Goal: Transaction & Acquisition: Purchase product/service

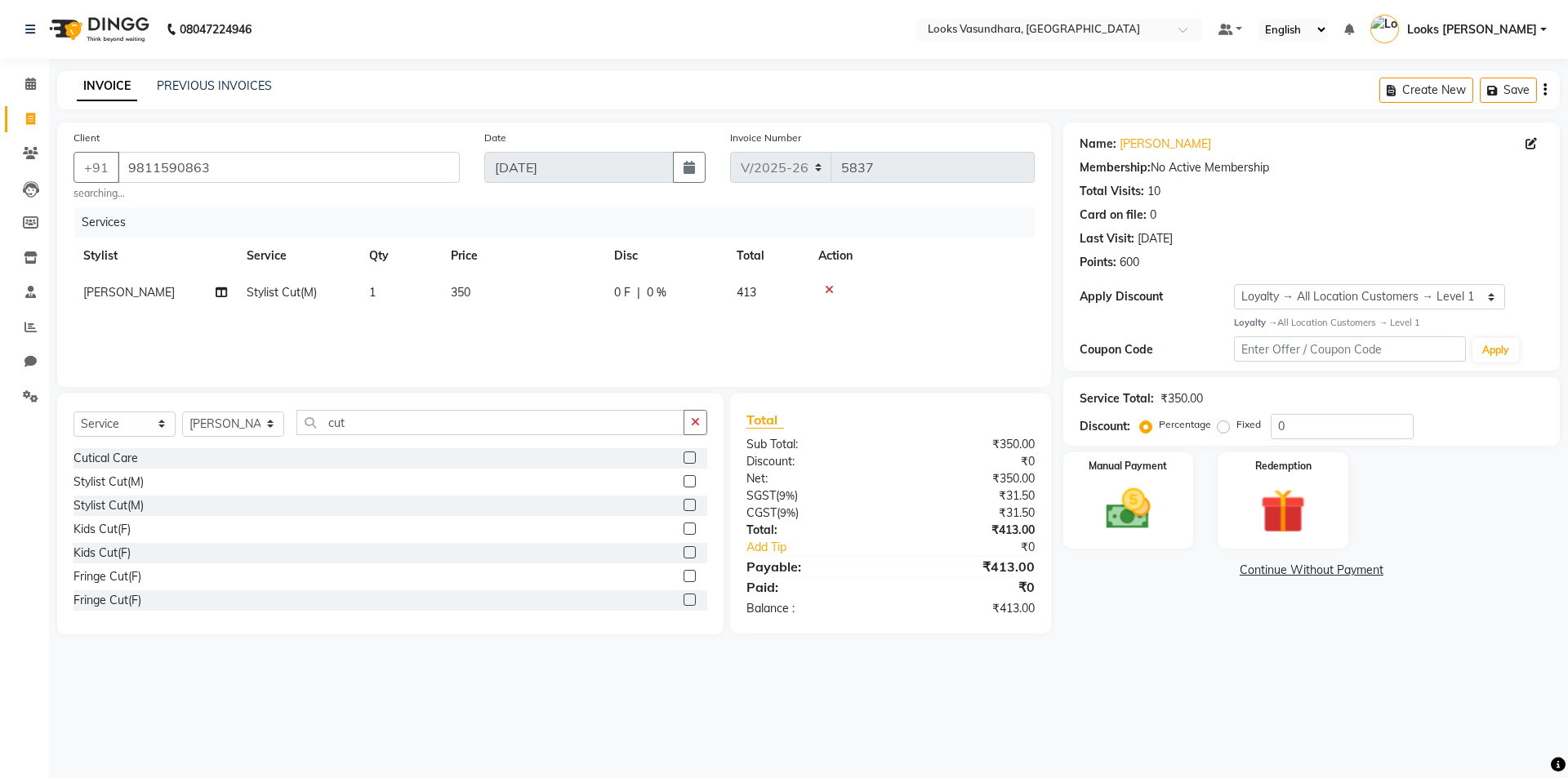
select select "4370"
select select "service"
select select "23970"
select select "1: Object"
click at [702, 420] on button "button" at bounding box center [695, 423] width 24 height 26
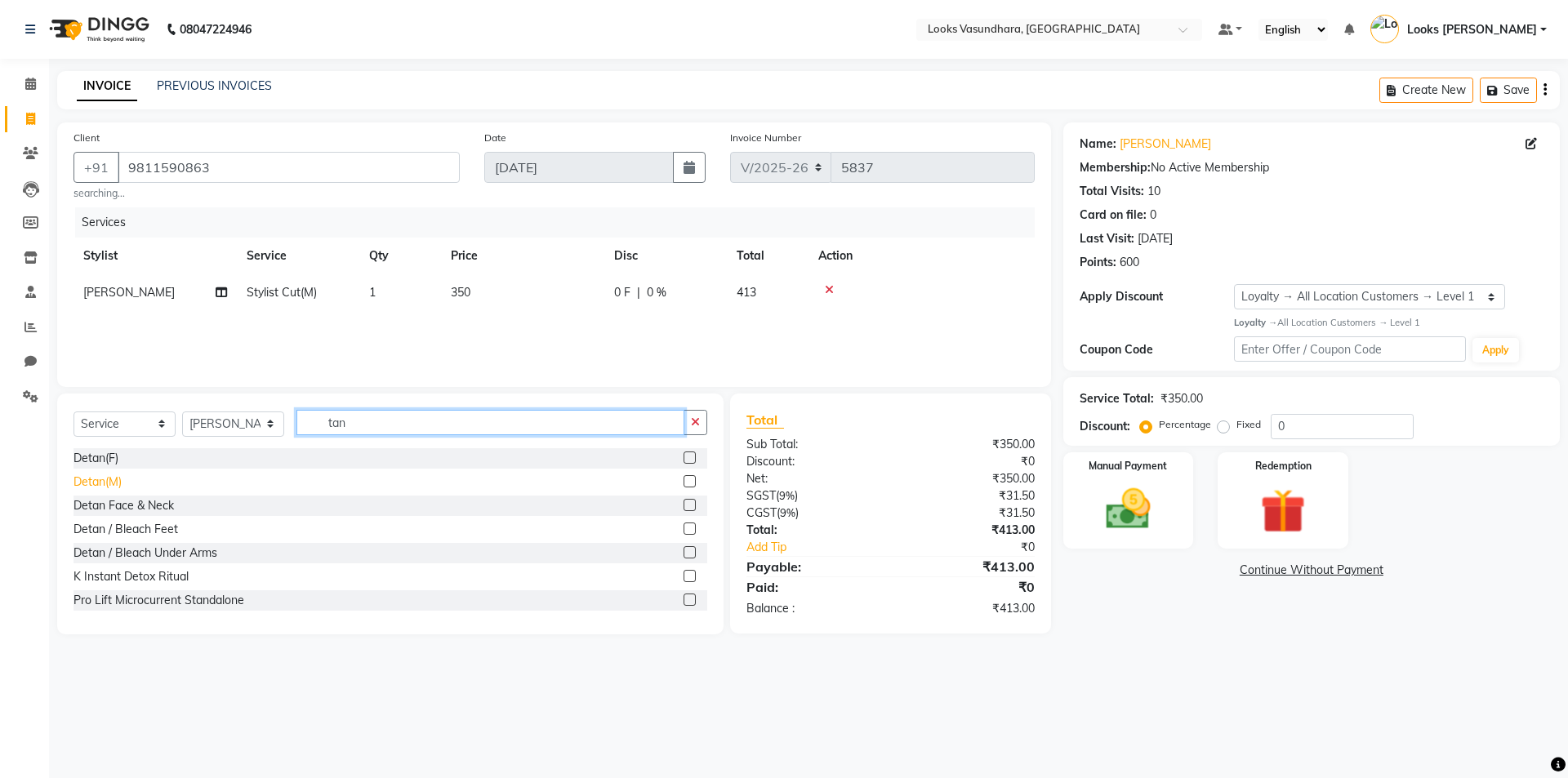
type input "tan"
click at [104, 477] on div "Detan(M)" at bounding box center [97, 482] width 48 height 17
checkbox input "false"
click at [469, 326] on span "500" at bounding box center [460, 329] width 19 height 15
select select "23970"
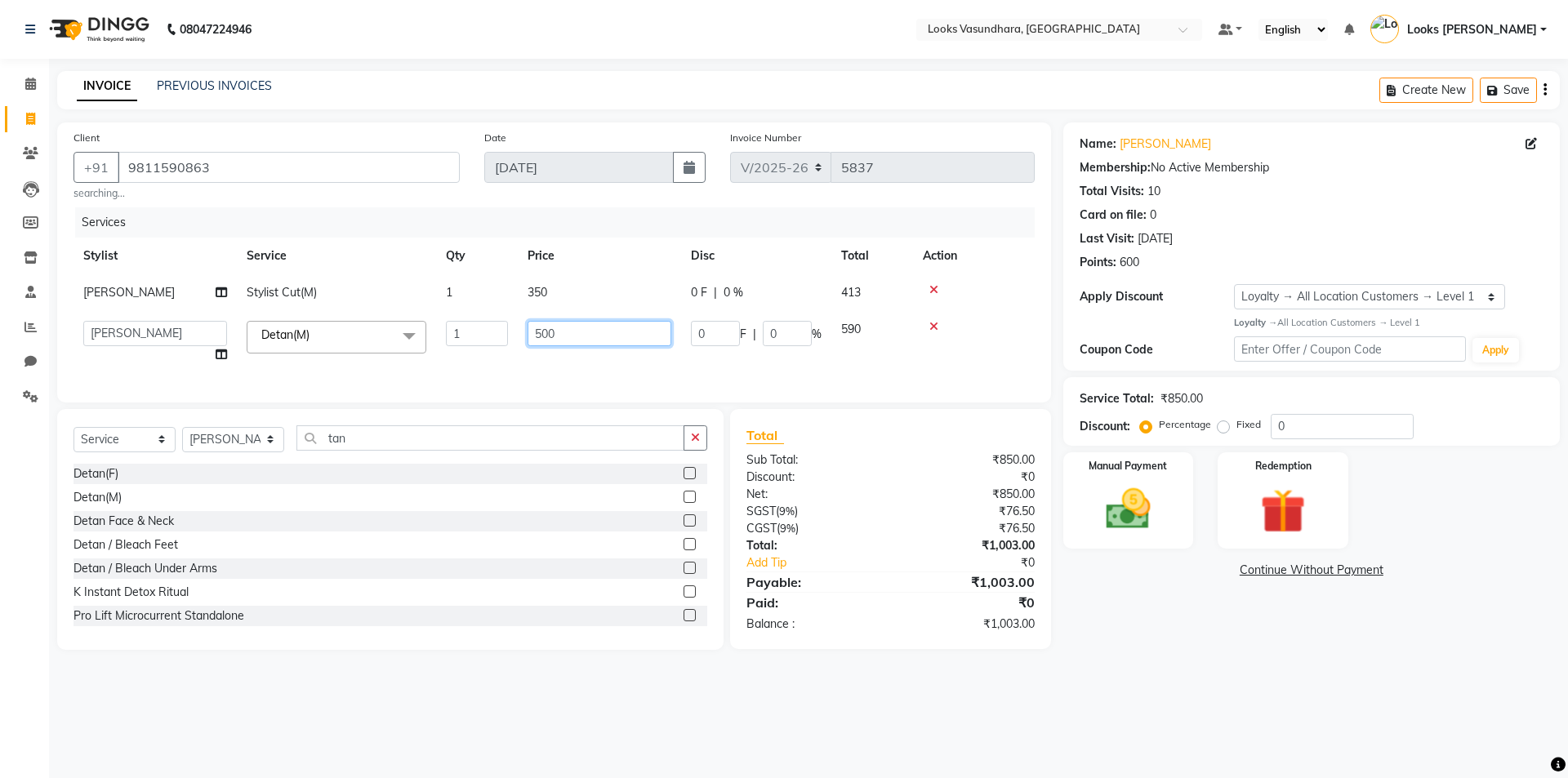
drag, startPoint x: 588, startPoint y: 332, endPoint x: 505, endPoint y: 354, distance: 85.9
click at [505, 354] on tr "Aditya Anchal Anjali Arnav Kumar_MSTR Counter Sales Dharmendra_pdct Furkan KAIL…" at bounding box center [553, 342] width 961 height 62
type input "1000"
click at [523, 350] on div "Services Stylist Service Qty Price Disc Total Action Suhail Mohd Stylist Cut(M)…" at bounding box center [553, 297] width 961 height 179
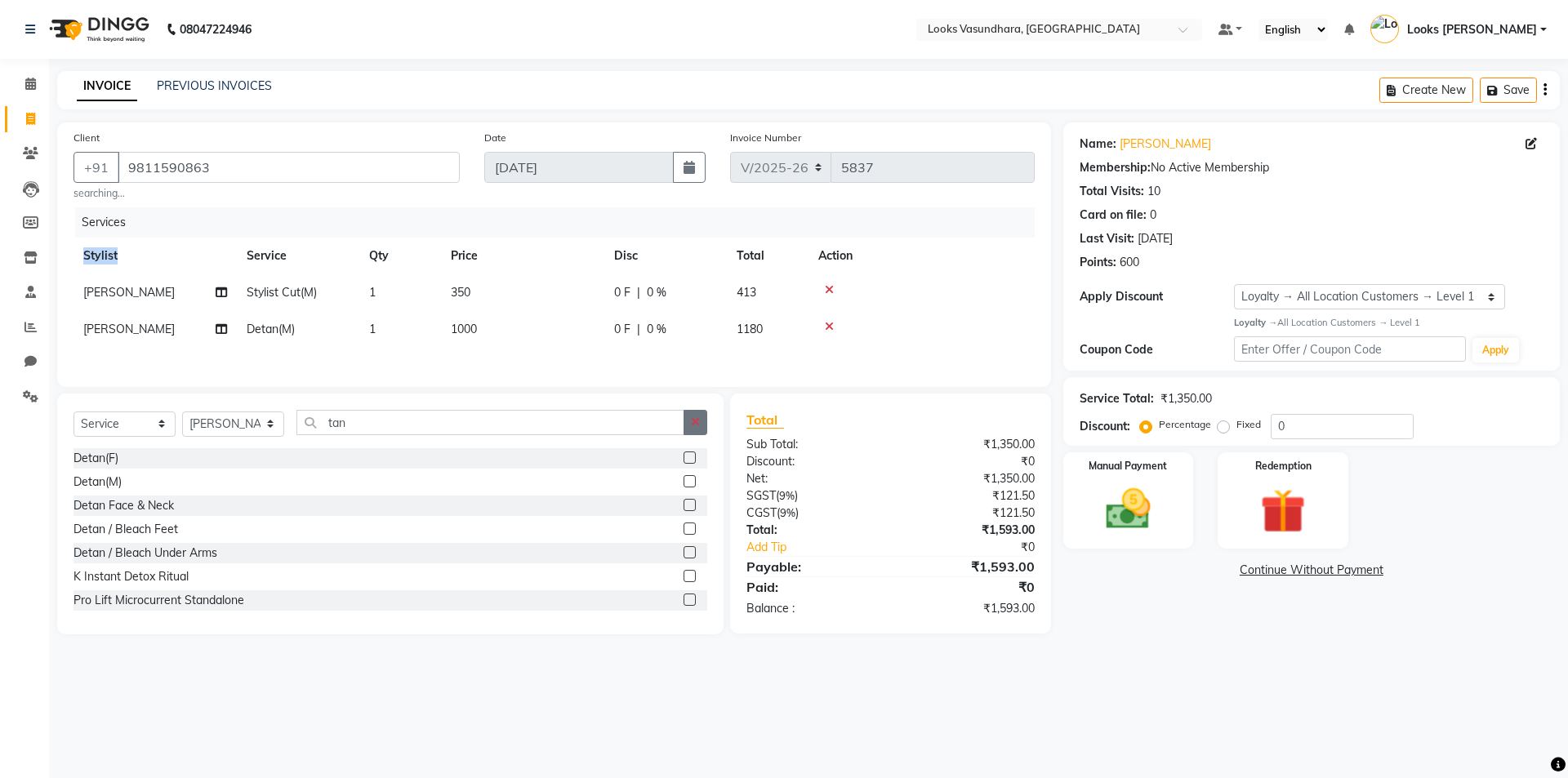
click at [700, 433] on button "button" at bounding box center [695, 423] width 24 height 26
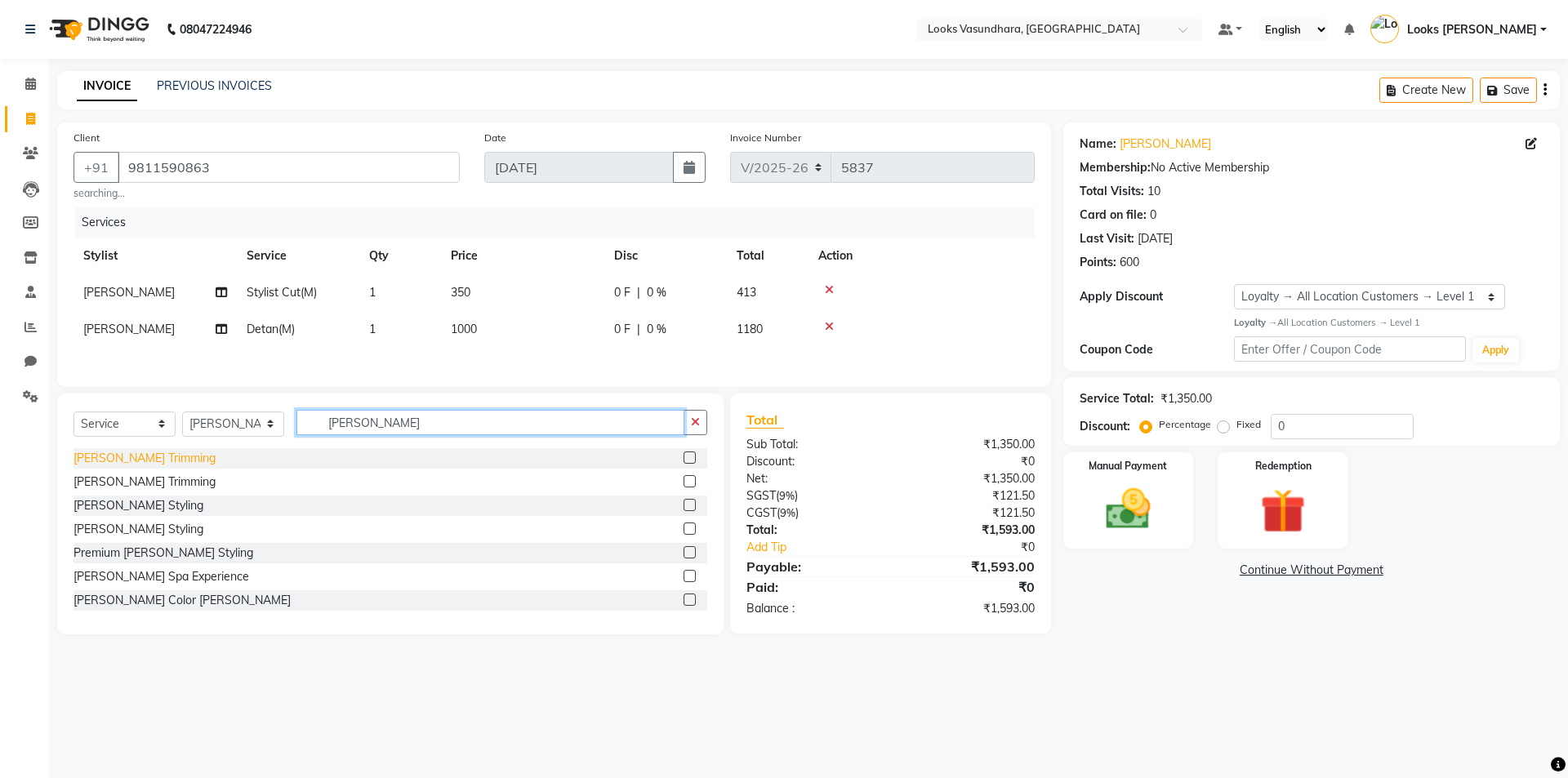
type input "beard"
click at [123, 462] on div "[PERSON_NAME] Trimming" at bounding box center [144, 458] width 142 height 17
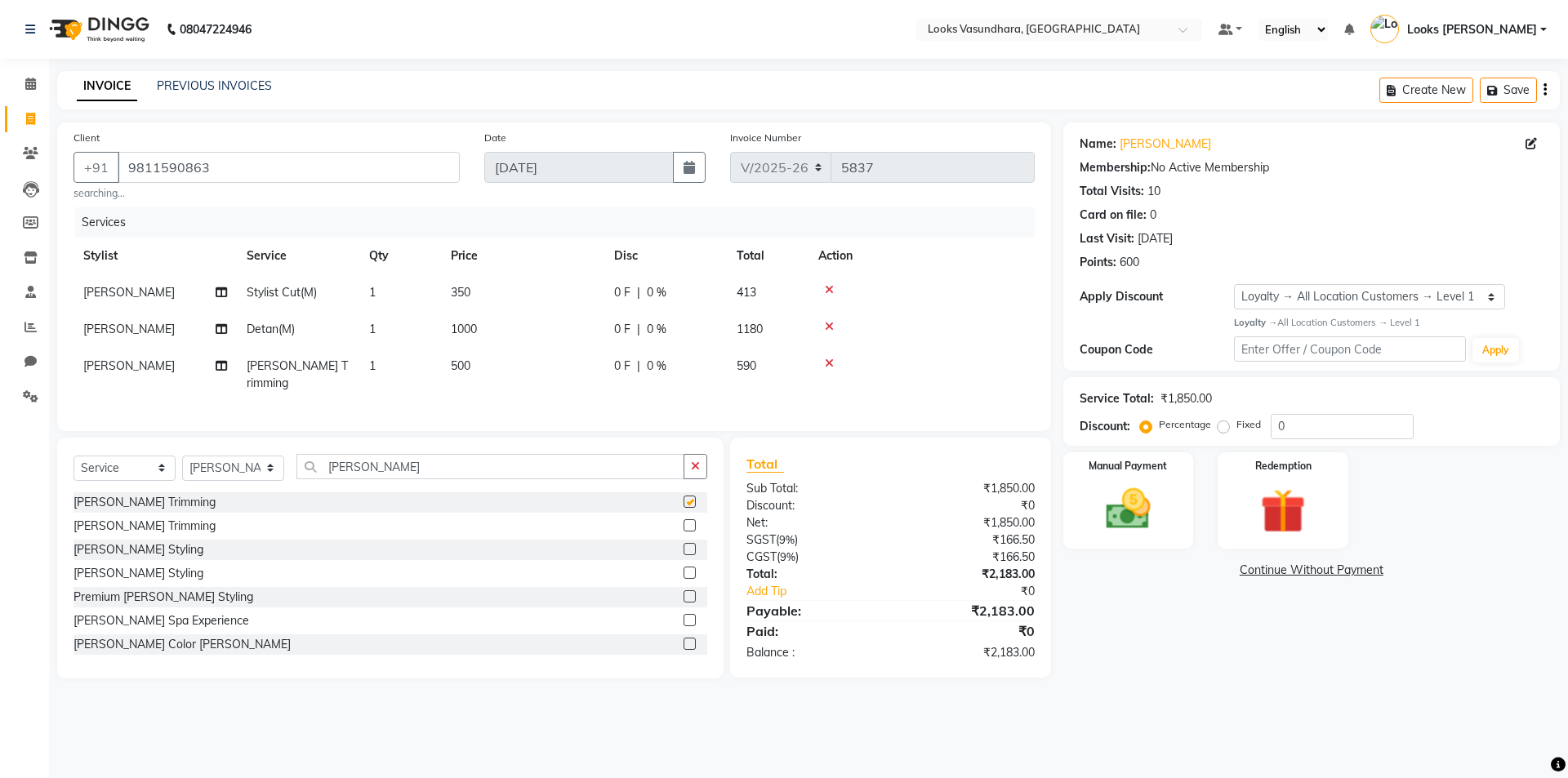
checkbox input "false"
click at [458, 361] on span "500" at bounding box center [460, 366] width 19 height 15
select select "23970"
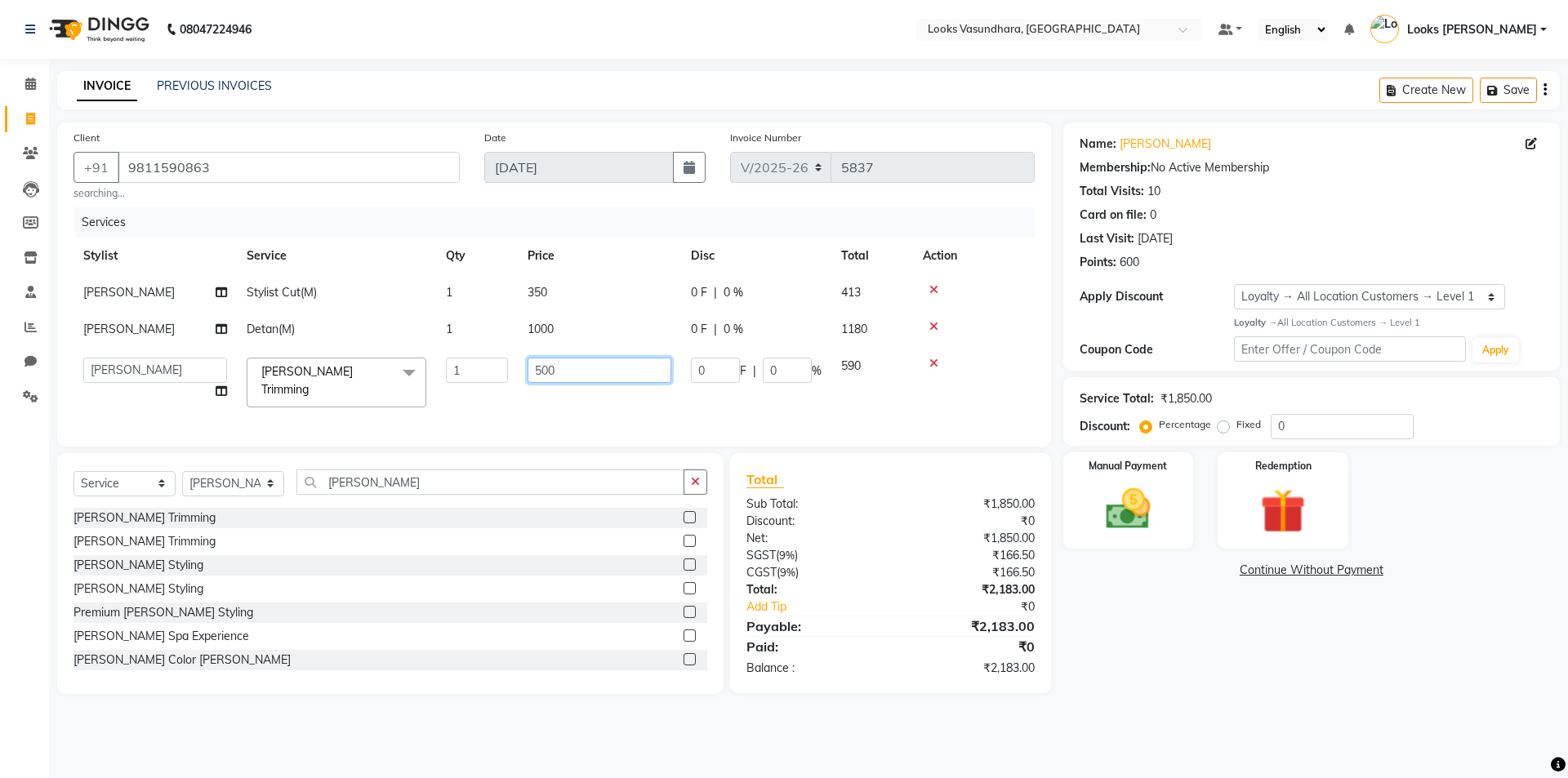
drag, startPoint x: 579, startPoint y: 363, endPoint x: 473, endPoint y: 363, distance: 106.0
click at [473, 363] on tr "Aditya Anchal Anjali Arnav Kumar_MSTR Counter Sales Dharmendra_pdct Furkan KAIL…" at bounding box center [553, 383] width 961 height 69
type input "250"
click at [476, 400] on div "Services Stylist Service Qty Price Disc Total Action Suhail Mohd Stylist Cut(M)…" at bounding box center [553, 319] width 961 height 223
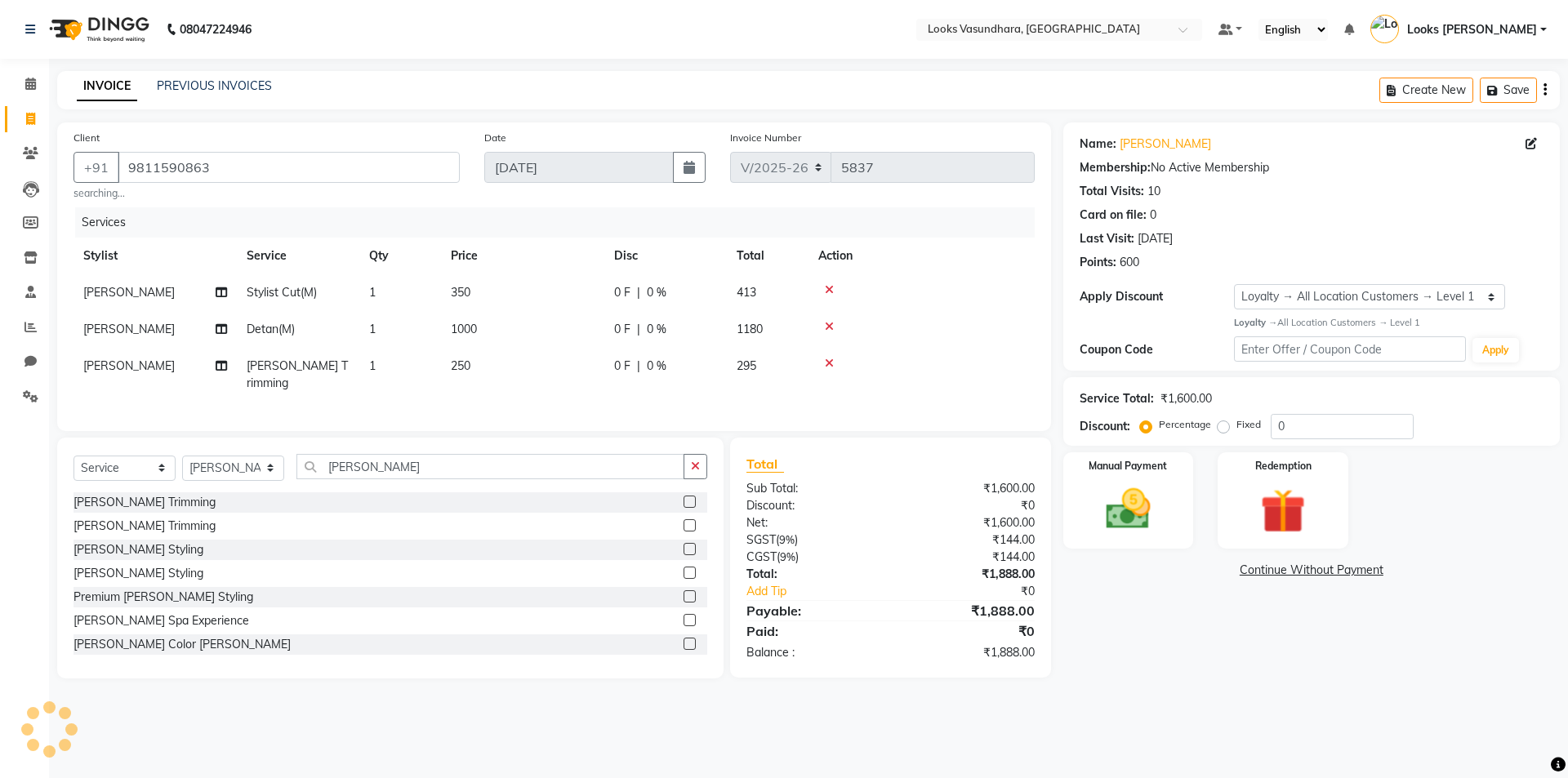
click at [461, 291] on span "350" at bounding box center [460, 292] width 19 height 15
select select "23970"
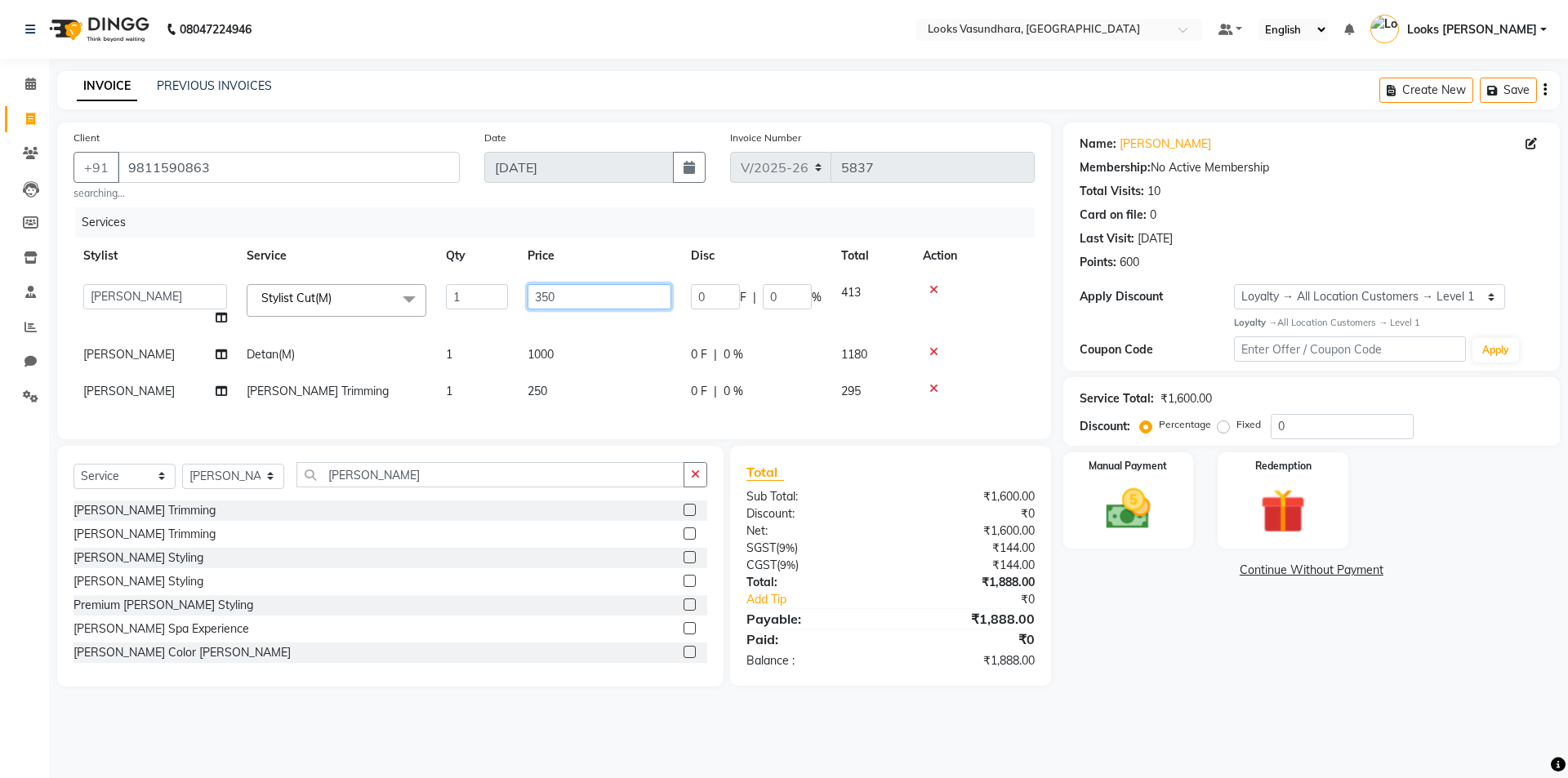
drag, startPoint x: 565, startPoint y: 300, endPoint x: 530, endPoint y: 305, distance: 35.4
click at [530, 305] on input "350" at bounding box center [599, 297] width 143 height 26
type input "450"
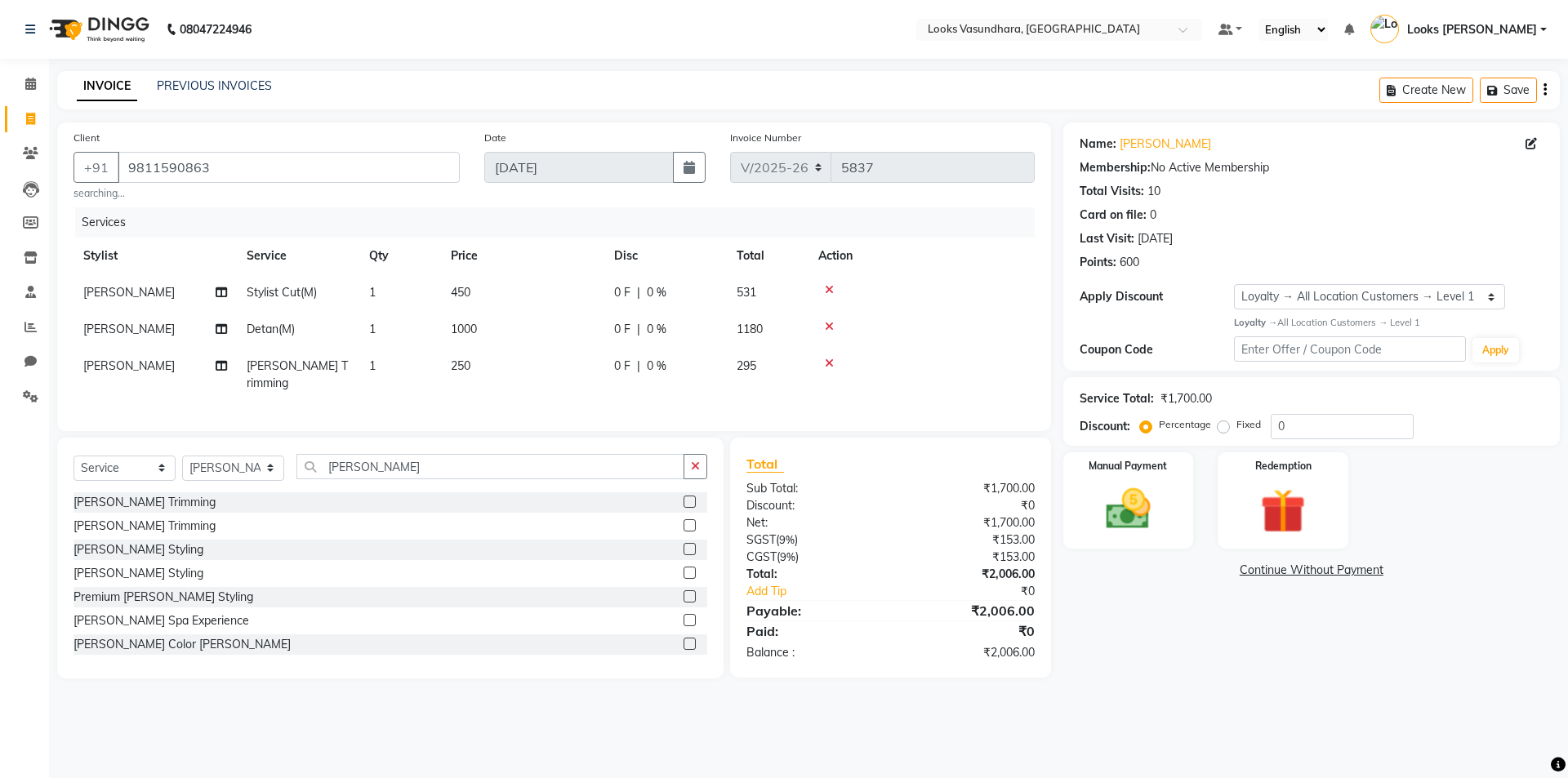
click at [510, 357] on tbody "Suhail Mohd Stylist Cut(M) 1 450 0 F | 0 % 531 Suhail Mohd Detan(M) 1 1000 0 F …" at bounding box center [553, 337] width 961 height 127
click at [960, 289] on div at bounding box center [921, 289] width 206 height 12
drag, startPoint x: 1330, startPoint y: 422, endPoint x: 1223, endPoint y: 439, distance: 108.3
click at [1223, 439] on div "Service Total: ₹1,700.00 Discount: Percentage Fixed 0" at bounding box center [1311, 411] width 497 height 68
type input "25"
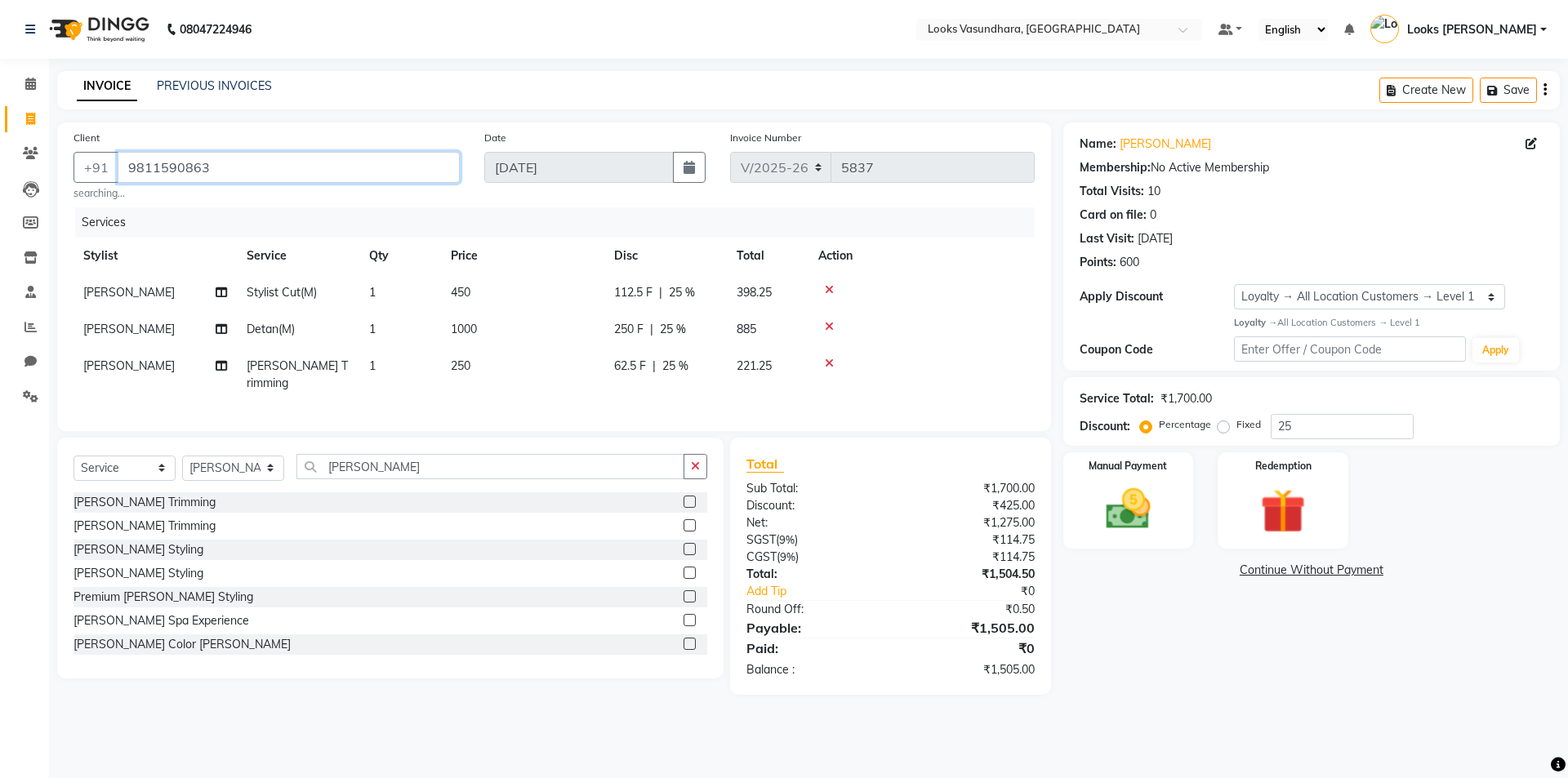
click at [312, 161] on input "9811590863" at bounding box center [289, 167] width 342 height 31
click at [474, 331] on span "1000" at bounding box center [464, 329] width 26 height 15
select select "23970"
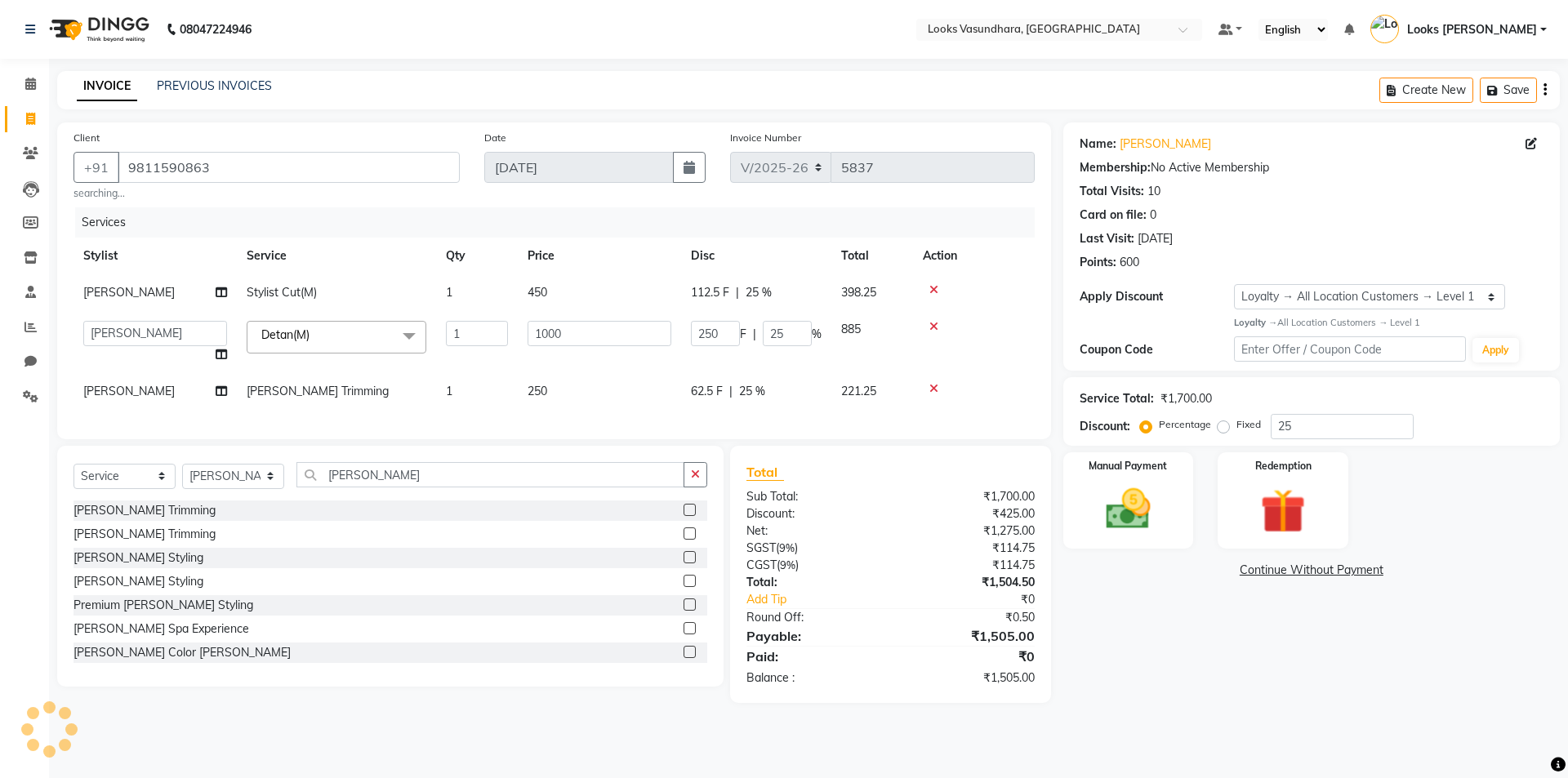
click at [571, 300] on td "450" at bounding box center [599, 292] width 163 height 37
select select "23970"
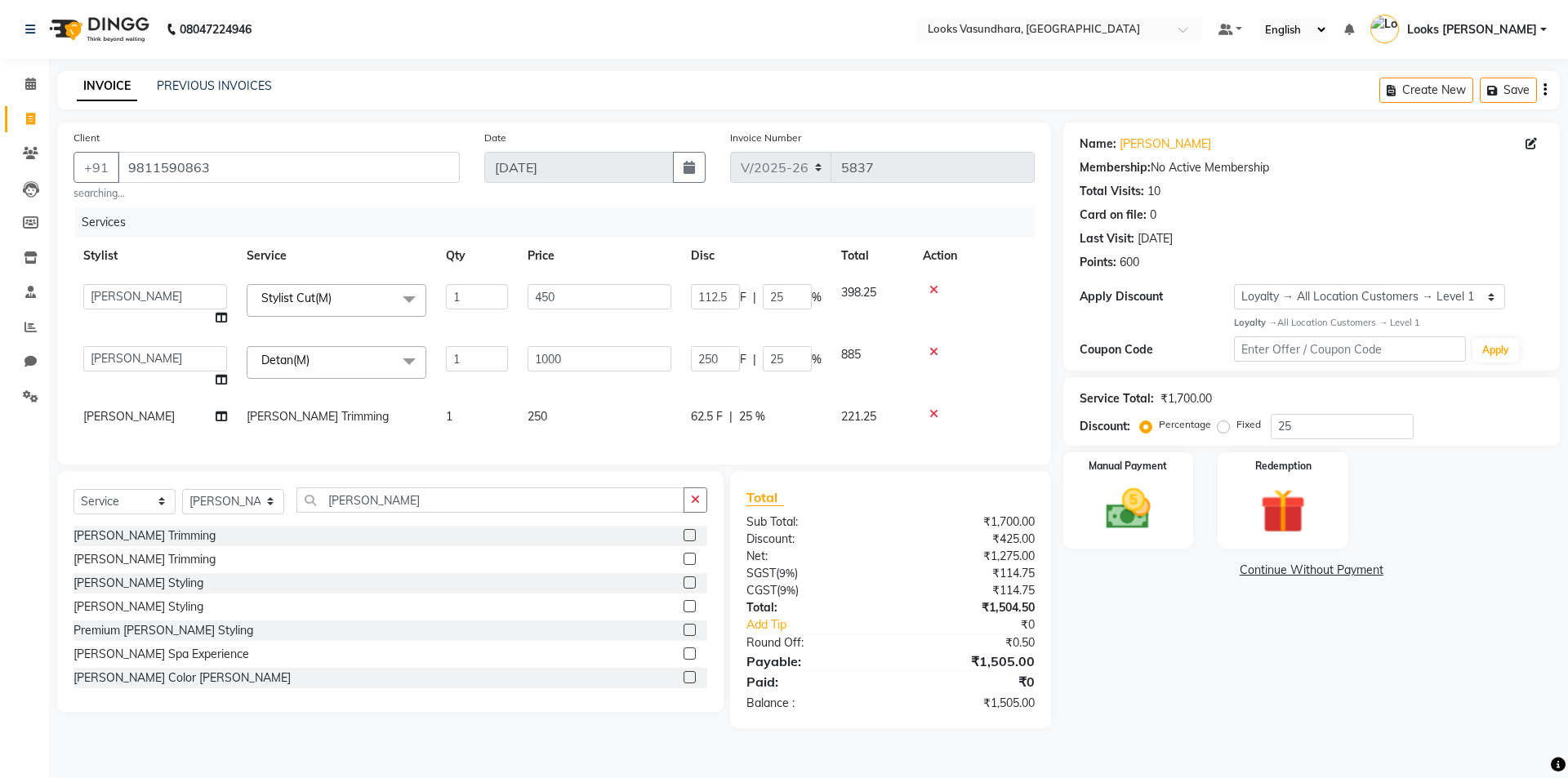
click at [583, 415] on td "250" at bounding box center [599, 416] width 163 height 37
select select "23970"
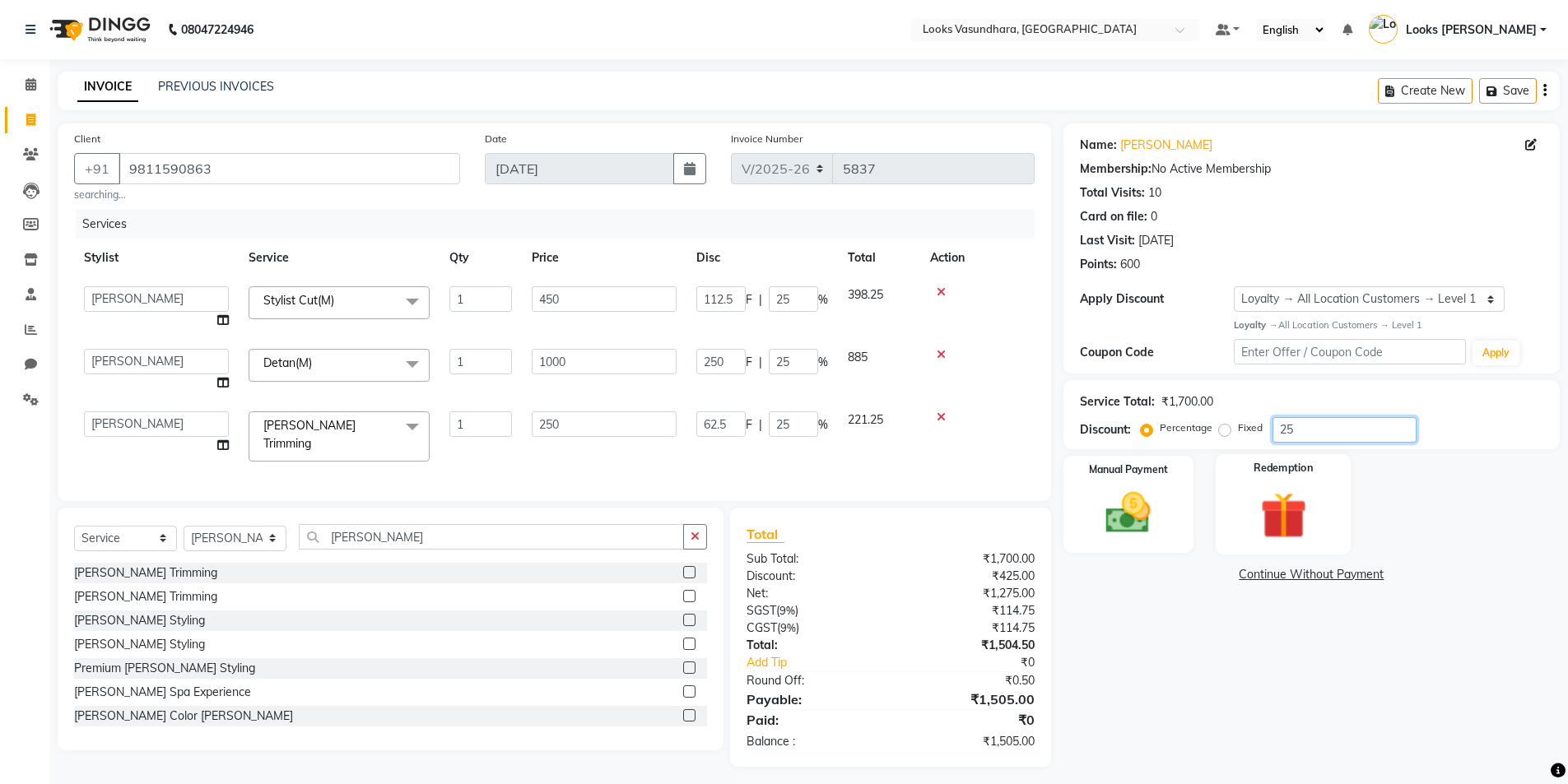
drag, startPoint x: 1337, startPoint y: 432, endPoint x: 1237, endPoint y: 455, distance: 102.6
click at [1237, 455] on div "Name: Sarthak Membership: No Active Membership Total Visits: 10 Card on file: 0…" at bounding box center [1318, 444] width 509 height 643
type input "0"
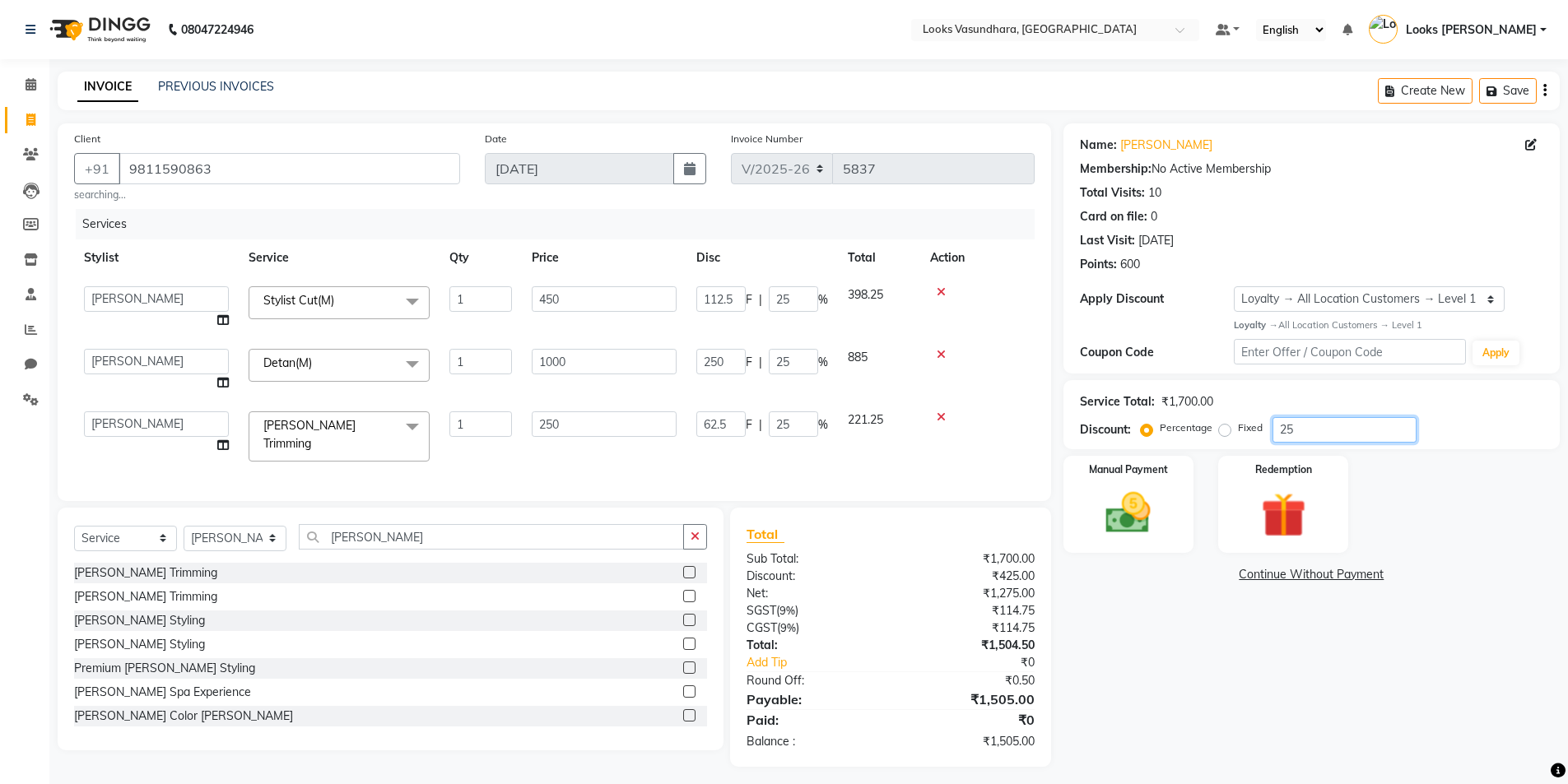
type input "0"
type input "2"
type input "20"
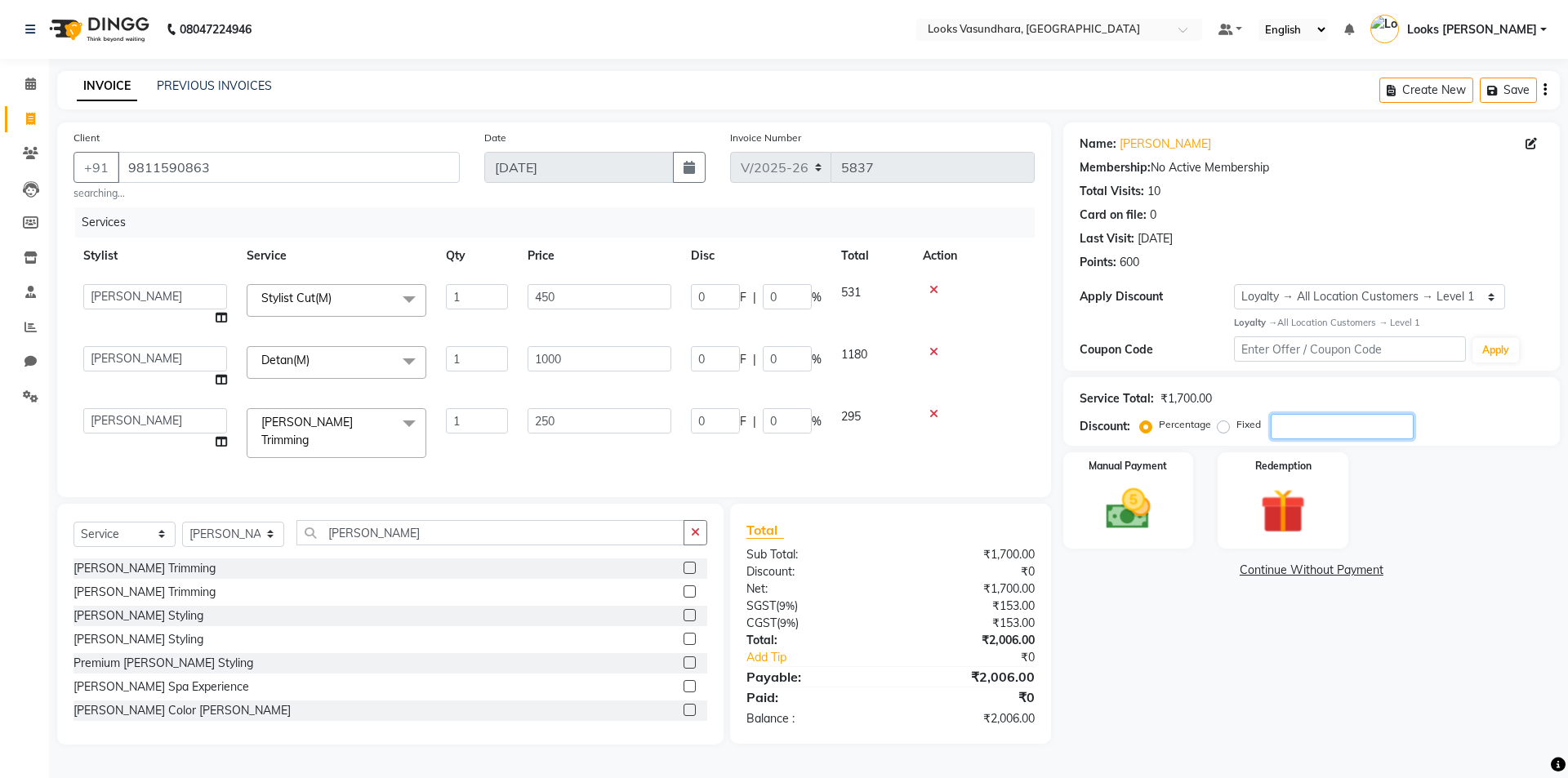
type input "2"
type input "9"
type input "2"
type input "5"
type input "2"
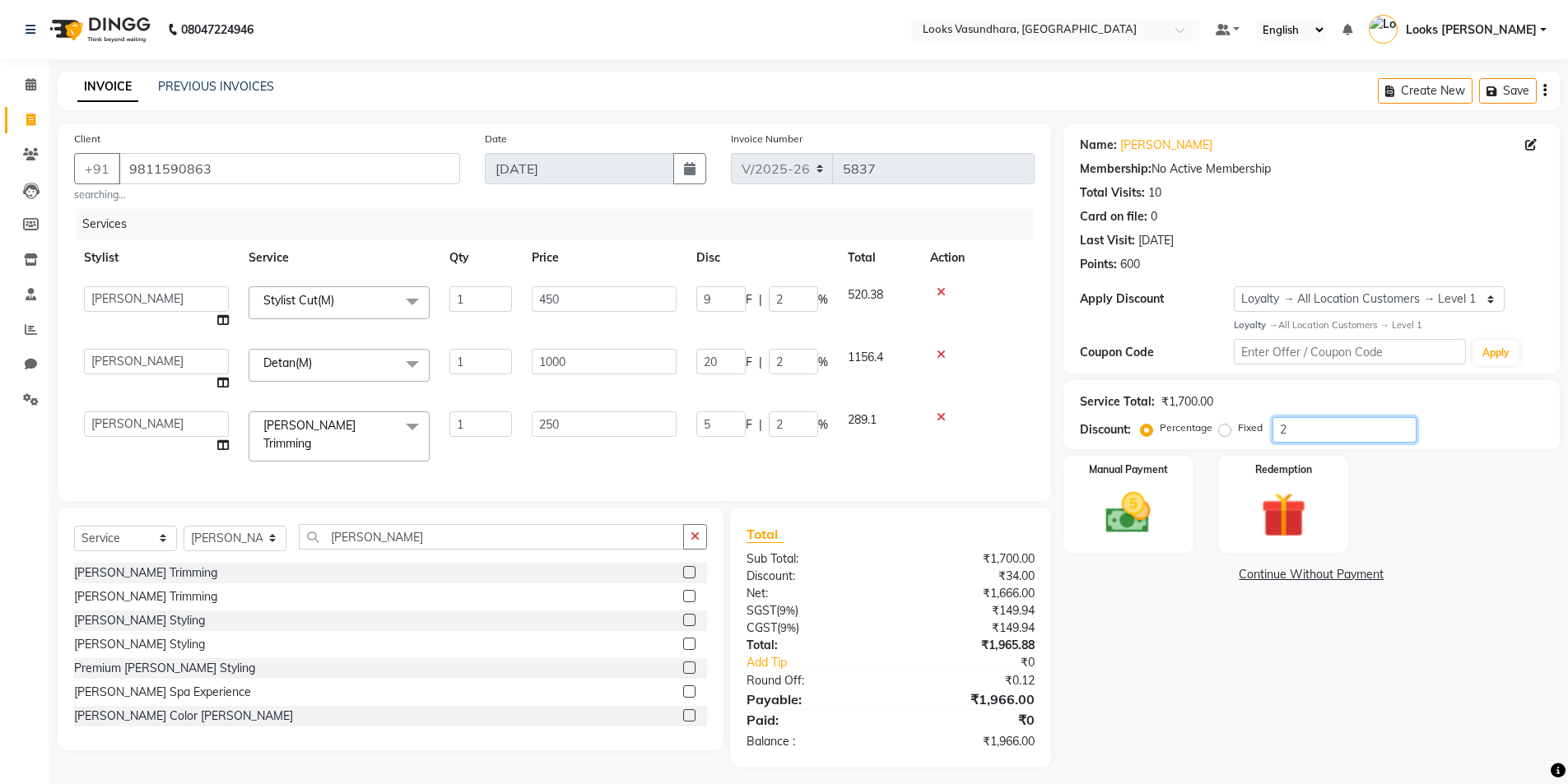
type input "25"
type input "250"
type input "25"
type input "112.5"
type input "25"
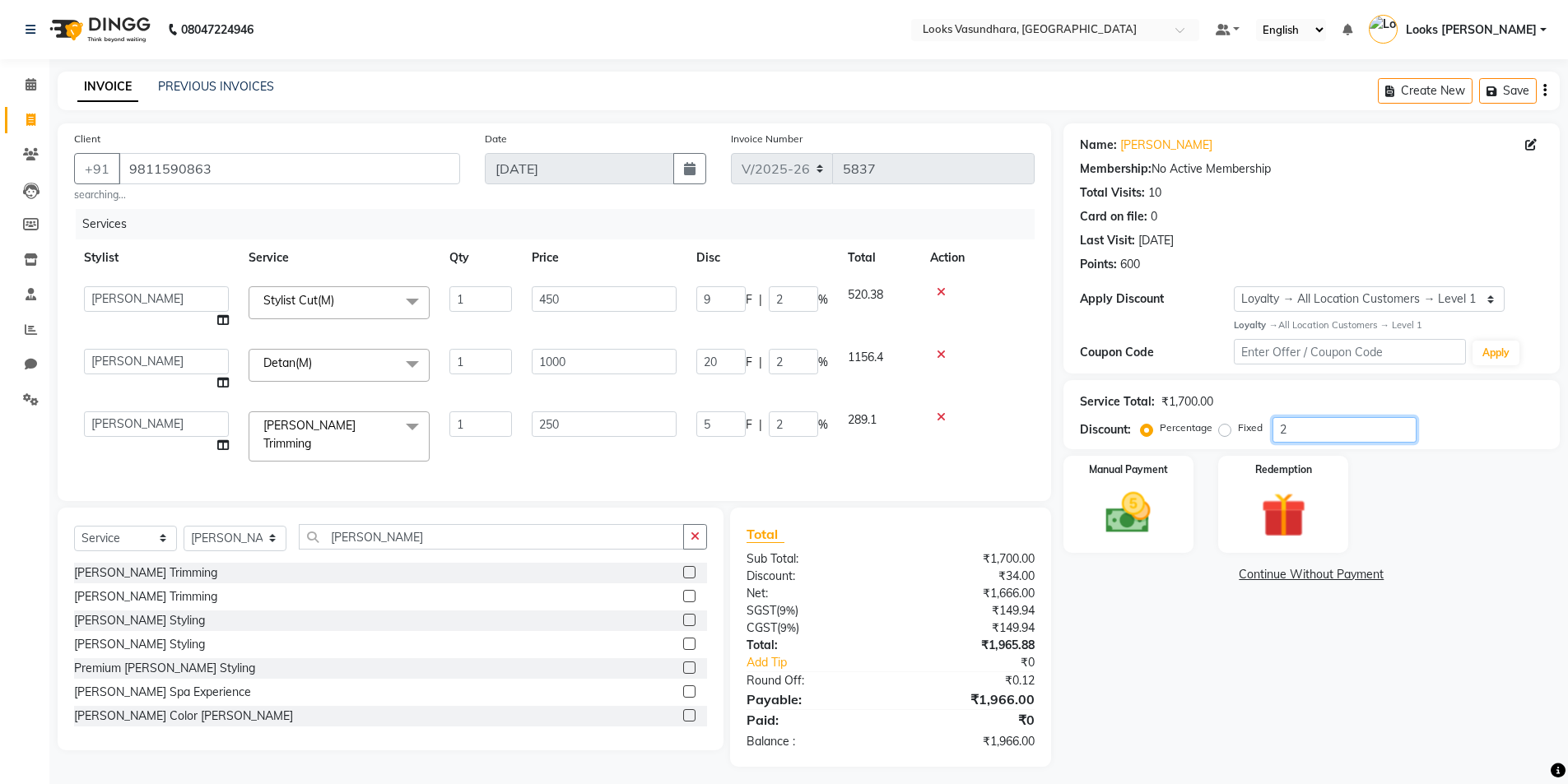
type input "62.5"
type input "25"
type input "2"
type input "20"
type input "2"
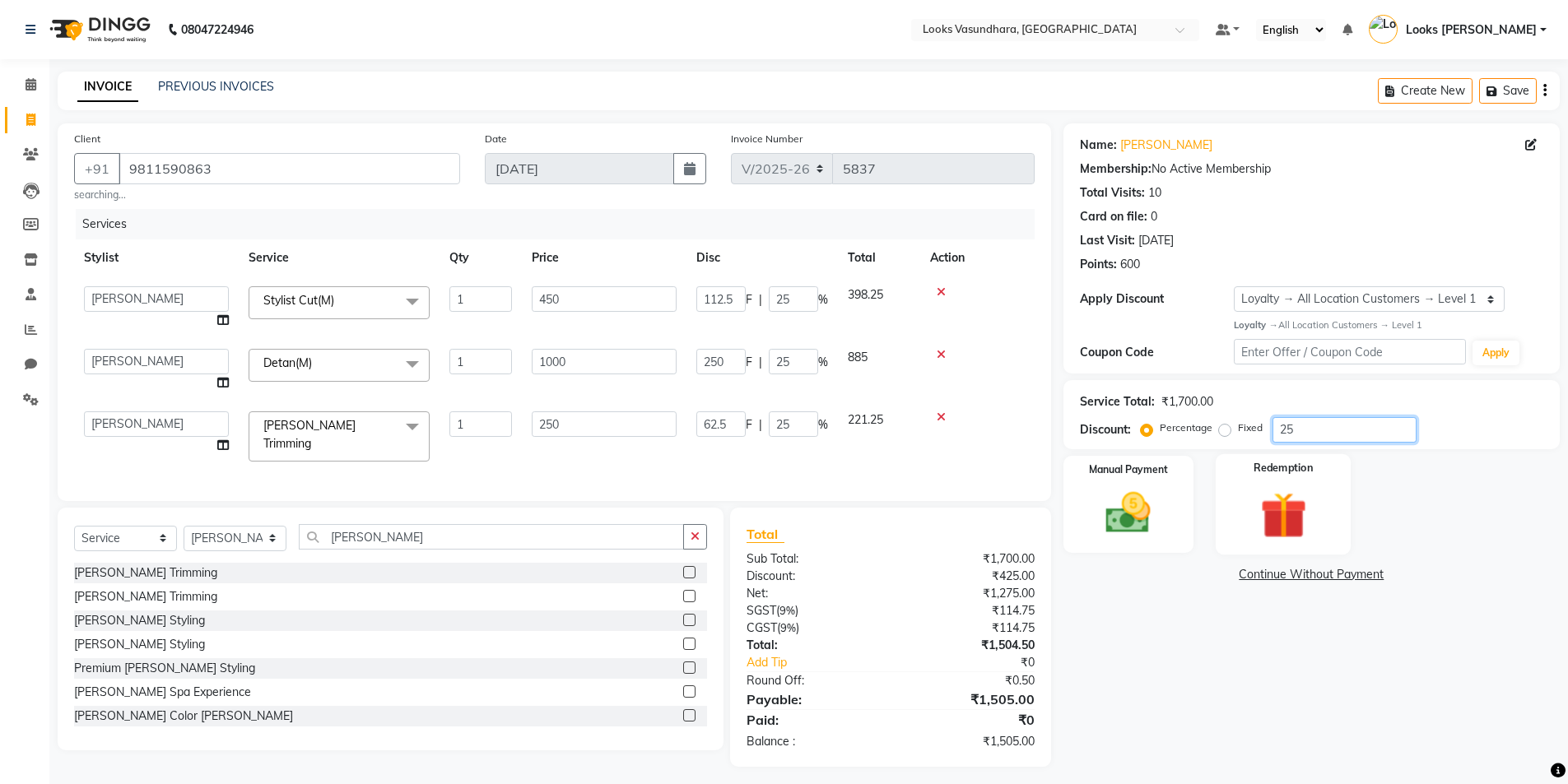
type input "9"
type input "2"
type input "5"
type input "2"
type input "0"
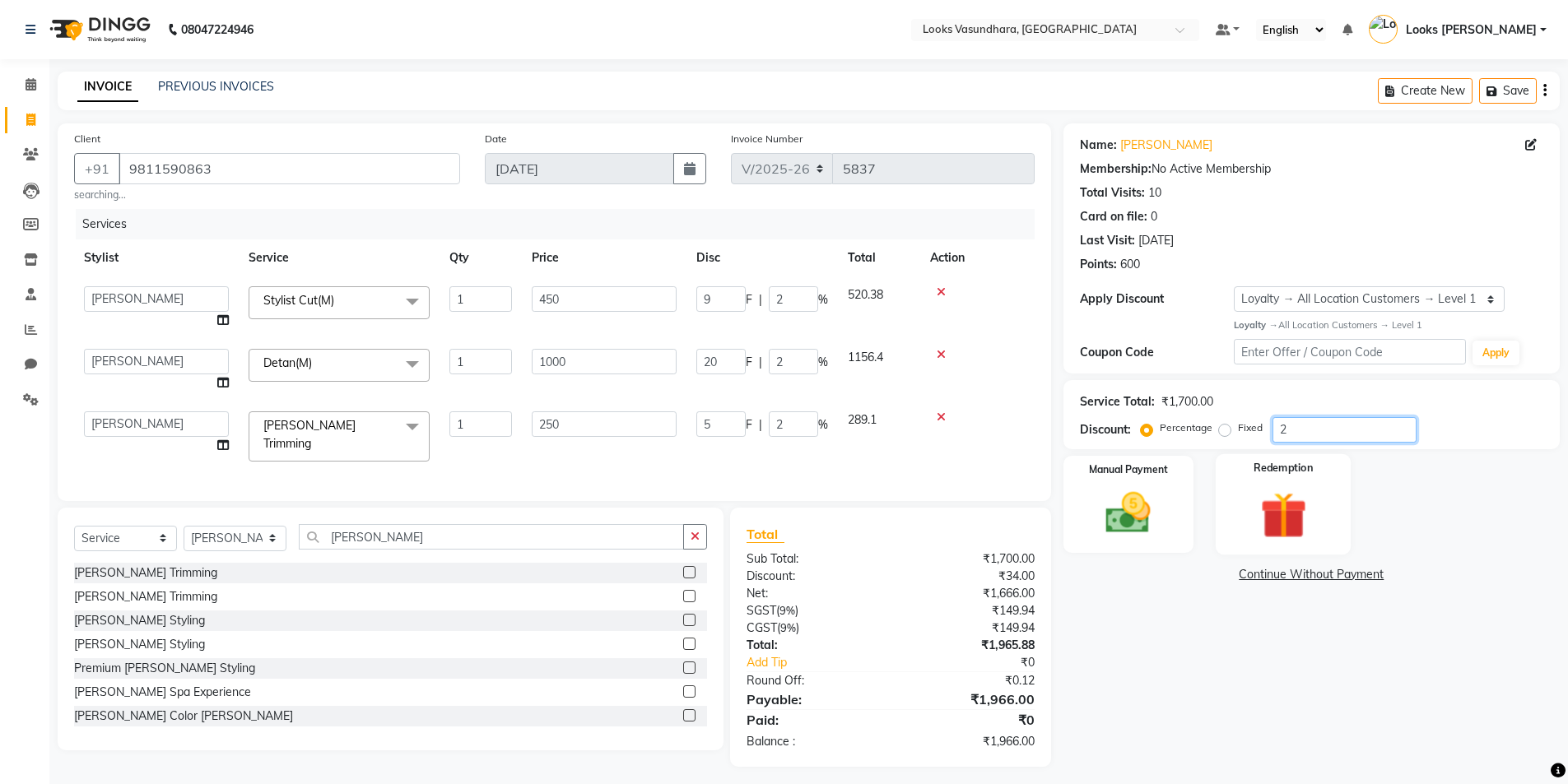
type input "0"
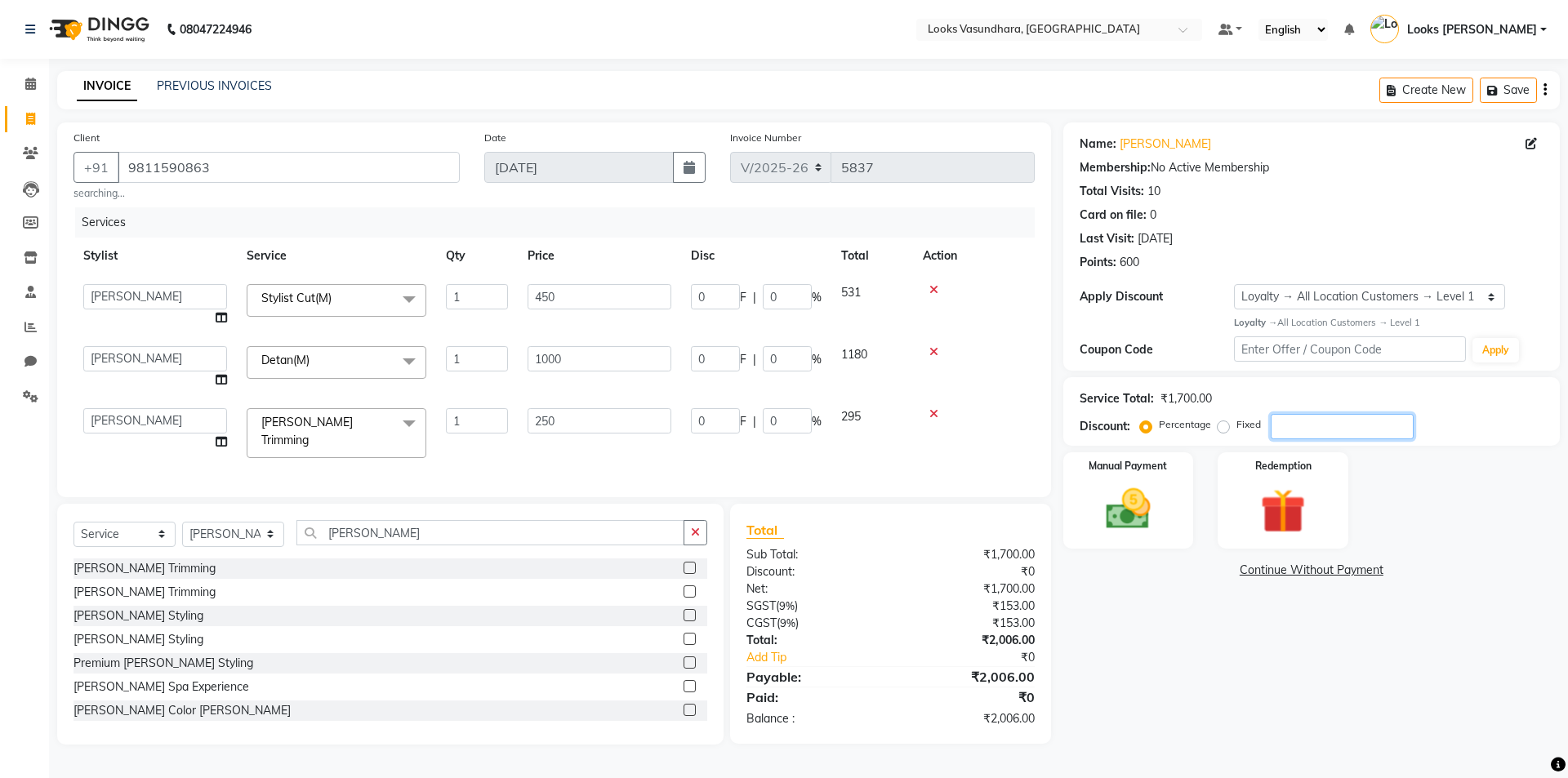
type input "2"
type input "20"
type input "2"
type input "9"
type input "2"
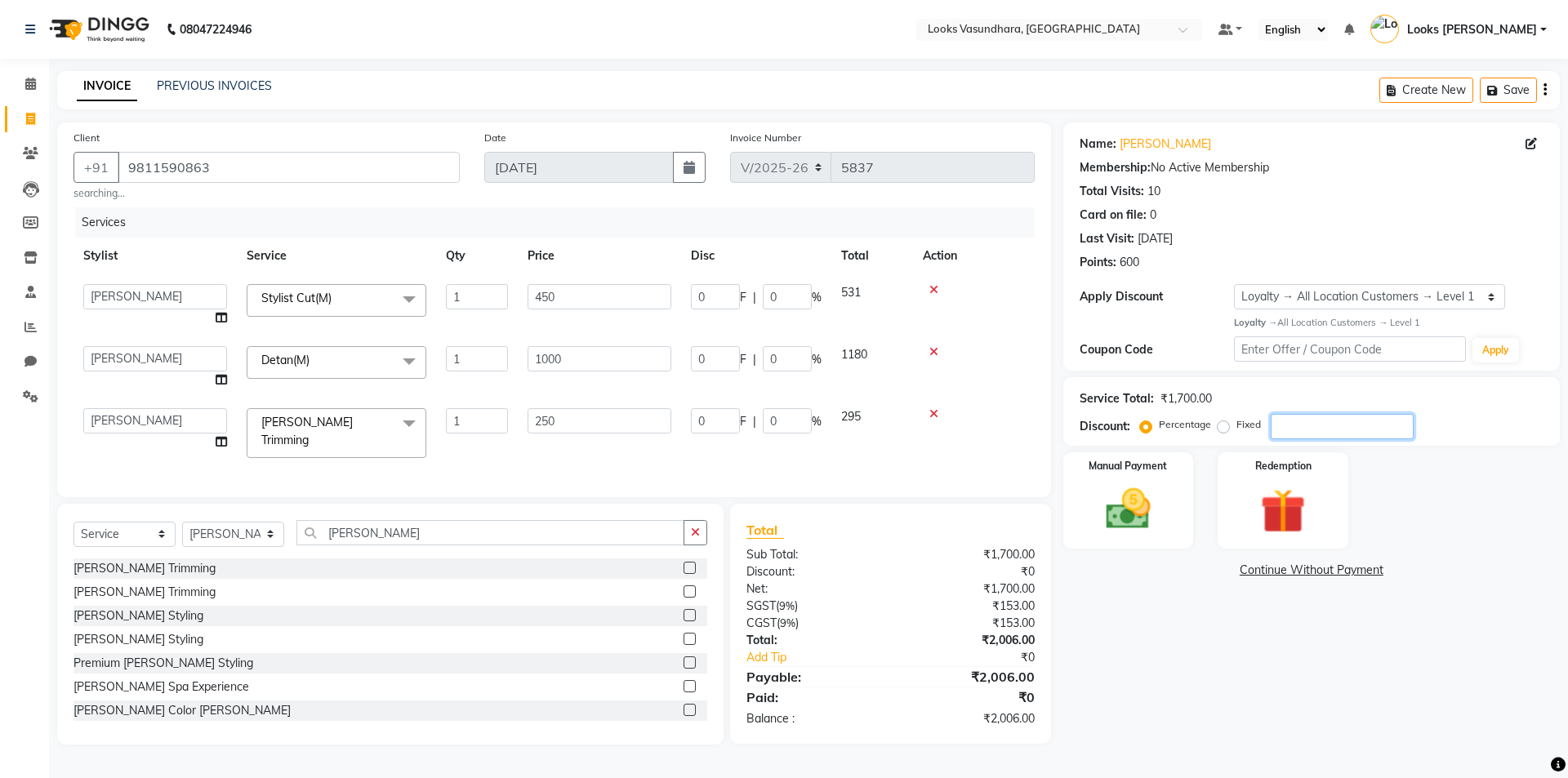
type input "5"
type input "2"
type input "25"
type input "250"
type input "25"
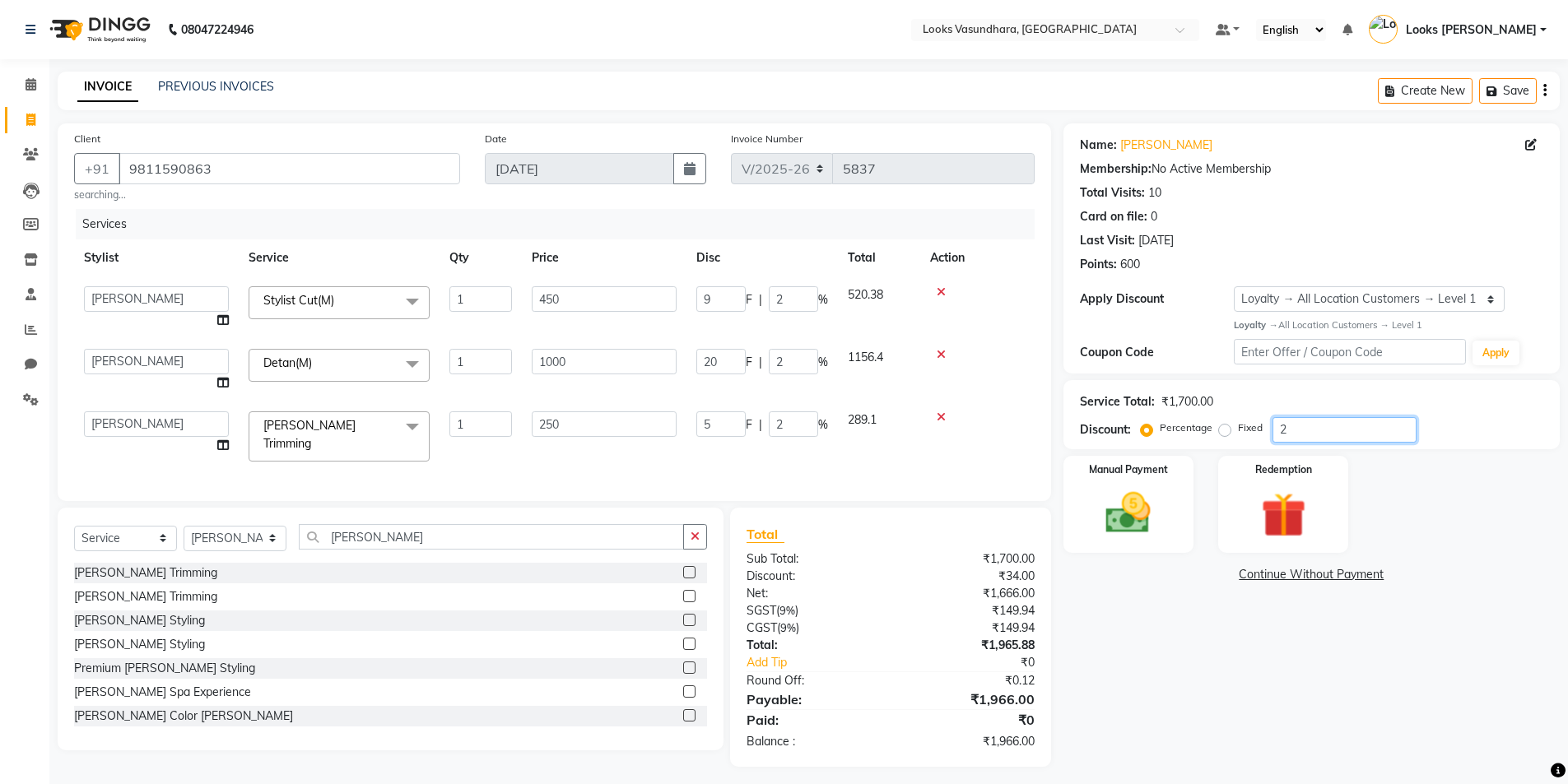
type input "112.5"
type input "25"
type input "62.5"
type input "25"
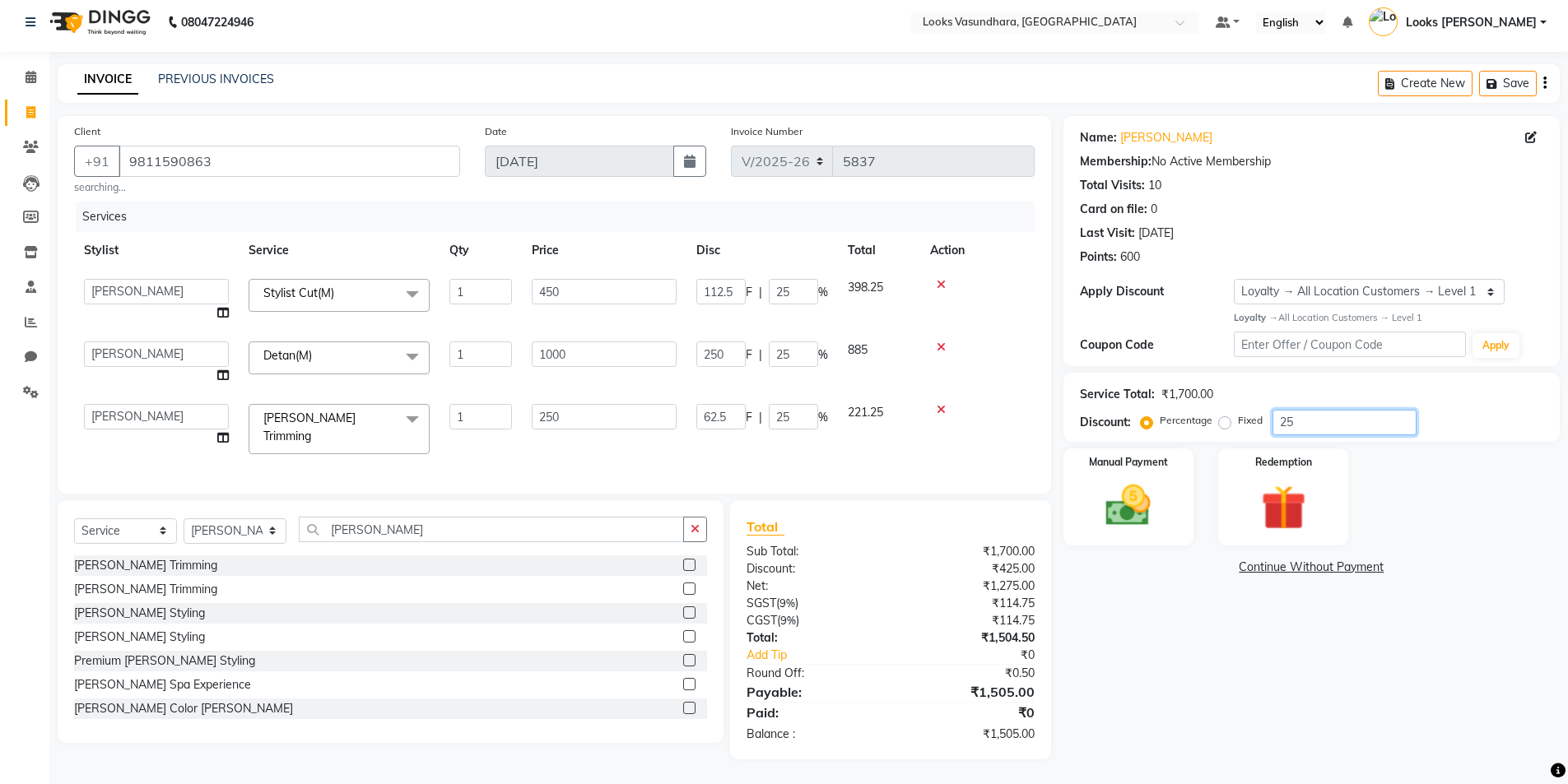
type input "25"
click at [251, 533] on select "Select Stylist Aditya [PERSON_NAME] Anjali [PERSON_NAME] Kumar_MSTR Counter Sal…" at bounding box center [235, 531] width 103 height 26
select select "33103"
click at [183, 518] on select "Select Stylist Aditya [PERSON_NAME] Anjali [PERSON_NAME] Kumar_MSTR Counter Sal…" at bounding box center [235, 531] width 103 height 26
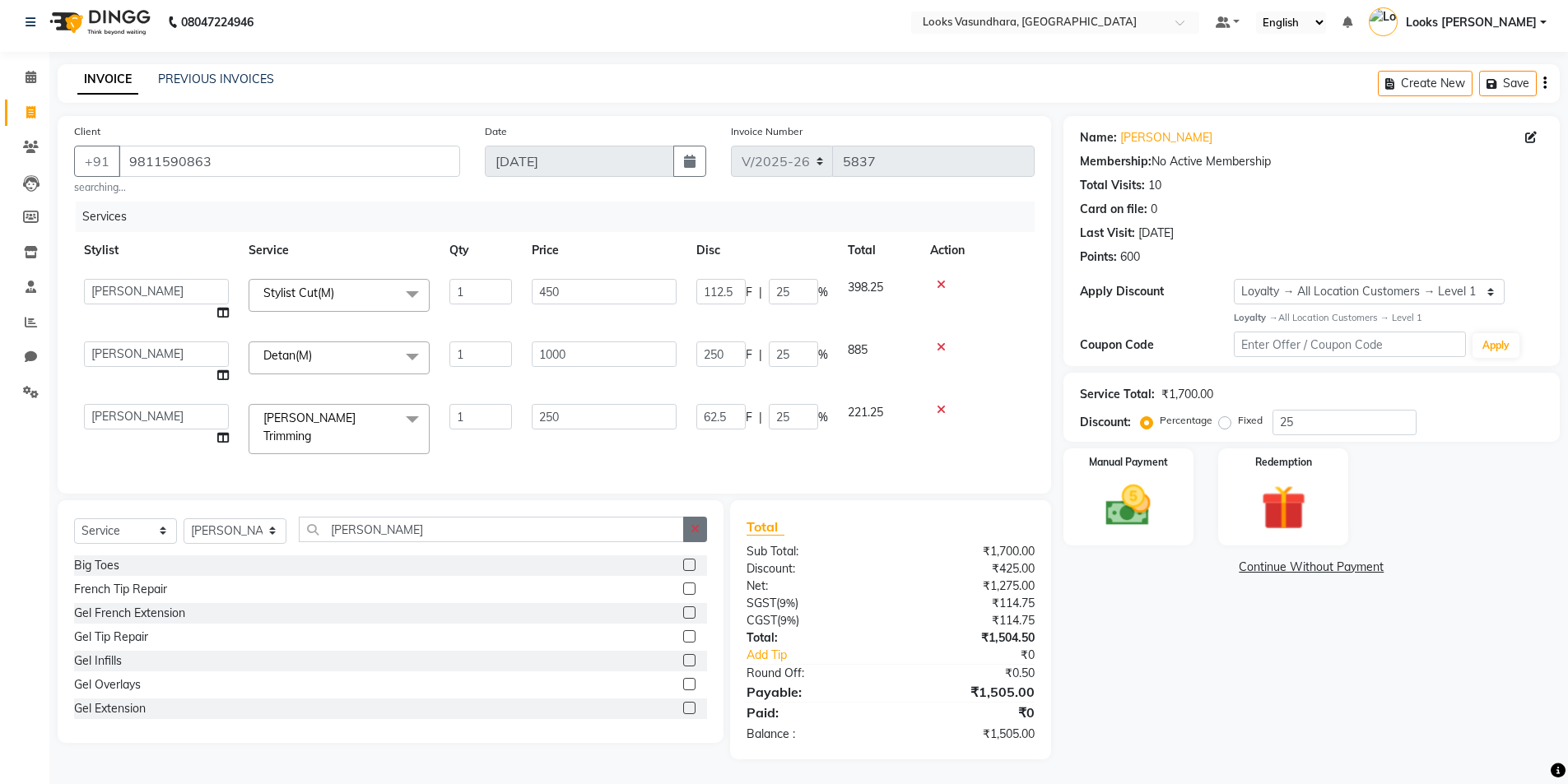
click at [688, 532] on button "button" at bounding box center [695, 530] width 24 height 26
type input "h"
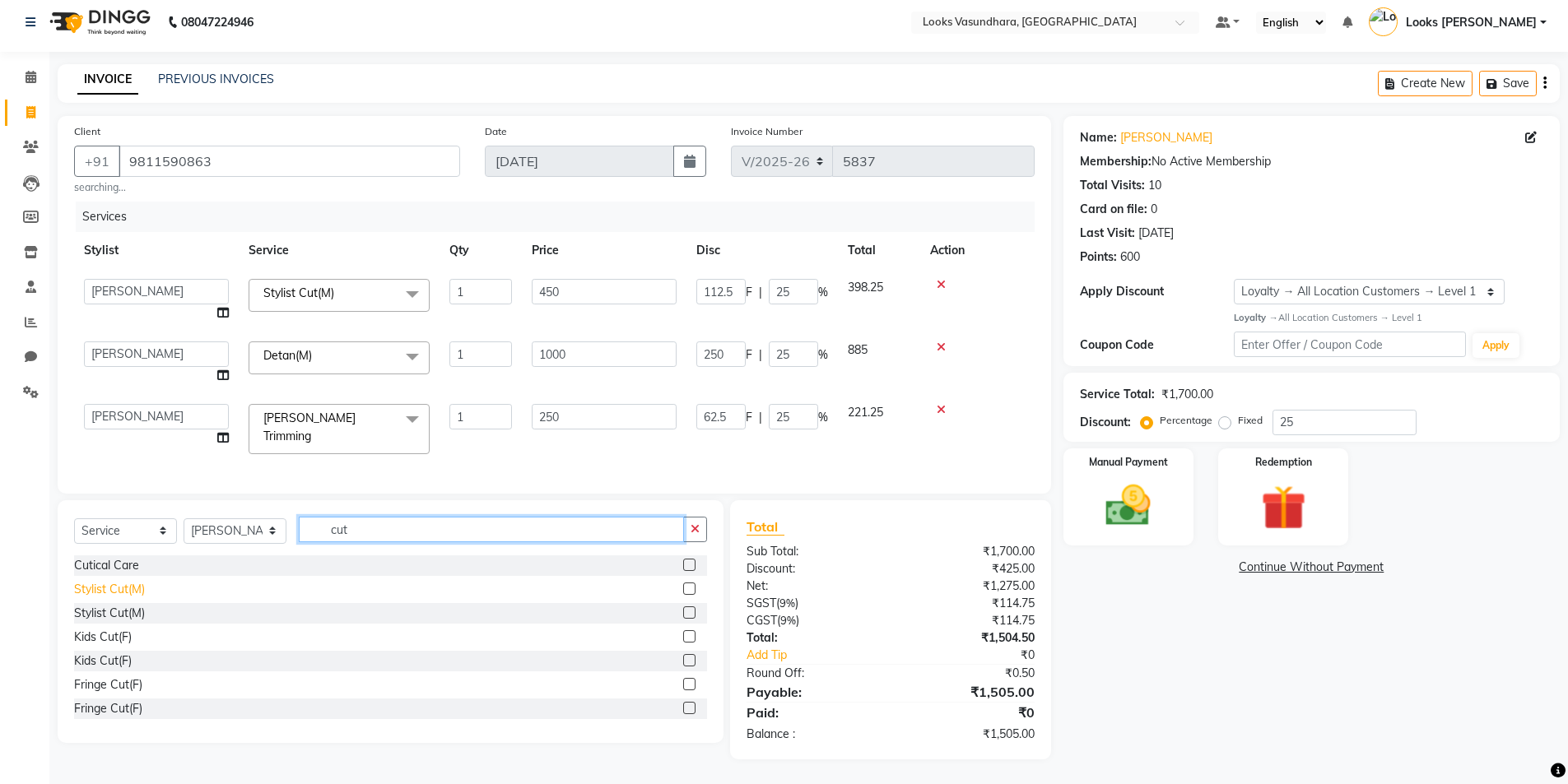
type input "cut"
click at [135, 582] on div "Stylist Cut(M)" at bounding box center [109, 589] width 71 height 17
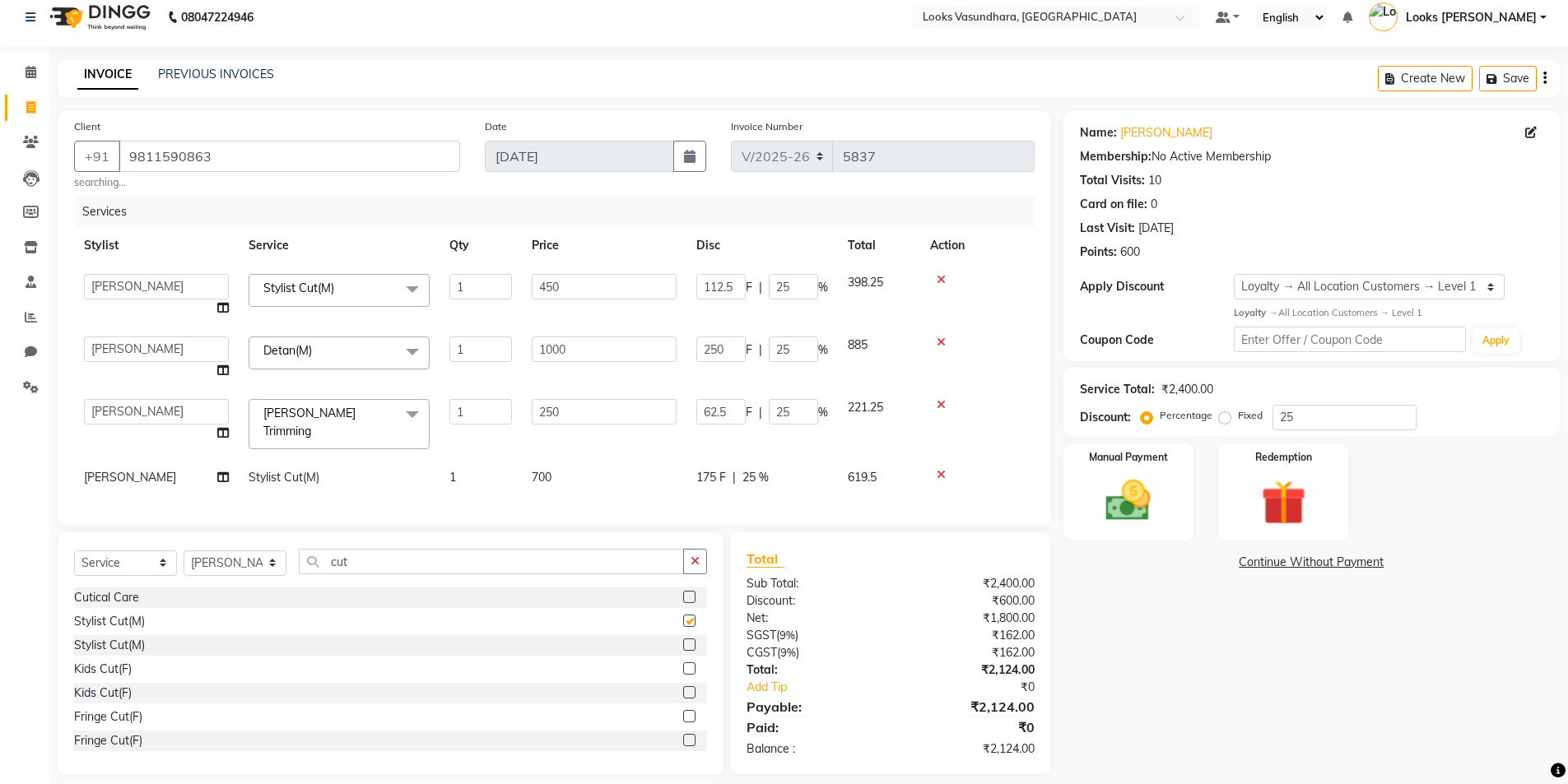
checkbox input "false"
click at [544, 461] on td "700" at bounding box center [604, 478] width 165 height 37
select select "33103"
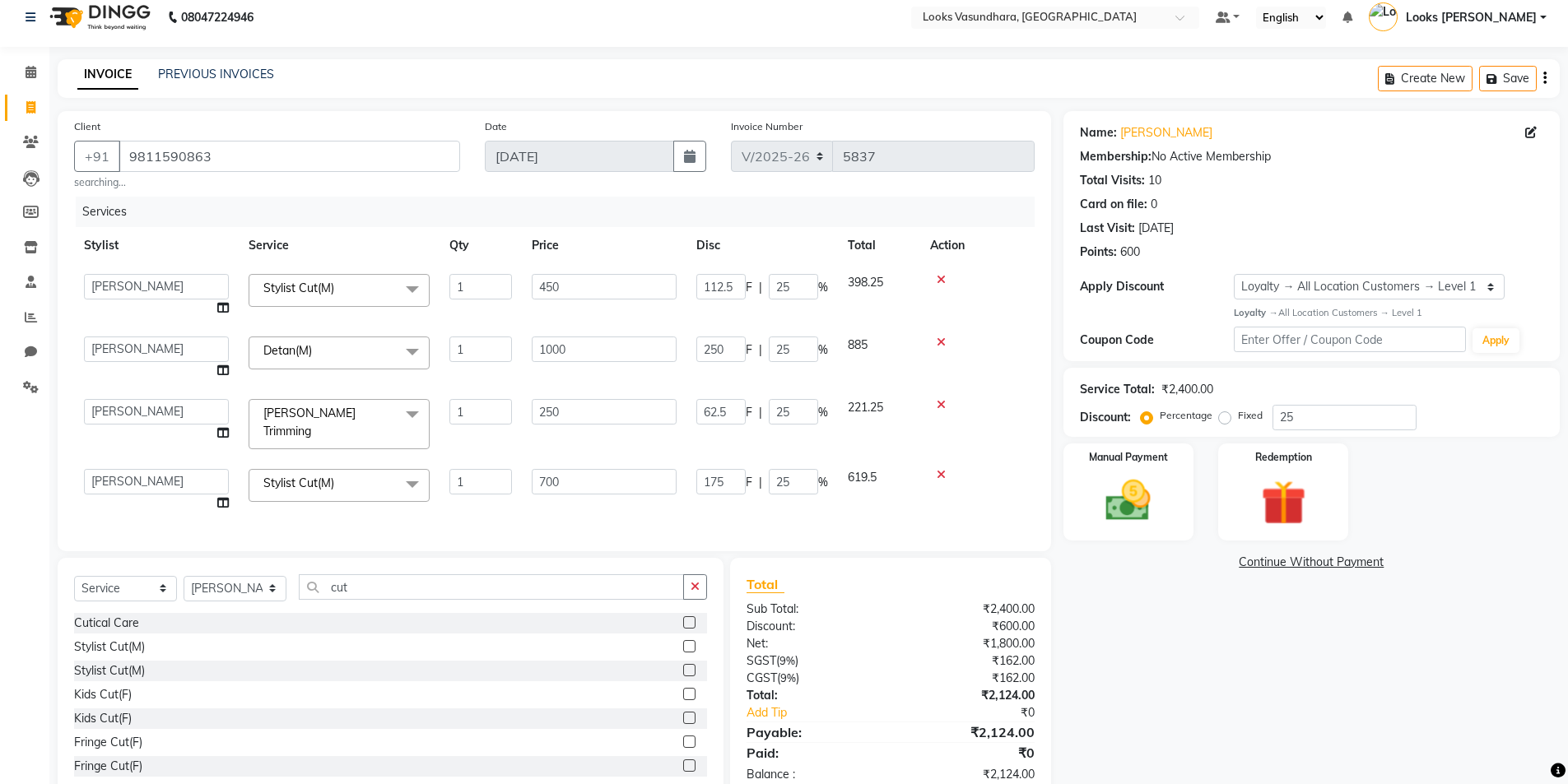
click at [544, 461] on td "700" at bounding box center [604, 490] width 165 height 63
drag, startPoint x: 601, startPoint y: 469, endPoint x: 525, endPoint y: 473, distance: 76.1
click at [525, 473] on td "700" at bounding box center [604, 490] width 165 height 63
type input "450"
click at [528, 512] on div "Services Stylist Service Qty Price Disc Total Action Aditya [PERSON_NAME] Anjal…" at bounding box center [553, 365] width 960 height 338
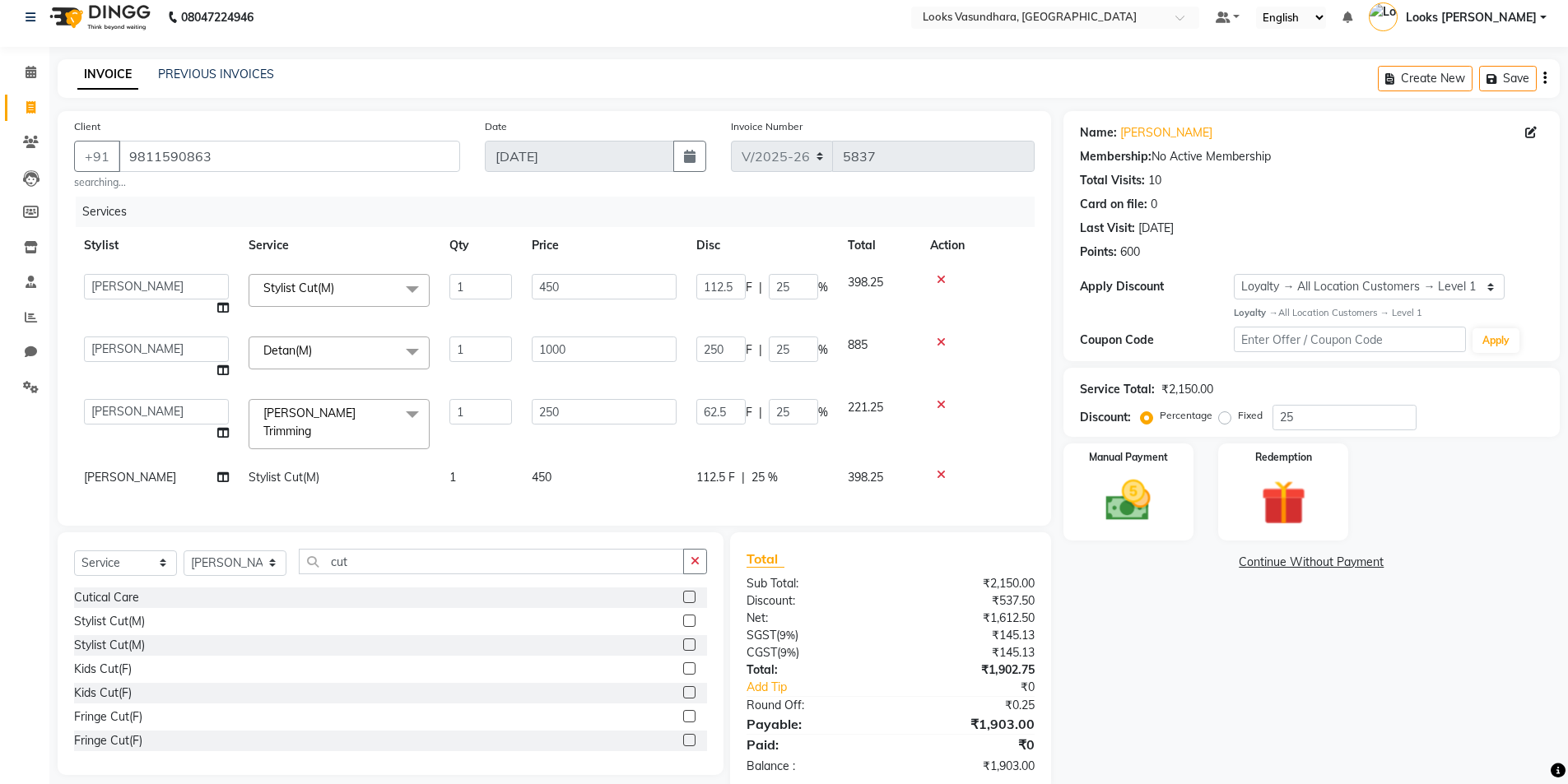
click at [765, 474] on span "25 %" at bounding box center [764, 478] width 27 height 17
select select "33103"
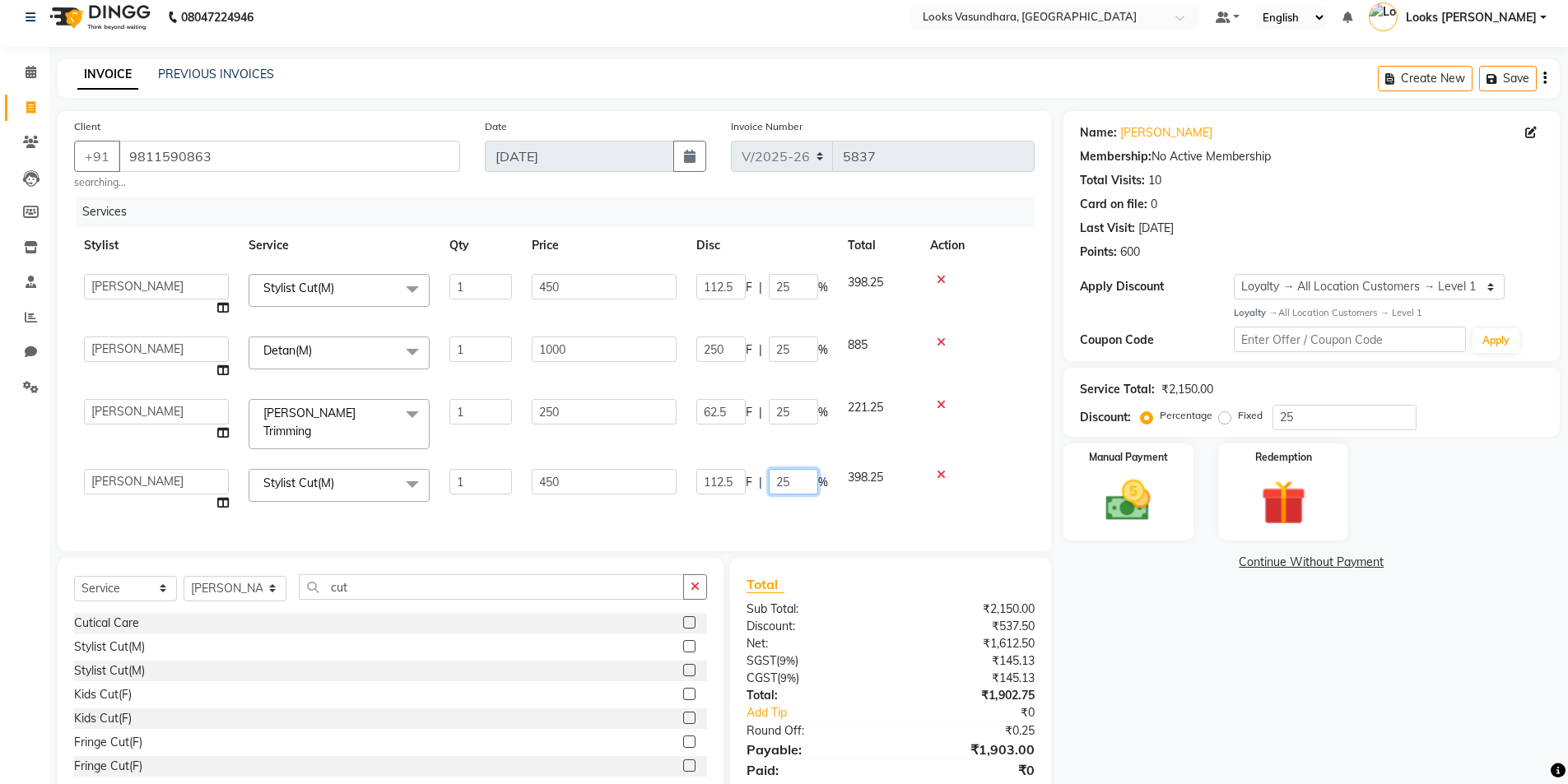
drag, startPoint x: 810, startPoint y: 470, endPoint x: 756, endPoint y: 486, distance: 56.3
click at [761, 486] on div "112.5 F | 25 %" at bounding box center [761, 482] width 132 height 26
type input "0"
click at [751, 493] on div "Services Stylist Service Qty Price Disc Total Action Aditya [PERSON_NAME] Anjal…" at bounding box center [553, 365] width 960 height 338
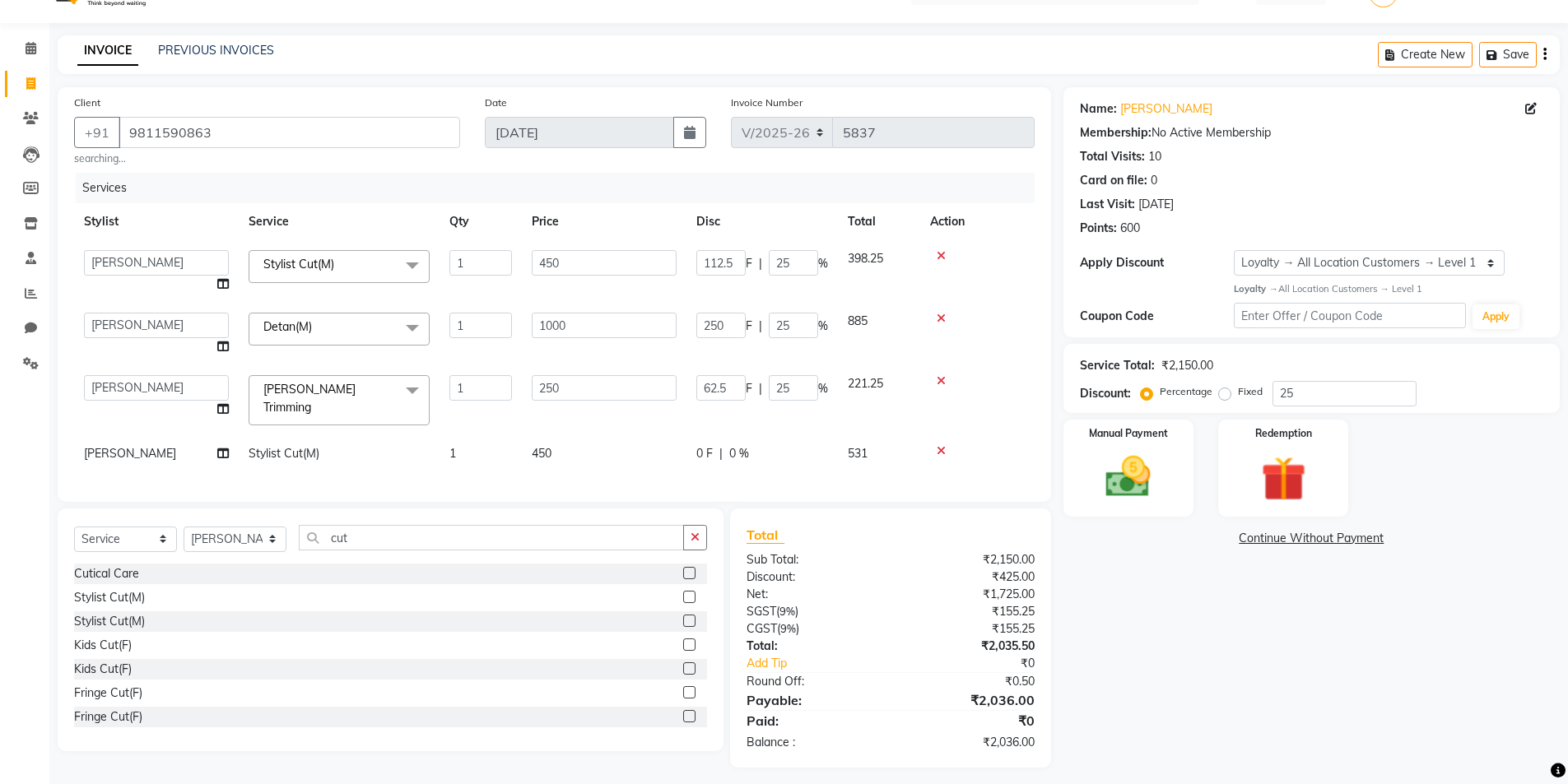
scroll to position [50, 0]
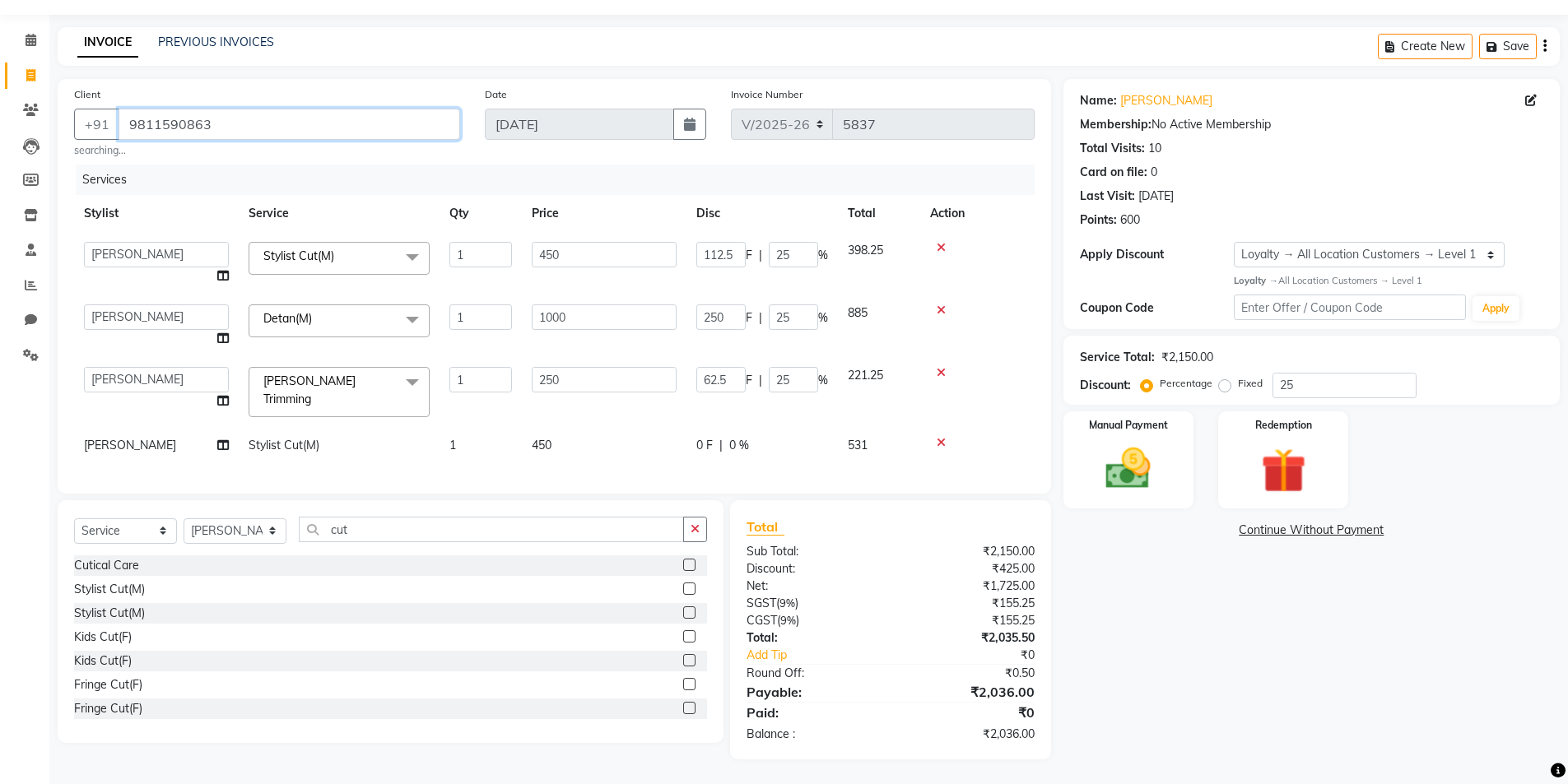
click at [366, 124] on input "9811590863" at bounding box center [289, 124] width 342 height 31
click at [569, 242] on input "450" at bounding box center [604, 255] width 145 height 26
type input "4"
type input "350"
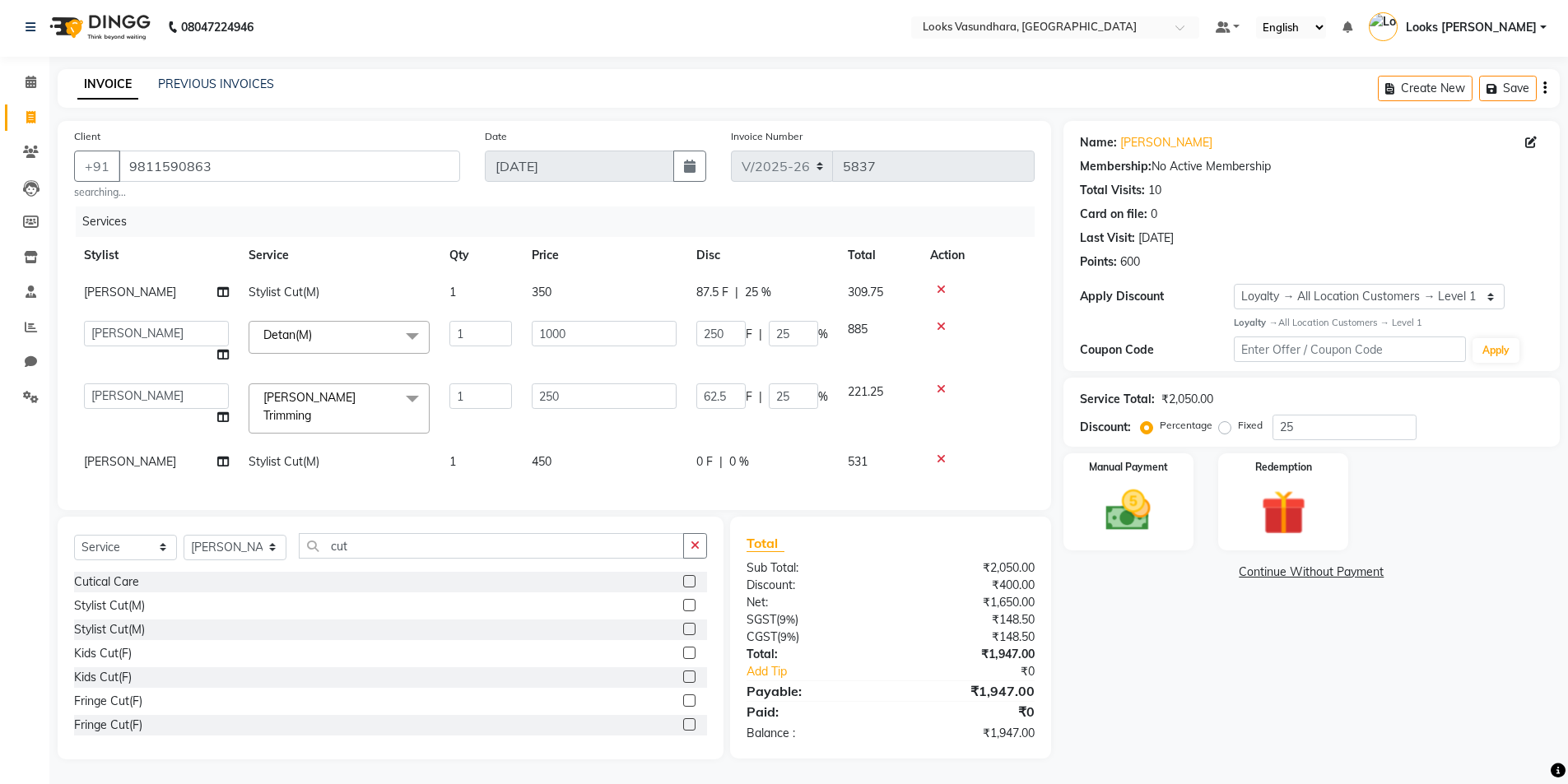
scroll to position [7, 0]
click at [587, 431] on tbody "Suhail Mohd Stylist Cut(M) 1 350 87.5 F | 25 % 309.75 Aditya Anchal Anjali Arna…" at bounding box center [553, 377] width 960 height 206
click at [598, 449] on td "450" at bounding box center [604, 462] width 165 height 37
select select "33103"
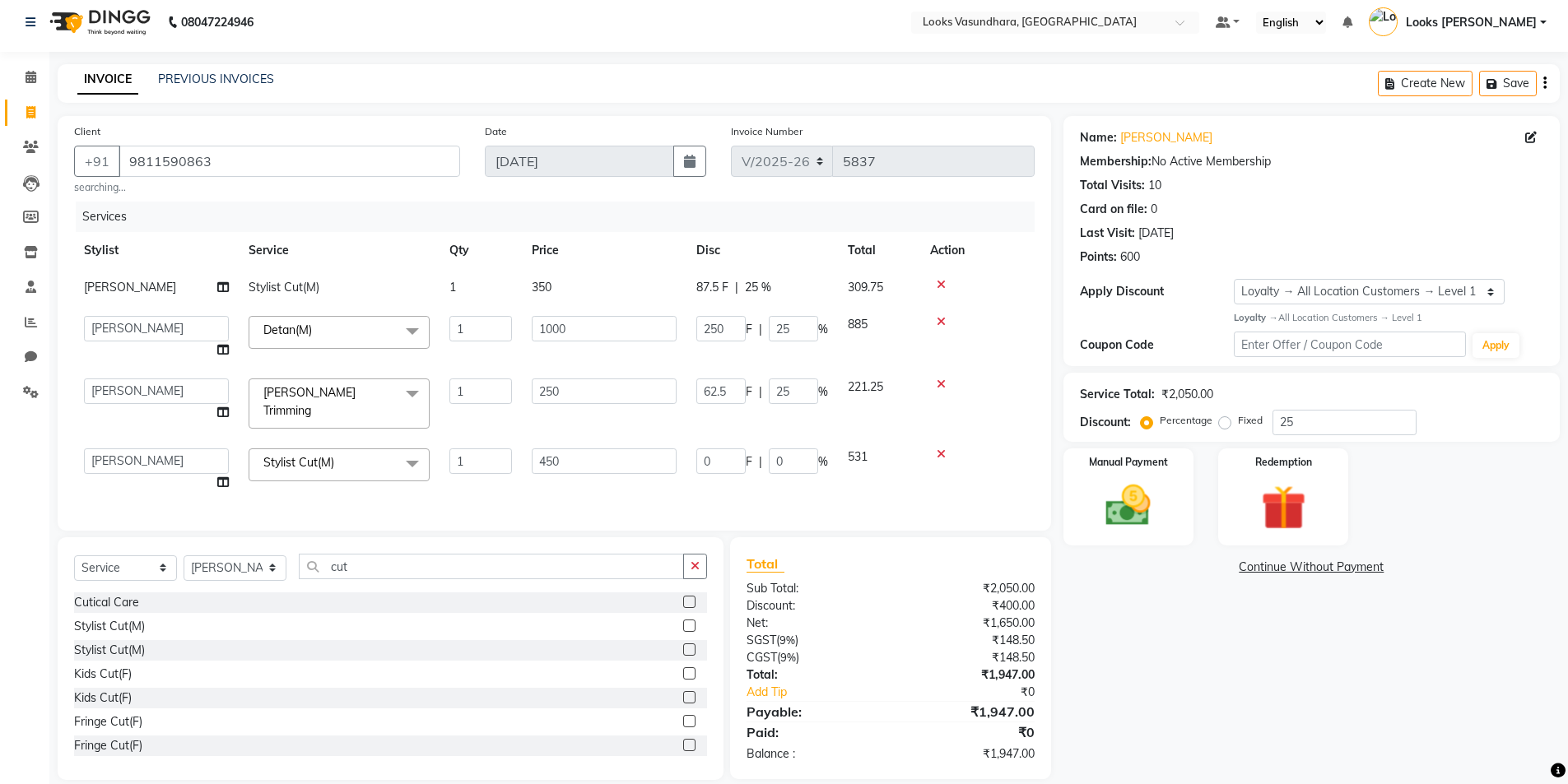
scroll to position [33, 0]
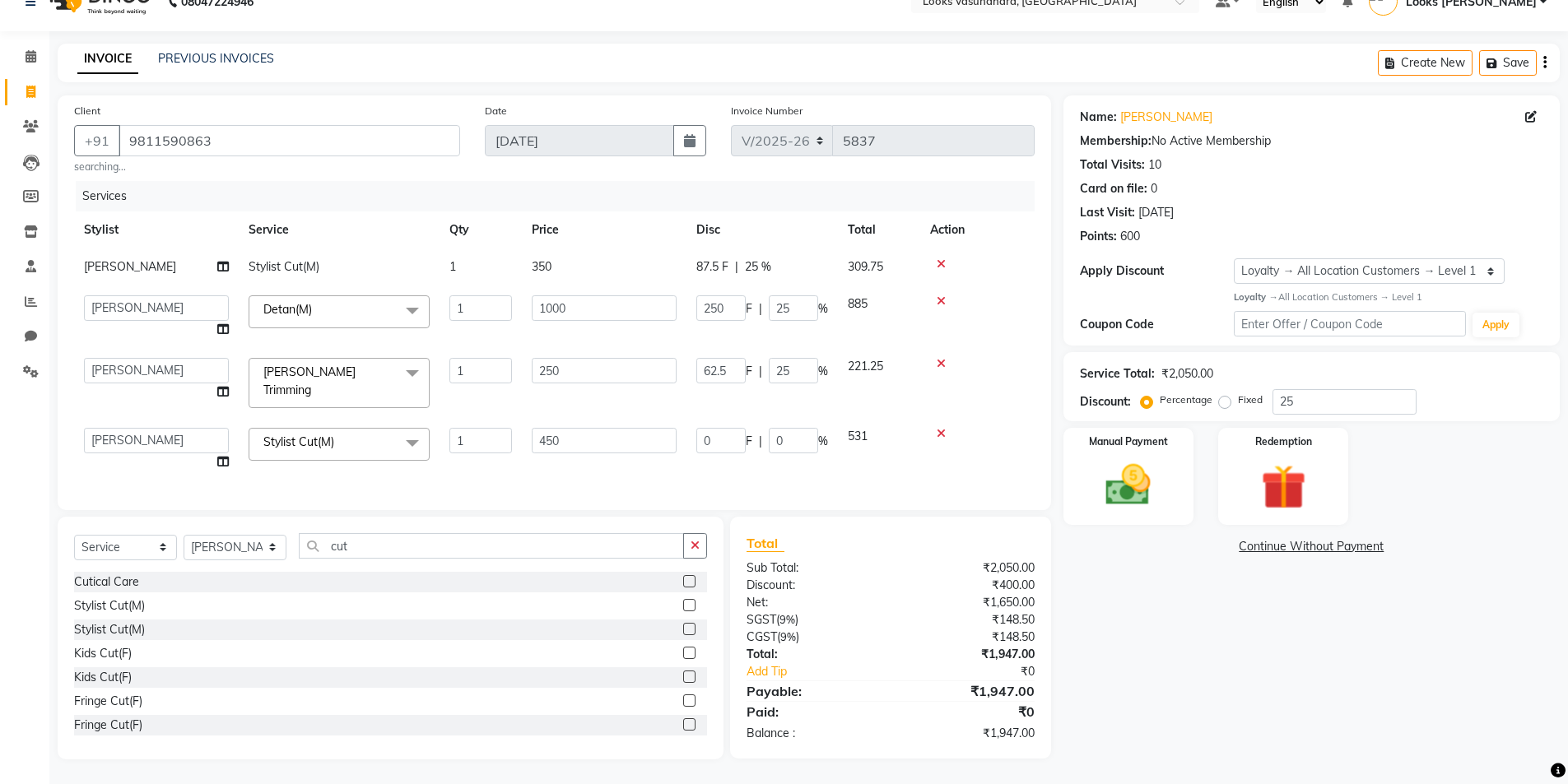
click at [602, 450] on td "450" at bounding box center [604, 449] width 165 height 63
click at [323, 143] on input "9811590863" at bounding box center [289, 141] width 342 height 31
click at [350, 146] on input "9811590863" at bounding box center [289, 141] width 342 height 31
click at [233, 543] on select "Select Stylist Aditya [PERSON_NAME] Anjali [PERSON_NAME] Kumar_MSTR Counter Sal…" at bounding box center [235, 548] width 103 height 26
drag, startPoint x: 1358, startPoint y: 408, endPoint x: 1197, endPoint y: 407, distance: 161.0
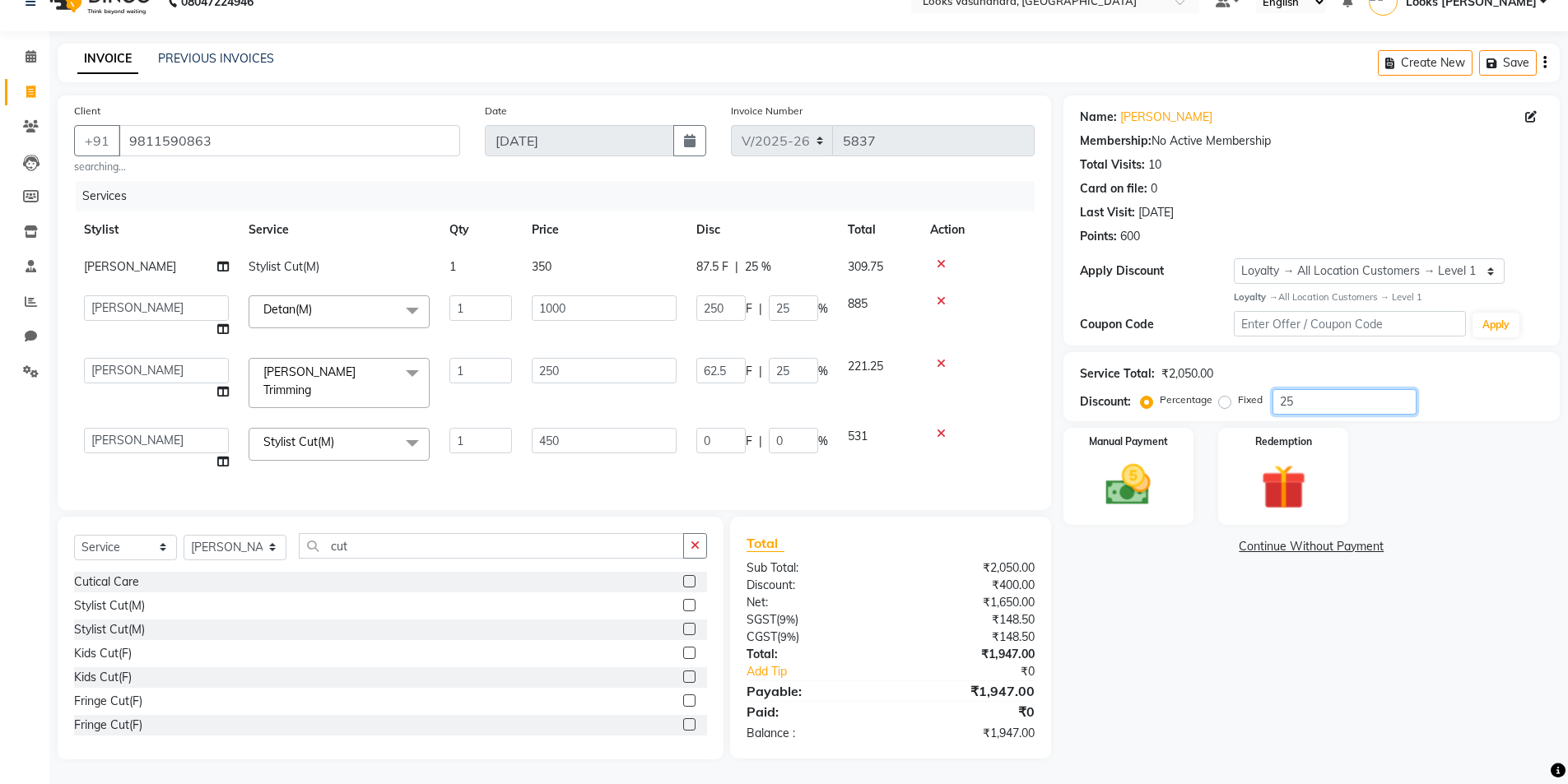
click at [1197, 407] on div "Percentage Fixed 25" at bounding box center [1281, 402] width 273 height 26
type input "0"
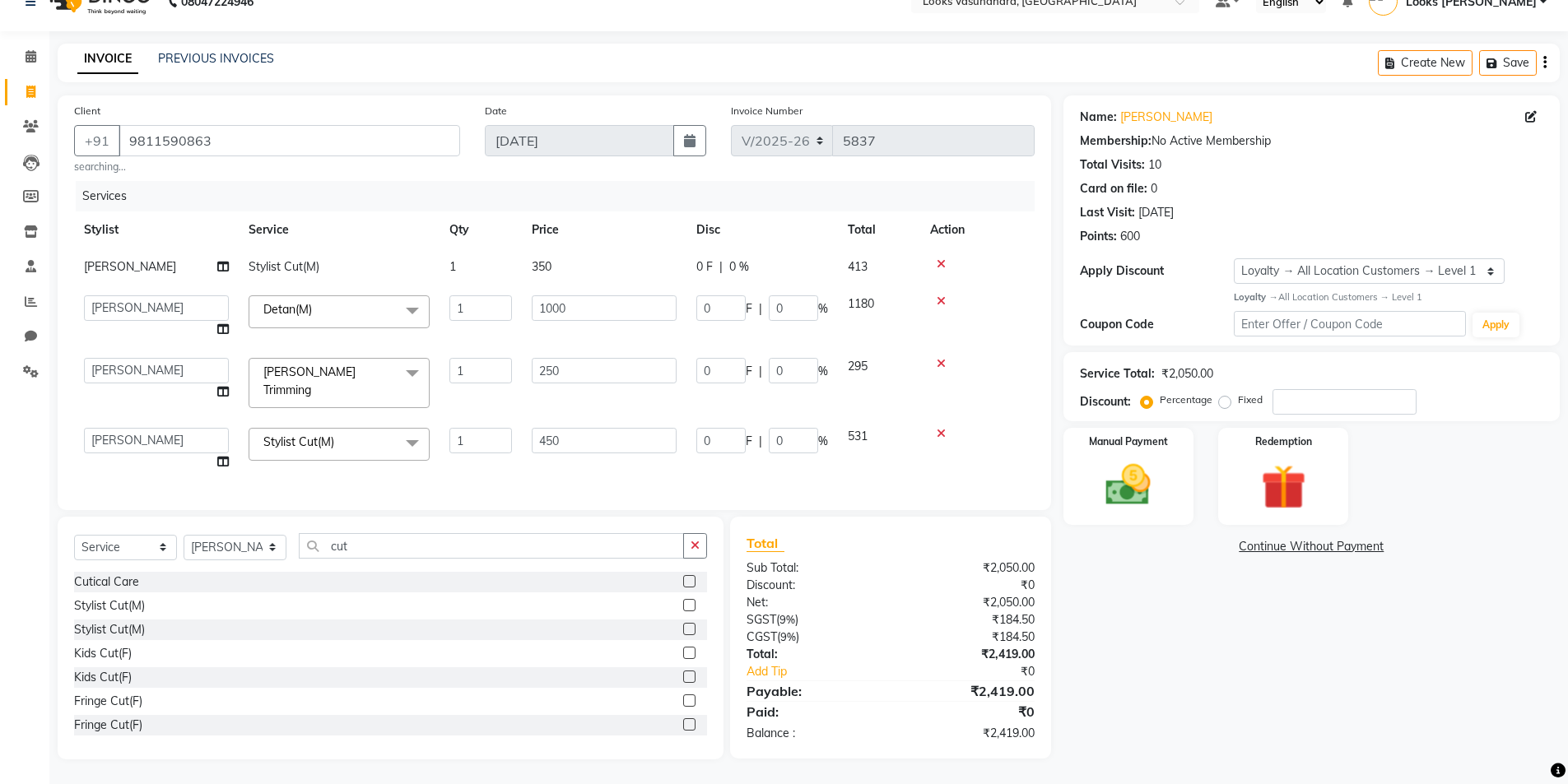
click at [742, 266] on span "0 %" at bounding box center [738, 267] width 19 height 17
select select "23970"
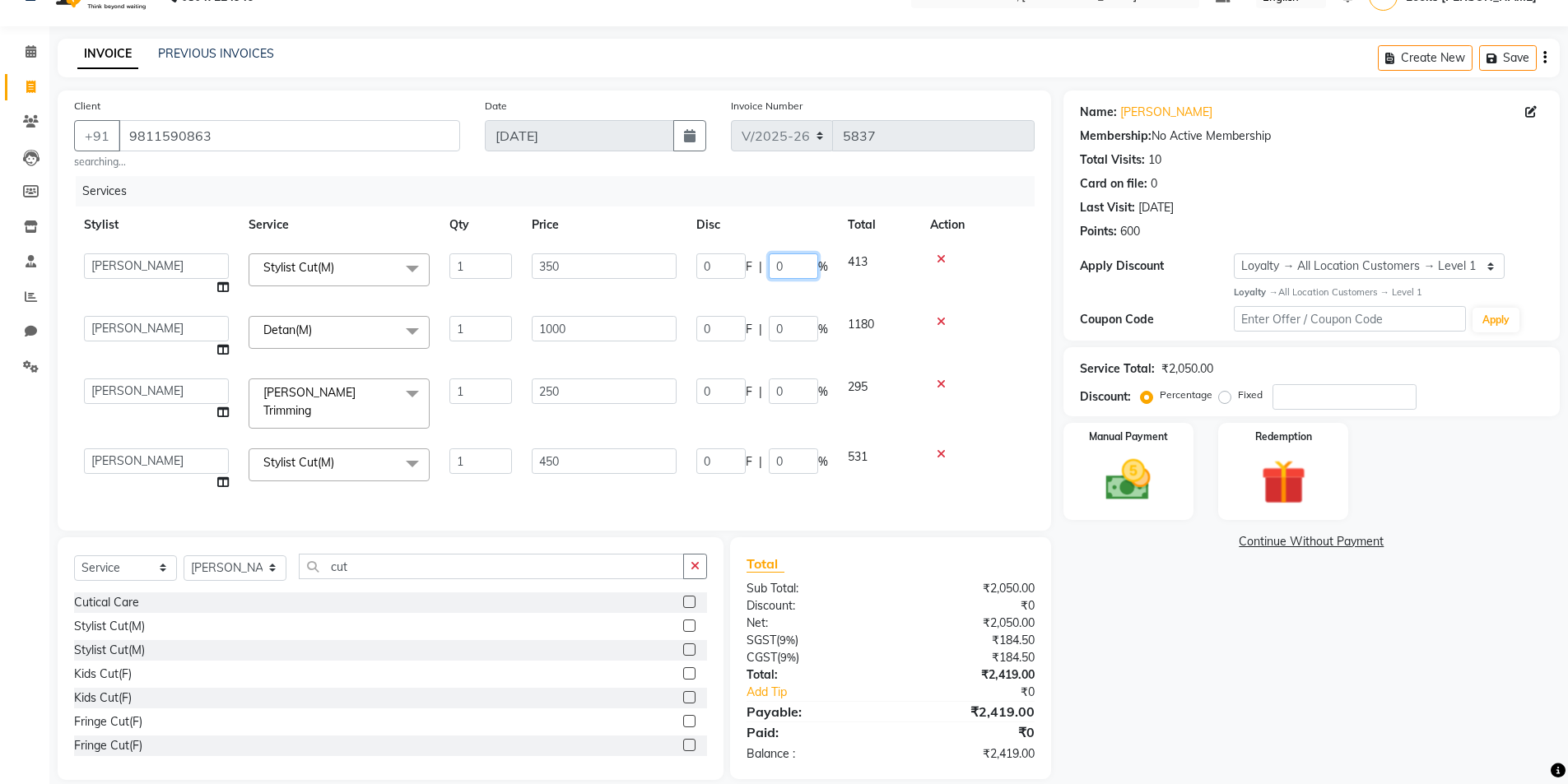
drag, startPoint x: 809, startPoint y: 279, endPoint x: 771, endPoint y: 291, distance: 39.8
click at [771, 291] on td "0 F | 0 %" at bounding box center [762, 275] width 152 height 63
type input "25"
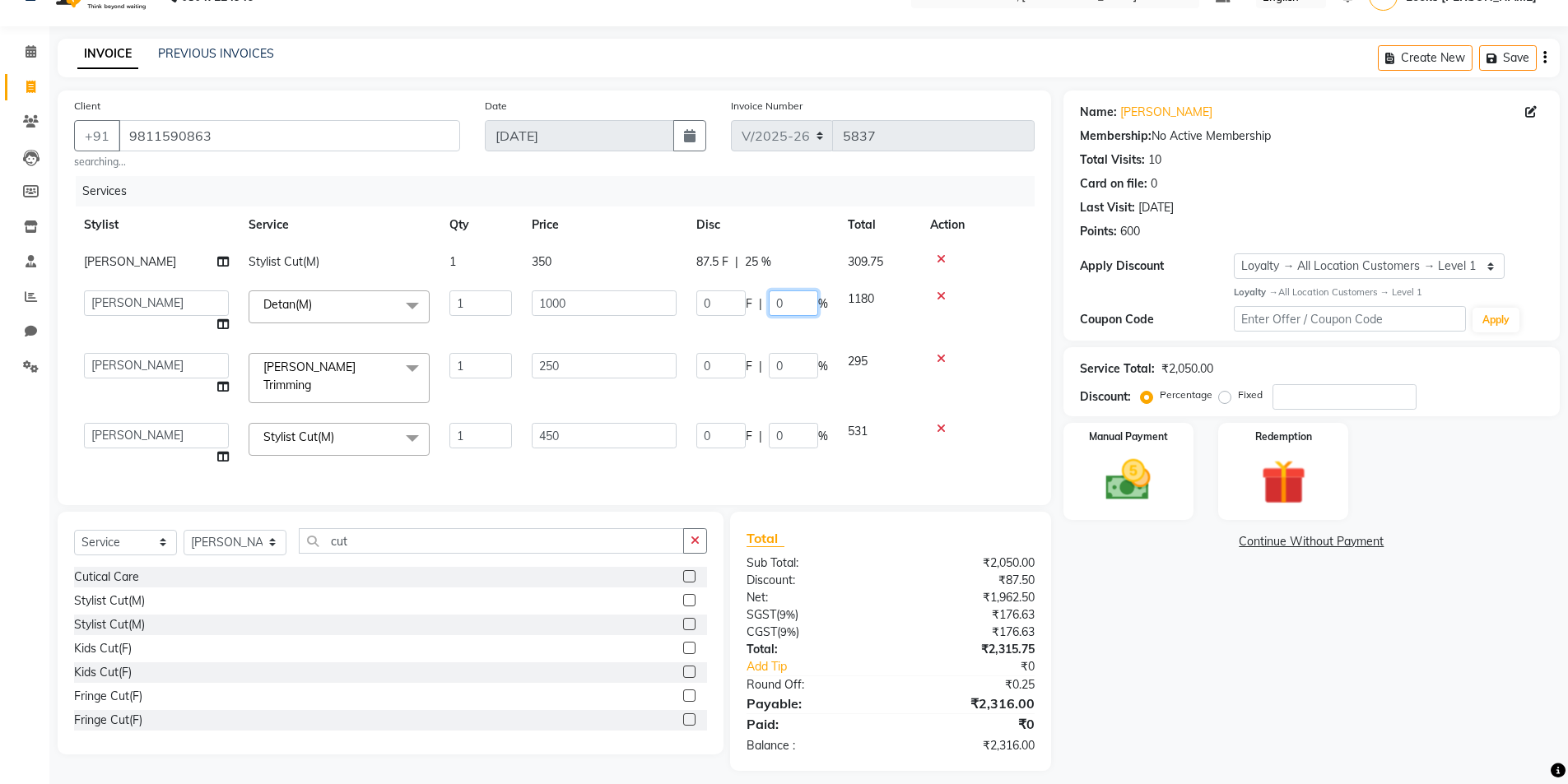
click at [790, 324] on td "0 F | 0 %" at bounding box center [762, 312] width 152 height 63
click at [801, 308] on input "0" at bounding box center [794, 304] width 50 height 26
click at [801, 303] on input "0" at bounding box center [794, 304] width 50 height 26
drag, startPoint x: 801, startPoint y: 303, endPoint x: 770, endPoint y: 323, distance: 36.9
click at [770, 323] on td "0 F | 0 %" at bounding box center [762, 312] width 152 height 63
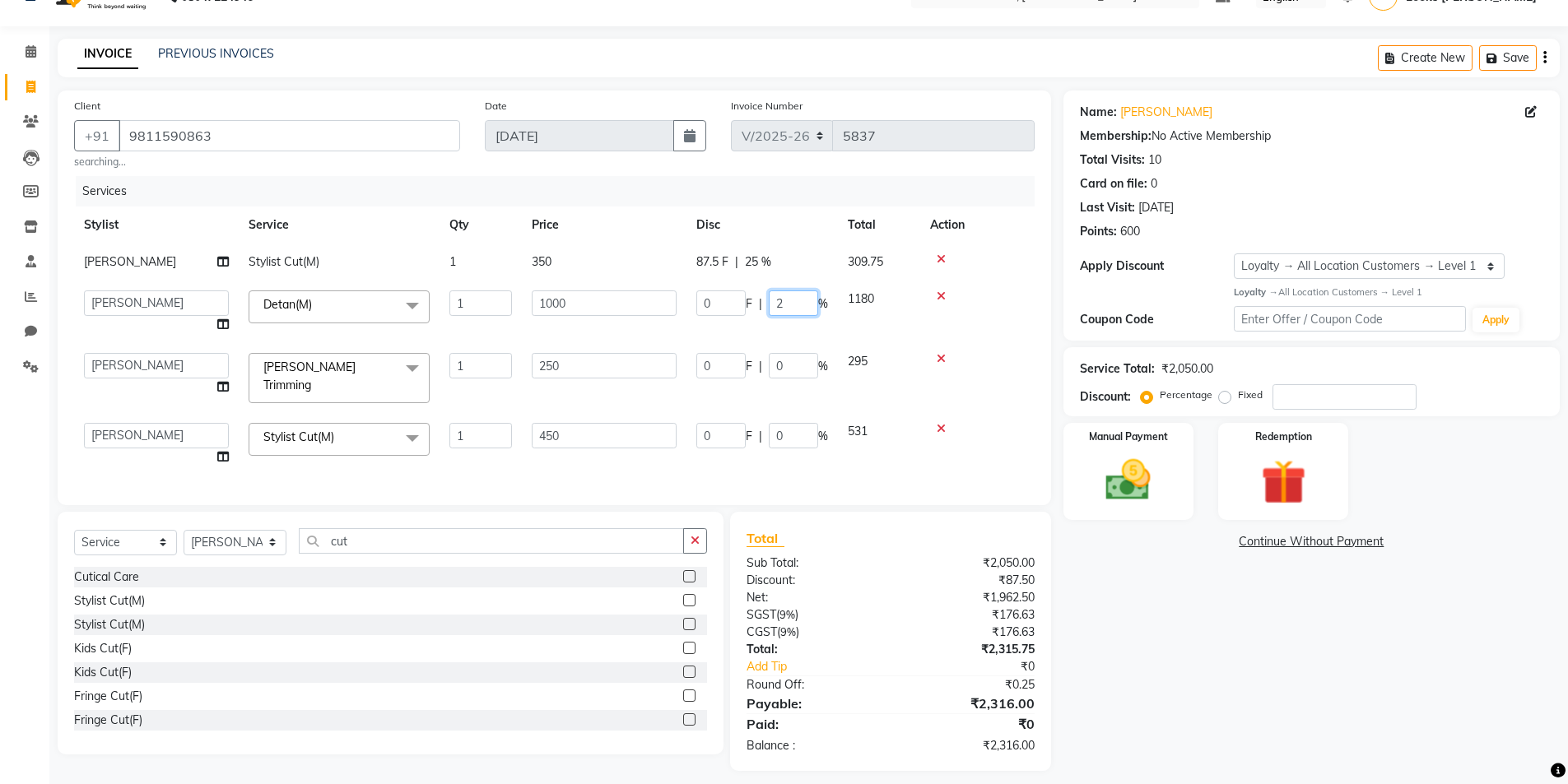
type input "25"
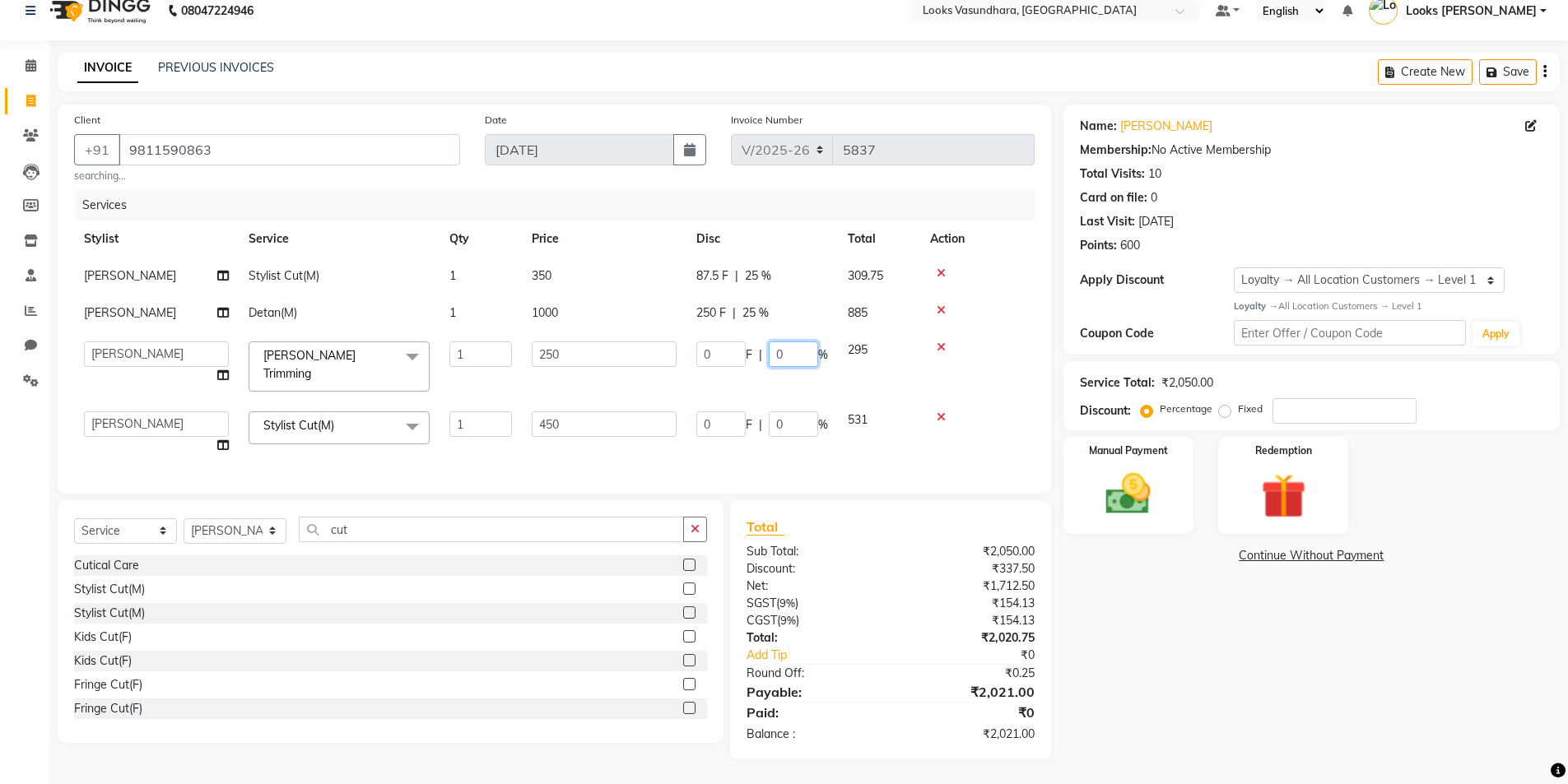
scroll to position [24, 0]
click at [798, 366] on td "0 F | 0 %" at bounding box center [762, 366] width 152 height 70
drag, startPoint x: 789, startPoint y: 354, endPoint x: 759, endPoint y: 366, distance: 32.3
click at [759, 366] on td "0 F | 0 %" at bounding box center [762, 366] width 152 height 70
type input "25"
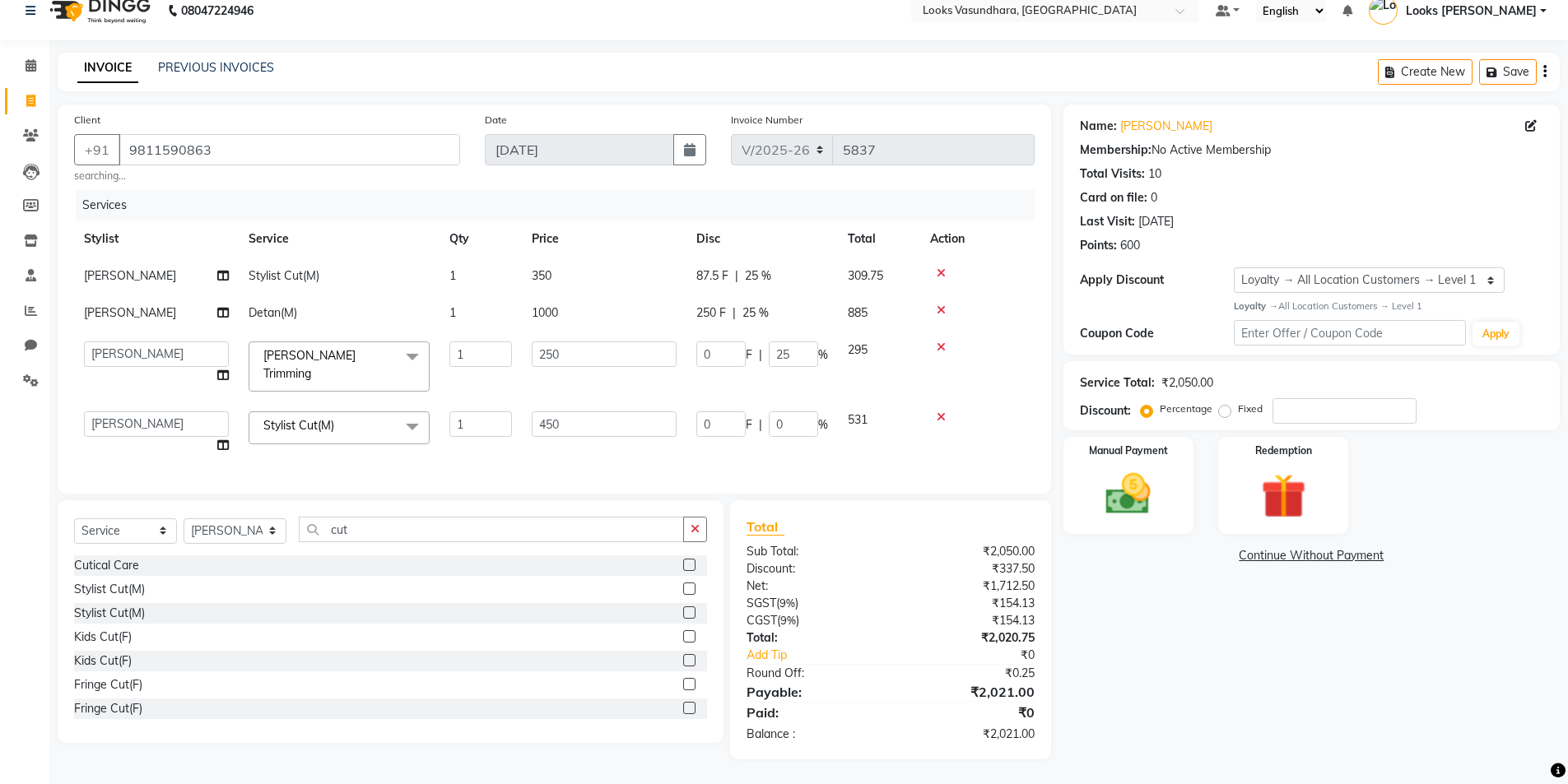
click at [830, 447] on td "0 F | 0 %" at bounding box center [762, 432] width 152 height 63
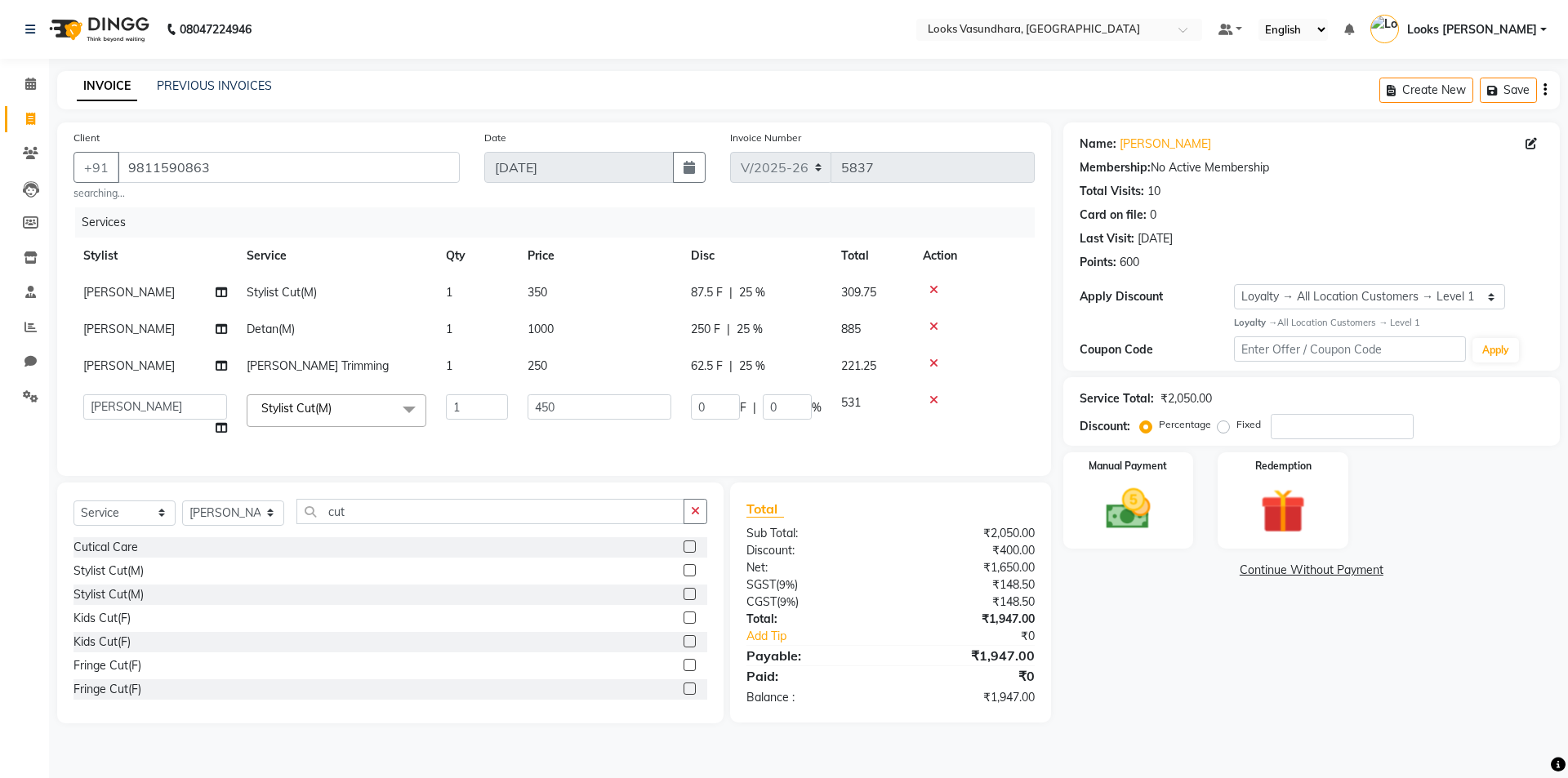
click at [889, 447] on td "531" at bounding box center [871, 415] width 81 height 62
click at [216, 526] on select "Select Stylist Aditya [PERSON_NAME] Anjali [PERSON_NAME] Kumar_MSTR Counter Sal…" at bounding box center [233, 513] width 102 height 26
select select "23970"
click at [182, 512] on select "Select Stylist Aditya [PERSON_NAME] Anjali [PERSON_NAME] Kumar_MSTR Counter Sal…" at bounding box center [233, 513] width 102 height 26
click at [687, 524] on button "button" at bounding box center [695, 511] width 24 height 26
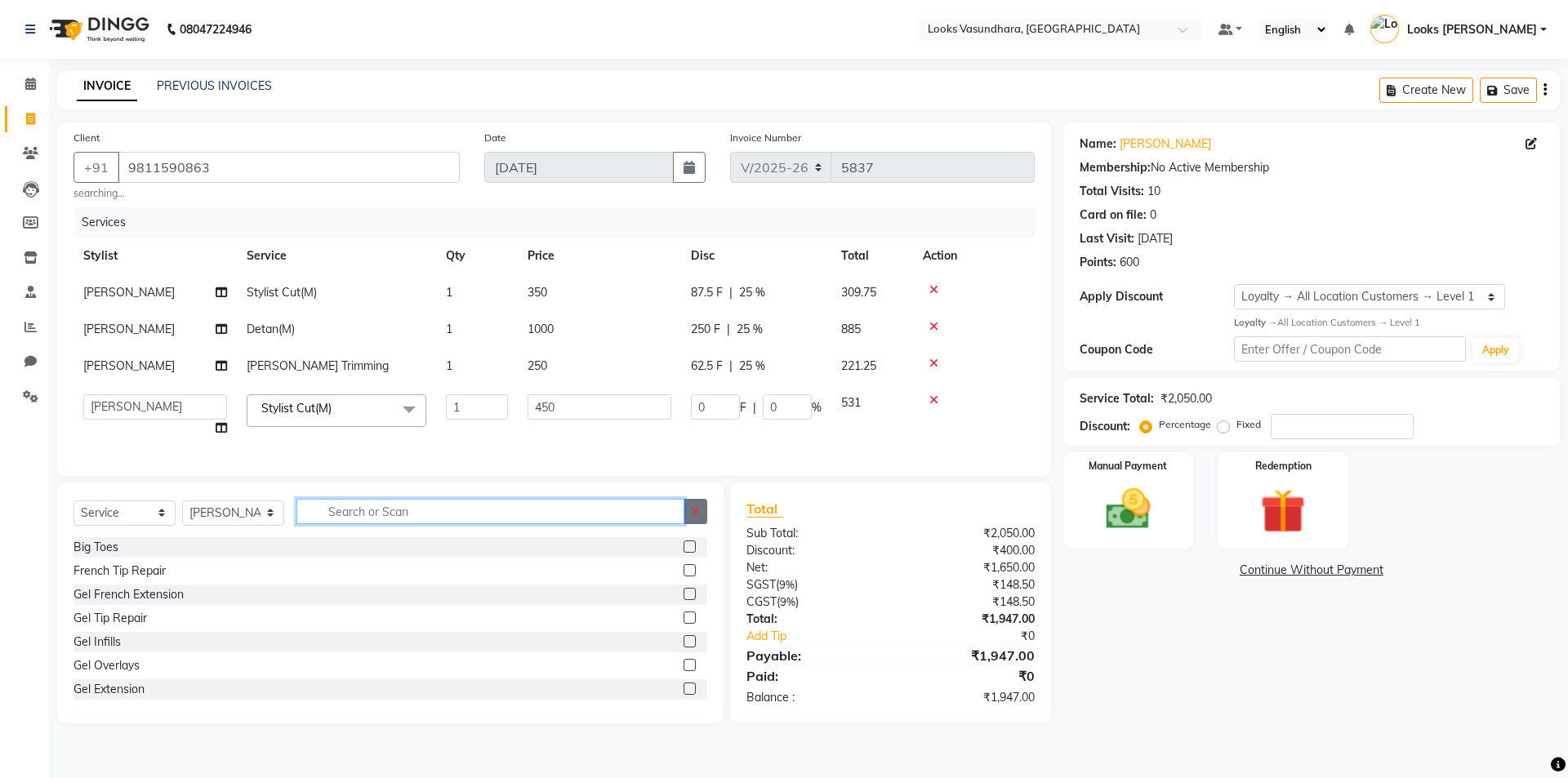
click at [684, 524] on input "text" at bounding box center [490, 511] width 388 height 26
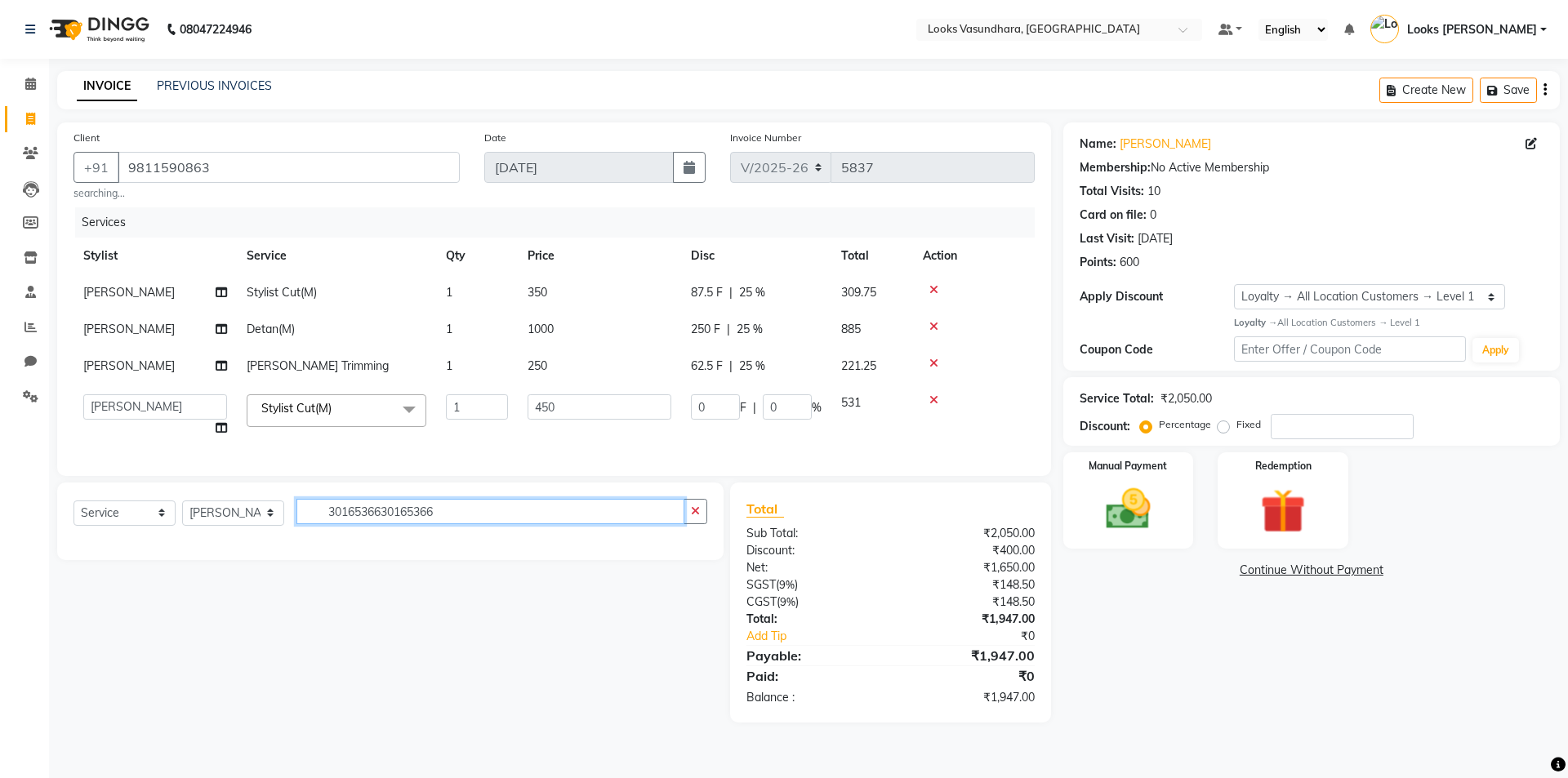
type input "3016536630165366"
click at [112, 526] on select "Select Service Product Membership Package Voucher Prepaid Gift Card" at bounding box center [124, 513] width 102 height 26
select select "product"
click at [73, 512] on select "Select Service Product Membership Package Voucher Prepaid Gift Card" at bounding box center [124, 513] width 102 height 26
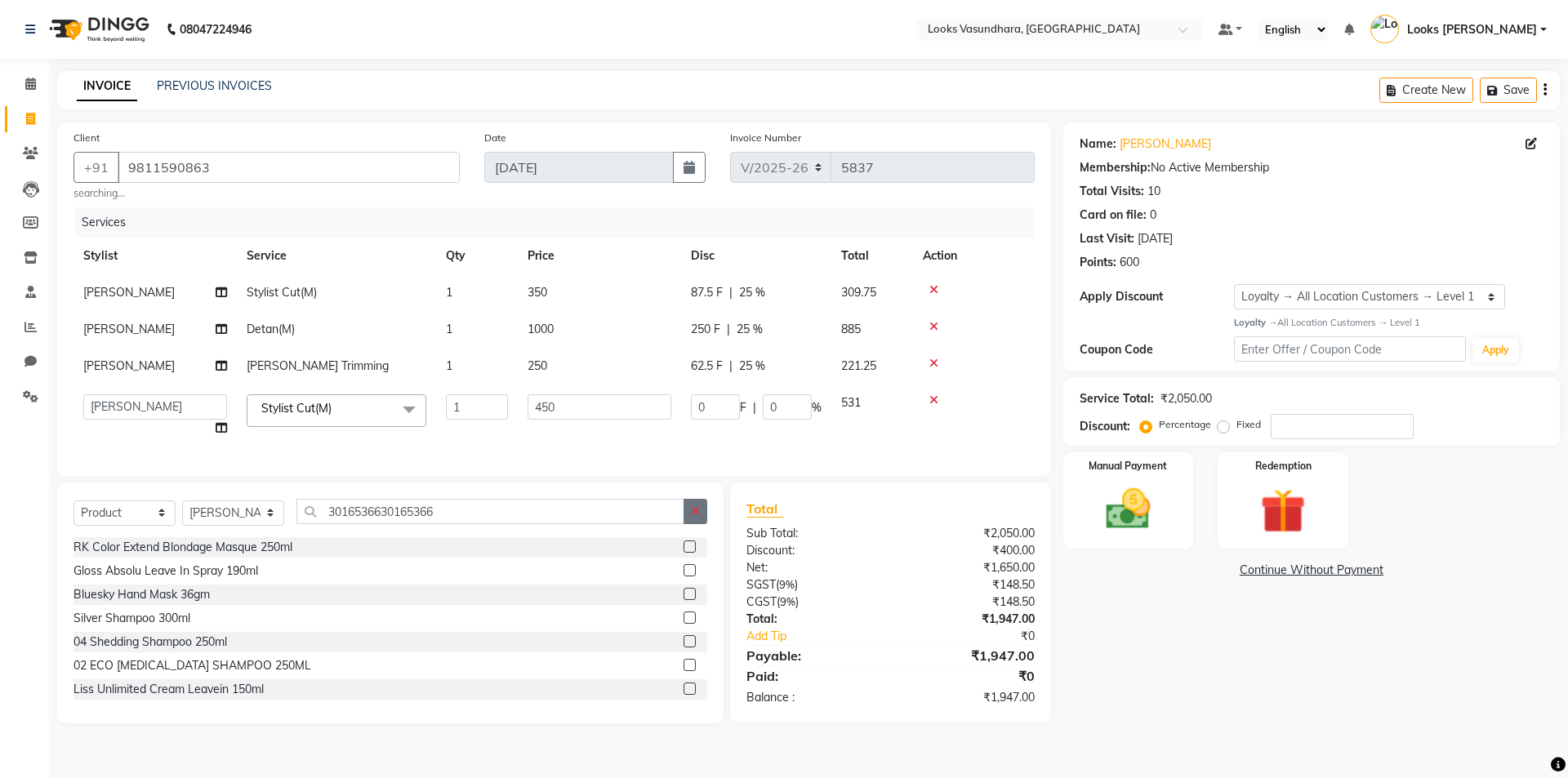
click at [690, 517] on icon "button" at bounding box center [695, 510] width 9 height 12
type input "30165366"
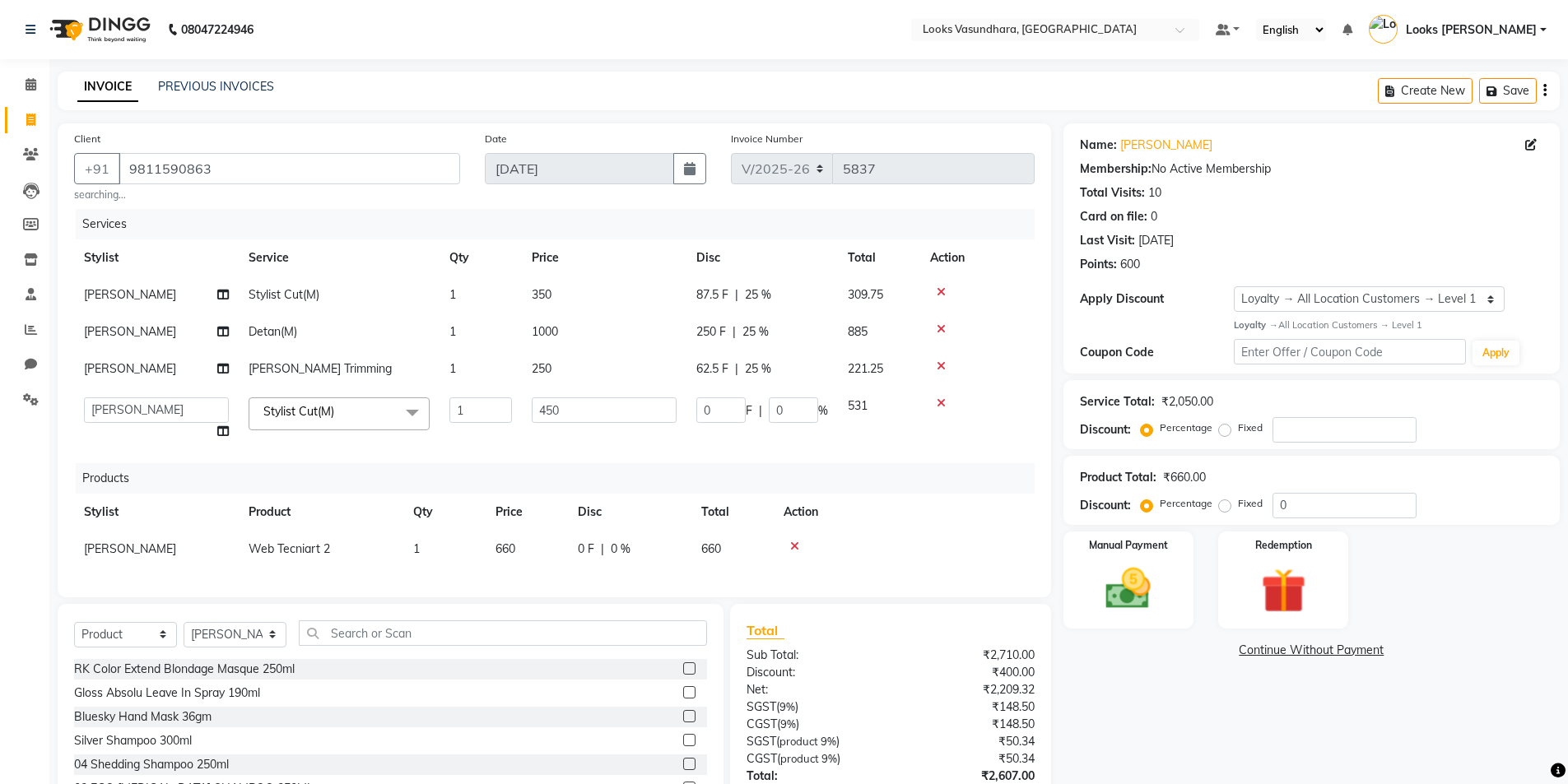
click at [516, 549] on span "660" at bounding box center [505, 548] width 19 height 15
select select "23970"
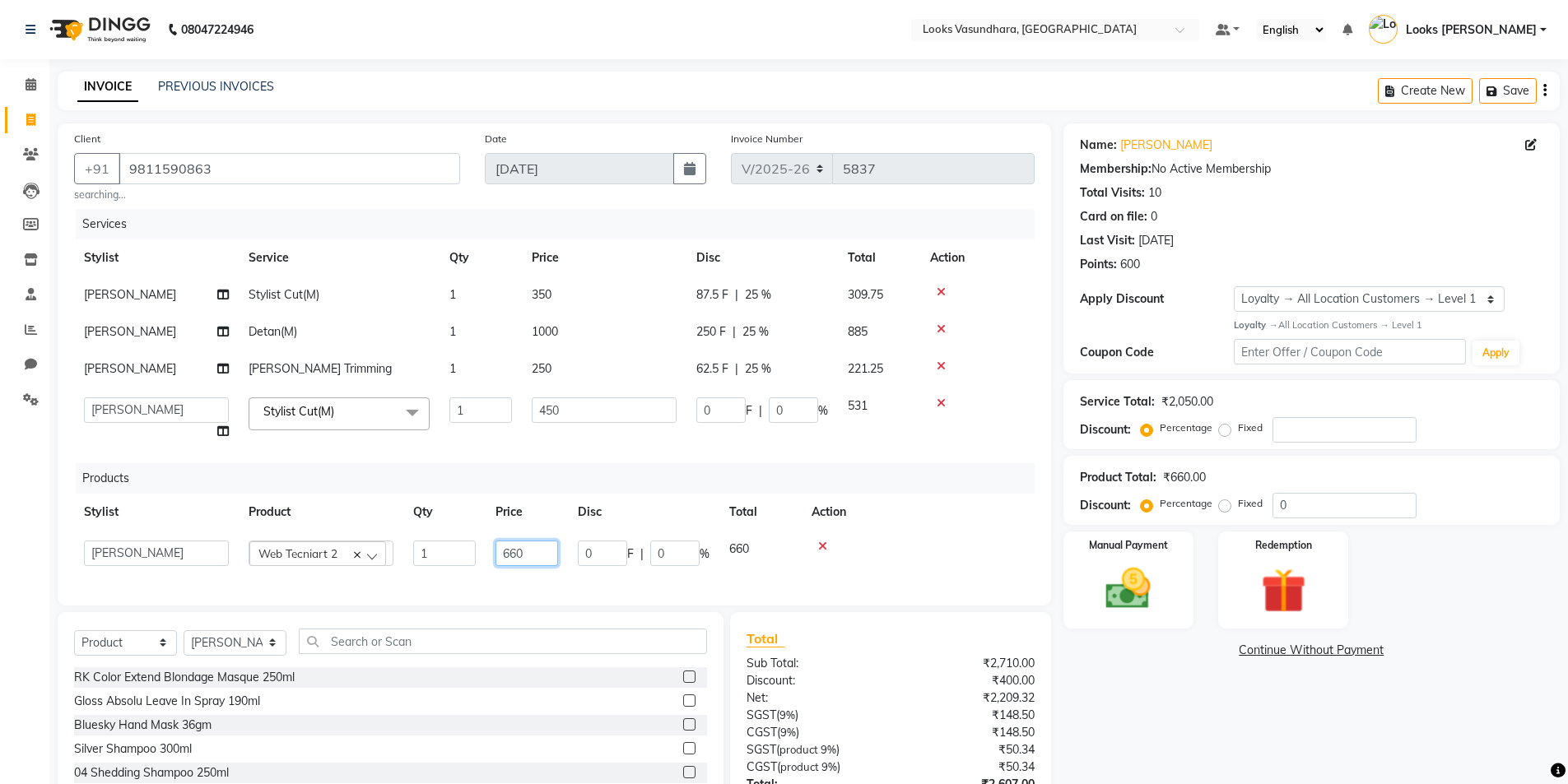
drag, startPoint x: 552, startPoint y: 548, endPoint x: 471, endPoint y: 558, distance: 81.6
click at [471, 558] on tr "Aditya Anchal Anjali Arnav Kumar_MSTR Counter Sales Dharmendra_pdct Furkan KAIL…" at bounding box center [553, 553] width 960 height 45
type input "990"
click at [526, 569] on div "Services Stylist Service Qty Price Disc Total Action Suhail Mohd Stylist Cut(M)…" at bounding box center [553, 398] width 960 height 380
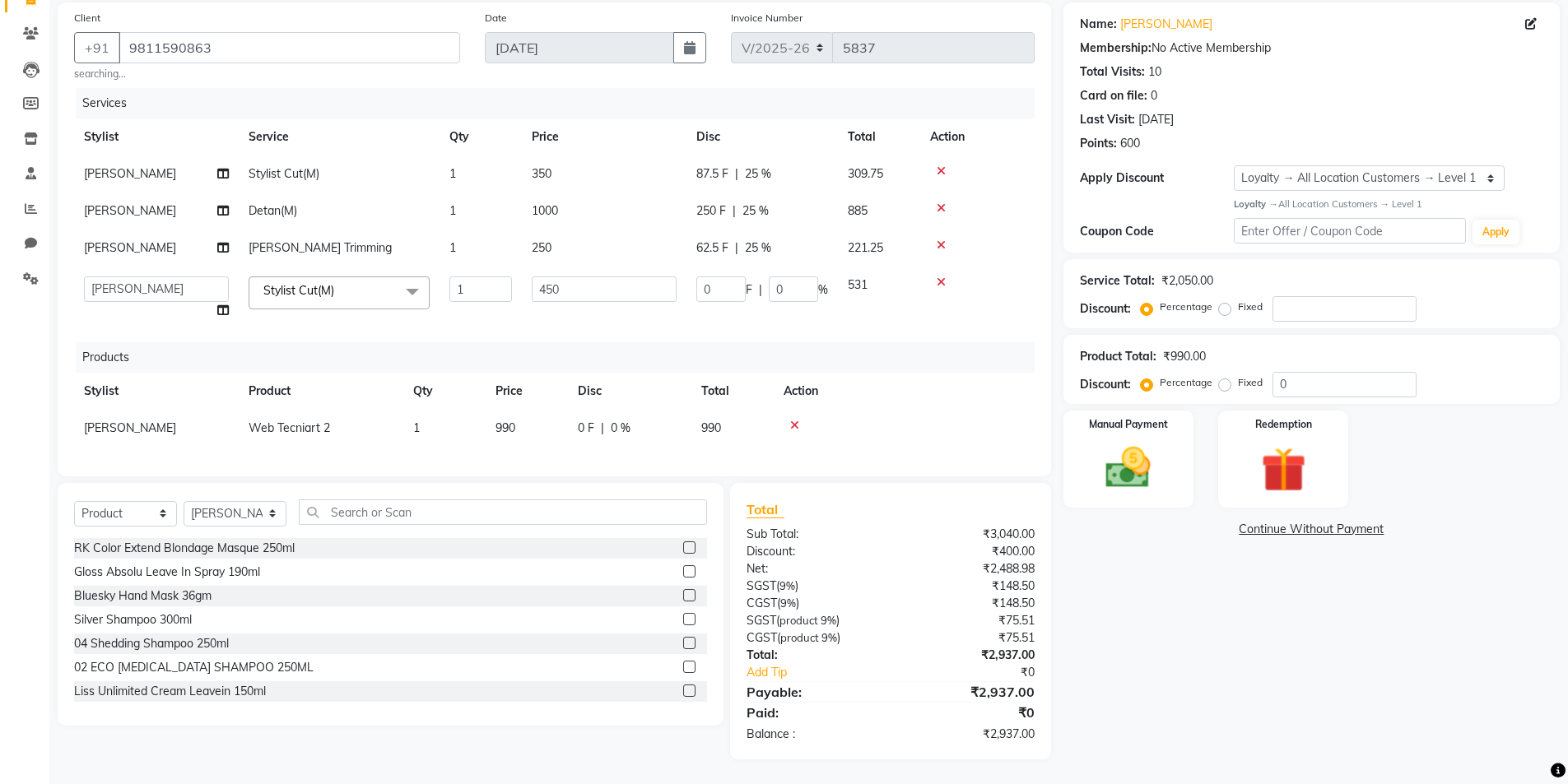
scroll to position [133, 0]
click at [1182, 425] on div "Manual Payment" at bounding box center [1129, 458] width 136 height 101
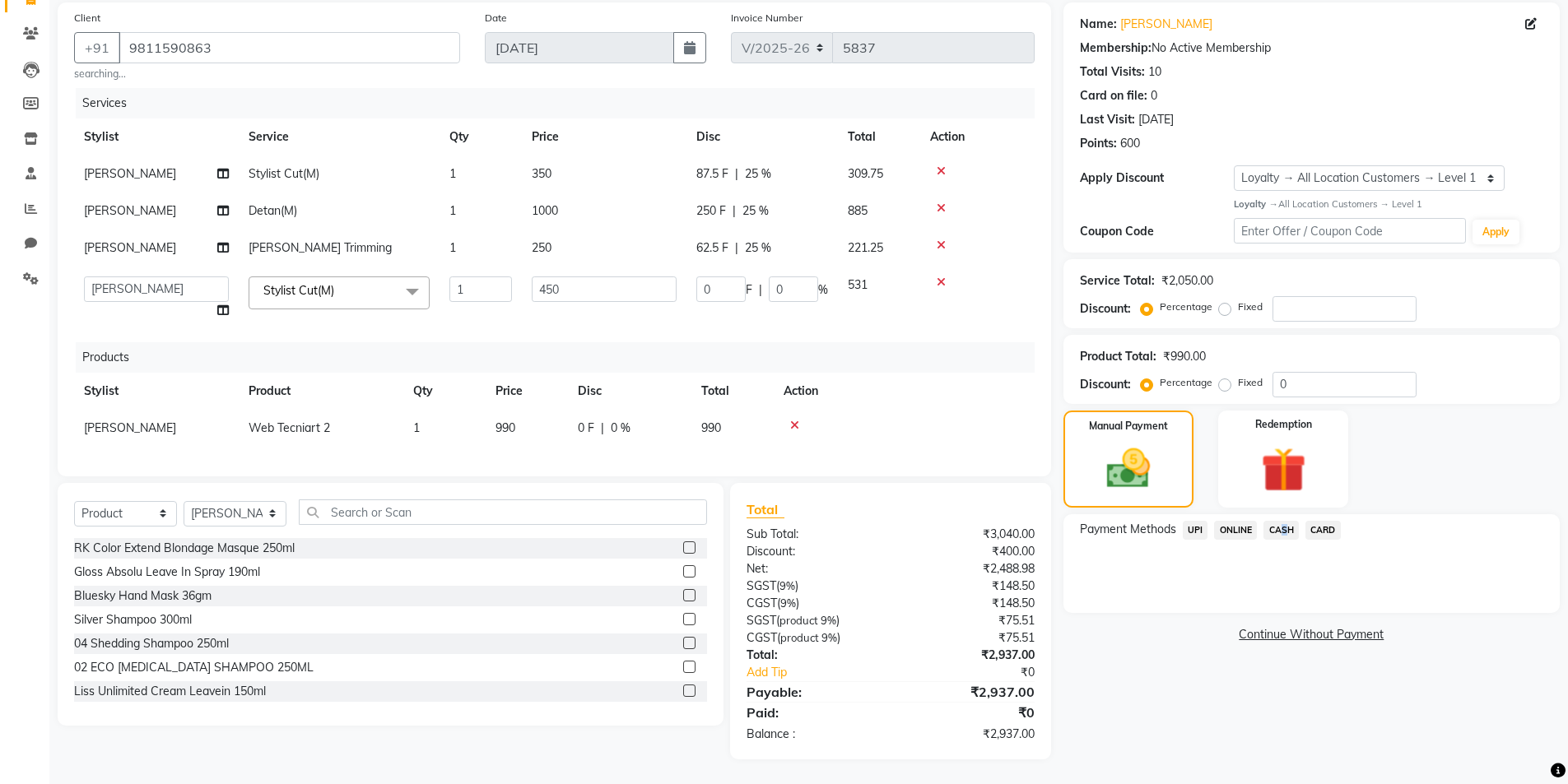
click at [1279, 521] on span "CASH" at bounding box center [1281, 530] width 35 height 19
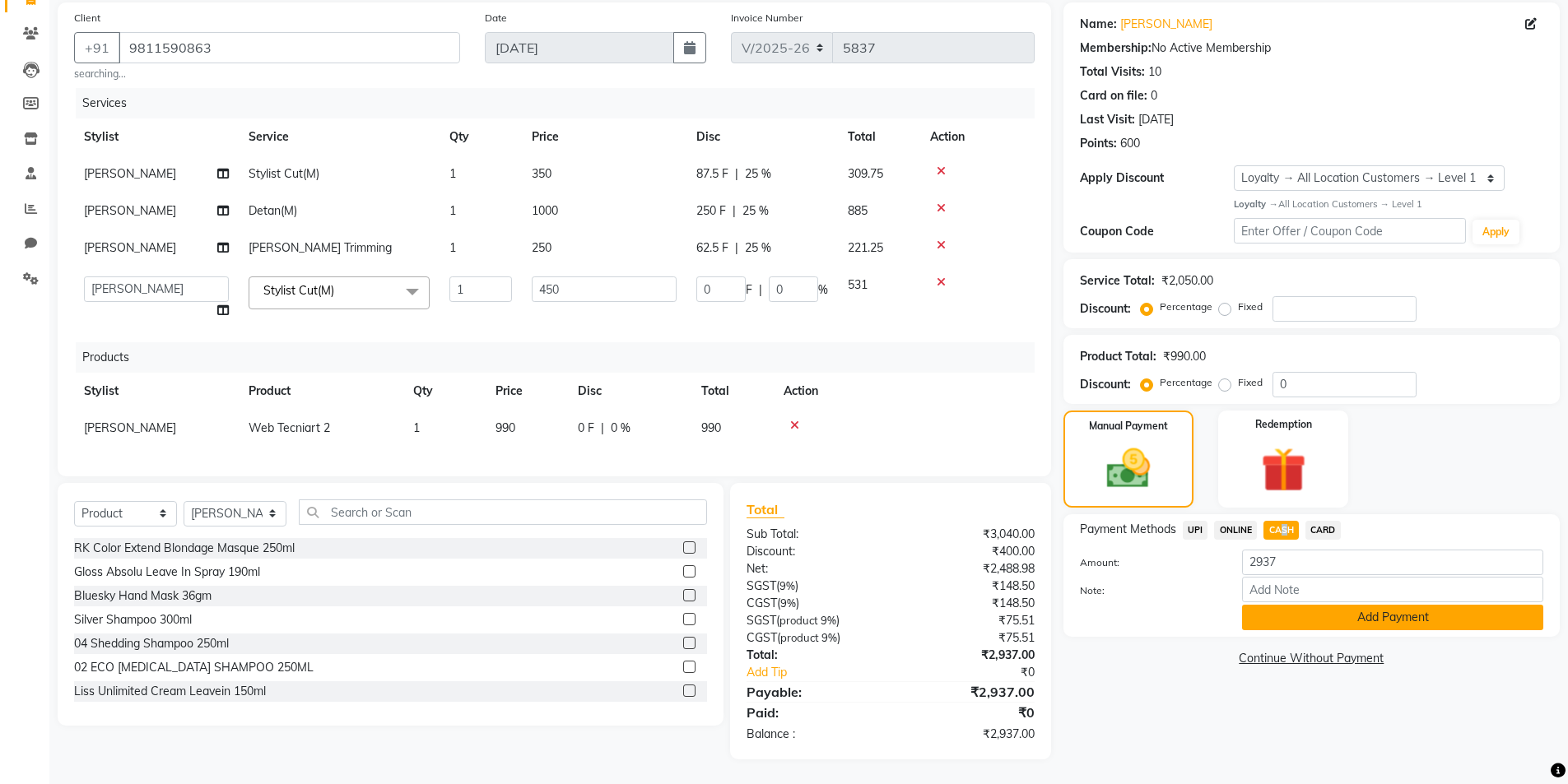
click at [1301, 606] on button "Add Payment" at bounding box center [1392, 617] width 301 height 26
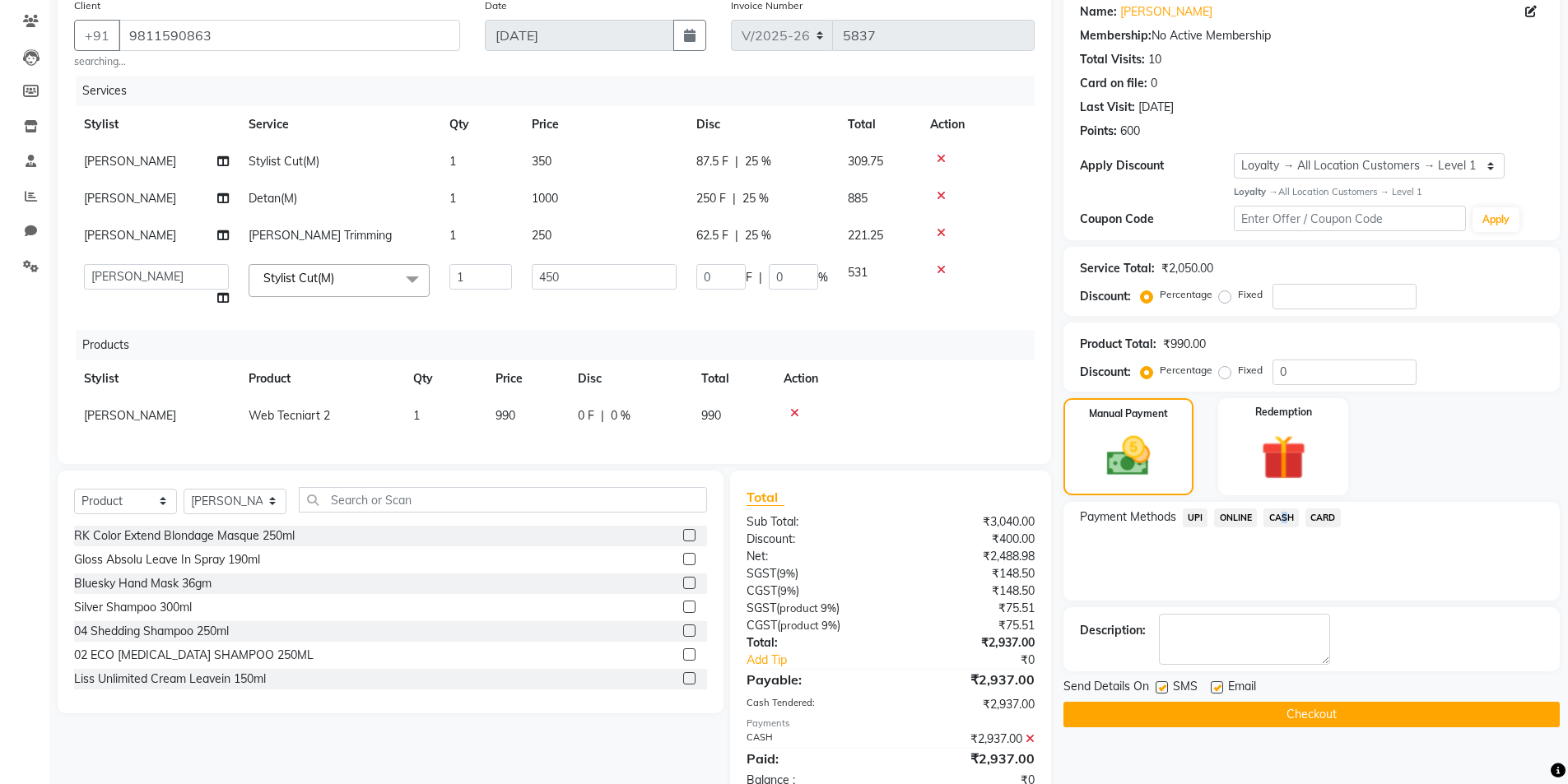
click at [1288, 715] on button "Checkout" at bounding box center [1311, 715] width 496 height 26
click at [1288, 715] on div "Checkout" at bounding box center [1311, 715] width 496 height 26
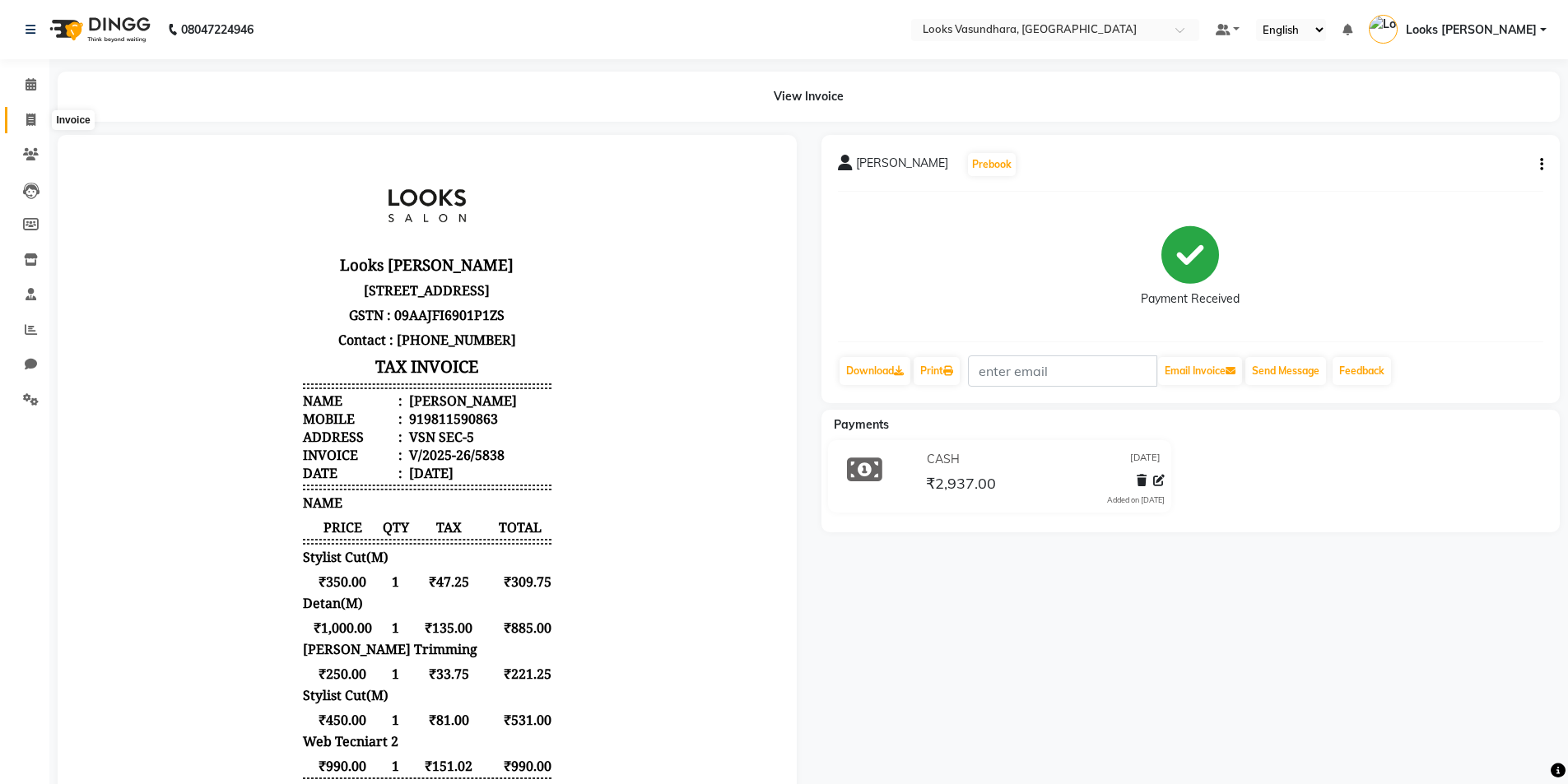
click at [32, 113] on icon at bounding box center [31, 119] width 9 height 12
select select "service"
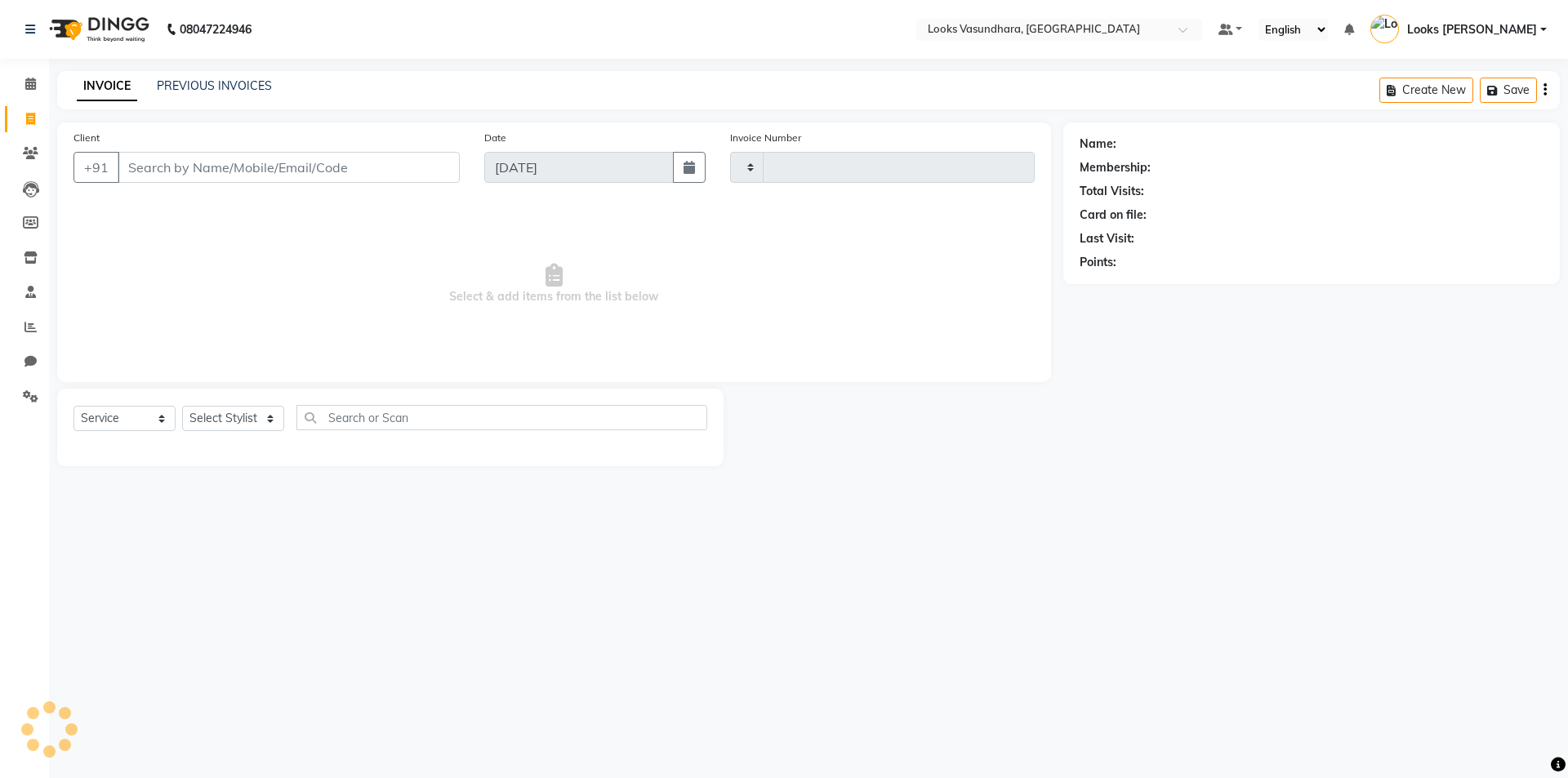
type input "5839"
select select "4370"
click at [183, 91] on link "PREVIOUS INVOICES" at bounding box center [215, 86] width 115 height 15
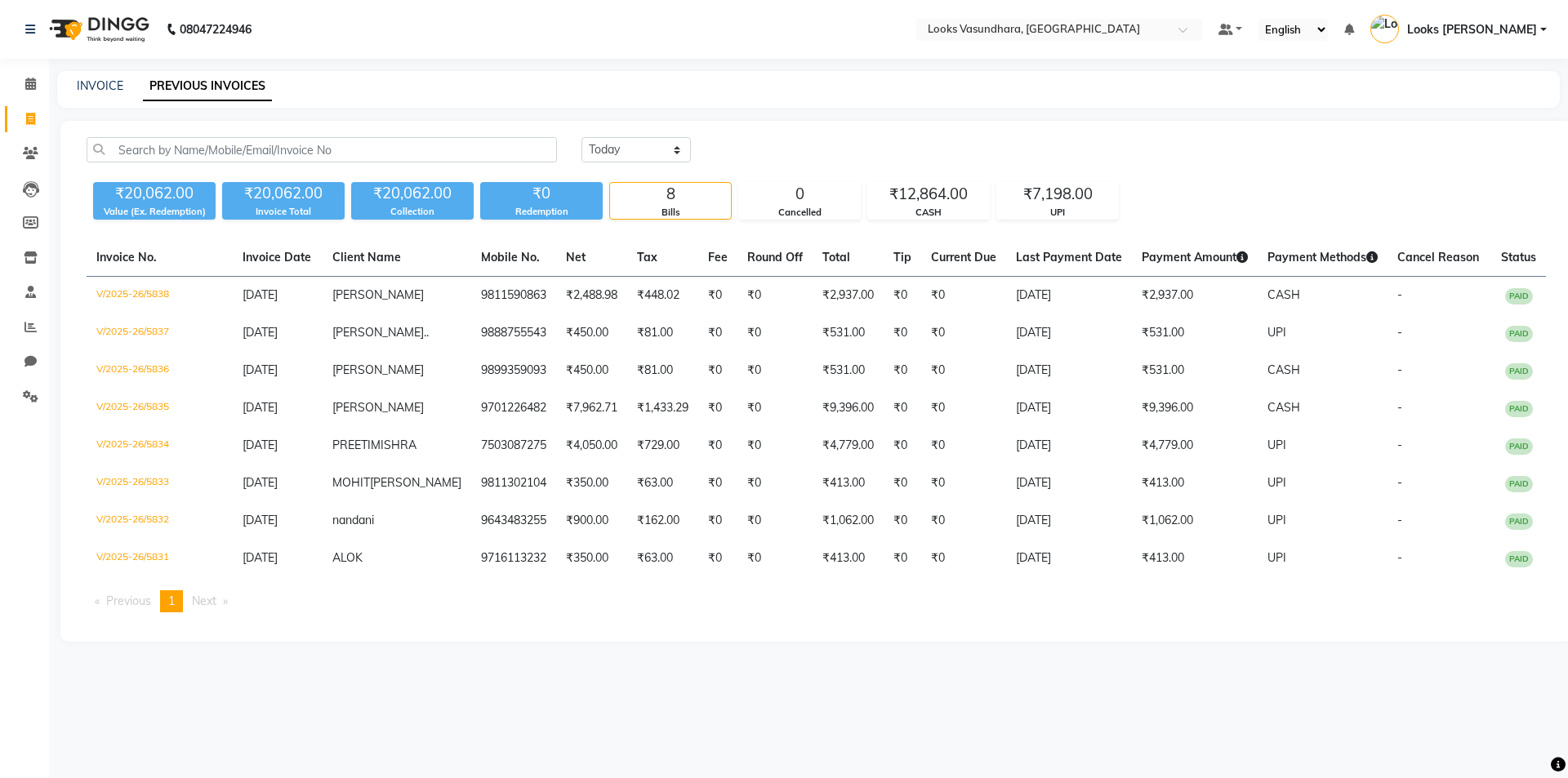
click at [89, 97] on div "INVOICE PREVIOUS INVOICES" at bounding box center [808, 89] width 1502 height 37
click at [96, 90] on link "INVOICE" at bounding box center [100, 86] width 47 height 15
select select "service"
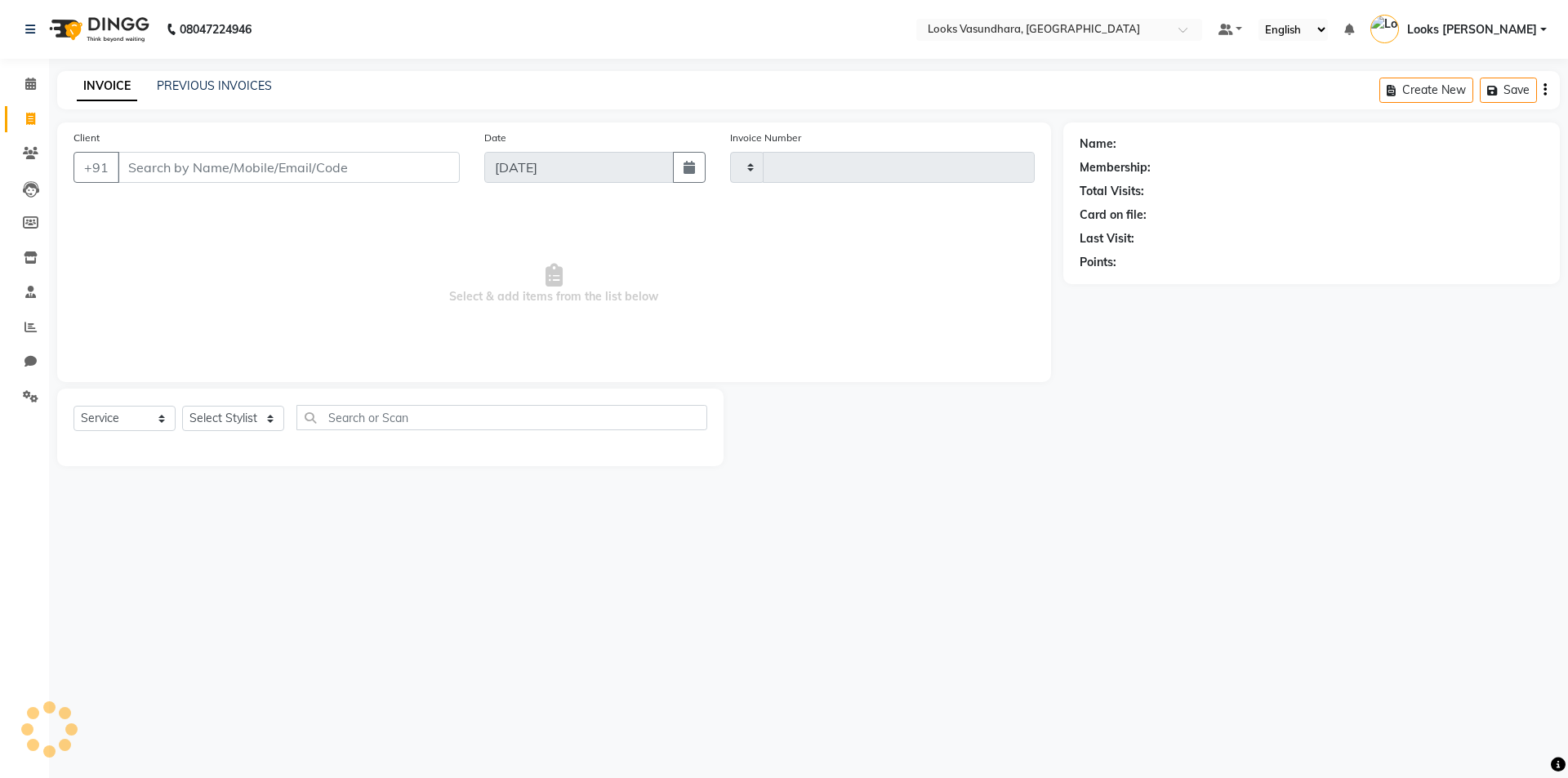
type input "5839"
select select "4370"
select select "service"
click at [242, 419] on select "Select Stylist Aditya [PERSON_NAME] Anjali [PERSON_NAME] Kumar_MSTR Counter Sal…" at bounding box center [233, 418] width 102 height 26
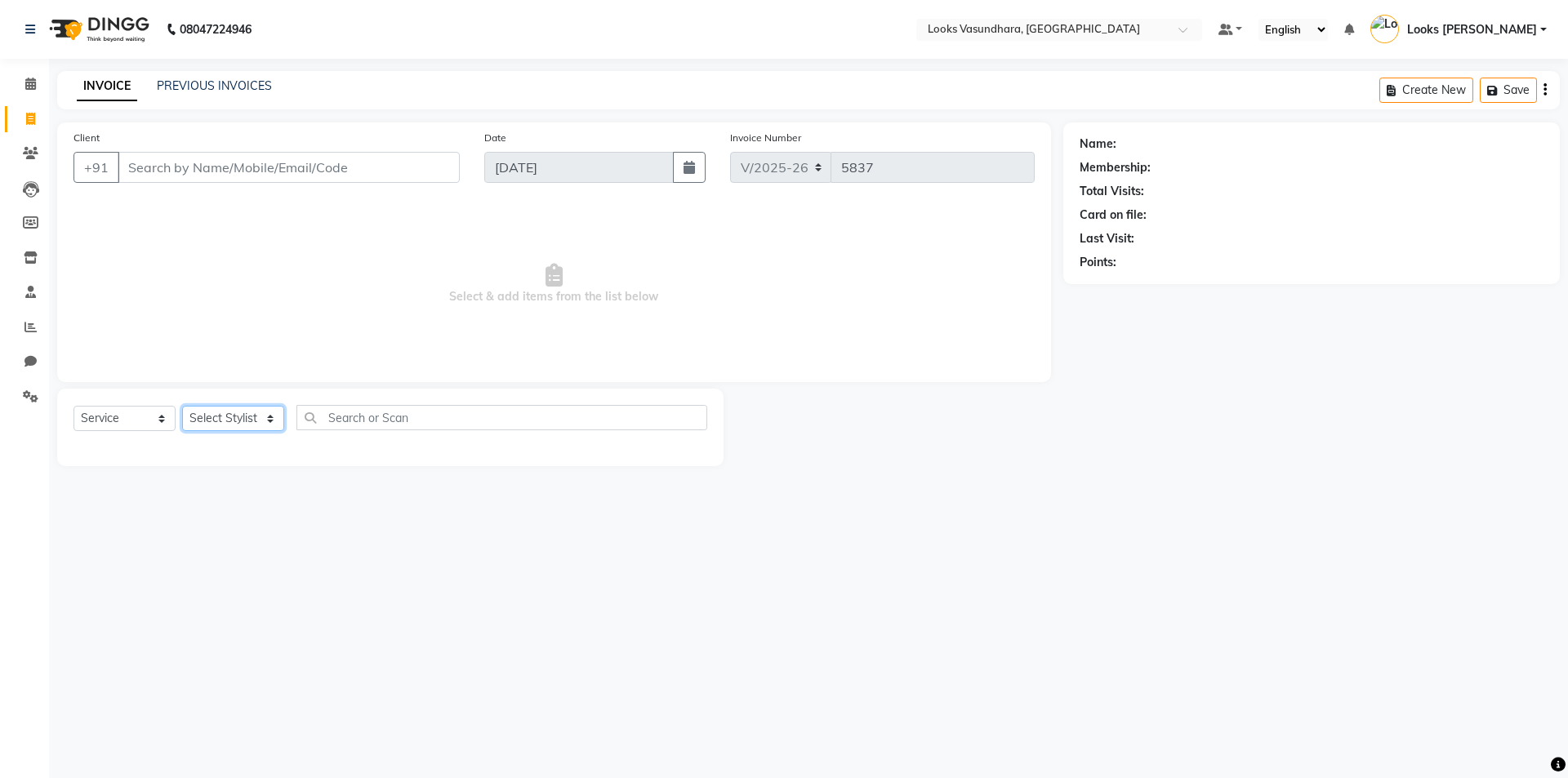
select select "33103"
click at [182, 405] on select "Select Stylist Aditya [PERSON_NAME] Anjali [PERSON_NAME] Kumar_MSTR Counter Sal…" at bounding box center [233, 418] width 102 height 26
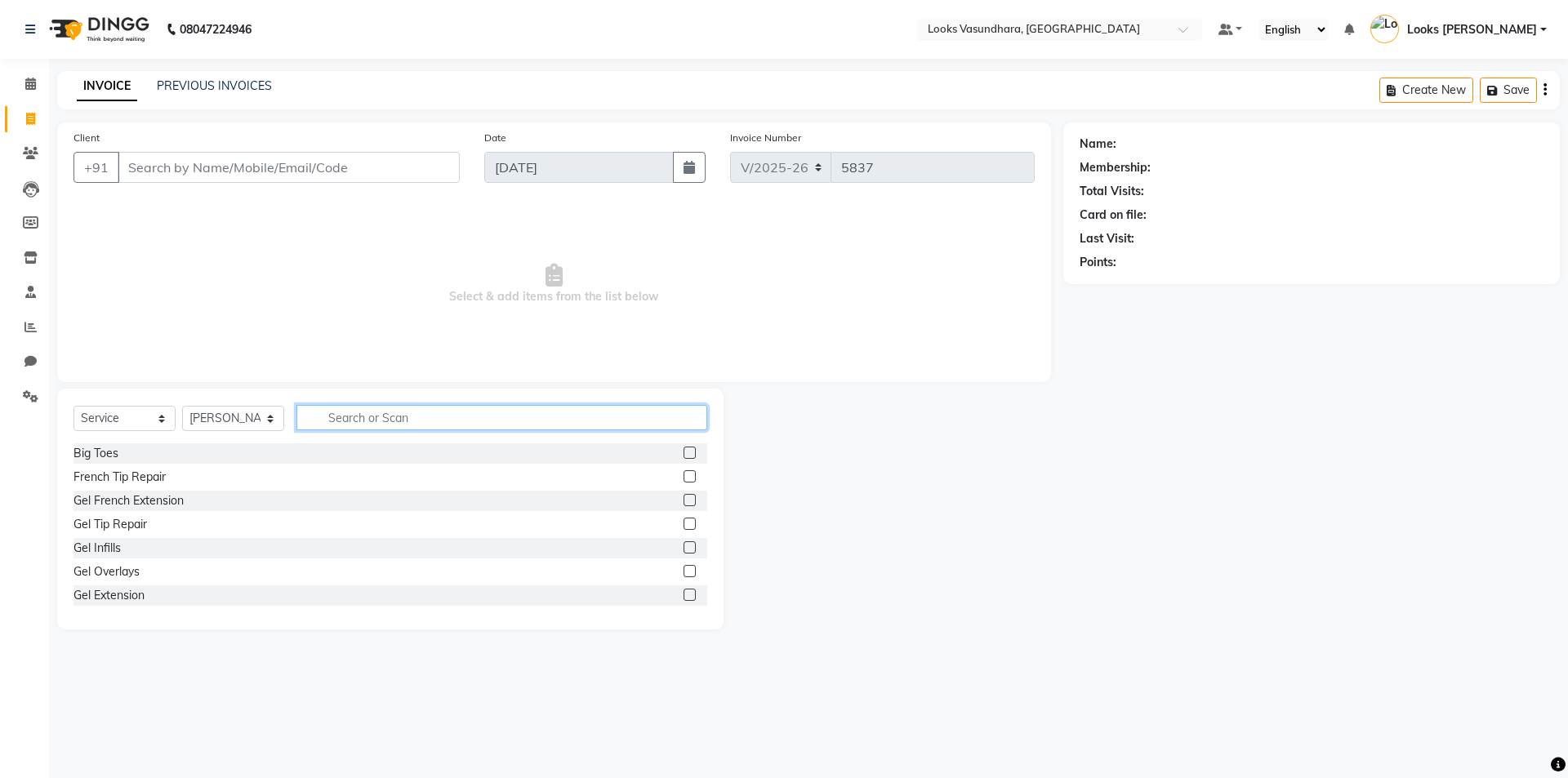
click at [352, 408] on input "text" at bounding box center [502, 417] width 411 height 26
type input "cut"
click at [132, 478] on div "Stylist Cut(M)" at bounding box center [108, 477] width 70 height 17
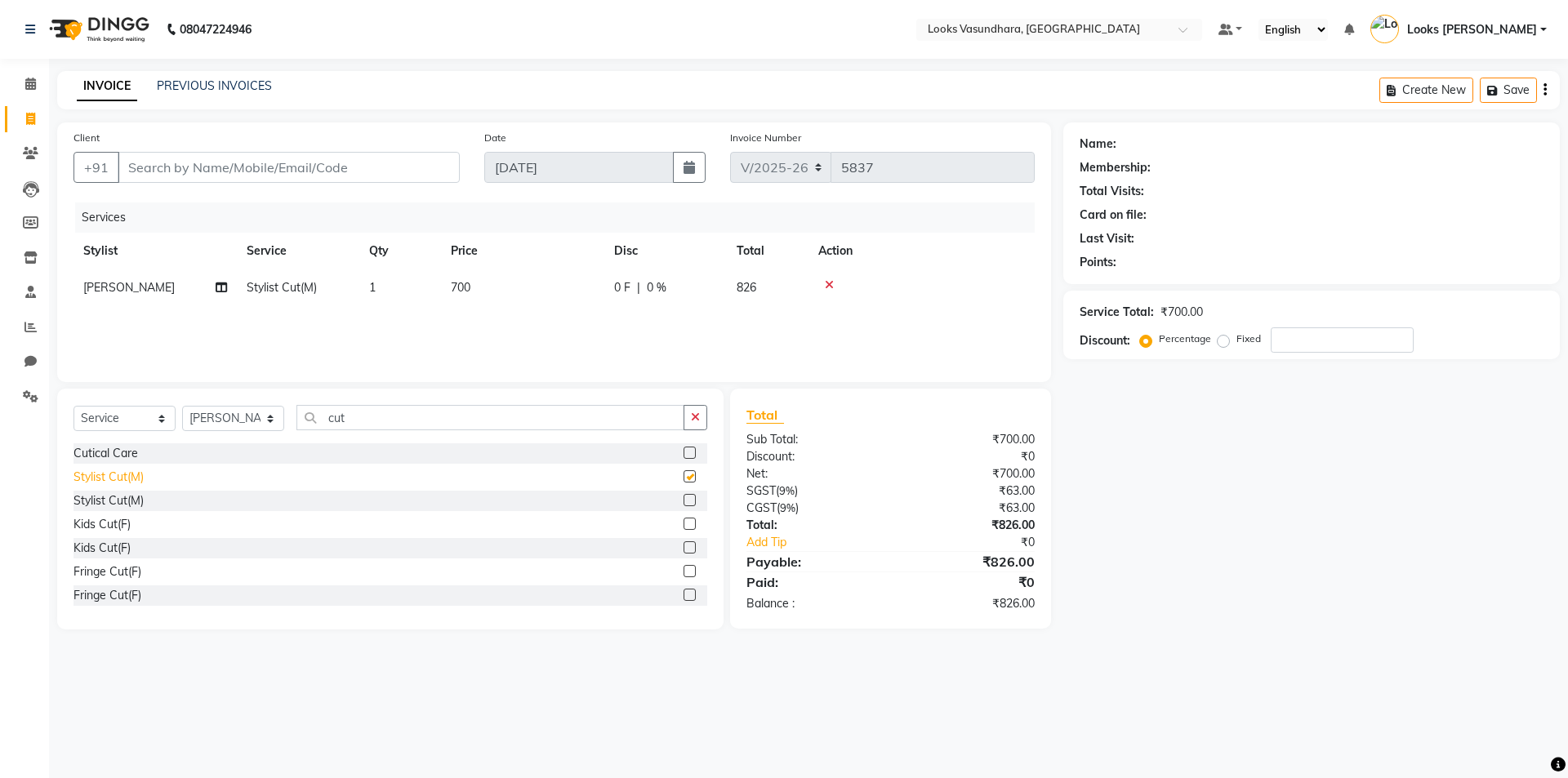
checkbox input "false"
click at [476, 294] on td "700" at bounding box center [522, 288] width 163 height 37
select select "33103"
drag, startPoint x: 584, startPoint y: 291, endPoint x: 487, endPoint y: 296, distance: 97.1
click at [500, 296] on tr "Aditya [PERSON_NAME] Anjali [PERSON_NAME] Kumar_MSTR Counter Sales Dharmendra_p…" at bounding box center [553, 300] width 961 height 62
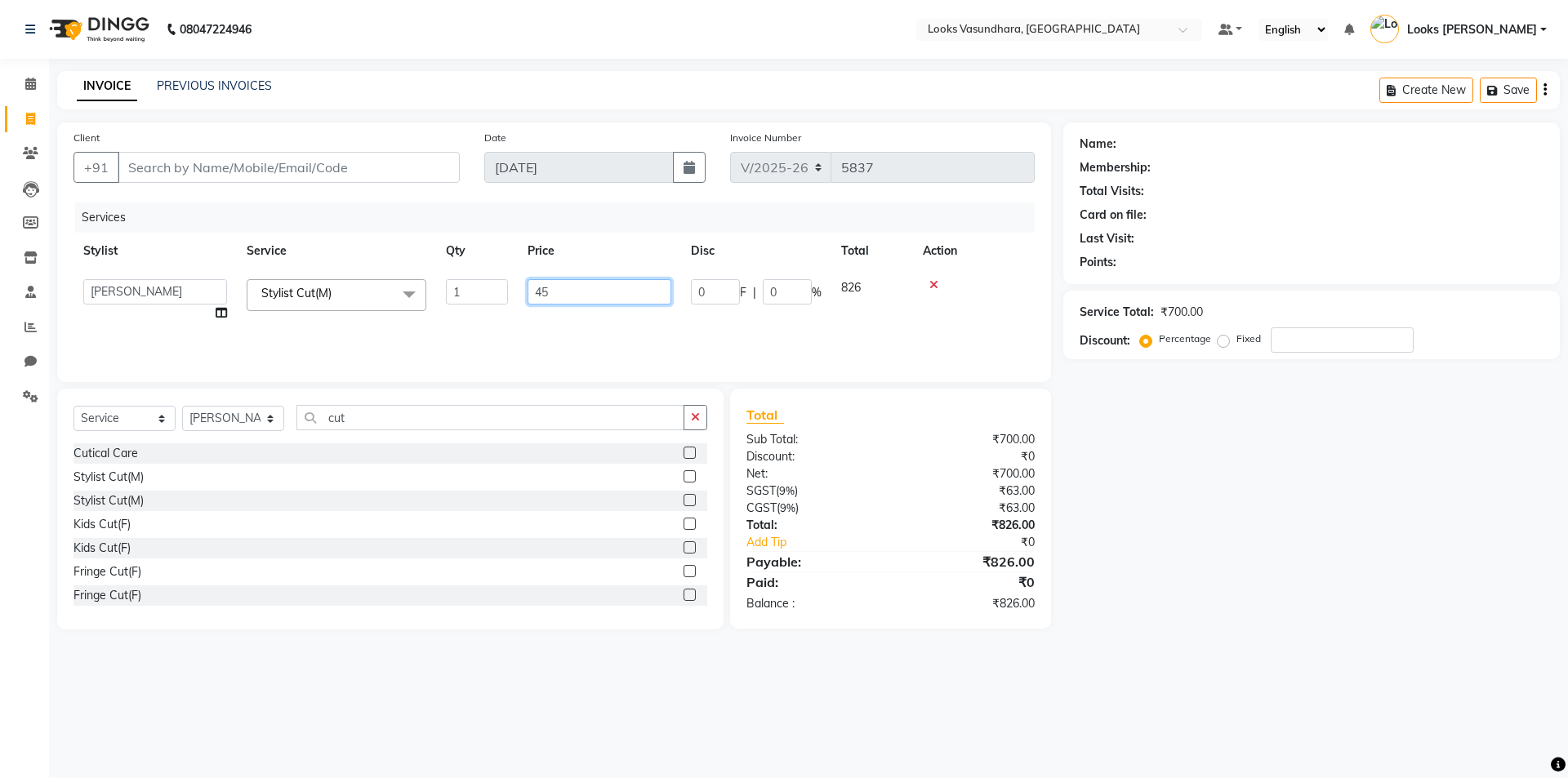
type input "450"
click at [505, 319] on div "Services Stylist Service Qty Price Disc Total Action Aditya [PERSON_NAME] Anjal…" at bounding box center [553, 284] width 961 height 163
click at [27, 128] on link "Invoice" at bounding box center [24, 120] width 39 height 27
select select "service"
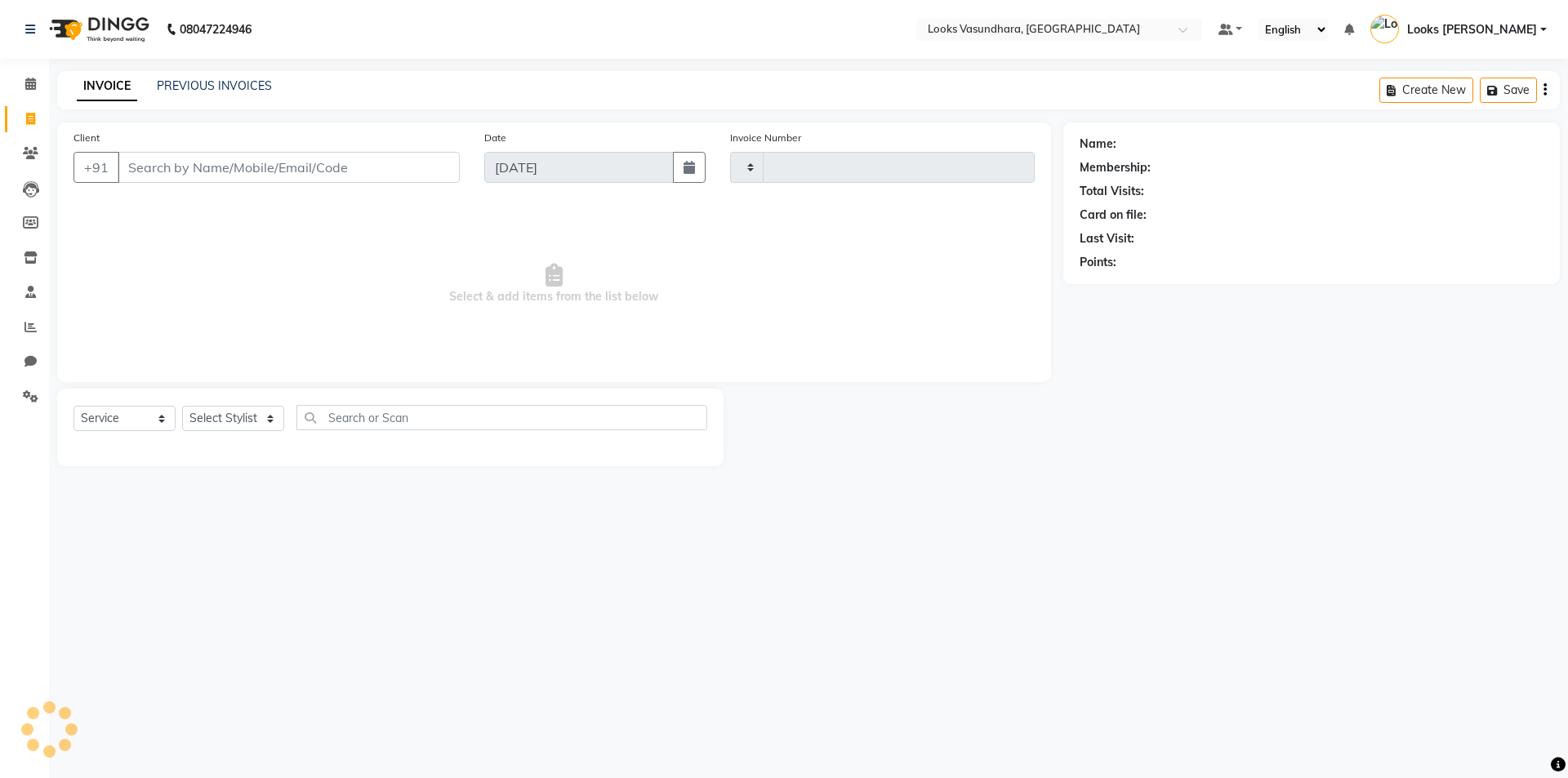
type input "5839"
select select "4370"
click at [217, 81] on link "PREVIOUS INVOICES" at bounding box center [215, 86] width 115 height 15
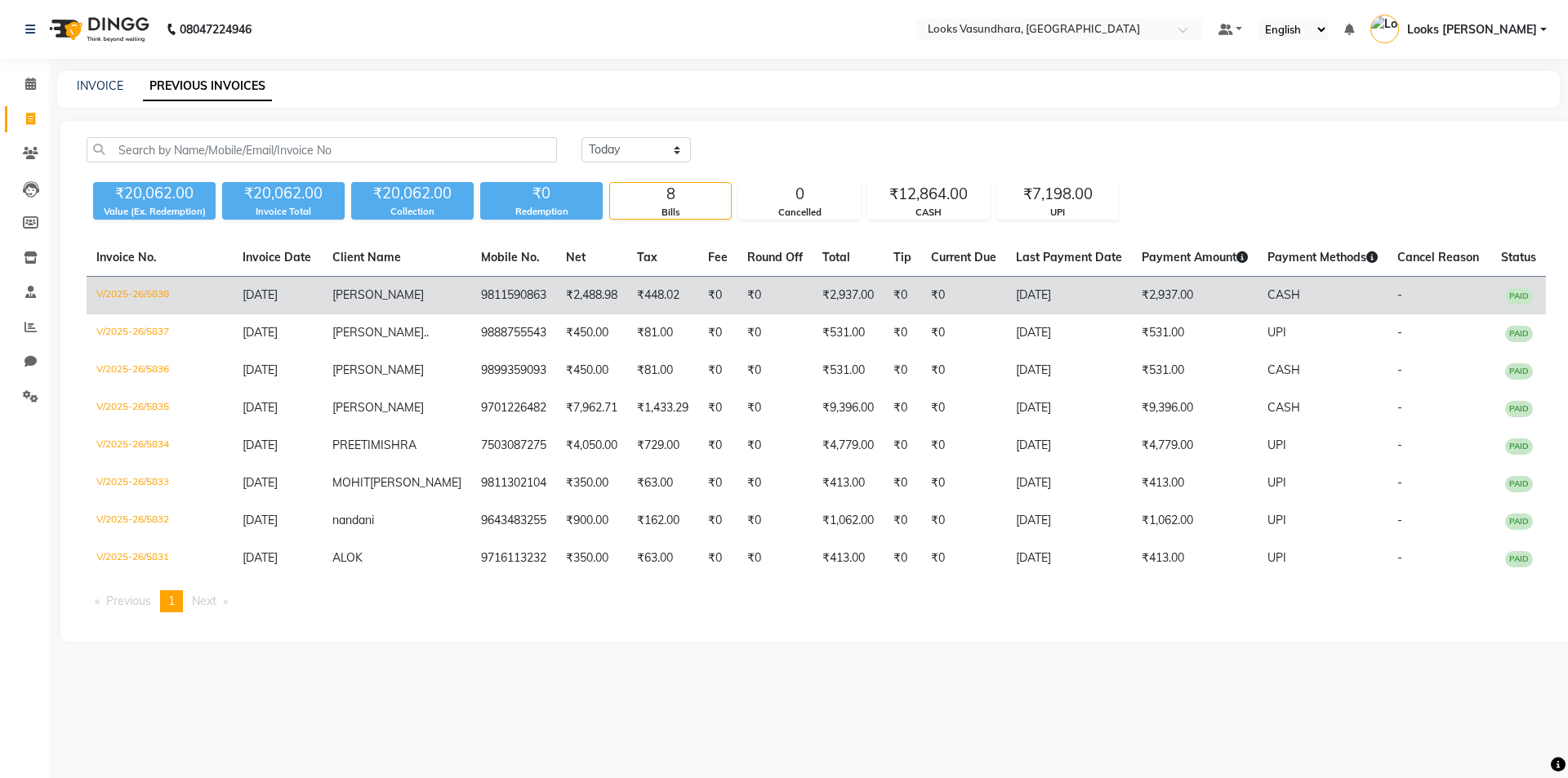
click at [138, 299] on td "V/2025-26/5838" at bounding box center [160, 296] width 146 height 38
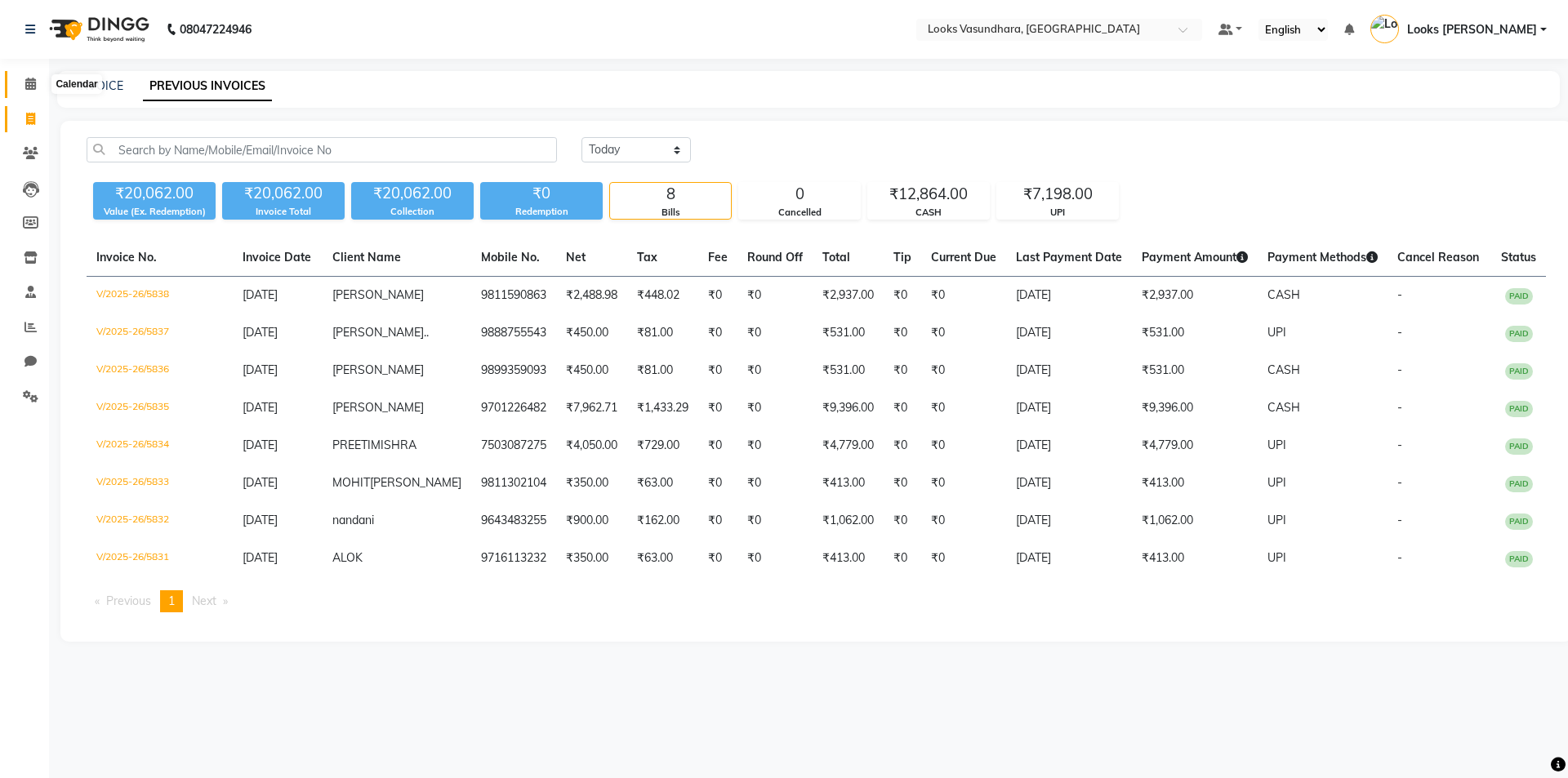
click at [37, 82] on span at bounding box center [30, 84] width 28 height 19
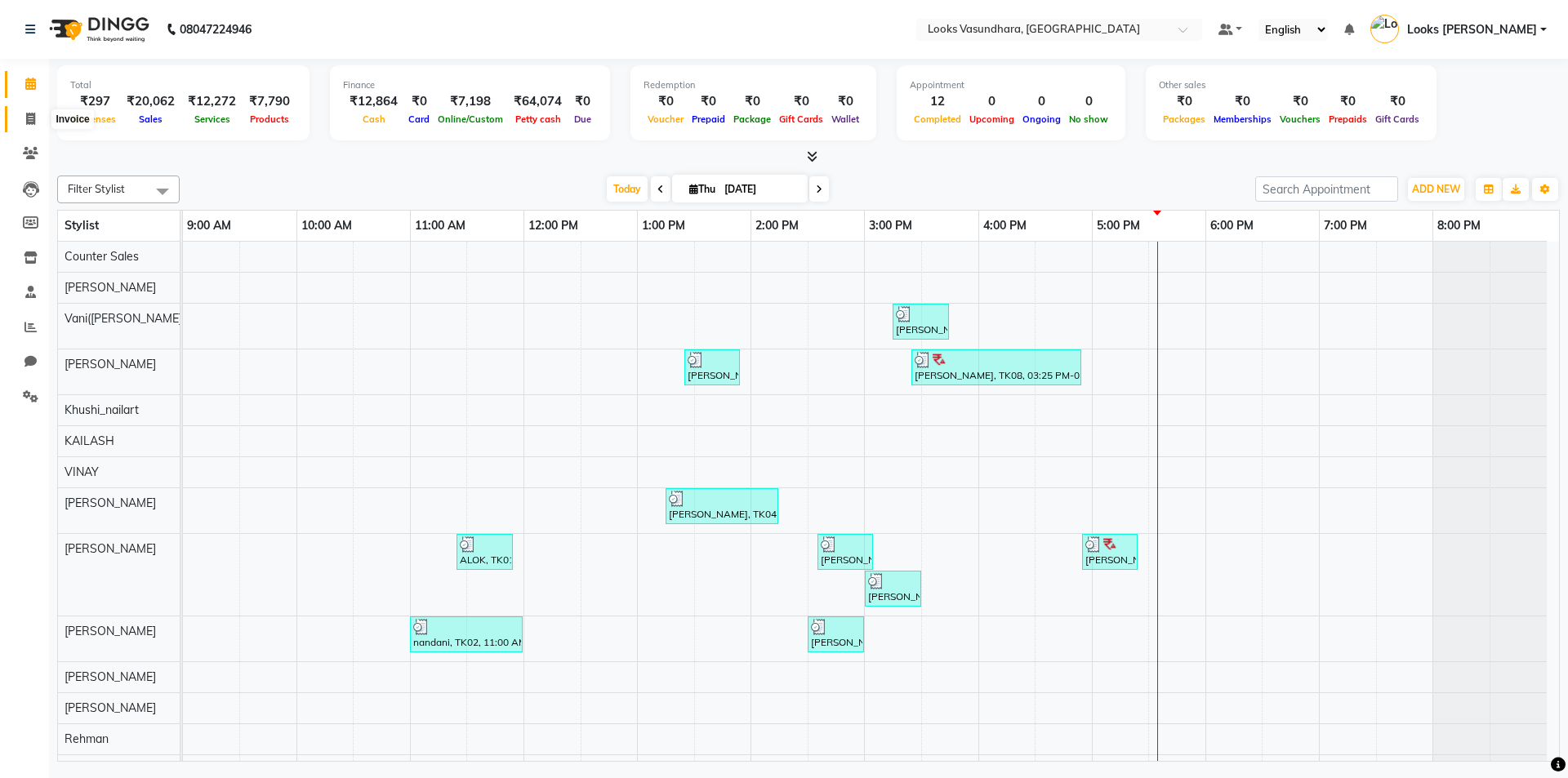
click at [34, 123] on icon at bounding box center [31, 118] width 9 height 12
select select "4370"
select select "service"
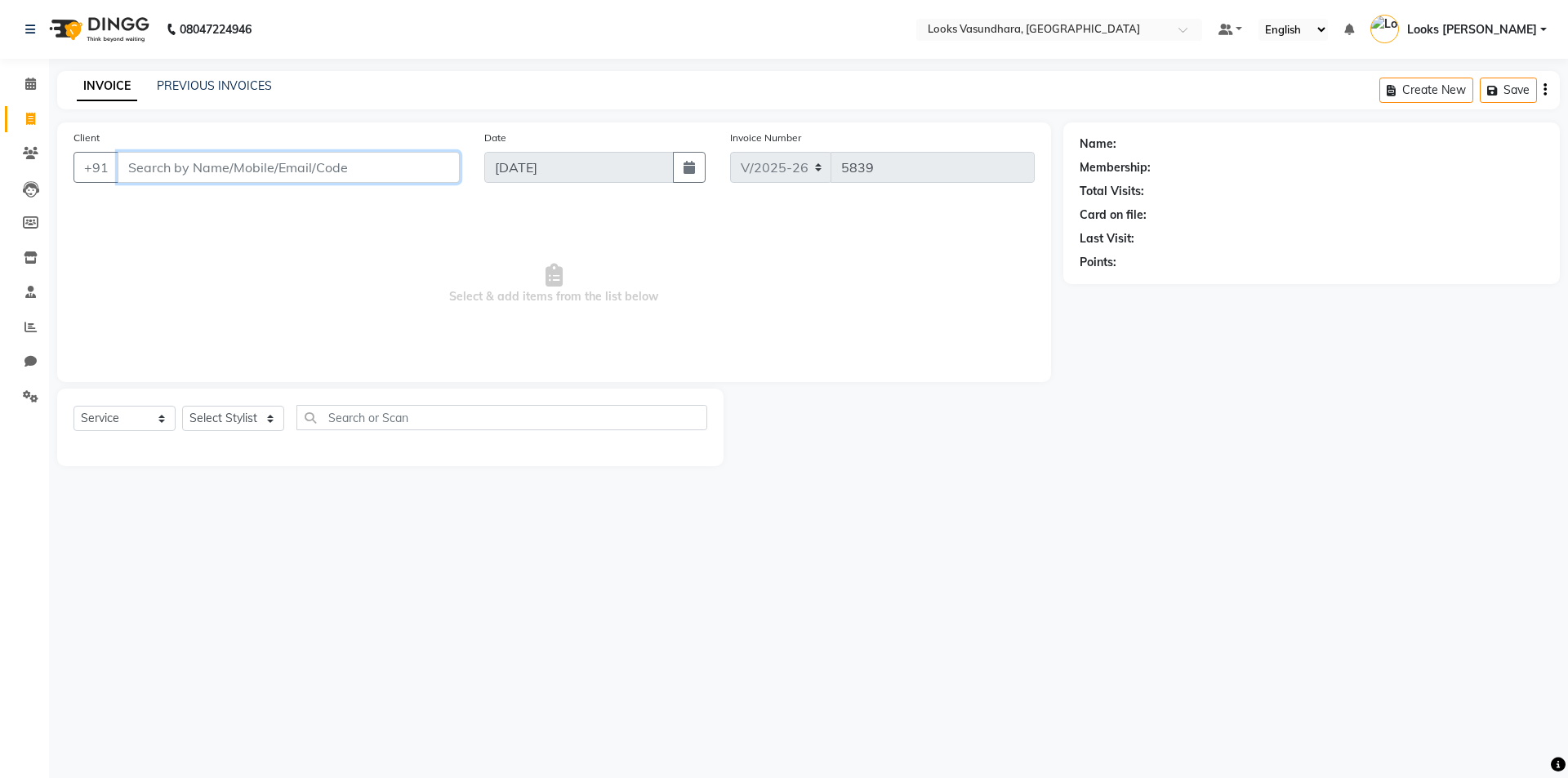
click at [148, 157] on input "Client" at bounding box center [289, 167] width 342 height 31
paste input "9717362472"
type input "9717362472"
select select "1: Object"
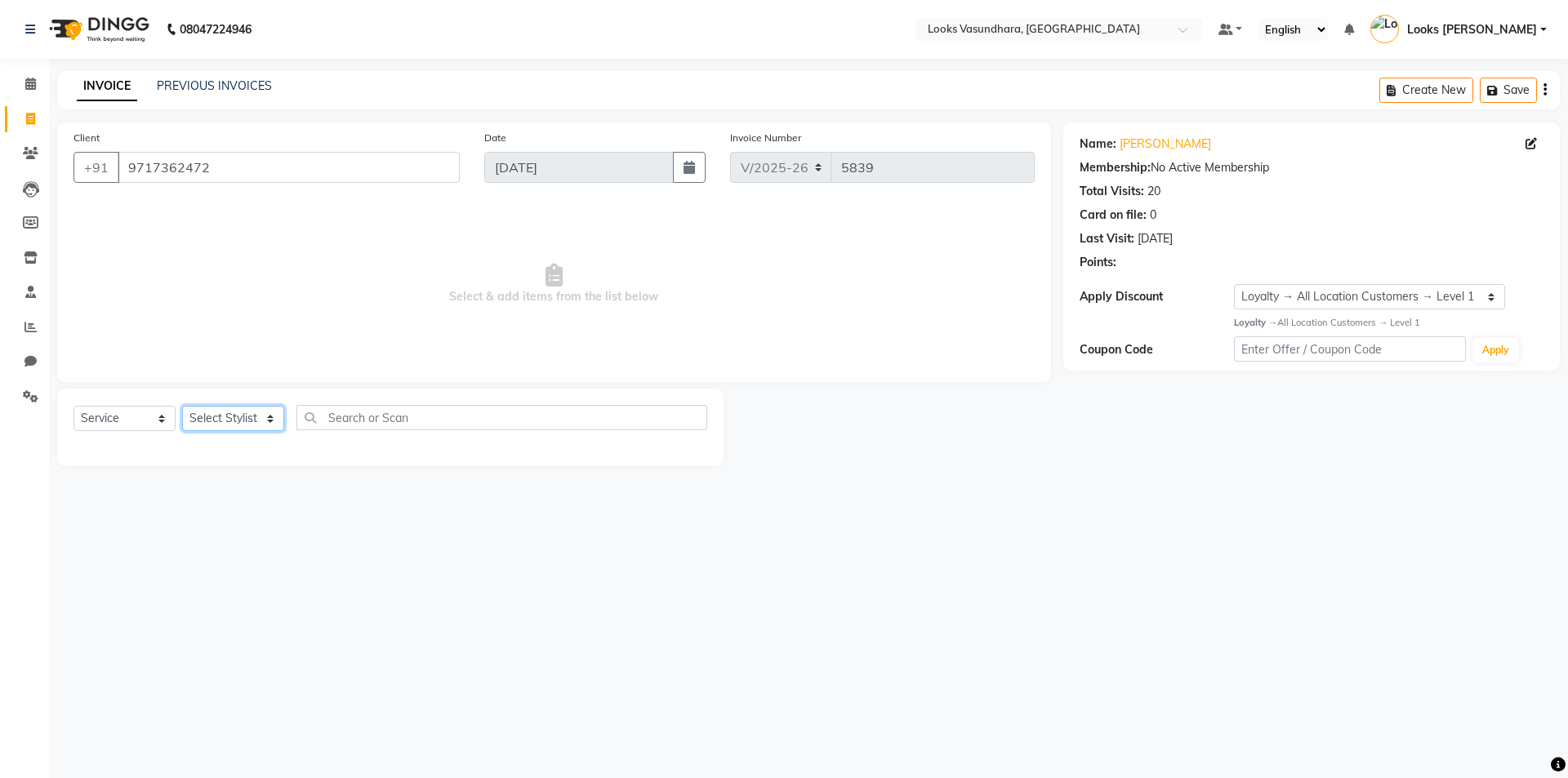
click at [237, 415] on select "Select Stylist Aditya [PERSON_NAME] Anjali [PERSON_NAME] Kumar_MSTR Counter Sal…" at bounding box center [233, 418] width 102 height 26
click at [527, 233] on span "Select & add items from the list below" at bounding box center [553, 284] width 961 height 163
click at [237, 413] on select "Select Stylist Aditya [PERSON_NAME] Anjali [PERSON_NAME] Kumar_MSTR Counter Sal…" at bounding box center [233, 418] width 102 height 26
select select "35769"
click at [182, 405] on select "Select Stylist Aditya [PERSON_NAME] Anjali [PERSON_NAME] Kumar_MSTR Counter Sal…" at bounding box center [233, 418] width 102 height 26
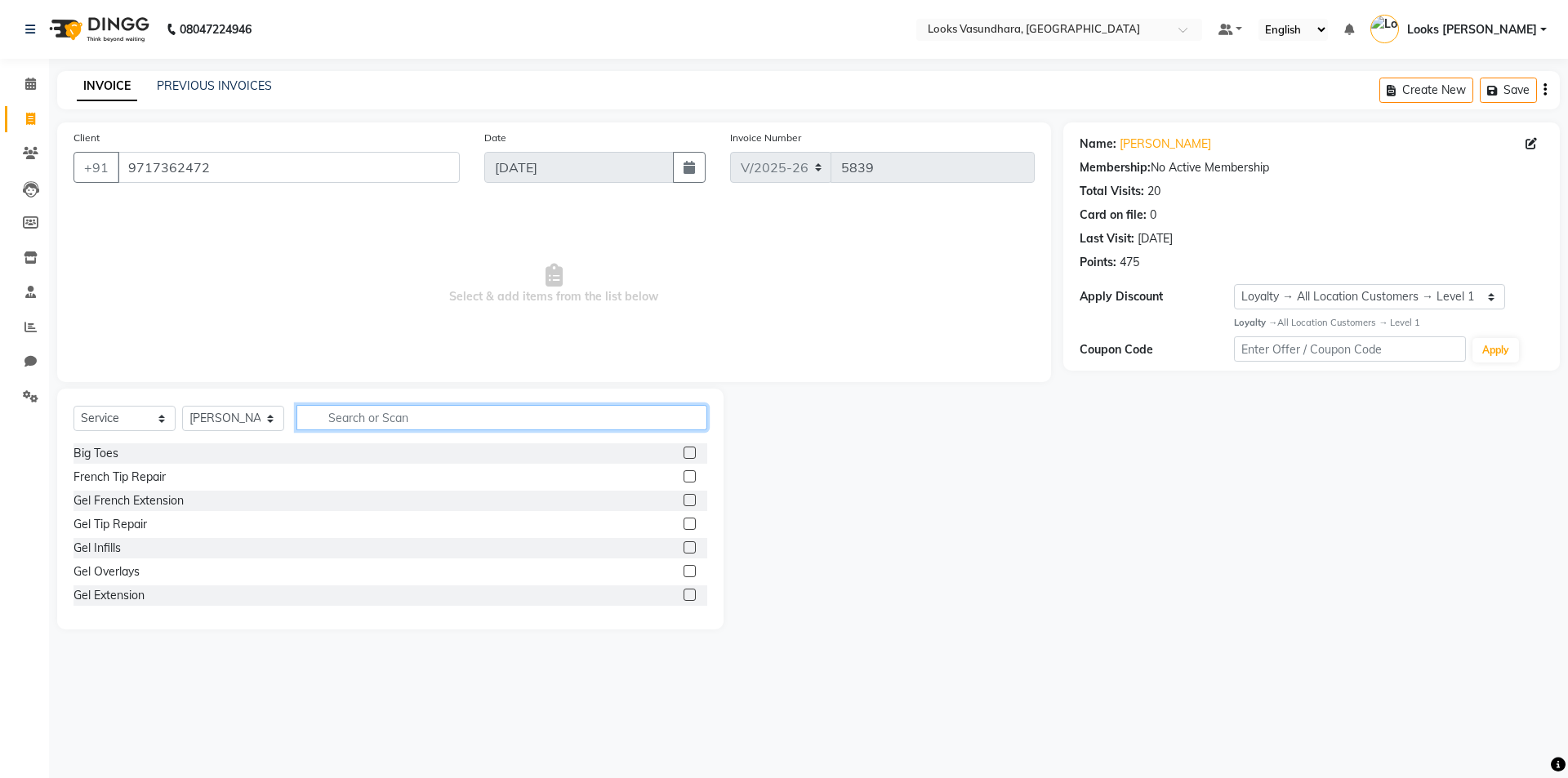
click at [335, 415] on input "text" at bounding box center [502, 417] width 411 height 26
type input "ino"
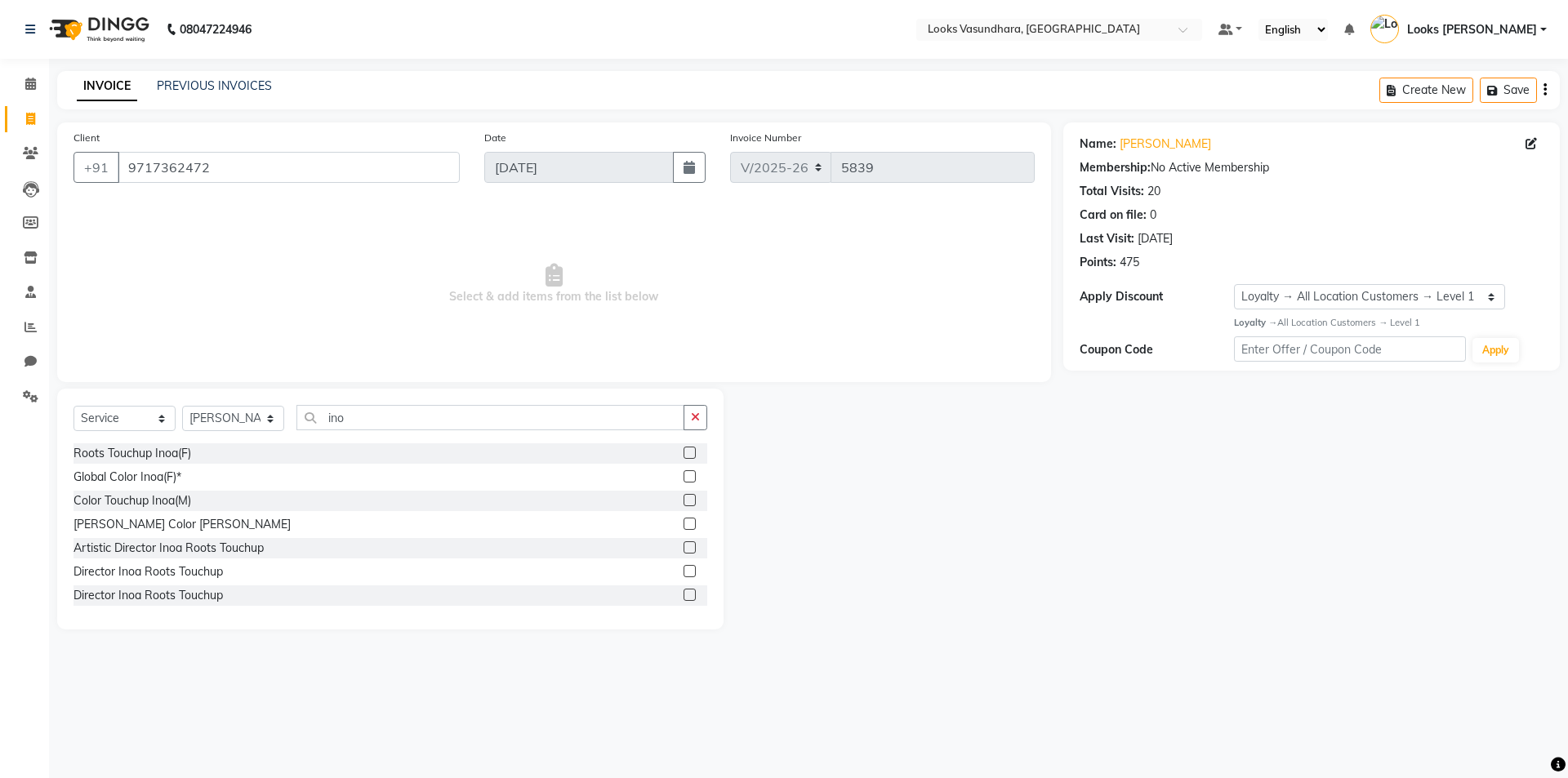
click at [683, 451] on label at bounding box center [689, 452] width 12 height 12
click at [683, 451] on input "checkbox" at bounding box center [689, 454] width 11 height 11
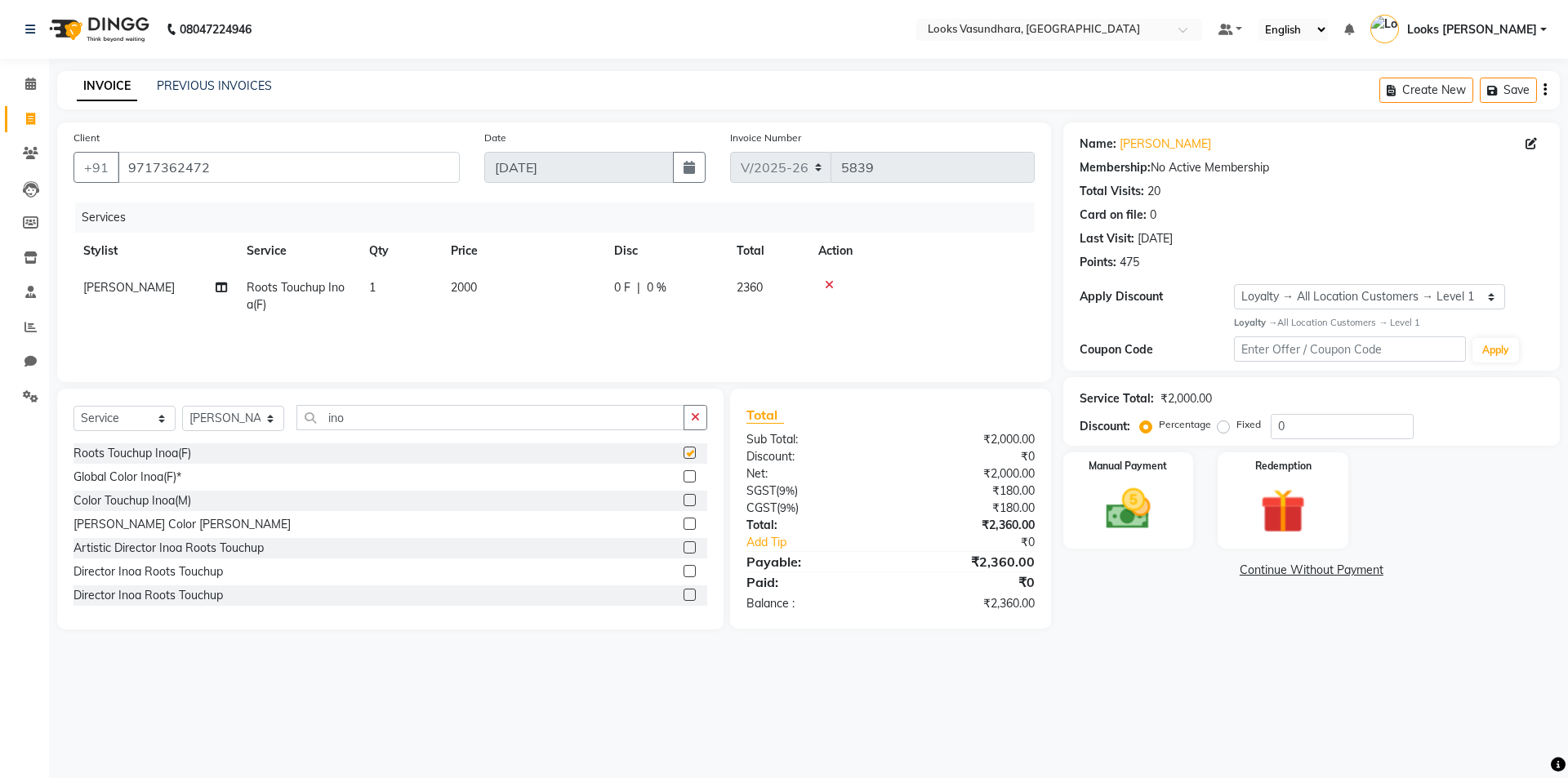
checkbox input "false"
click at [432, 425] on input "ino" at bounding box center [490, 417] width 388 height 26
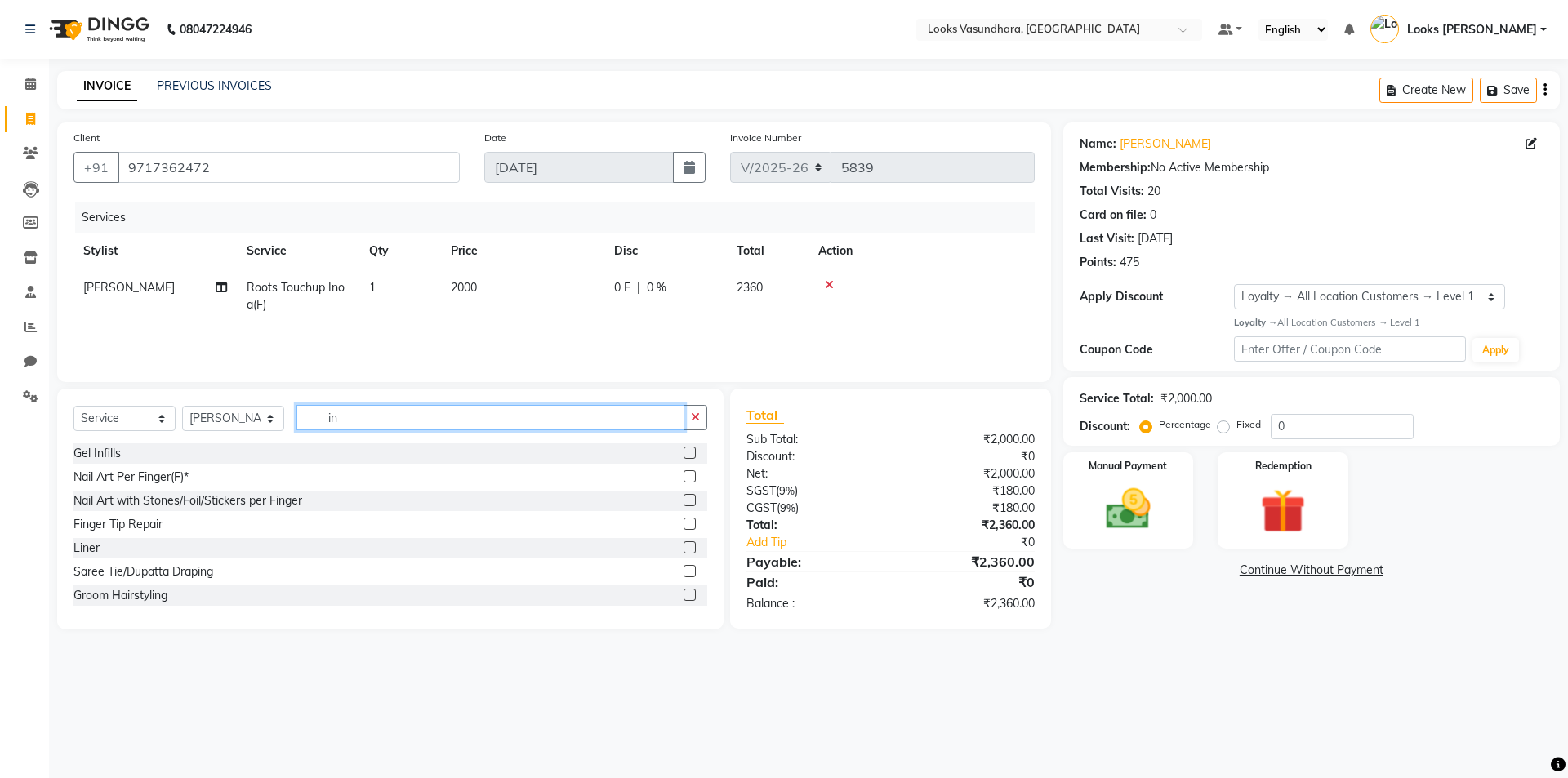
type input "i"
type input "spa"
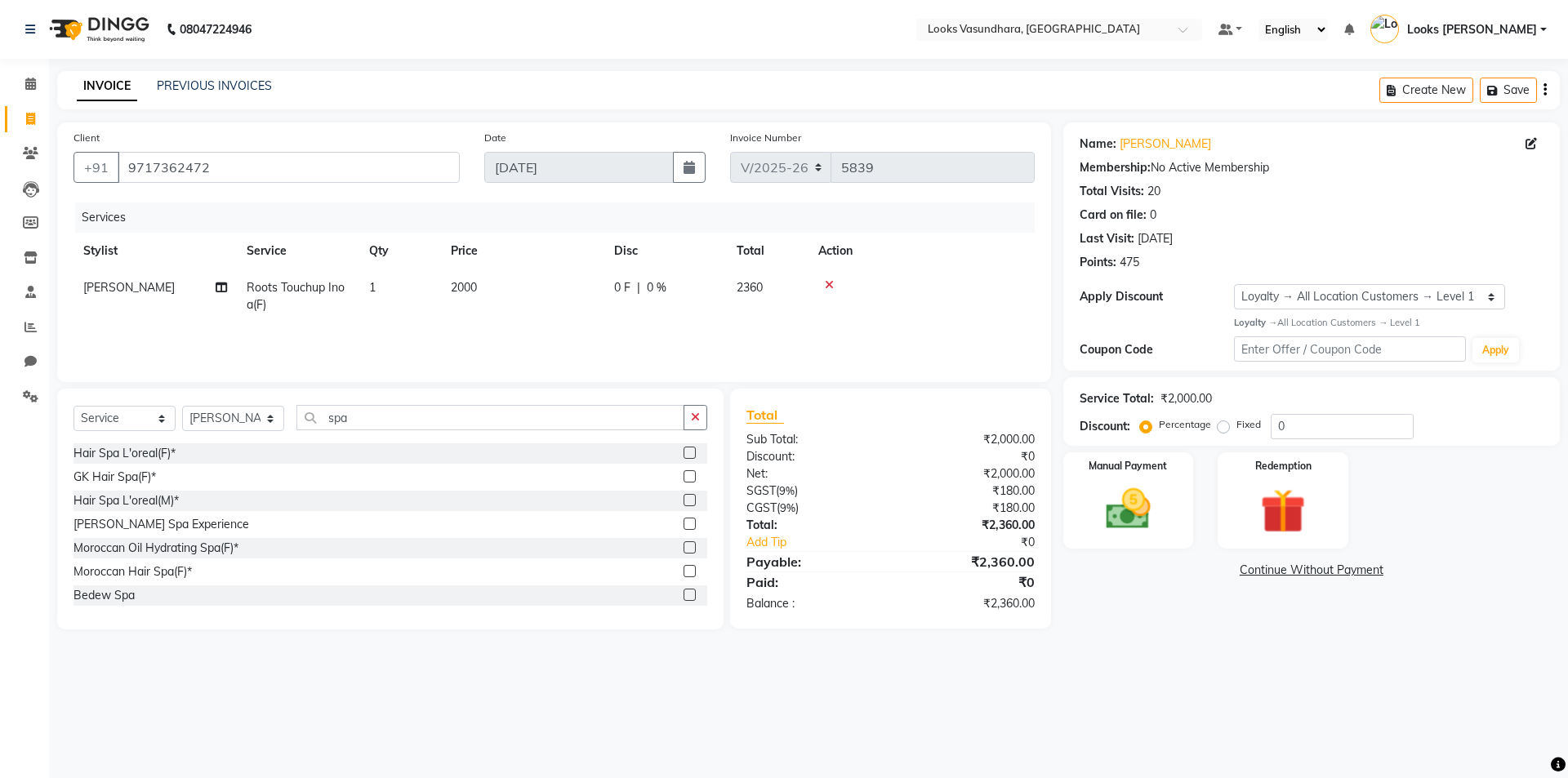
drag, startPoint x: 676, startPoint y: 547, endPoint x: 574, endPoint y: 517, distance: 106.3
click at [683, 547] on label at bounding box center [689, 547] width 12 height 12
click at [683, 547] on input "checkbox" at bounding box center [689, 549] width 11 height 11
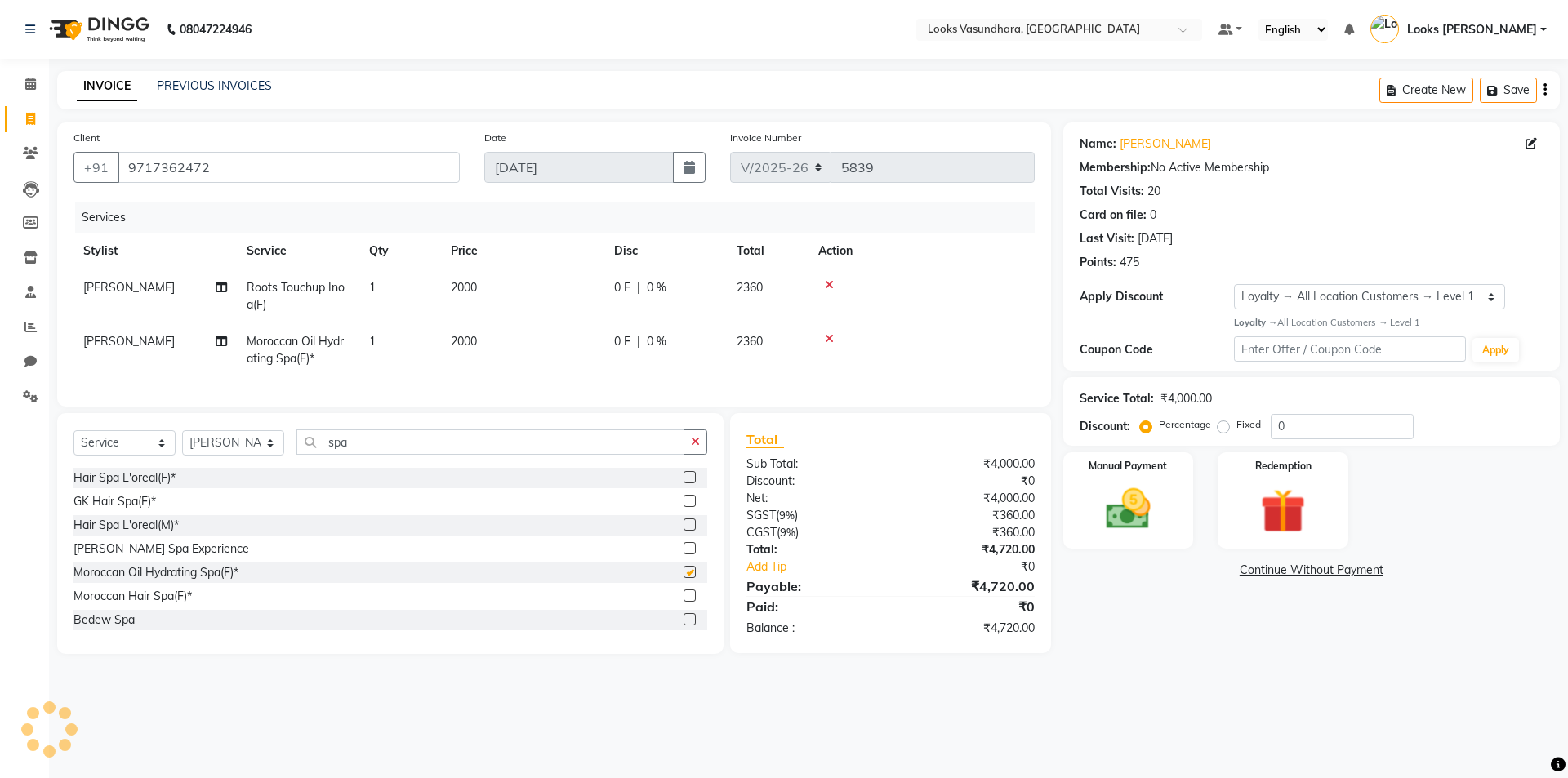
checkbox input "false"
click at [497, 280] on td "2000" at bounding box center [522, 296] width 163 height 54
select select "35769"
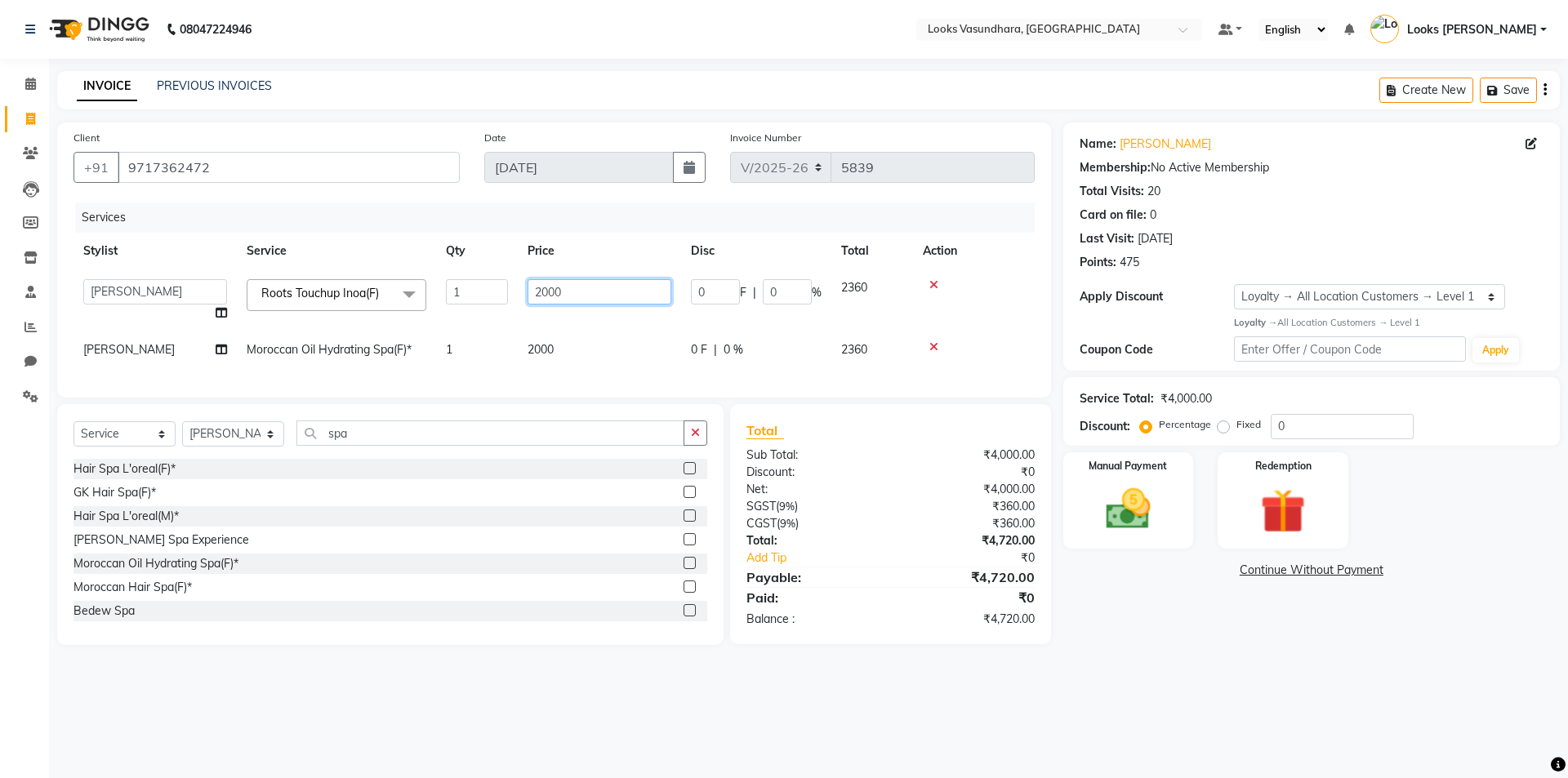
click at [574, 290] on input "2000" at bounding box center [599, 292] width 143 height 26
type input "2"
type input "1400"
click at [584, 342] on td "2000" at bounding box center [599, 350] width 163 height 37
select select "35769"
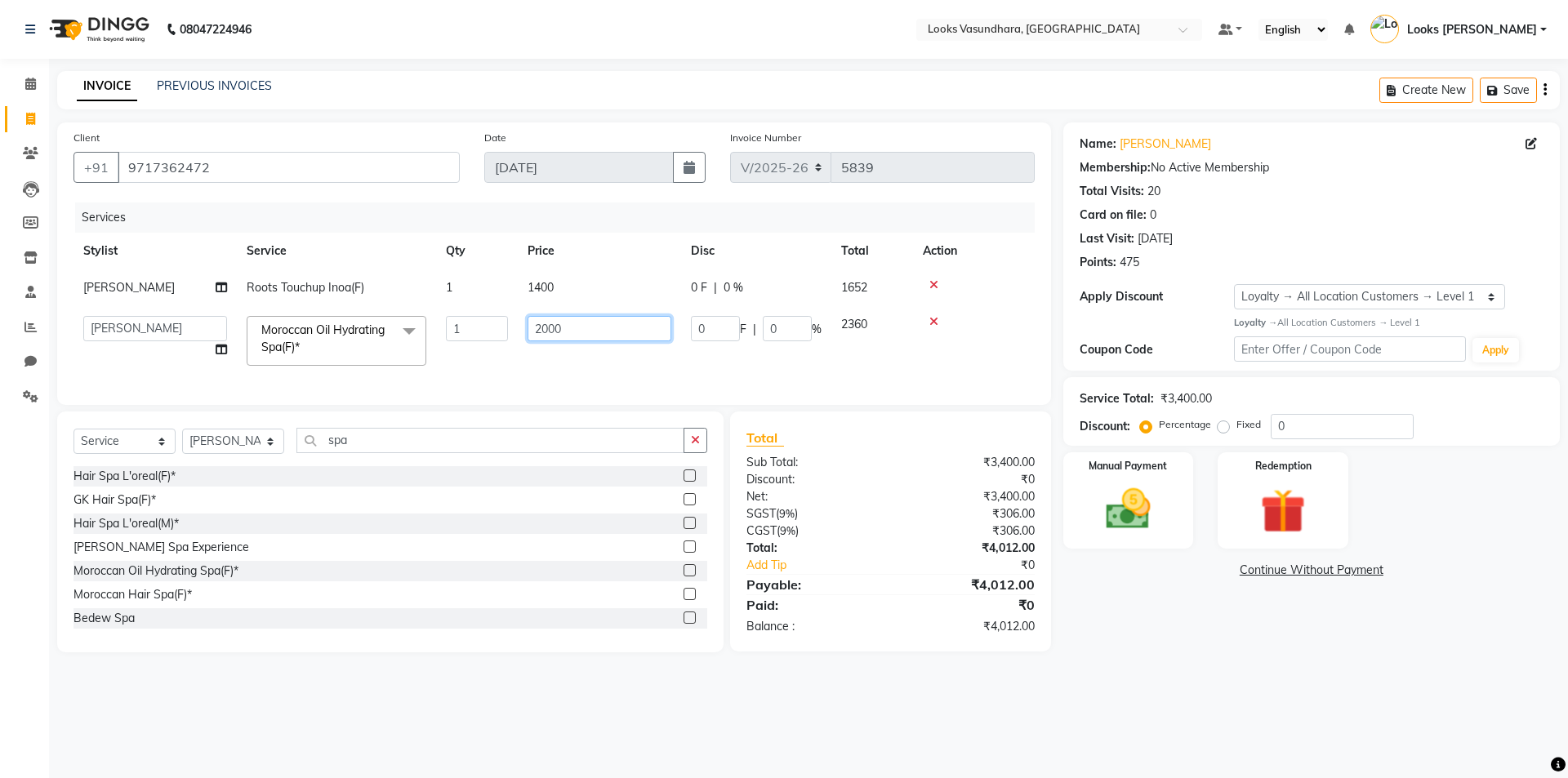
click at [584, 339] on input "2000" at bounding box center [599, 329] width 143 height 26
type input "2"
type input "3000"
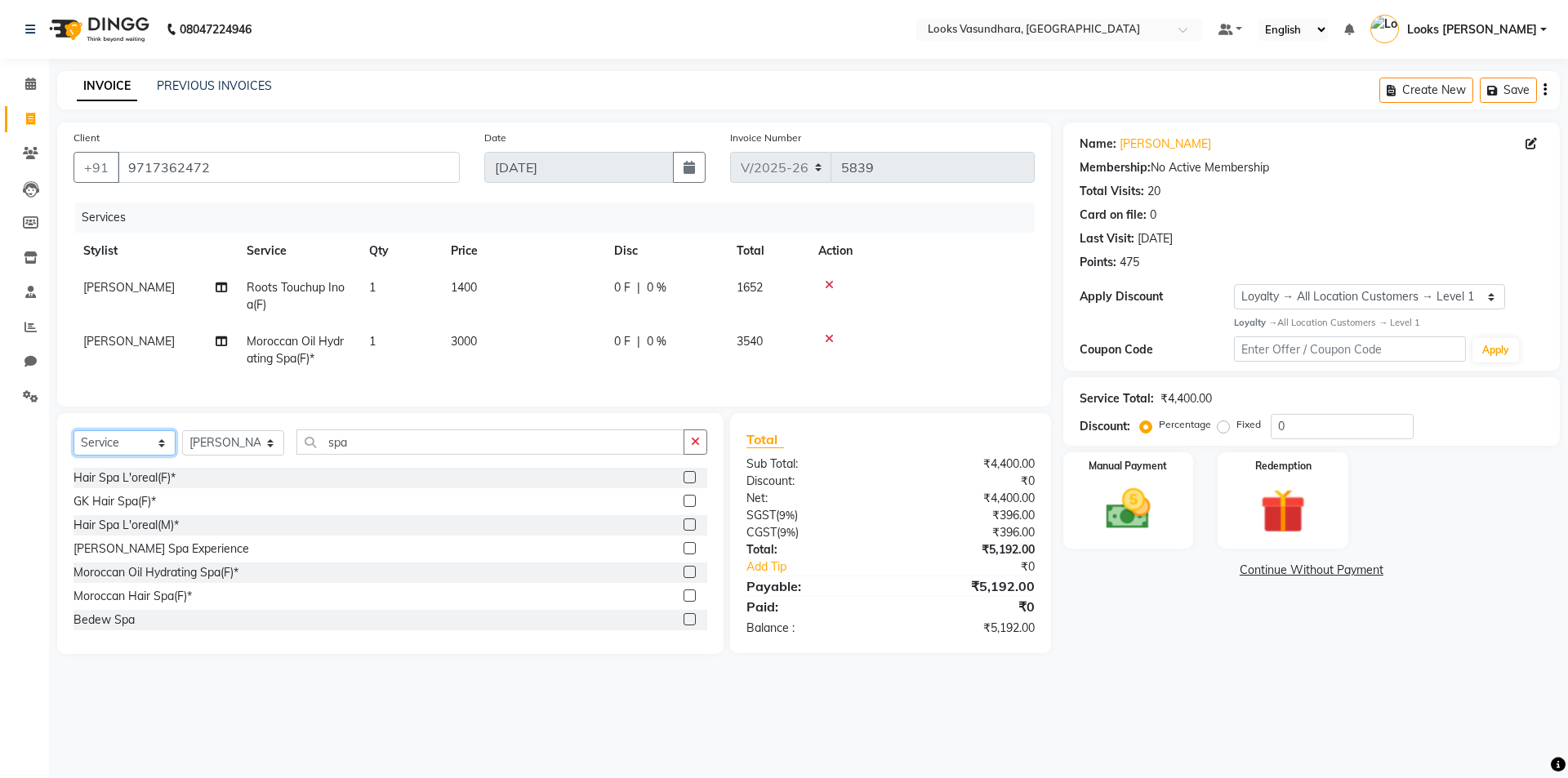
click at [153, 447] on select "Select Service Product Membership Package Voucher Prepaid Gift Card" at bounding box center [124, 443] width 102 height 26
select select "product"
click at [73, 443] on select "Select Service Product Membership Package Voucher Prepaid Gift Card" at bounding box center [124, 443] width 102 height 26
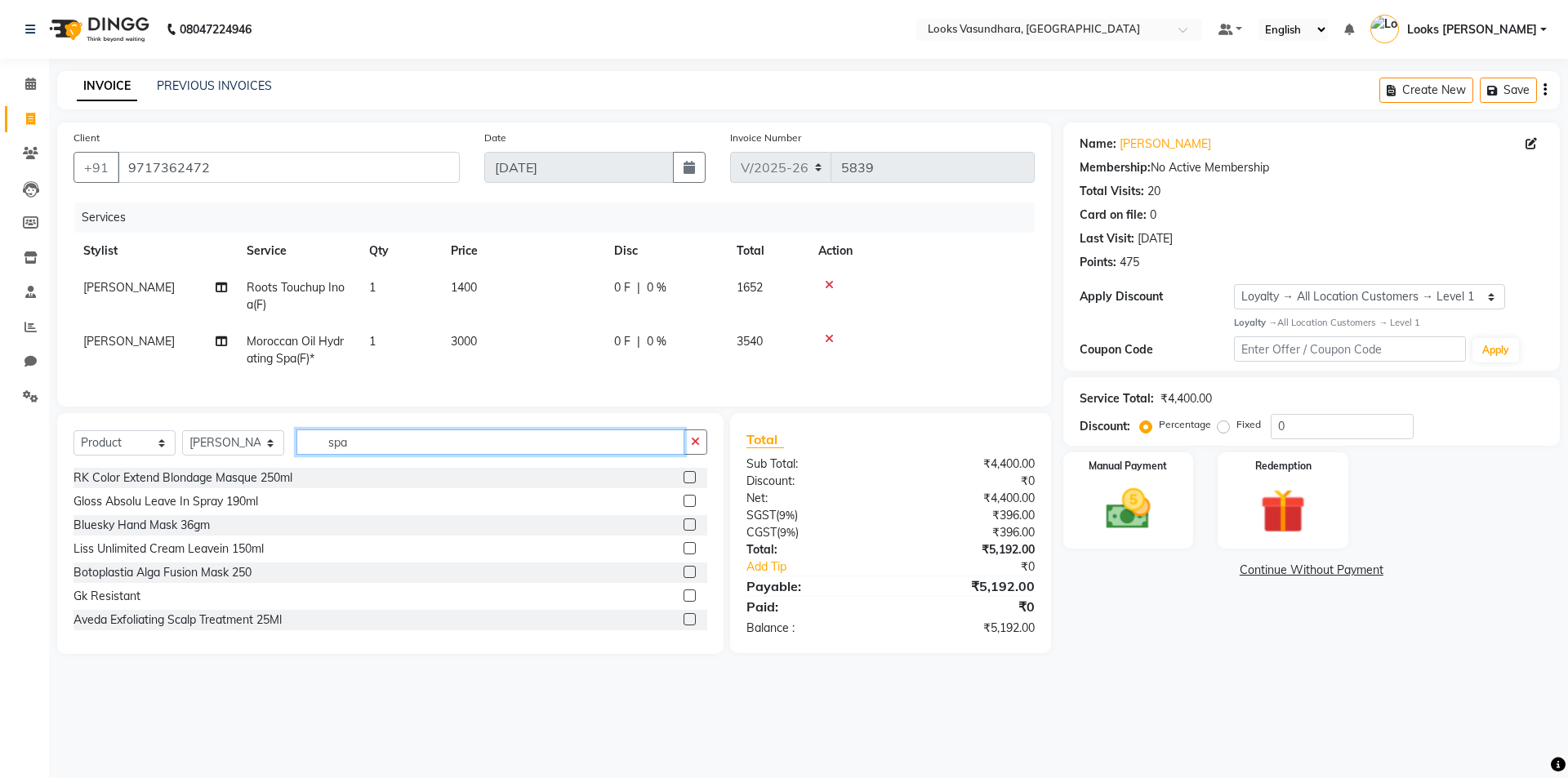
click at [444, 452] on input "spa" at bounding box center [490, 442] width 388 height 26
type input "s"
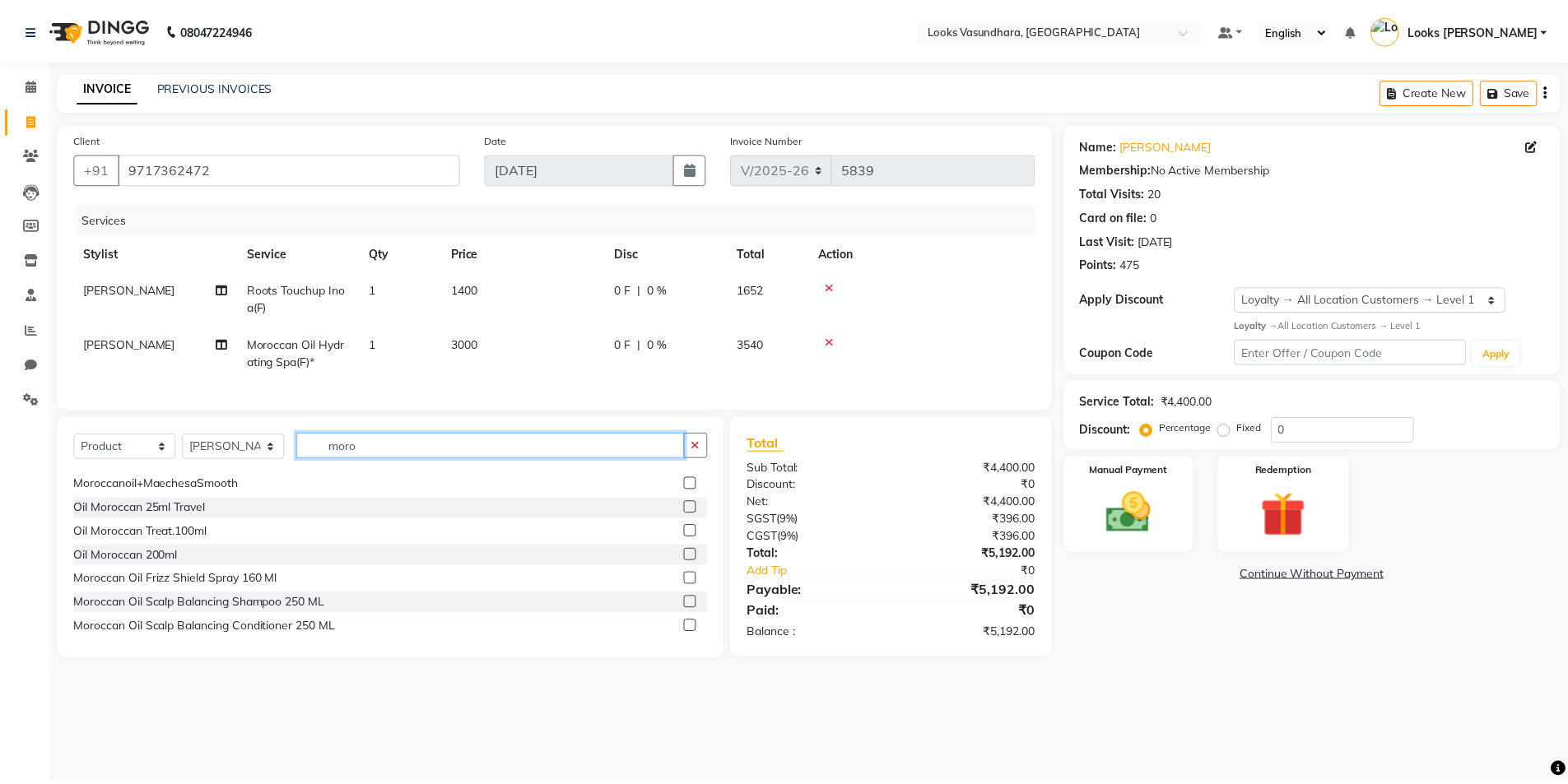
scroll to position [69, 0]
type input "moro"
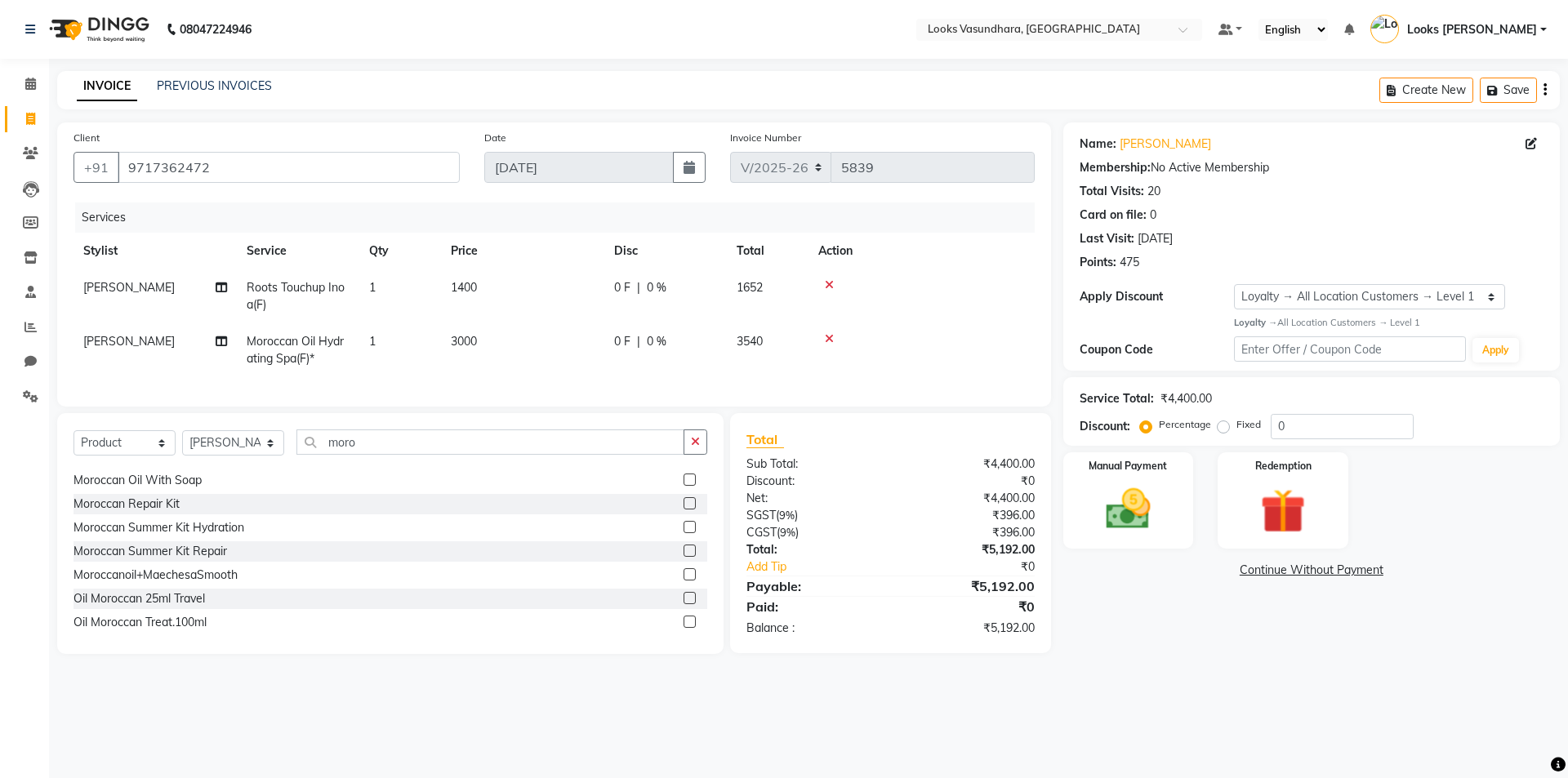
click at [683, 533] on label at bounding box center [689, 526] width 12 height 12
click at [683, 533] on input "checkbox" at bounding box center [689, 528] width 11 height 11
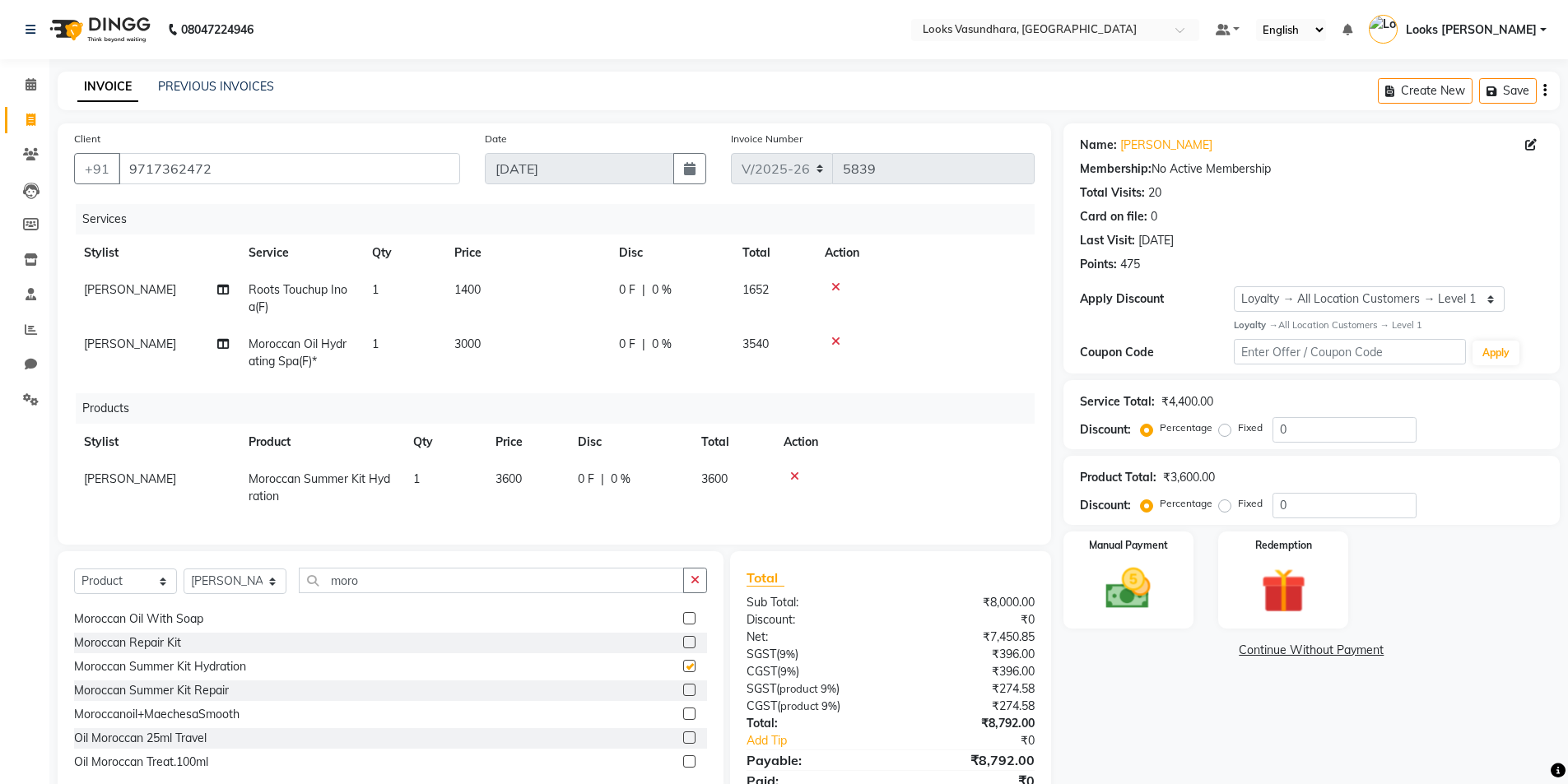
checkbox input "false"
click at [566, 486] on td "3600" at bounding box center [527, 488] width 82 height 54
select select "35769"
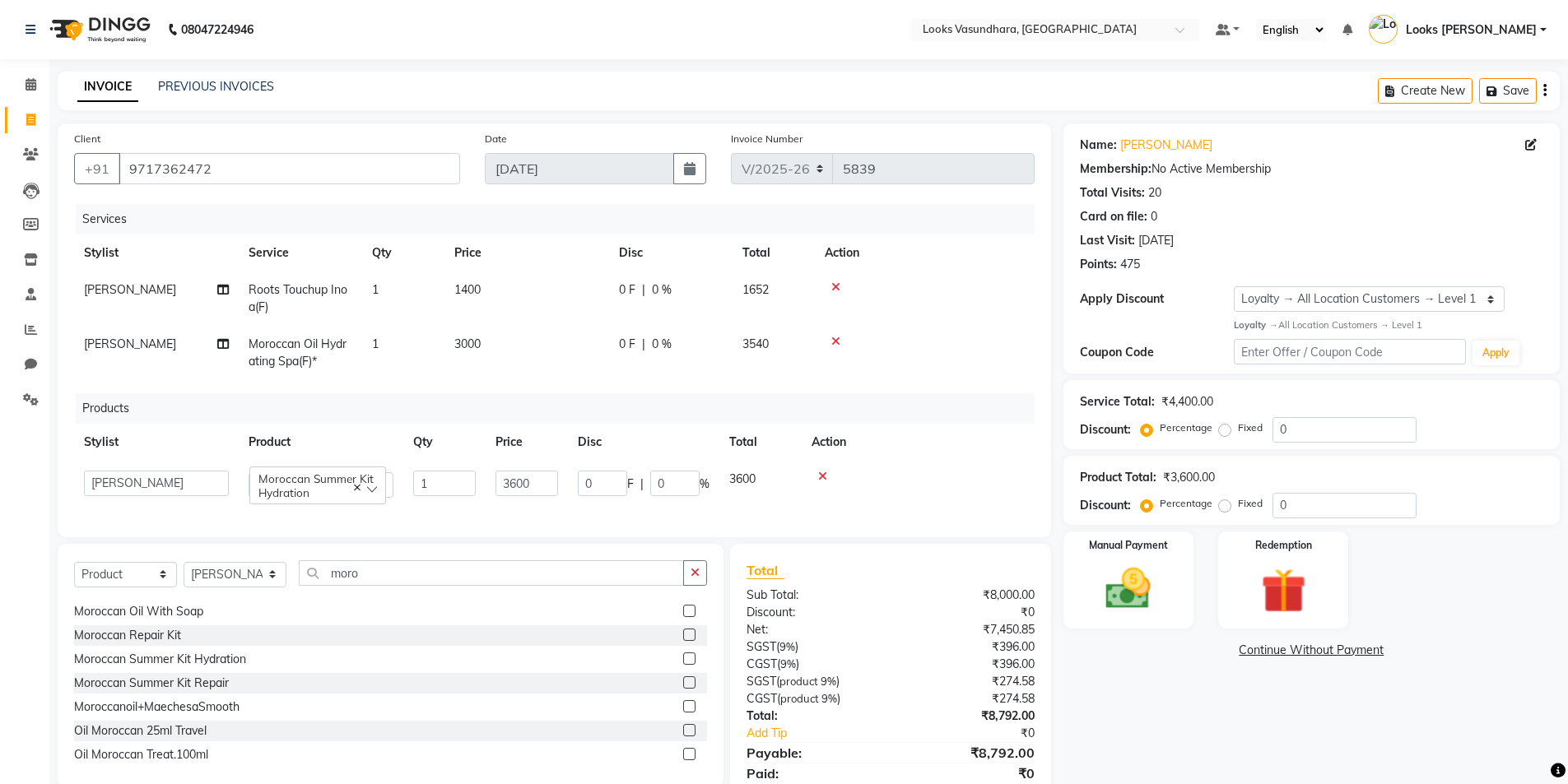
click at [564, 478] on td "3600" at bounding box center [527, 484] width 82 height 47
click at [549, 480] on input "3600" at bounding box center [527, 483] width 63 height 26
type input "3"
type input "4860"
click at [657, 513] on div "Services Stylist Service Qty Price Disc Total Action [PERSON_NAME] Roots Touchu…" at bounding box center [553, 363] width 960 height 317
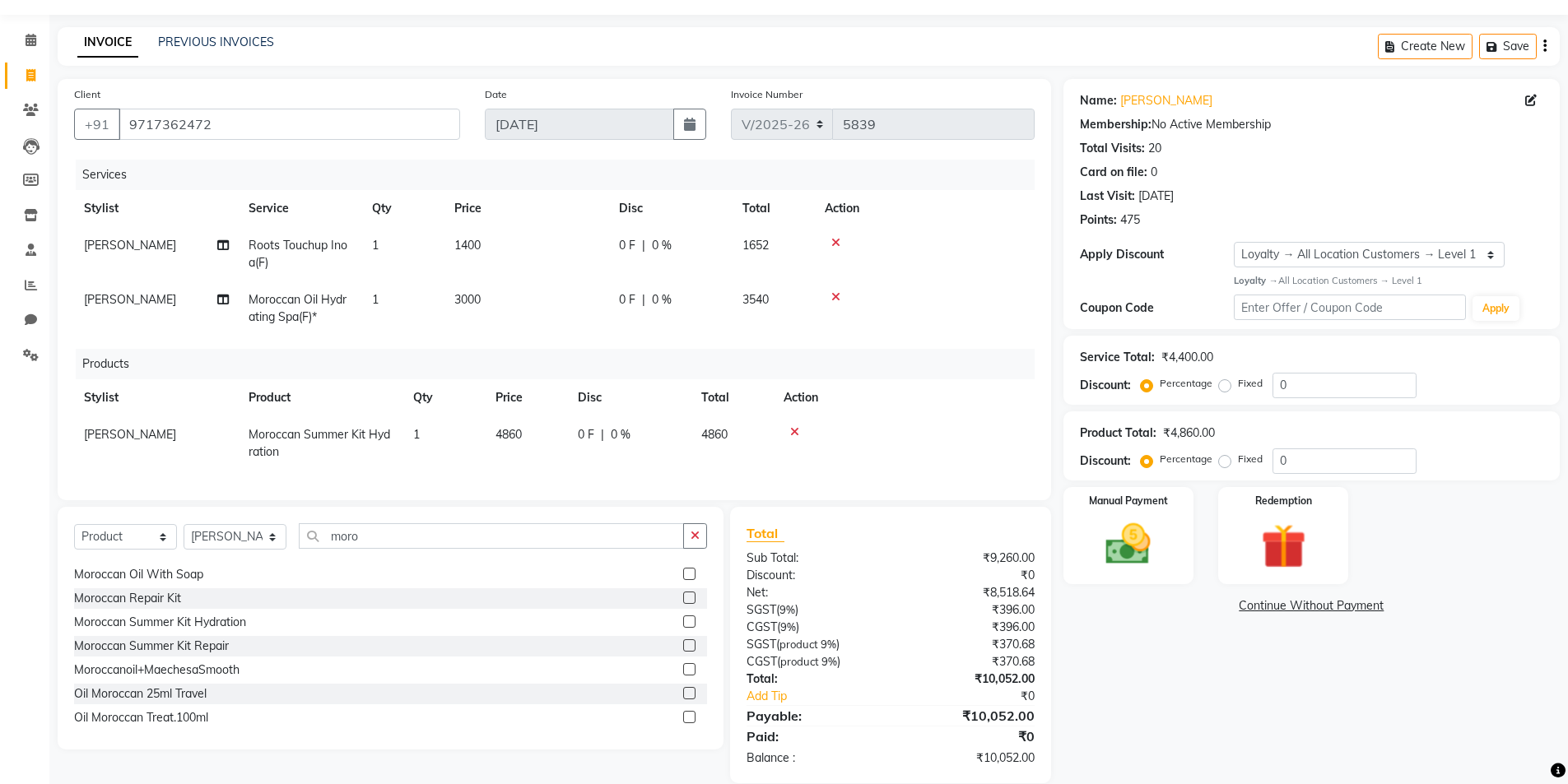
scroll to position [81, 0]
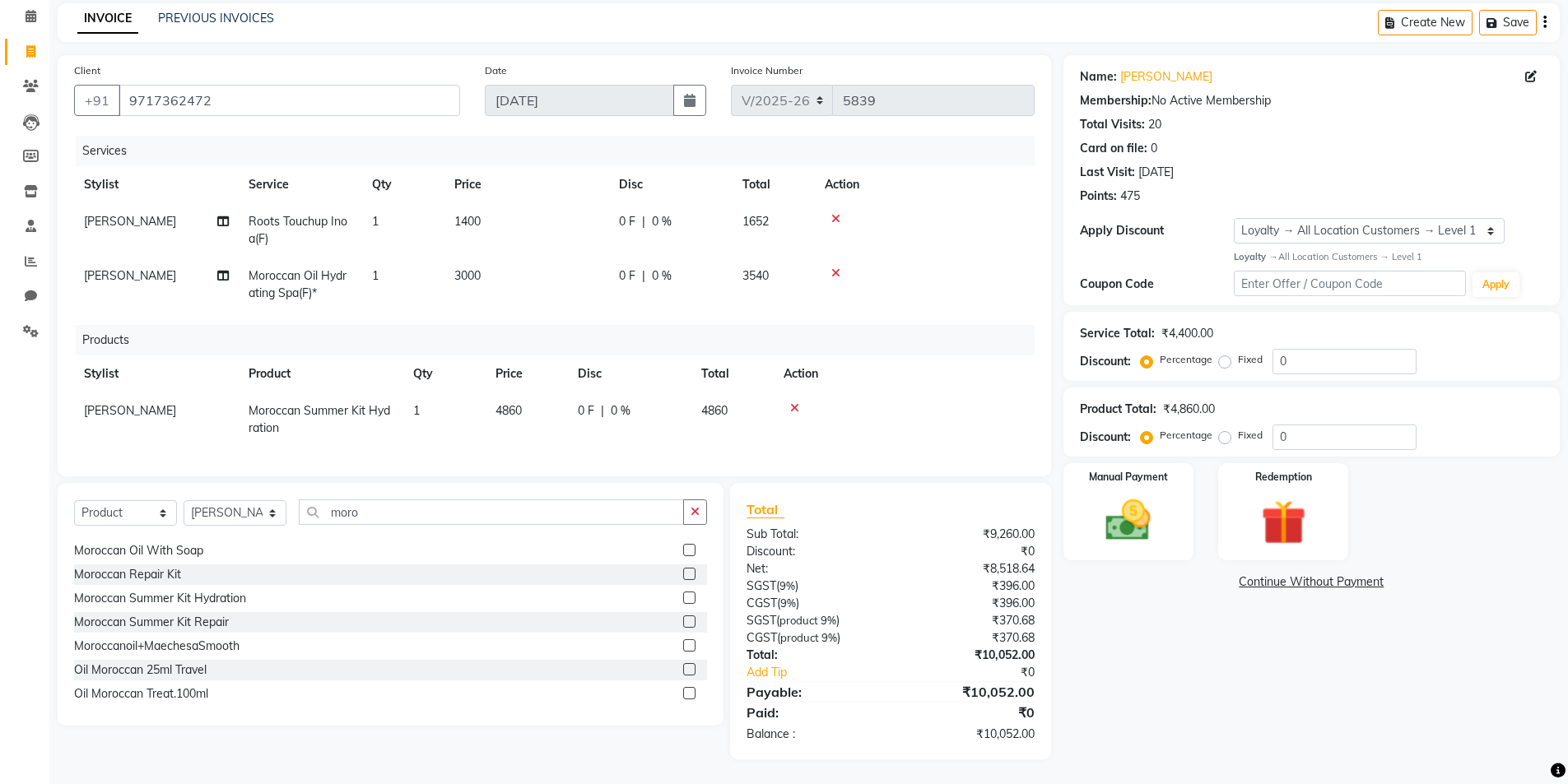
click at [752, 412] on td "4860" at bounding box center [732, 419] width 82 height 54
select select "35769"
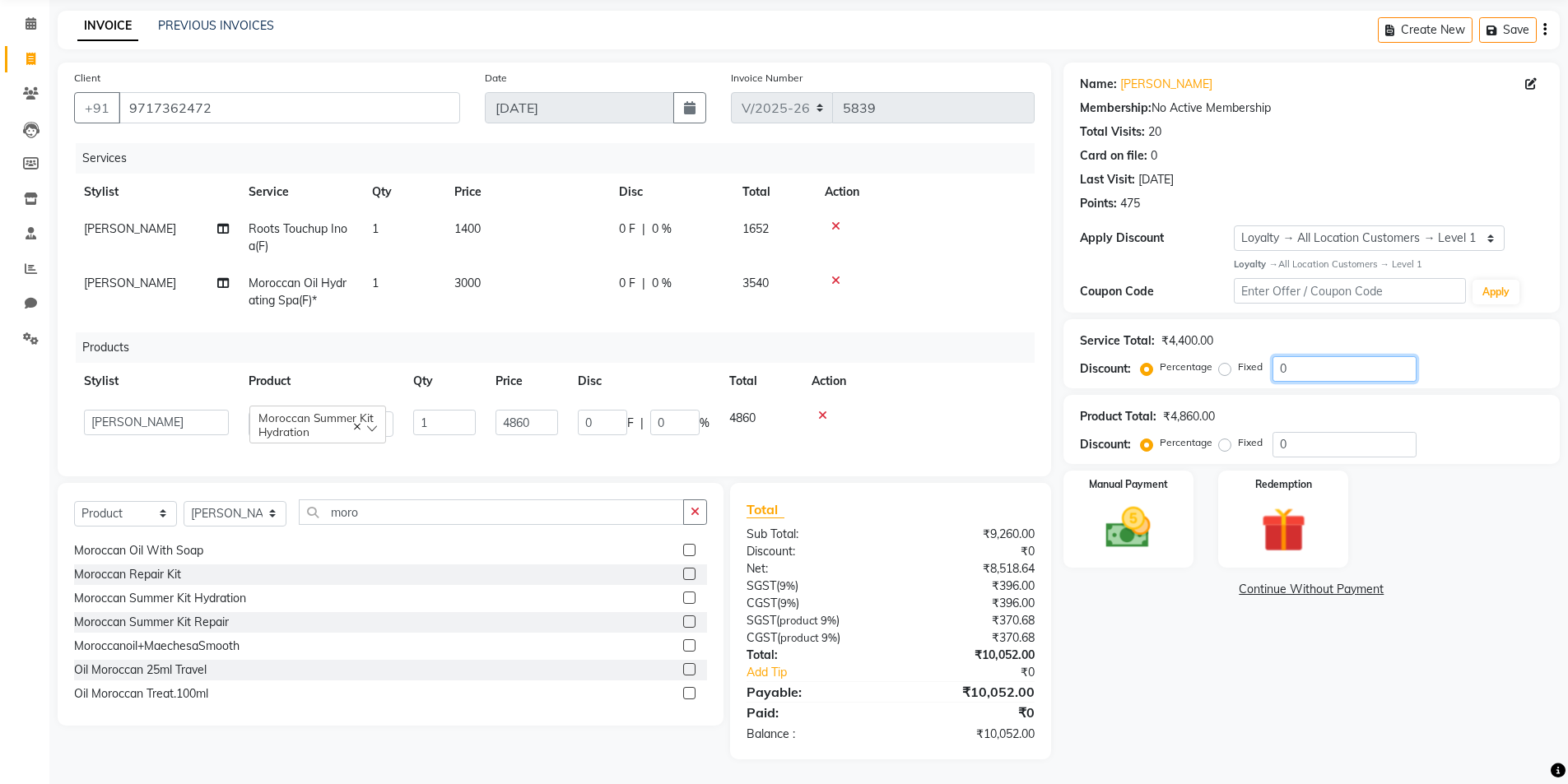
click at [1304, 356] on input "0" at bounding box center [1344, 369] width 144 height 26
type input "25"
click at [1182, 543] on div "Manual Payment" at bounding box center [1129, 519] width 136 height 101
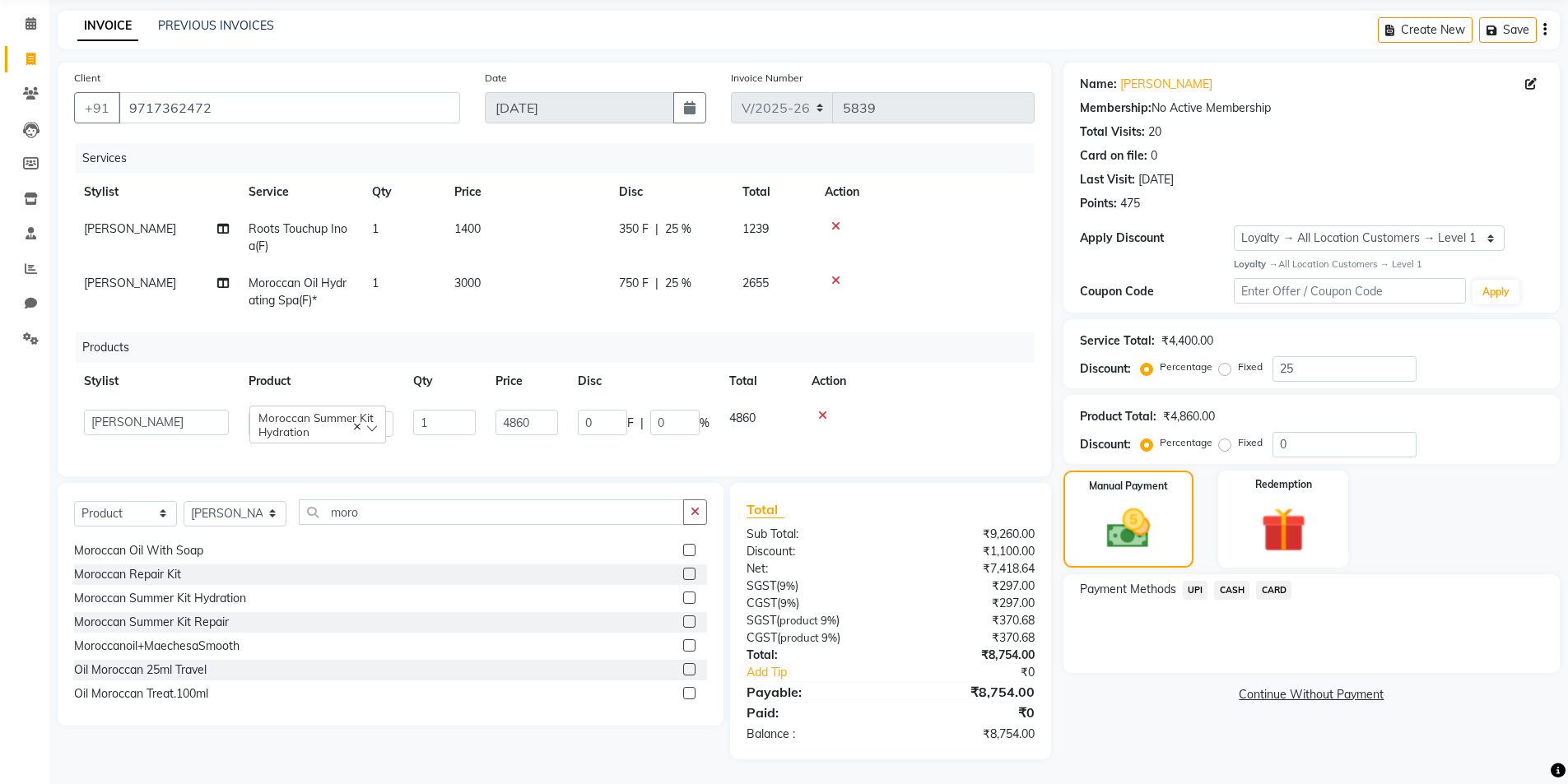
click at [1189, 582] on span "UPI" at bounding box center [1196, 590] width 26 height 19
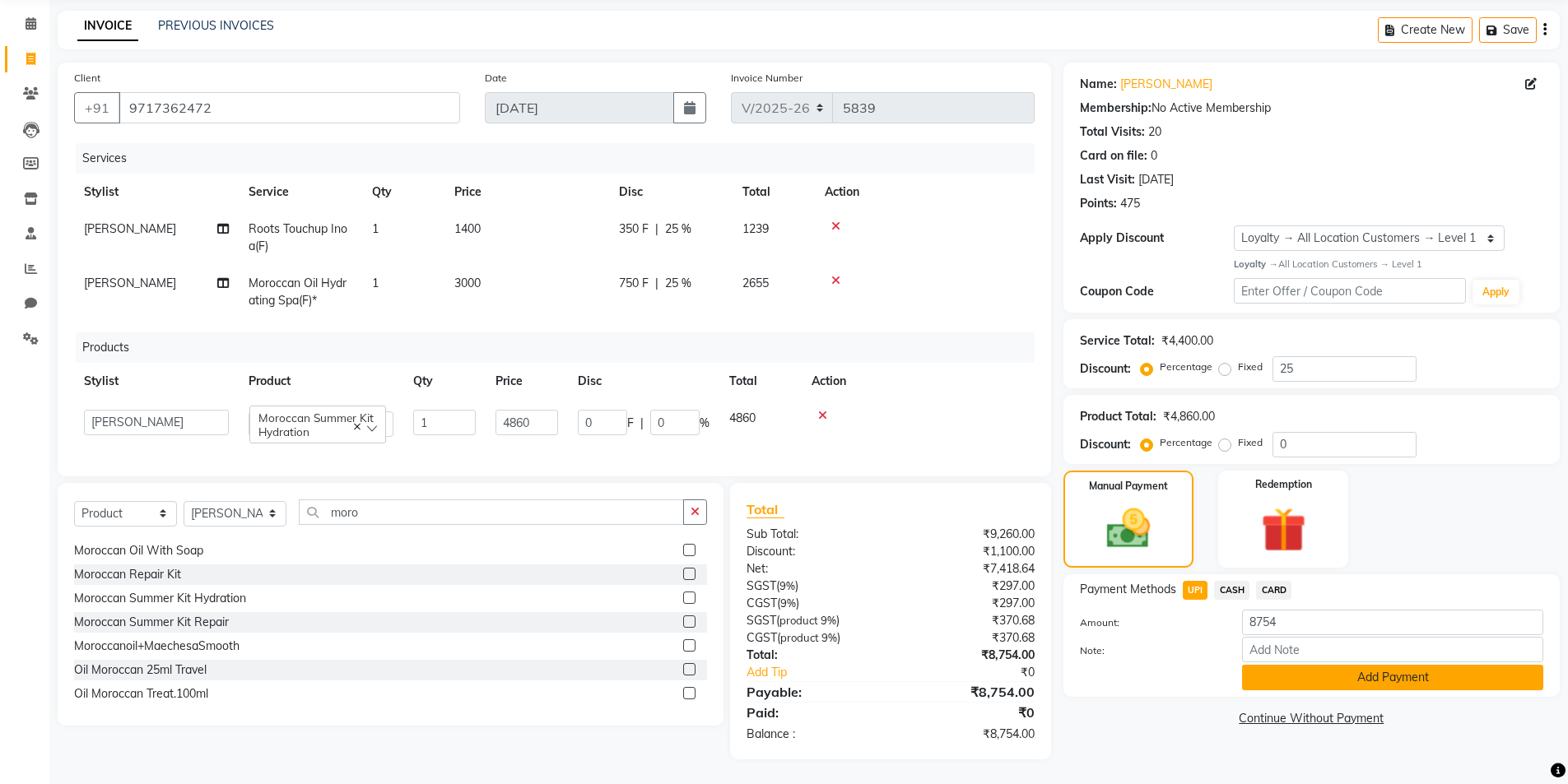
click at [1361, 672] on button "Add Payment" at bounding box center [1392, 677] width 301 height 26
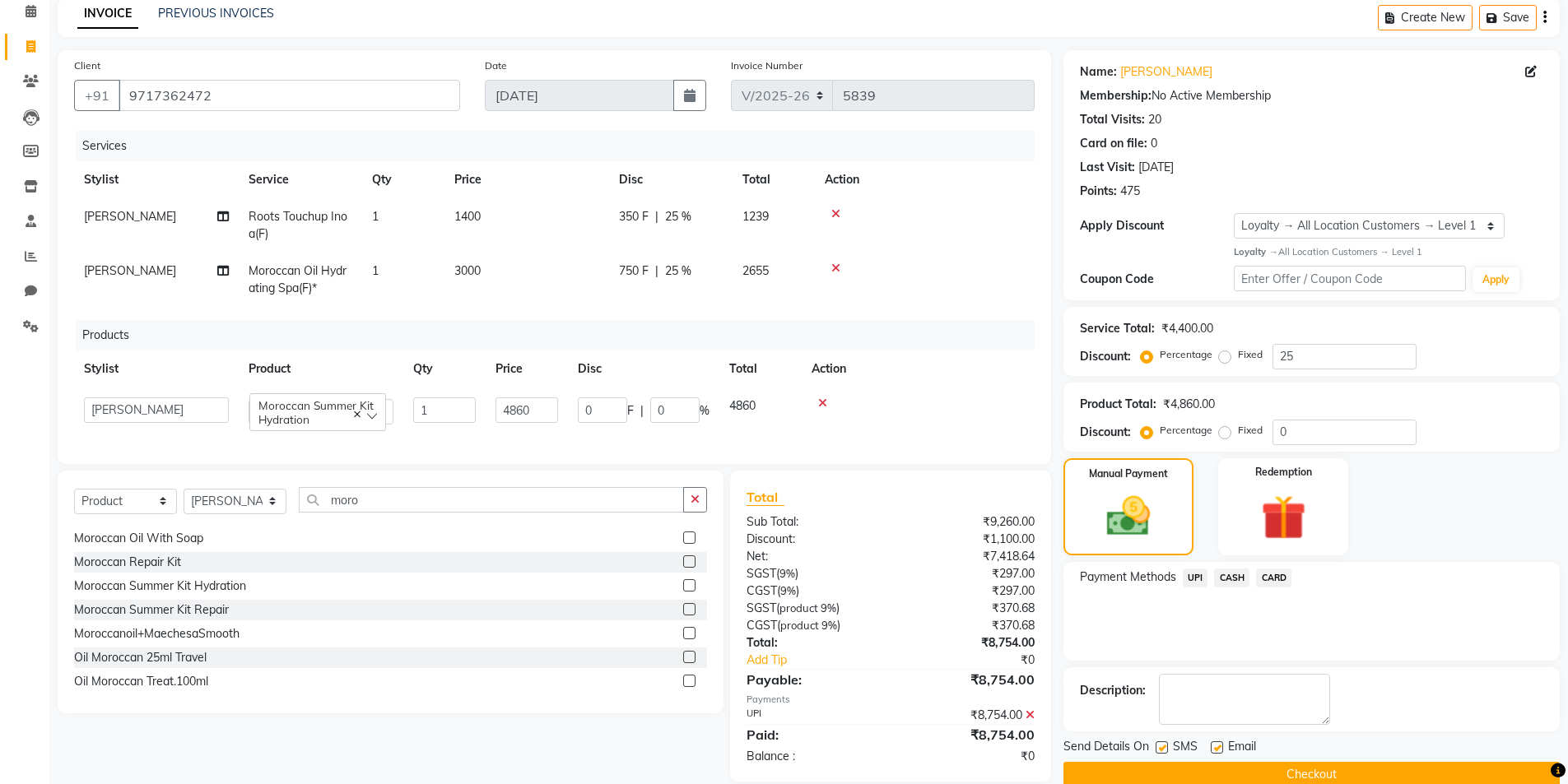
click at [1215, 746] on label at bounding box center [1216, 747] width 12 height 12
click at [1215, 746] on input "checkbox" at bounding box center [1216, 748] width 11 height 11
checkbox input "false"
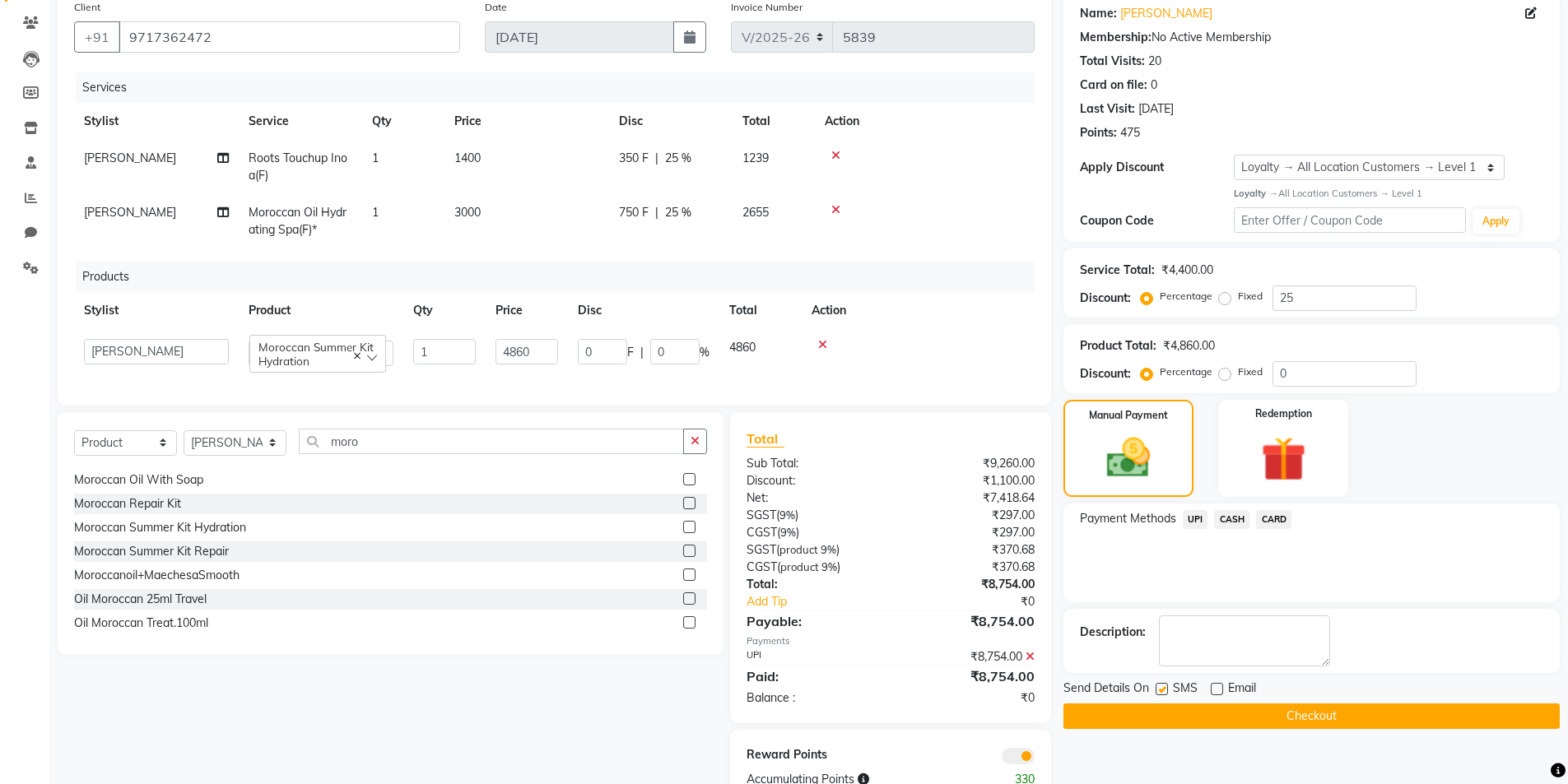
scroll to position [190, 0]
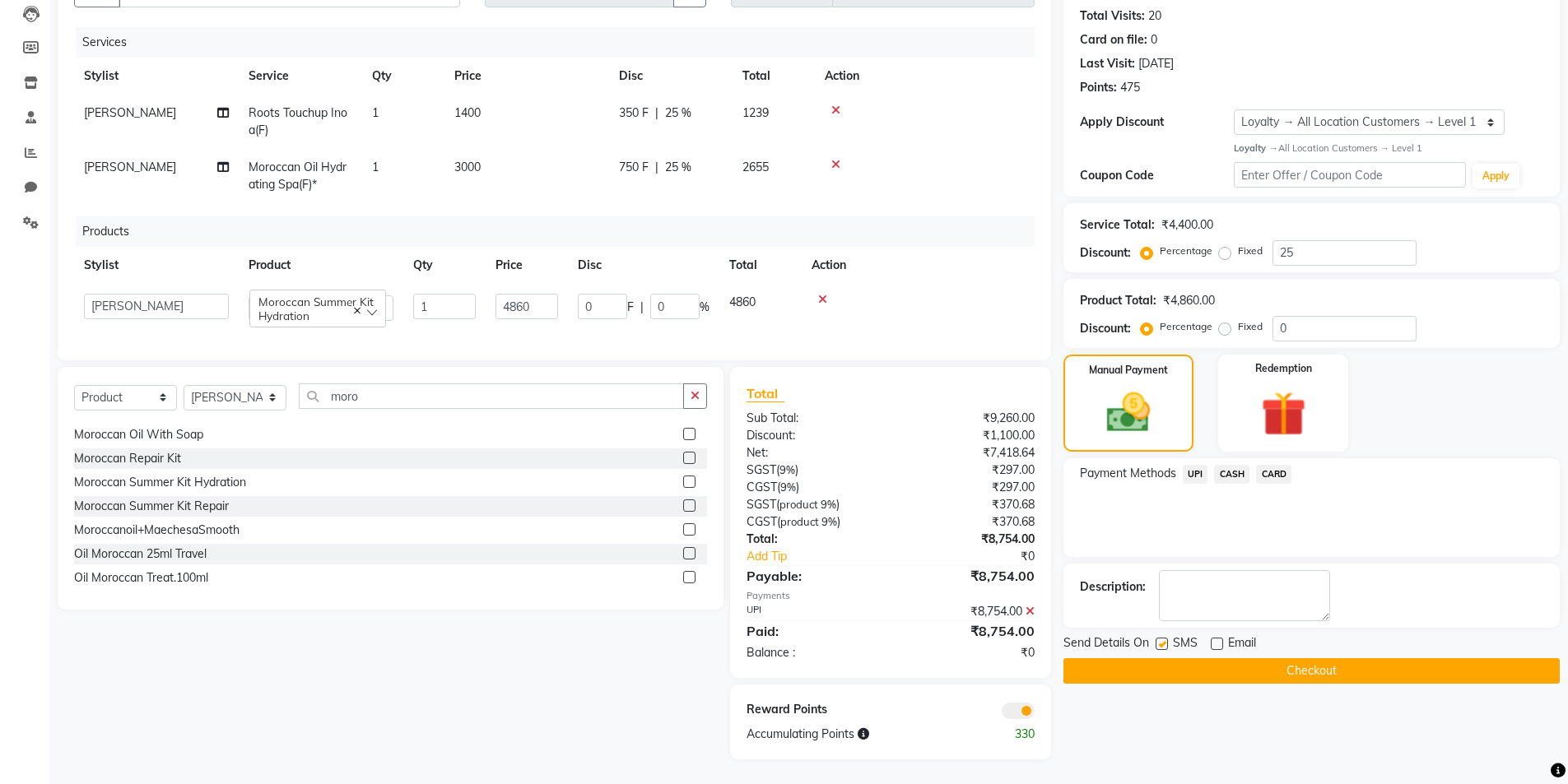
click at [1211, 658] on button "Checkout" at bounding box center [1311, 671] width 496 height 26
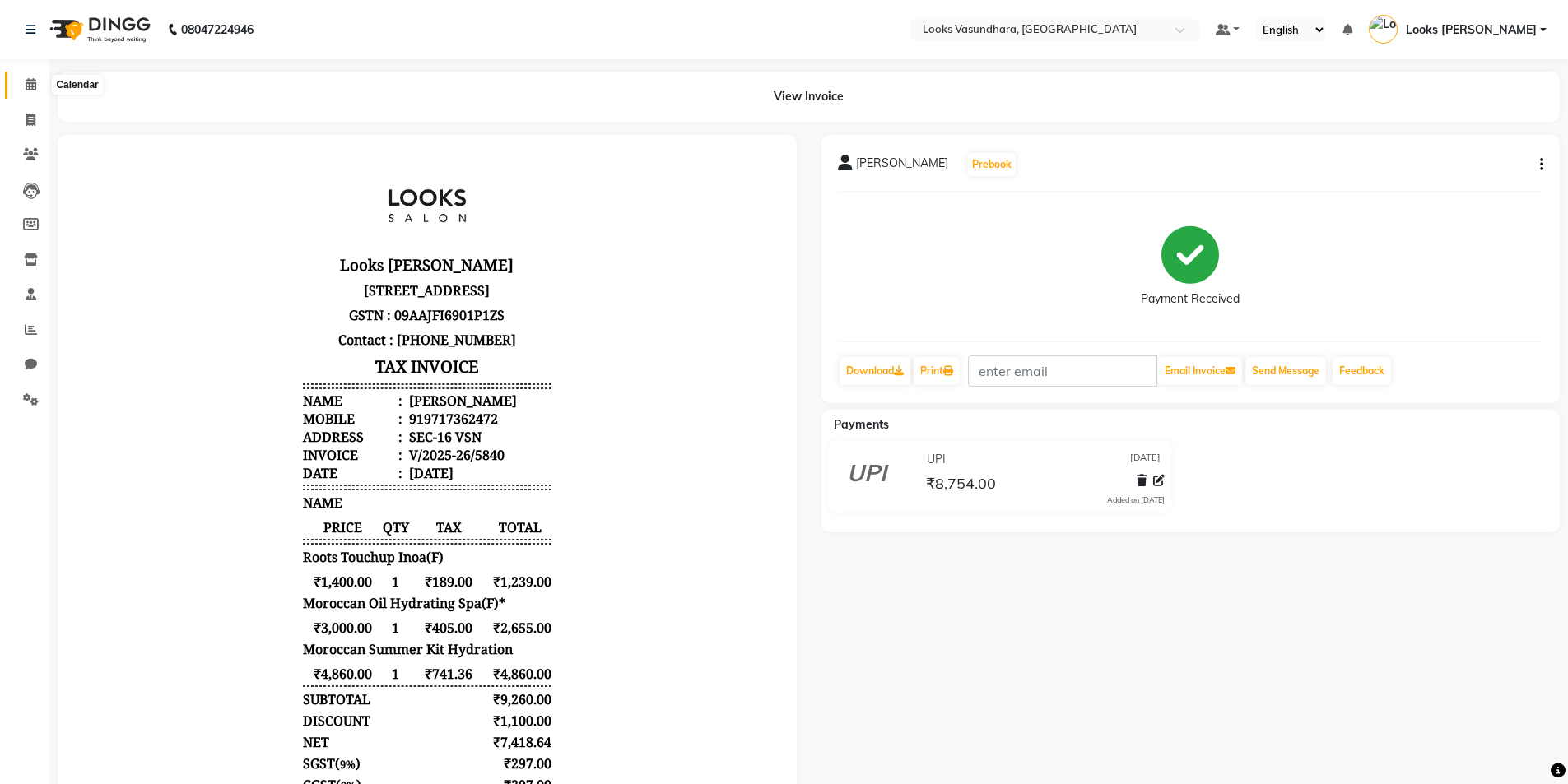
click at [29, 89] on icon at bounding box center [31, 84] width 11 height 12
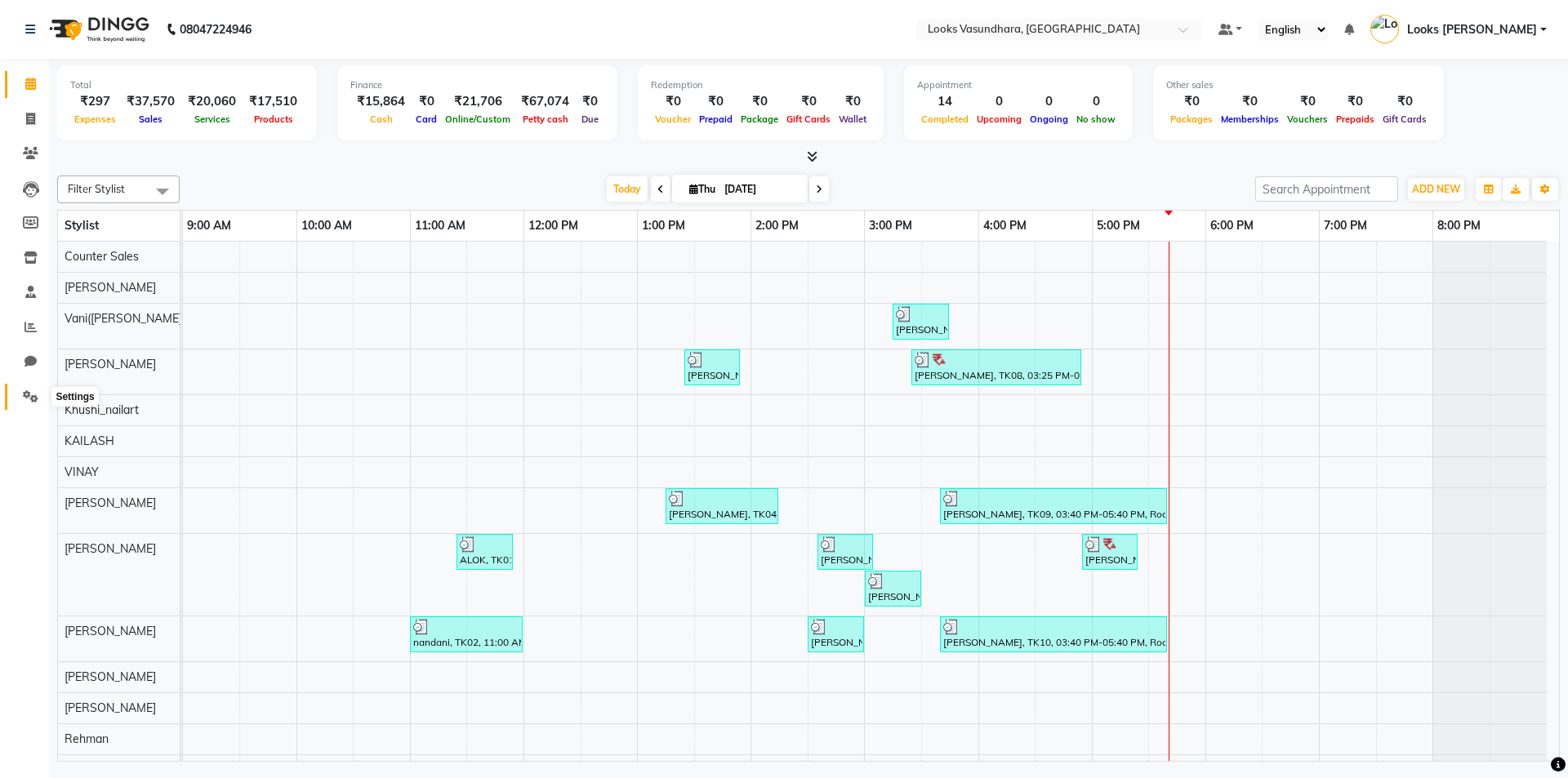
click at [32, 394] on icon at bounding box center [30, 395] width 16 height 12
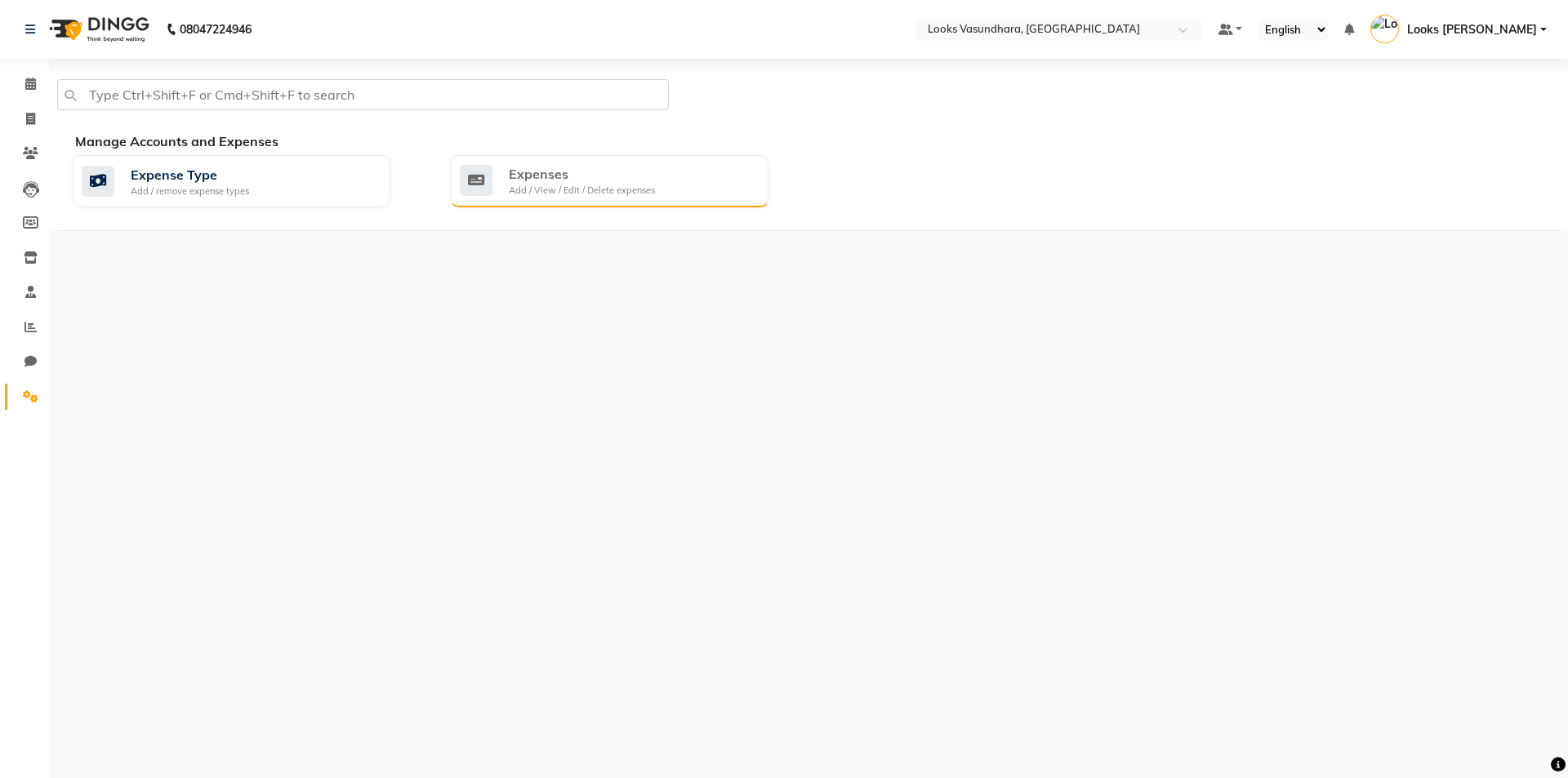
click at [635, 173] on div "Expenses" at bounding box center [582, 173] width 146 height 19
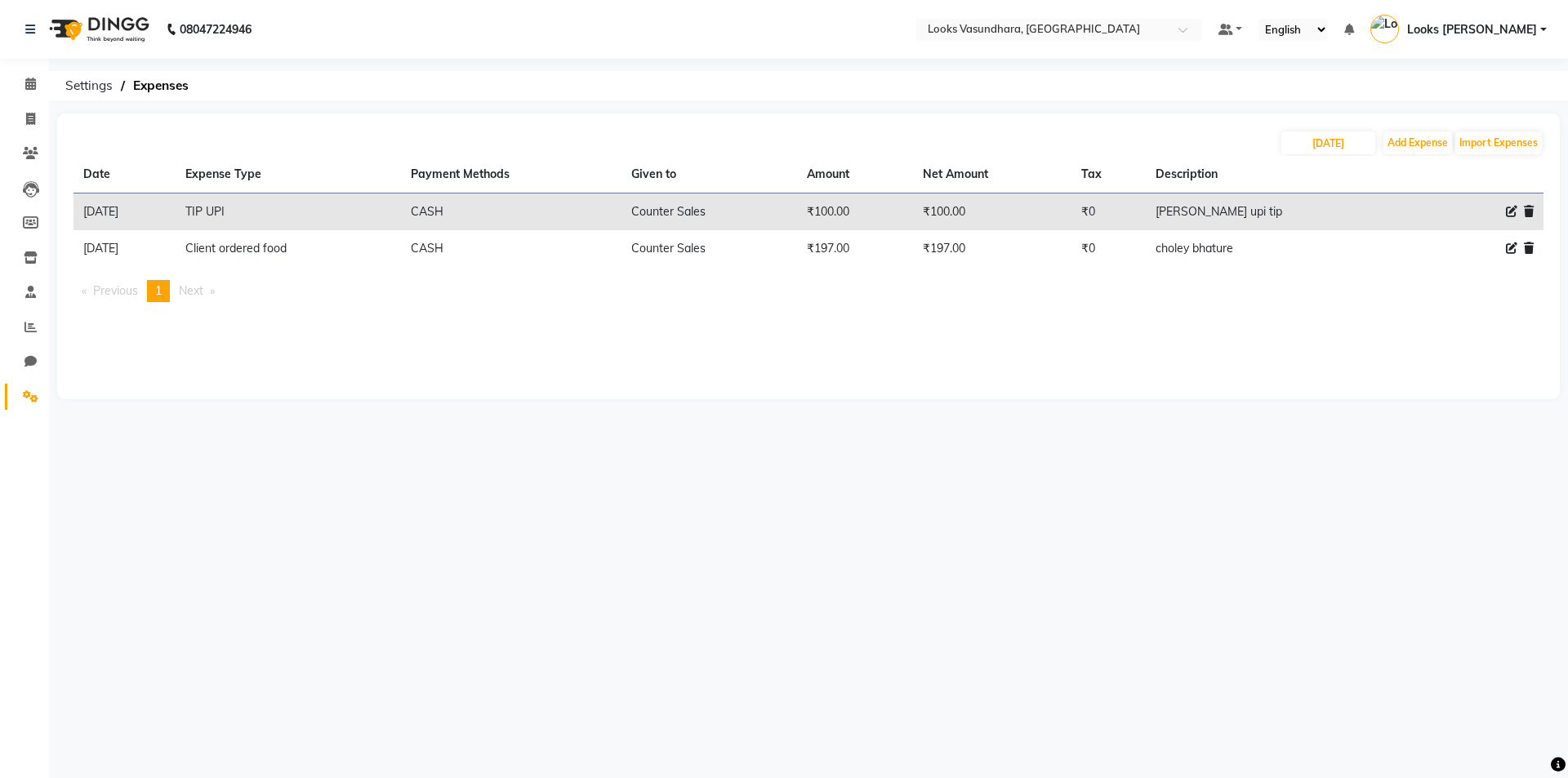
click at [1419, 157] on th at bounding box center [1436, 174] width 37 height 37
click at [1422, 147] on button "Add Expense" at bounding box center [1417, 142] width 68 height 23
select select "1"
select select "3176"
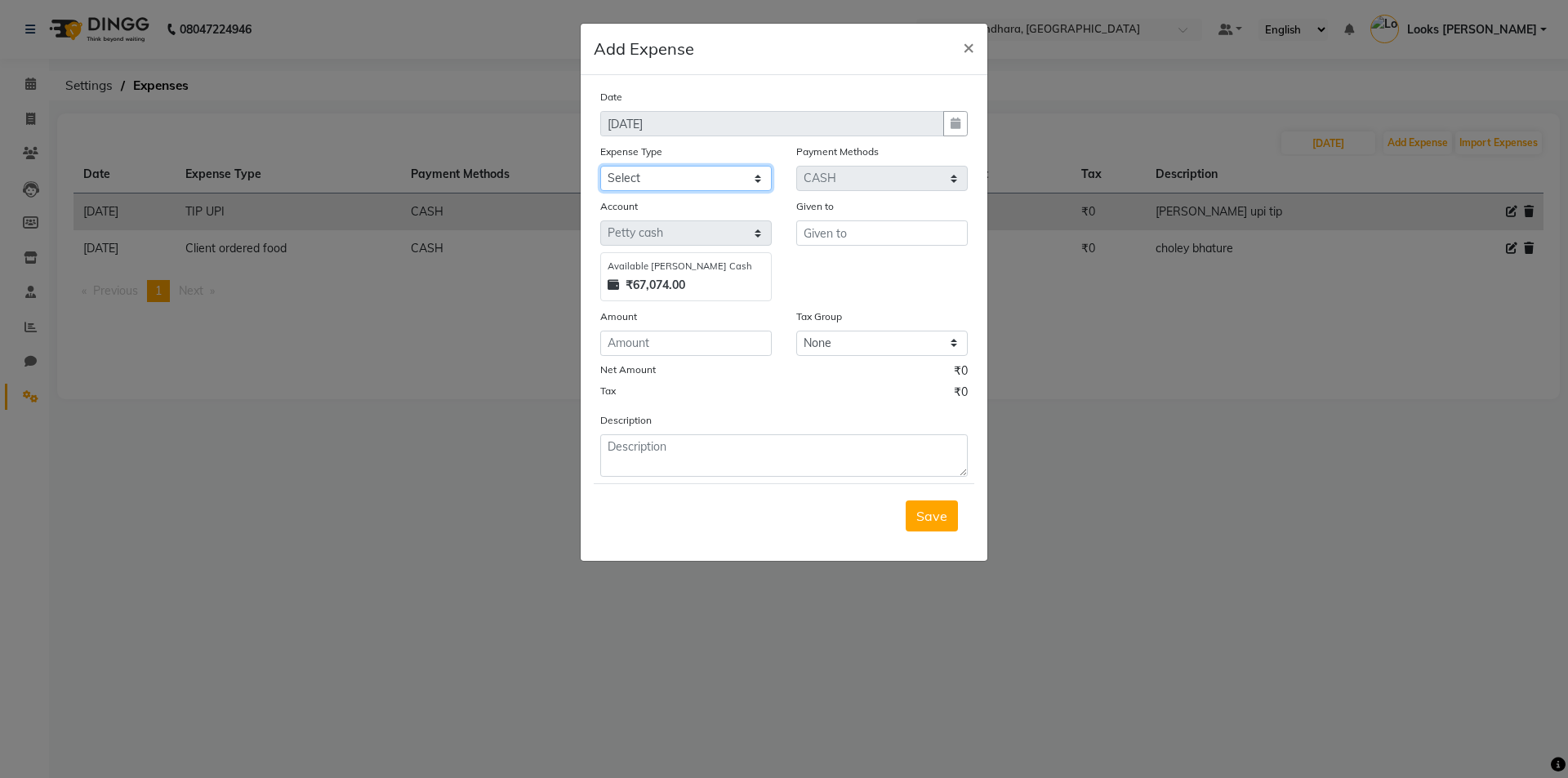
click at [702, 175] on select "Select Bank Deposit Blinkit Cash Handover CLIENT Client ordered food Client Ref…" at bounding box center [686, 179] width 172 height 26
select select "19910"
click at [600, 166] on select "Select Bank Deposit Blinkit Cash Handover CLIENT Client ordered food Client Ref…" at bounding box center [686, 179] width 172 height 26
click at [683, 347] on input "number" at bounding box center [686, 343] width 172 height 26
type input "120"
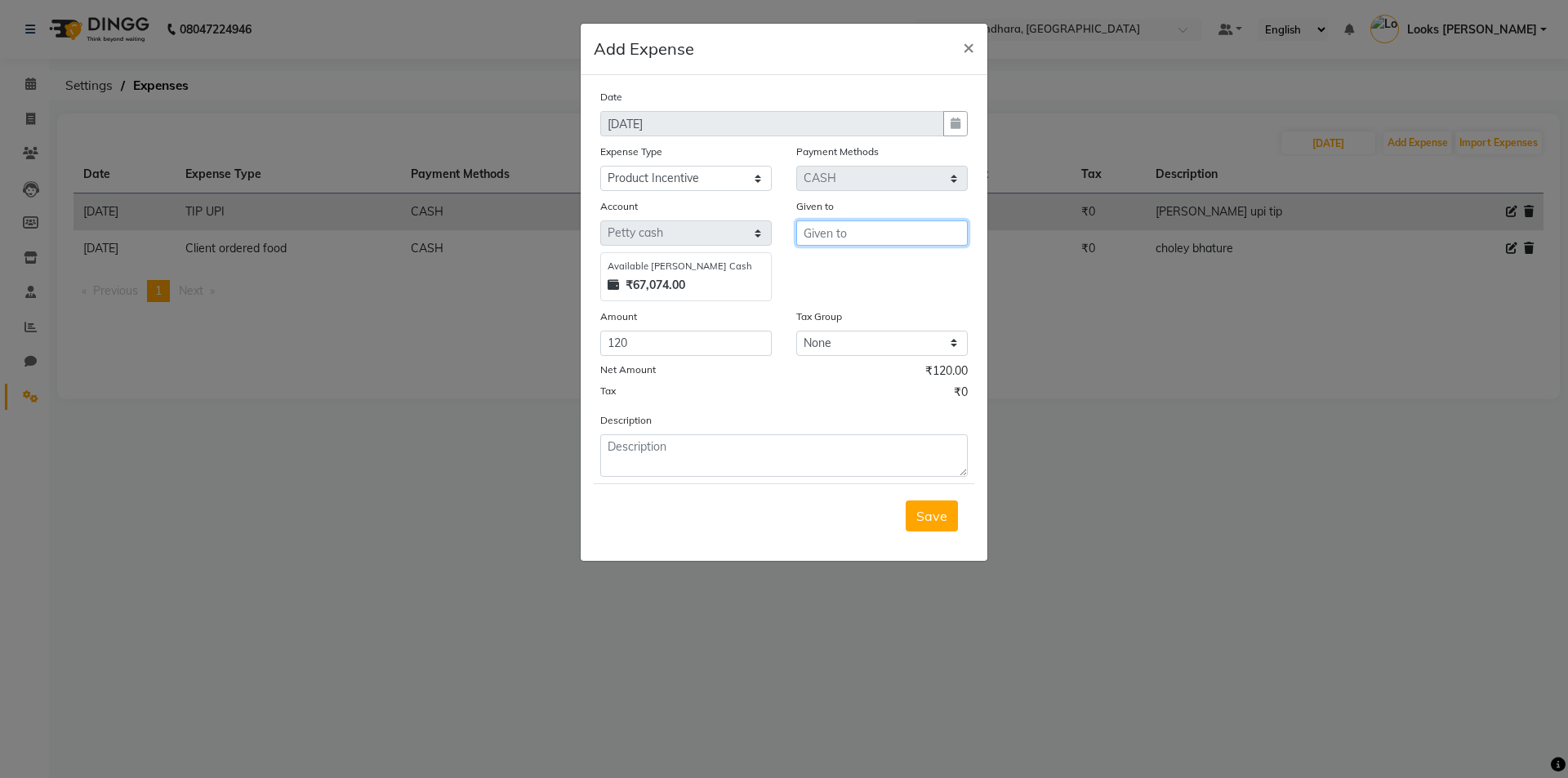
click at [834, 222] on input "text" at bounding box center [882, 233] width 172 height 26
type input "c"
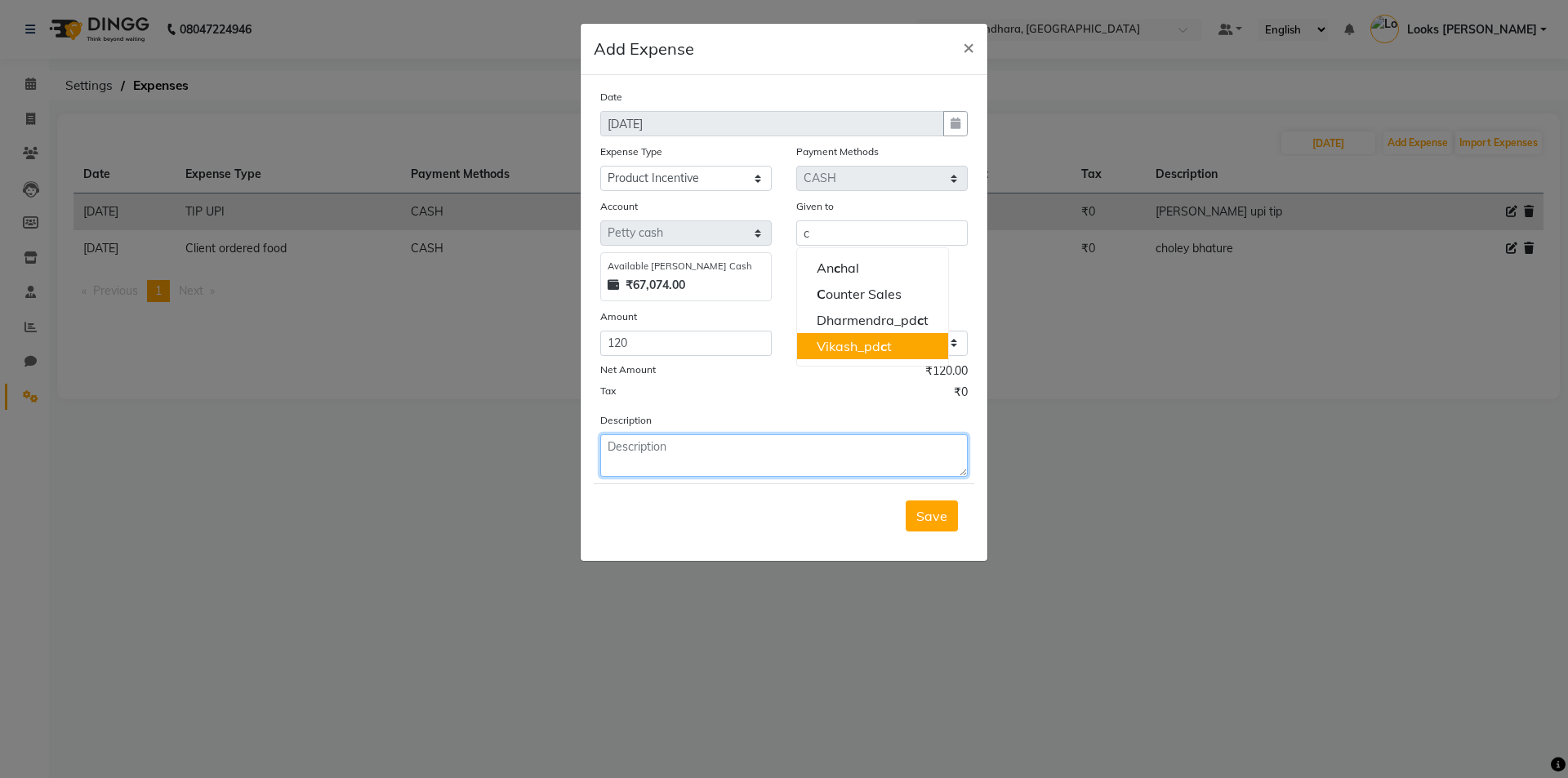
click at [675, 457] on textarea at bounding box center [784, 456] width 367 height 42
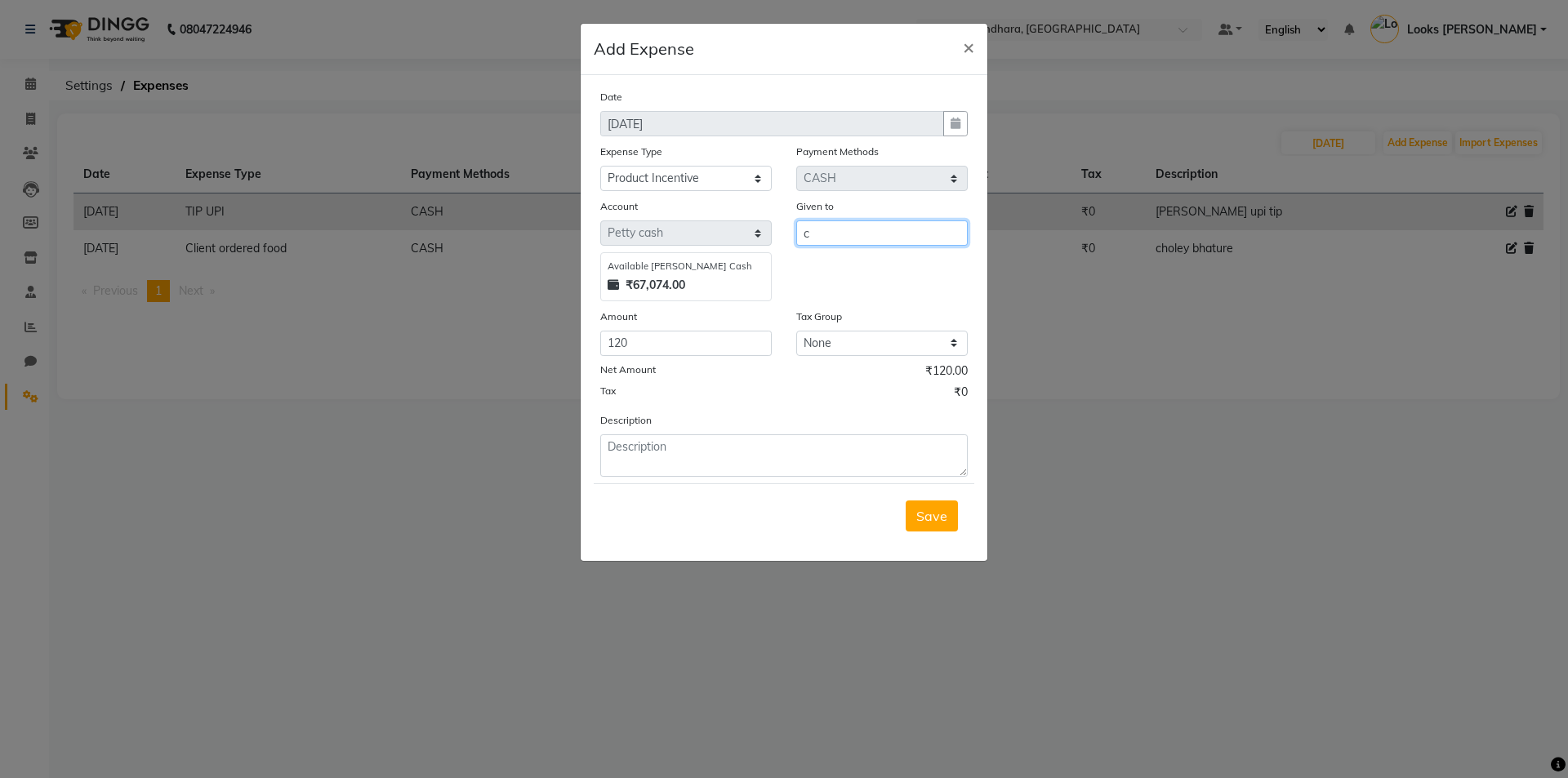
click at [875, 228] on input "c" at bounding box center [882, 233] width 172 height 26
click at [903, 294] on button "C ounter Sales" at bounding box center [872, 294] width 151 height 26
type input "Counter Sales"
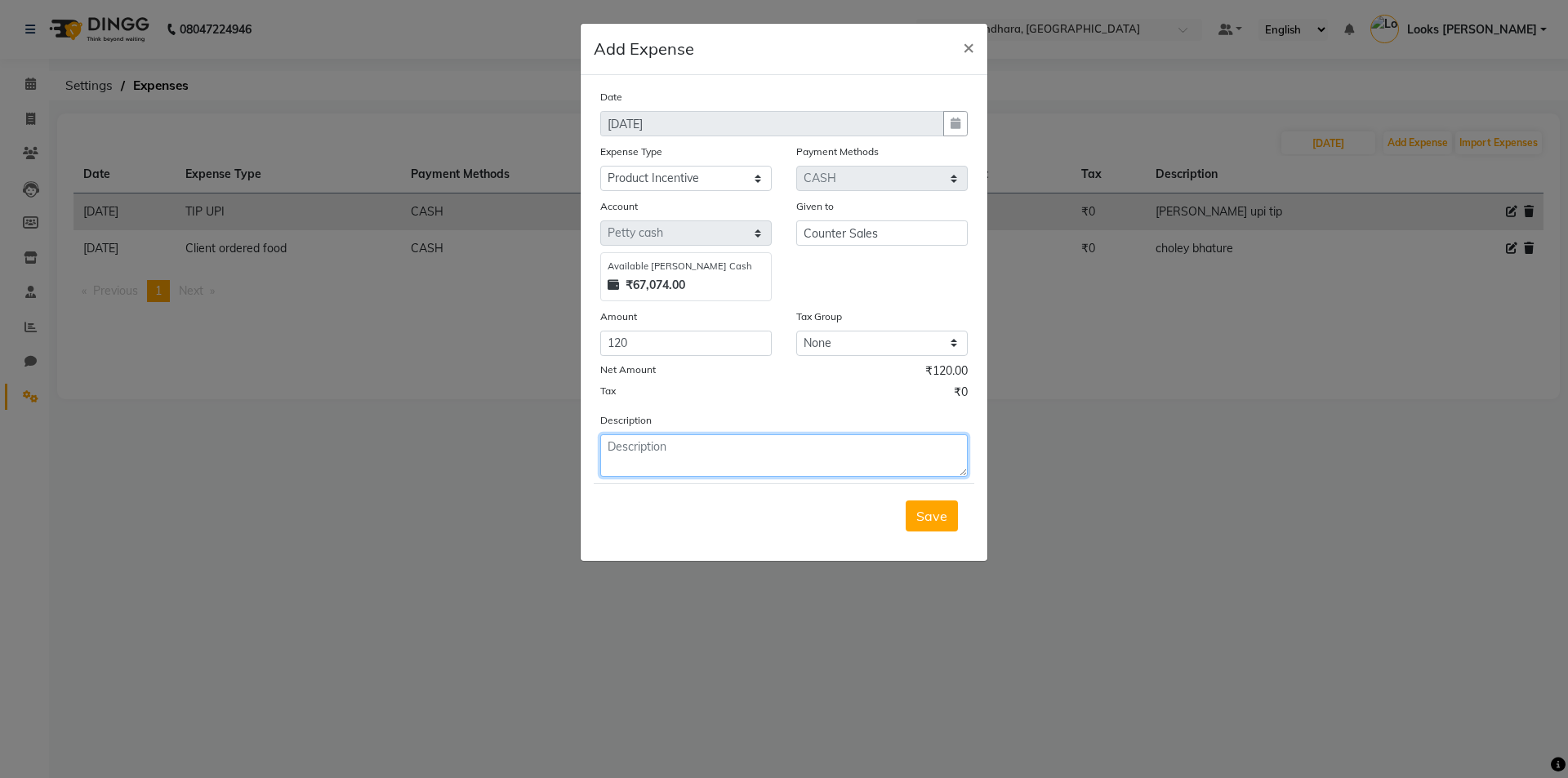
click at [738, 466] on textarea at bounding box center [784, 456] width 367 height 42
type textarea "[PERSON_NAME] product incentive"
click at [944, 498] on div "Save" at bounding box center [784, 515] width 381 height 65
click at [927, 520] on span "Save" at bounding box center [931, 516] width 31 height 16
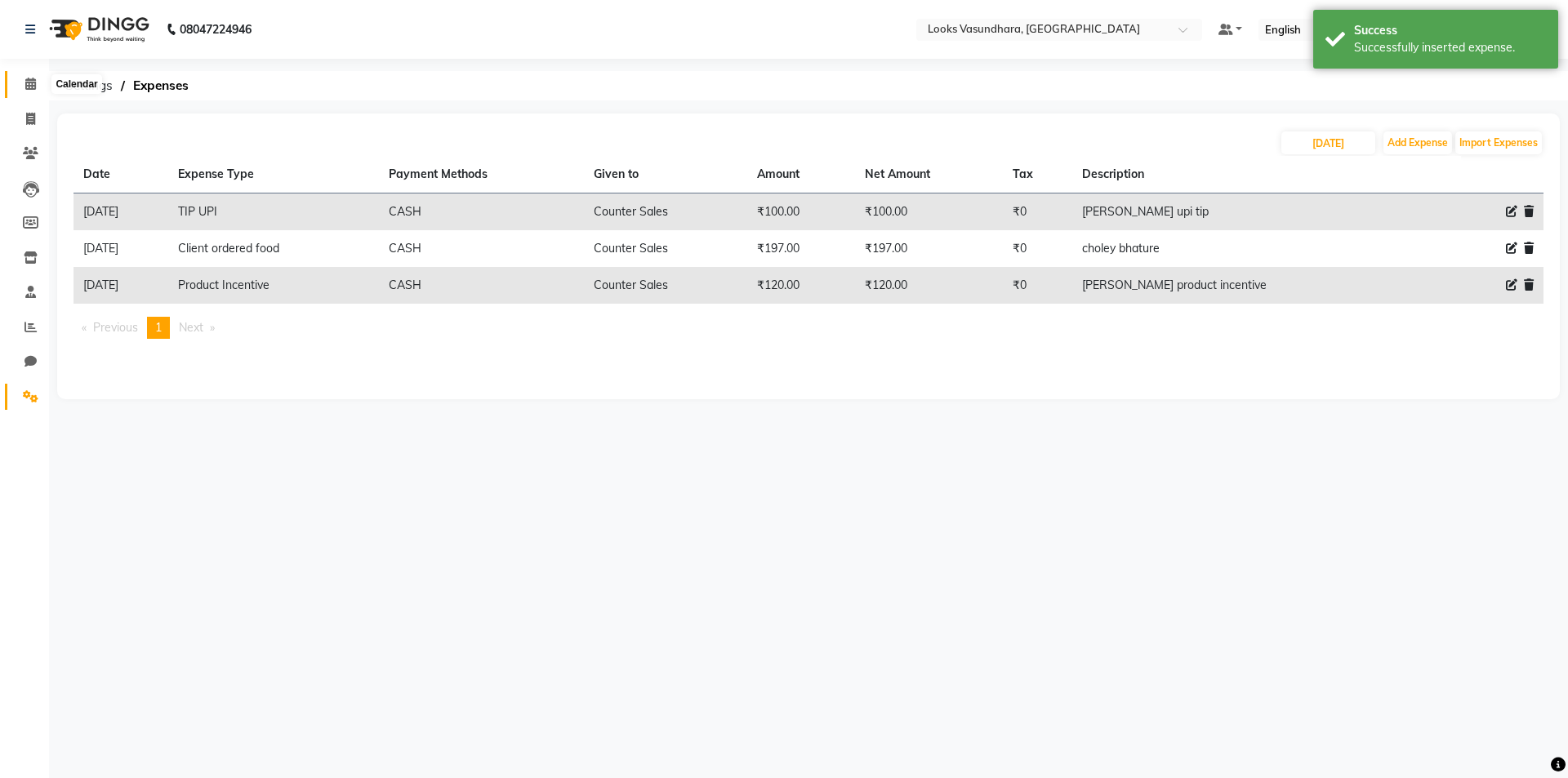
click at [16, 81] on span at bounding box center [30, 84] width 28 height 19
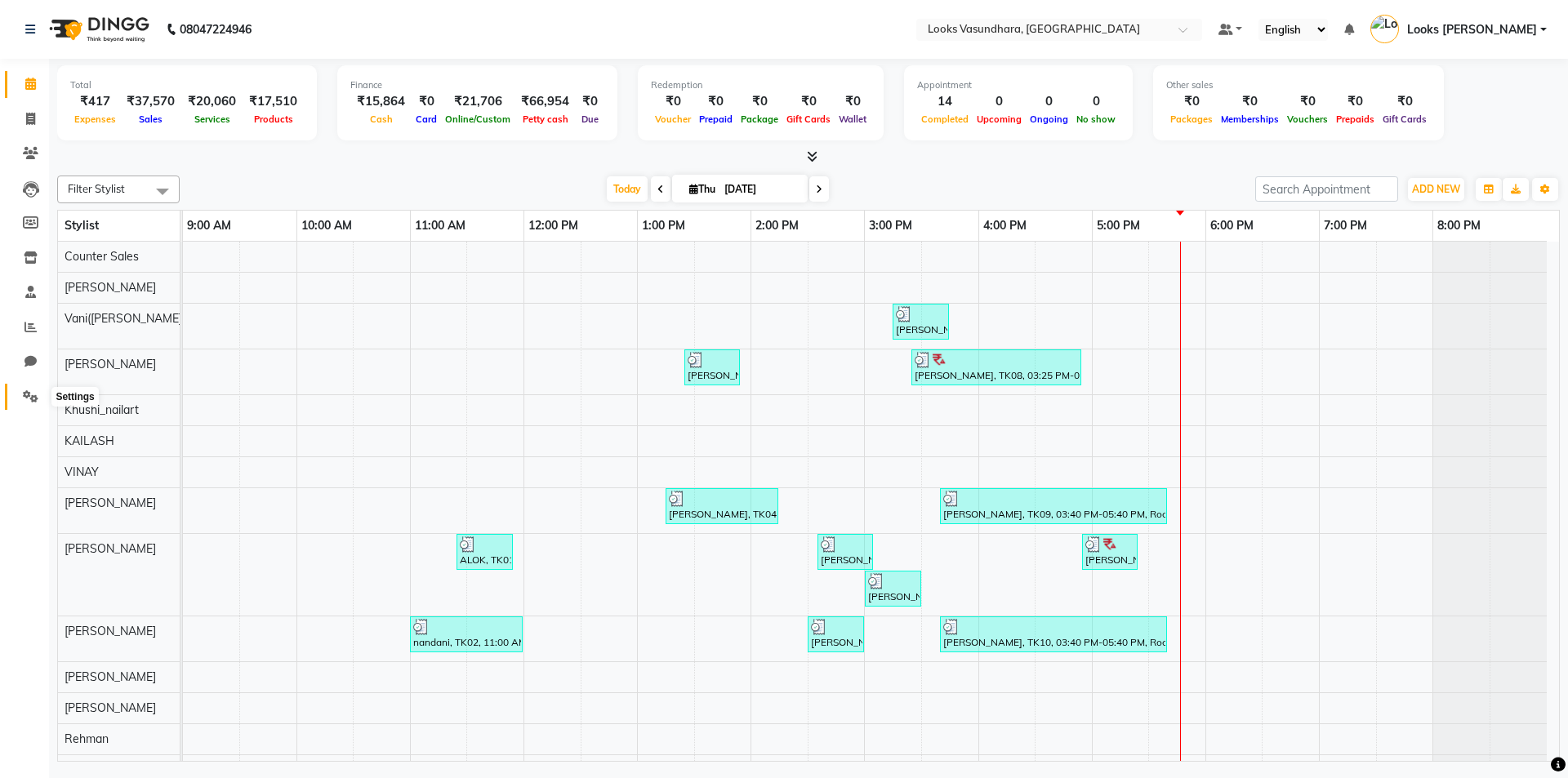
click at [32, 394] on icon at bounding box center [30, 395] width 16 height 12
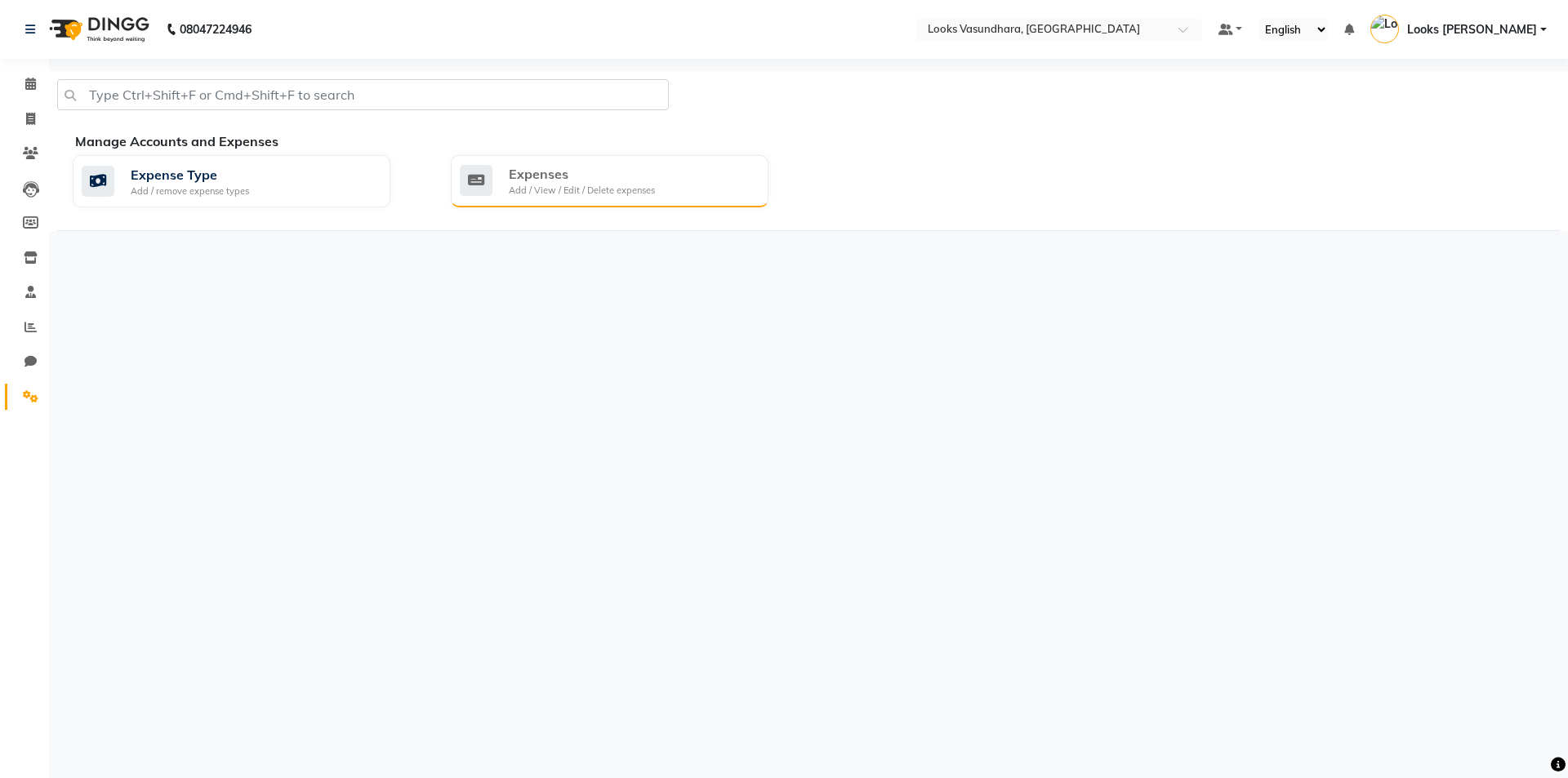
click at [592, 156] on div "Expenses Add / View / Edit / Delete expenses" at bounding box center [610, 181] width 318 height 52
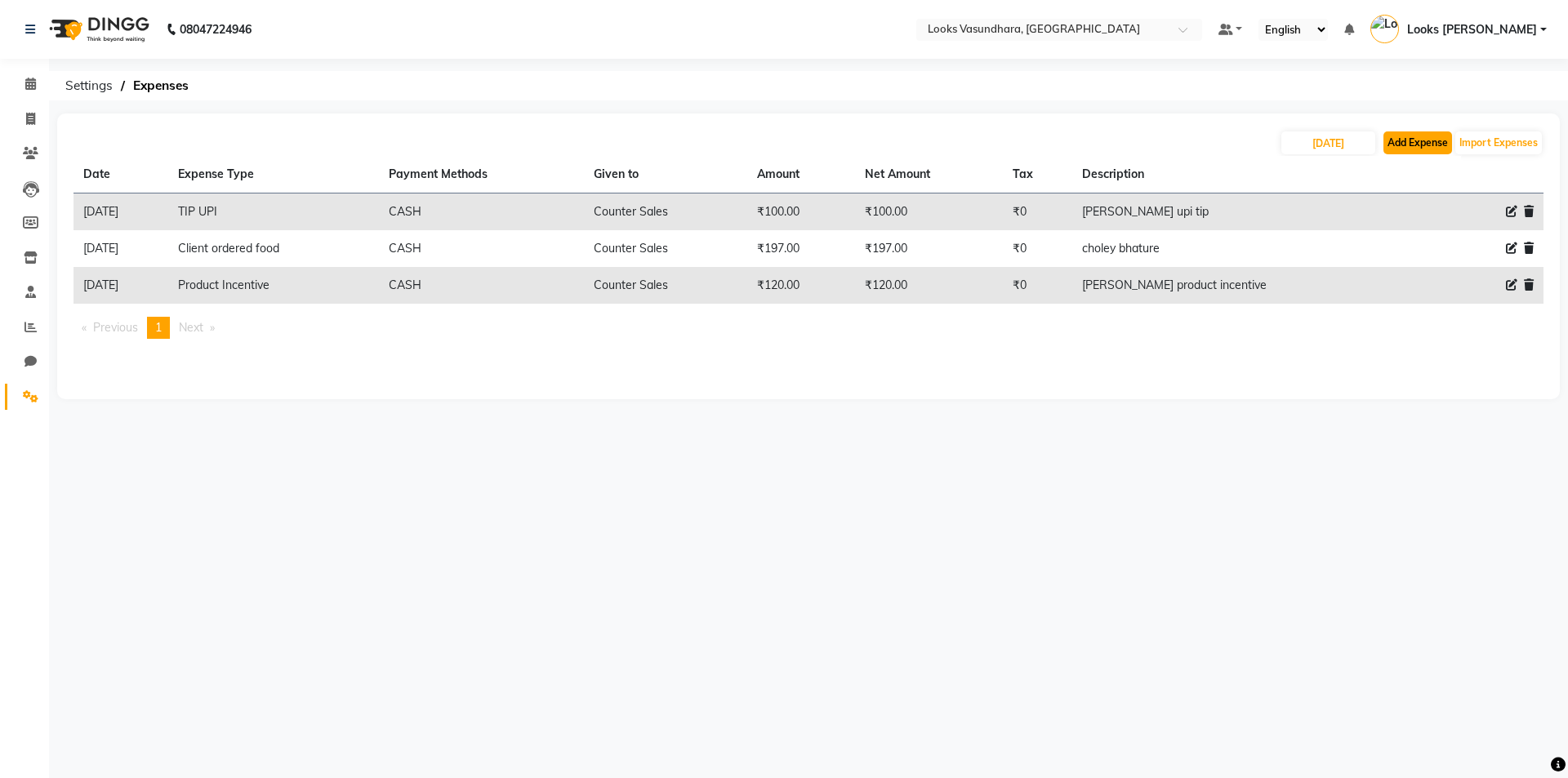
click at [1431, 145] on button "Add Expense" at bounding box center [1417, 142] width 68 height 23
select select "1"
select select "3176"
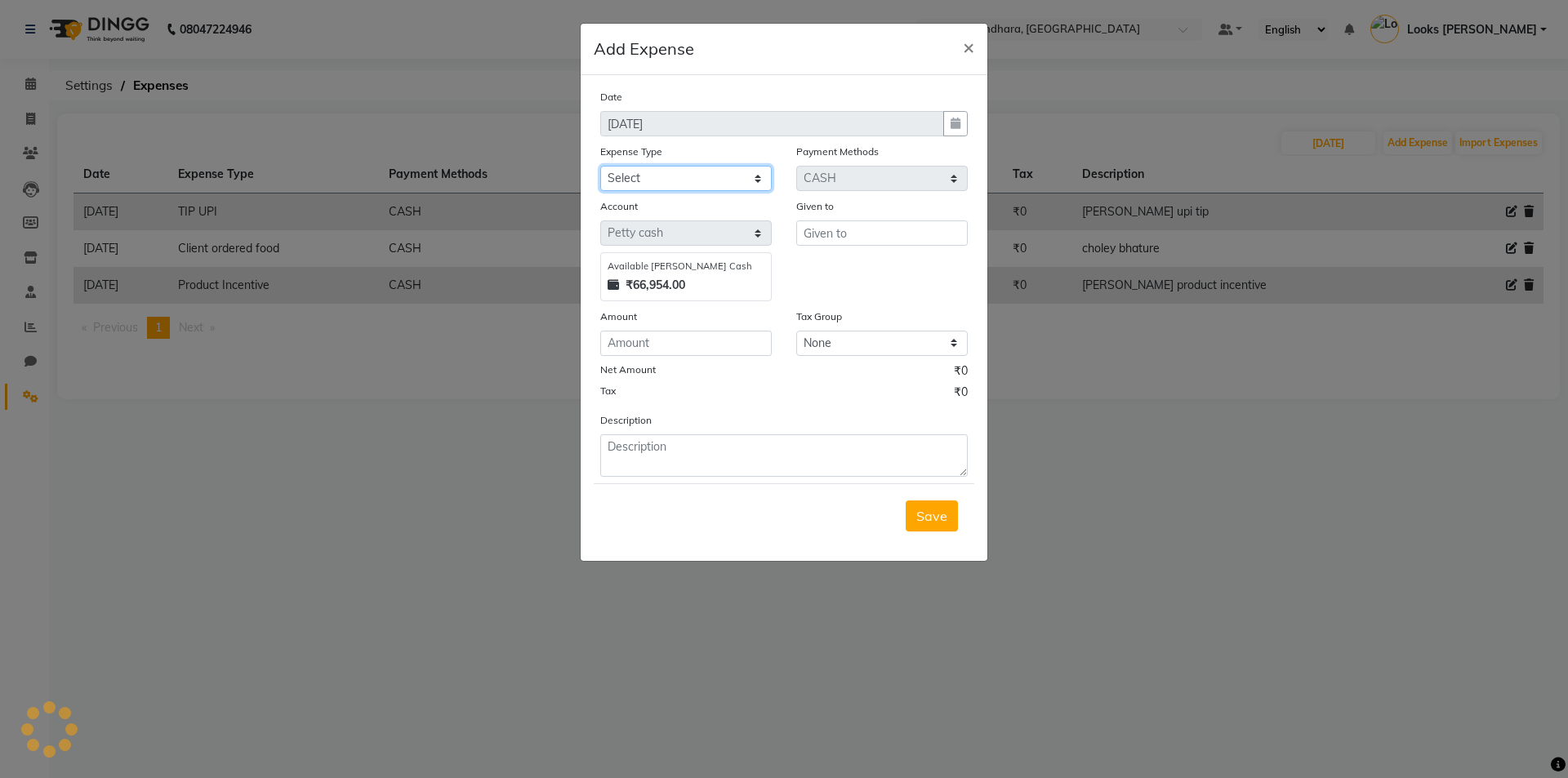
click at [677, 173] on select "Select Bank Deposit Blinkit Cash Handover CLIENT Client ordered food Client Ref…" at bounding box center [686, 179] width 172 height 26
select select "23704"
click at [600, 166] on select "Select Bank Deposit Blinkit Cash Handover CLIENT Client ordered food Client Ref…" at bounding box center [686, 179] width 172 height 26
click at [878, 237] on input "text" at bounding box center [882, 233] width 172 height 26
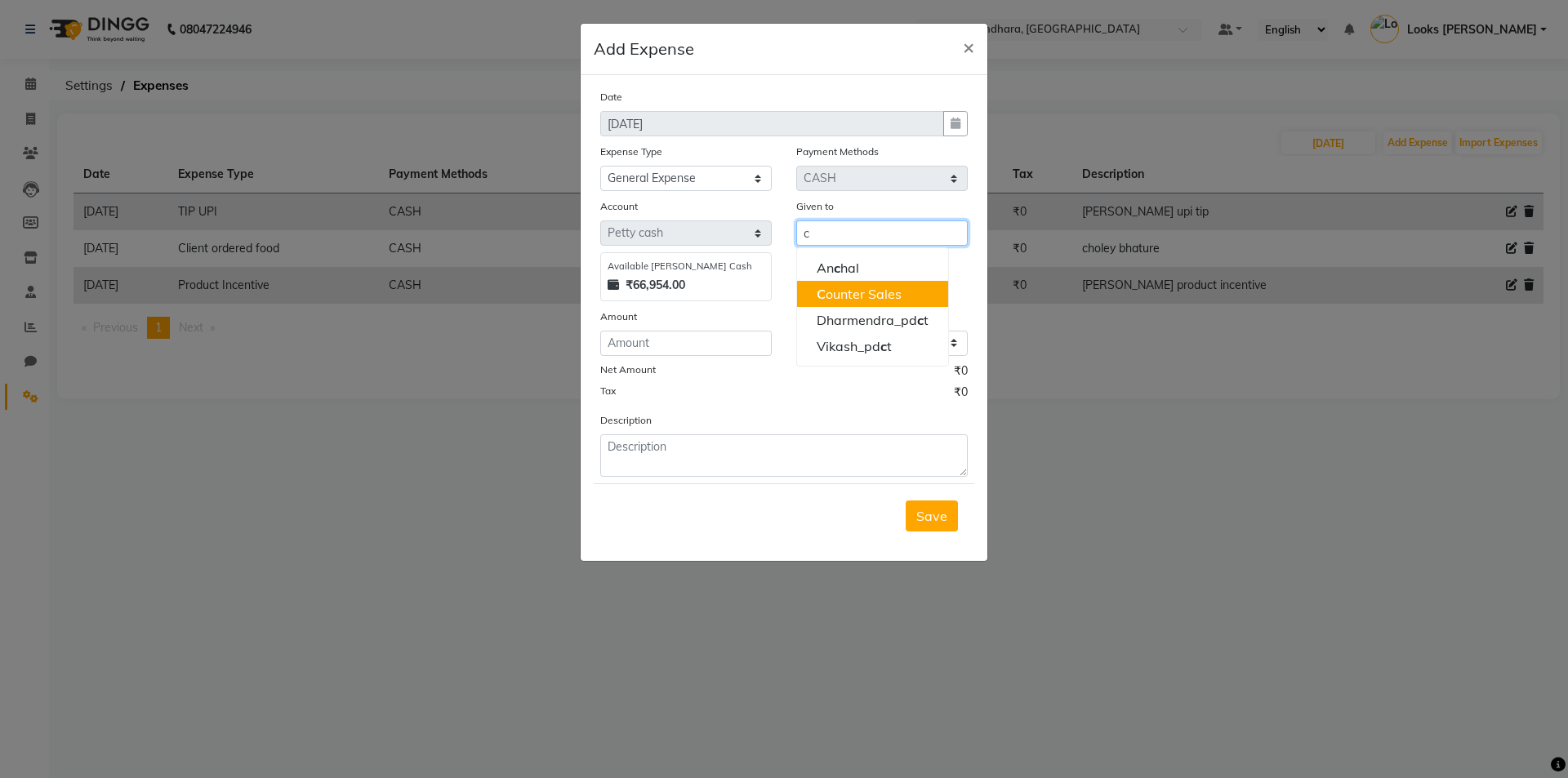
click at [877, 297] on ngb-highlight "C ounter Sales" at bounding box center [858, 294] width 85 height 16
type input "Counter Sales"
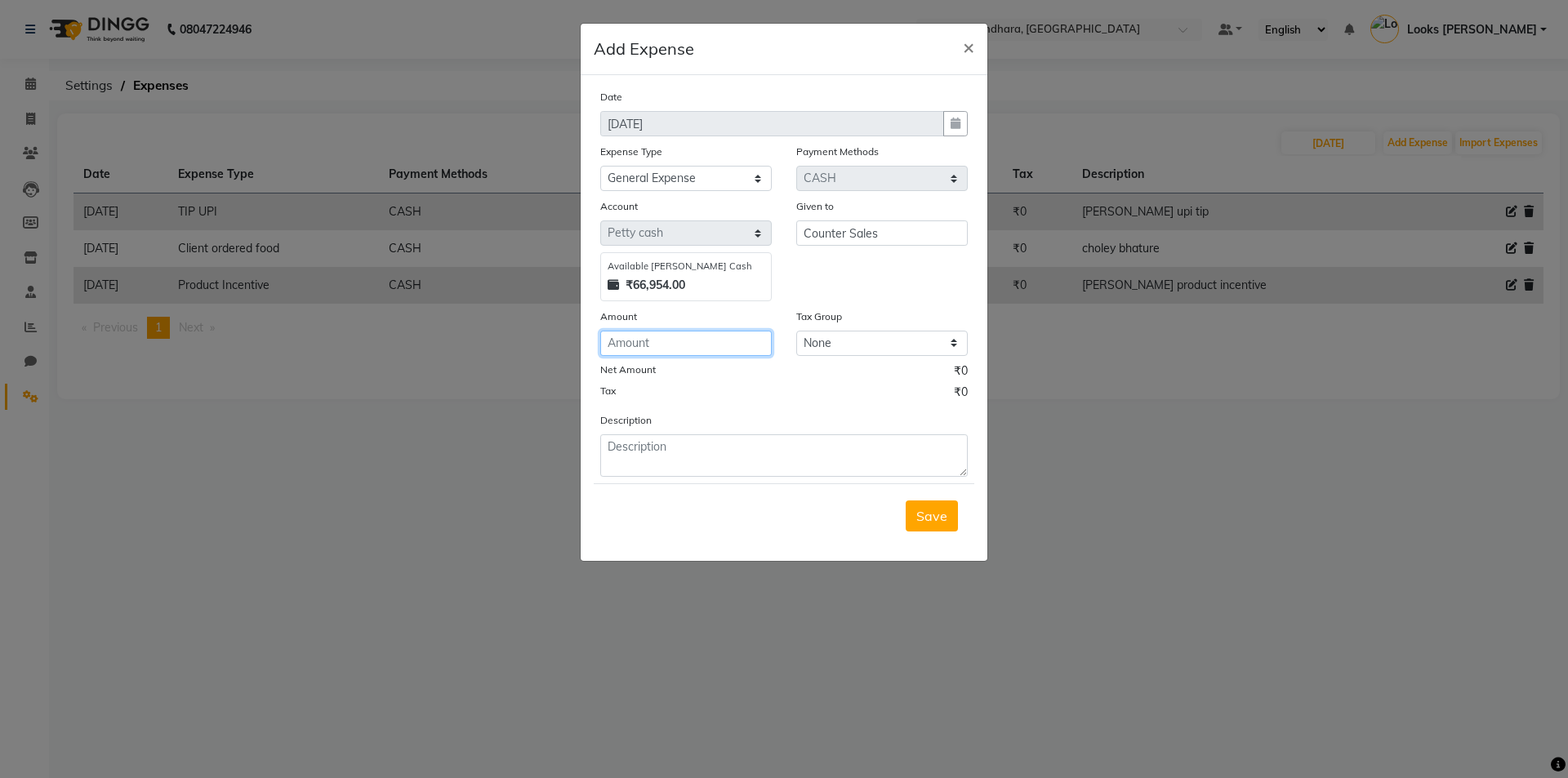
click at [650, 346] on input "number" at bounding box center [686, 343] width 172 height 26
type input "1210"
click at [698, 444] on textarea at bounding box center [784, 456] width 367 height 42
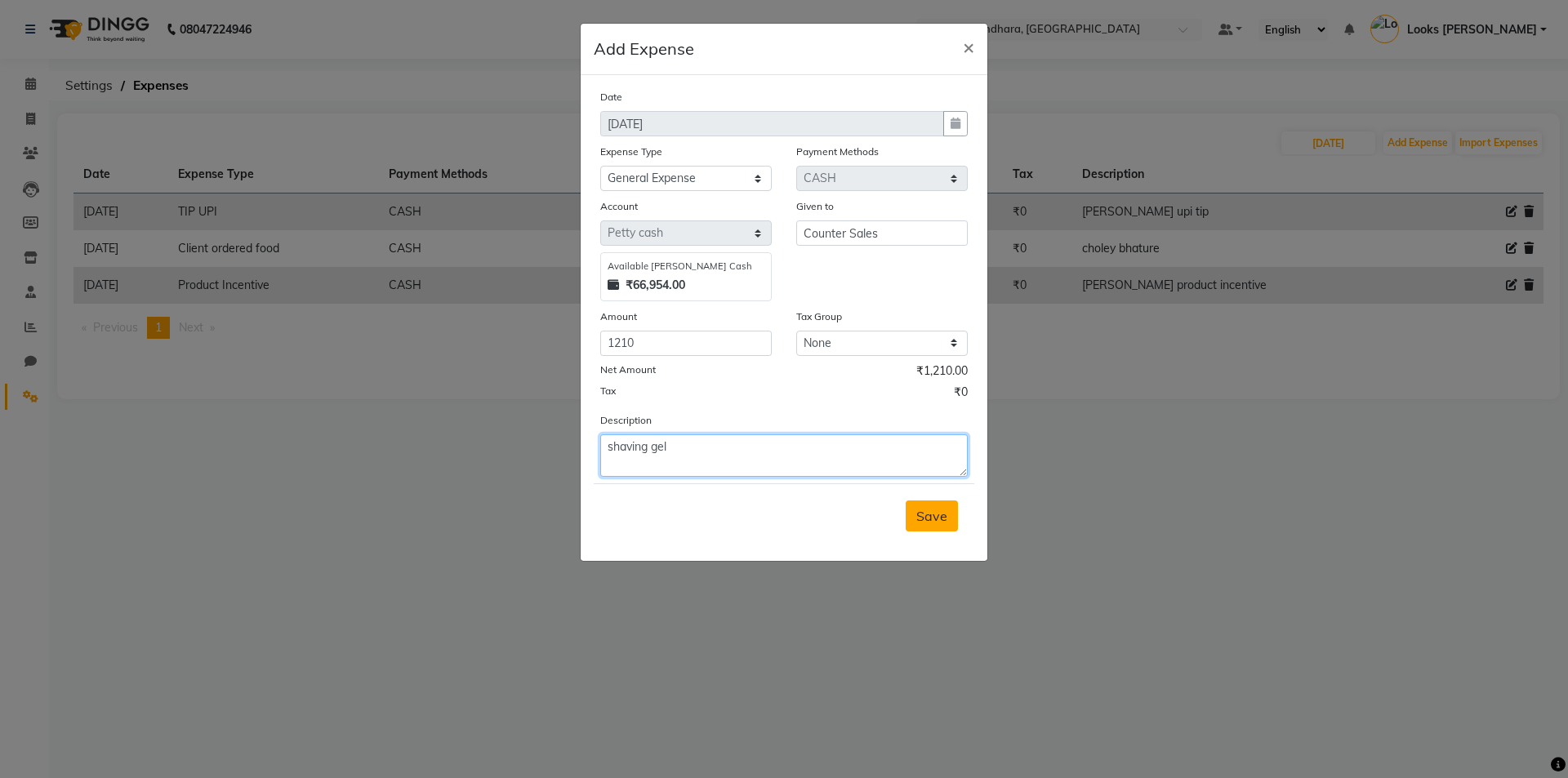
type textarea "shaving gel"
click at [935, 516] on span "Save" at bounding box center [931, 516] width 31 height 16
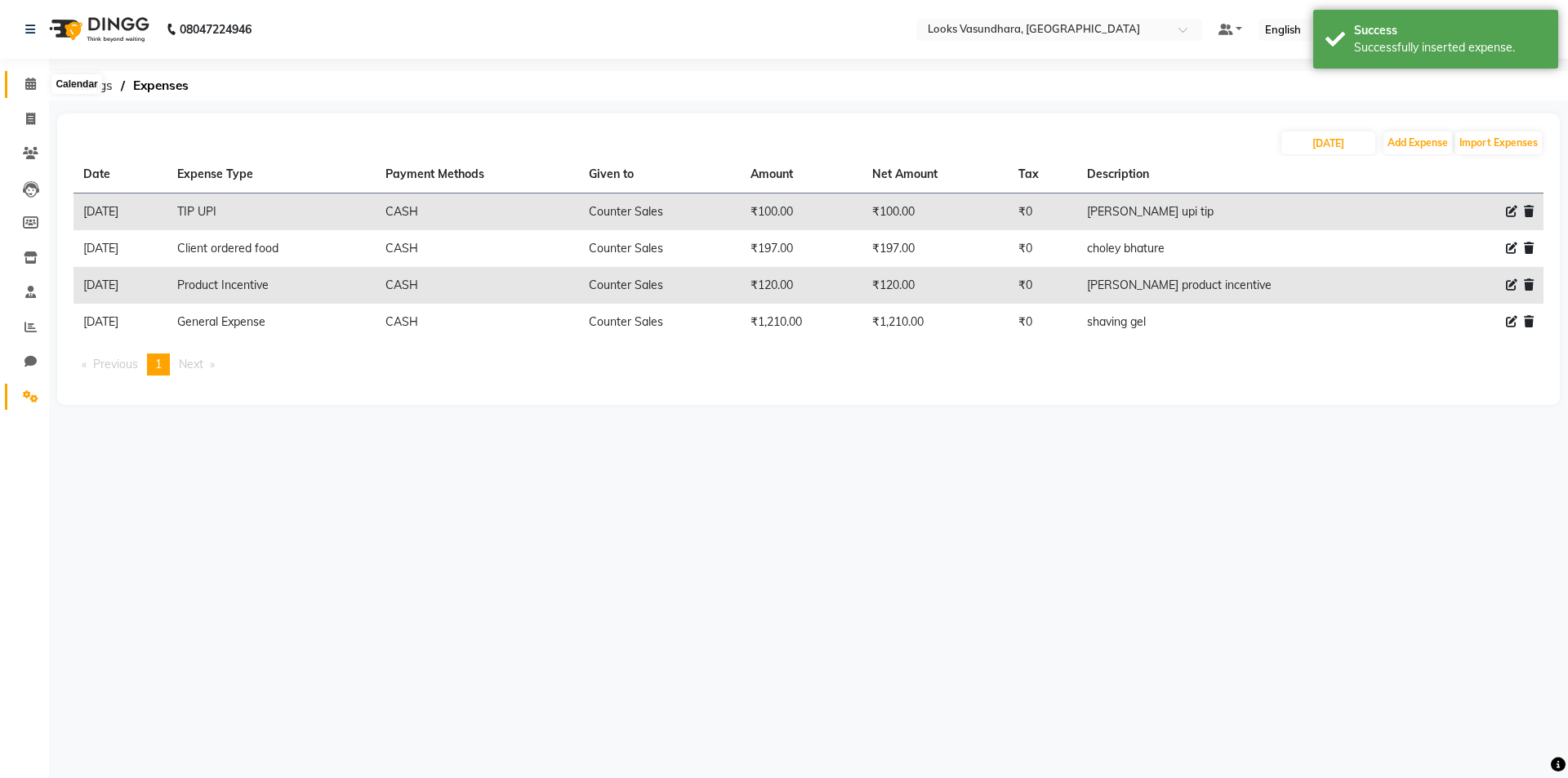
click at [35, 89] on icon at bounding box center [31, 83] width 11 height 12
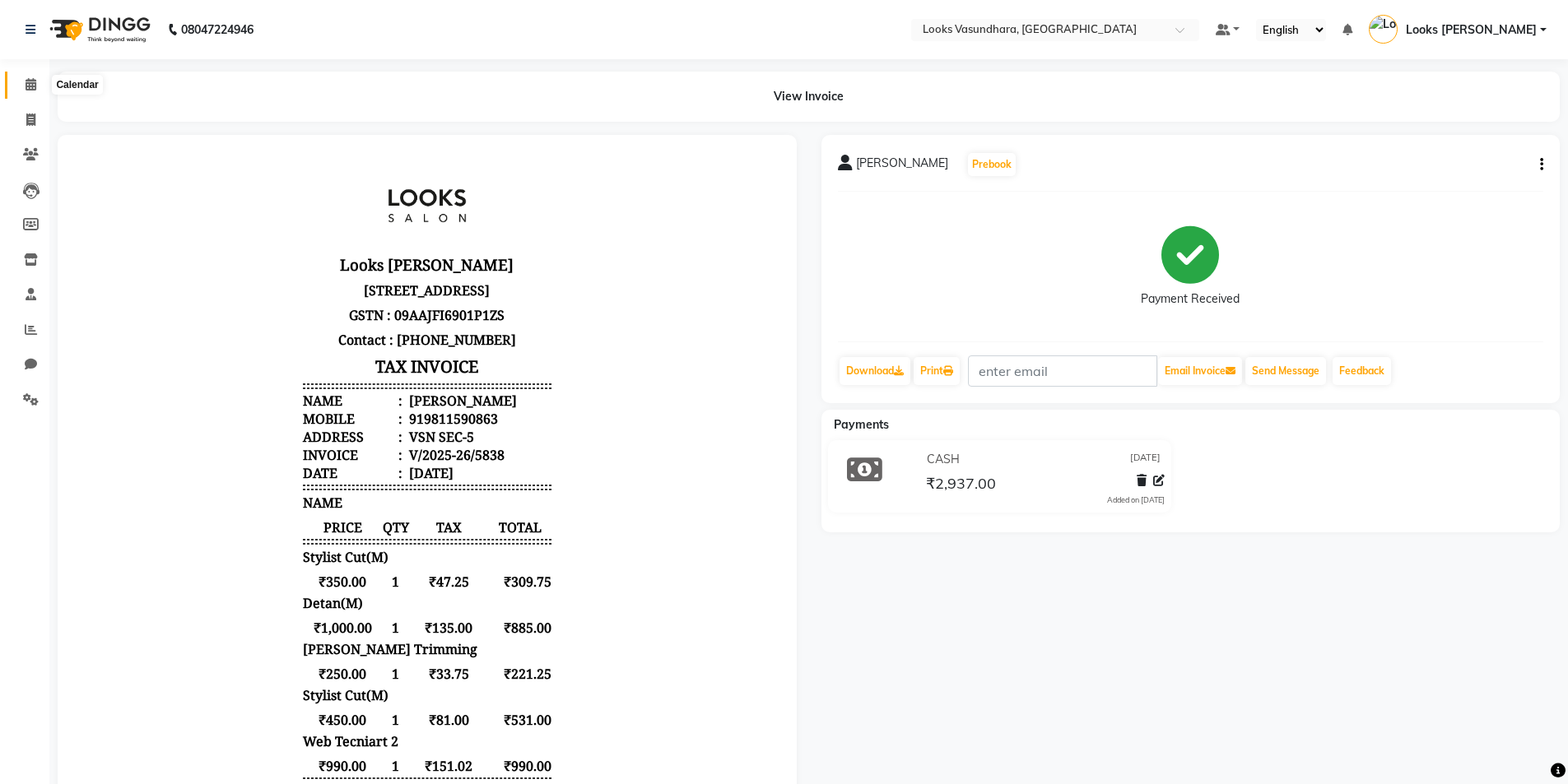
click at [20, 84] on span at bounding box center [30, 85] width 29 height 19
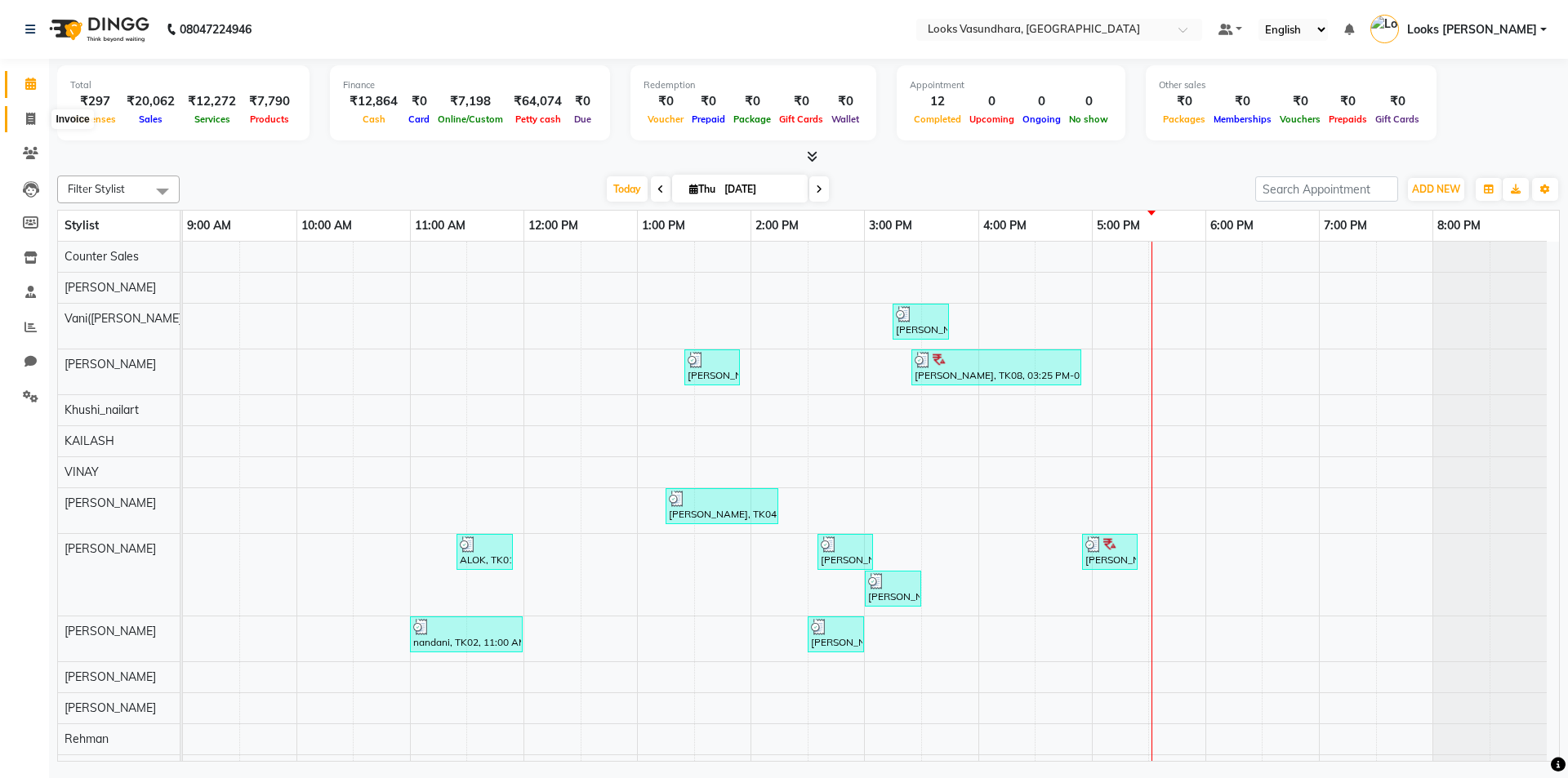
click at [27, 126] on span at bounding box center [30, 120] width 28 height 19
select select "4370"
select select "service"
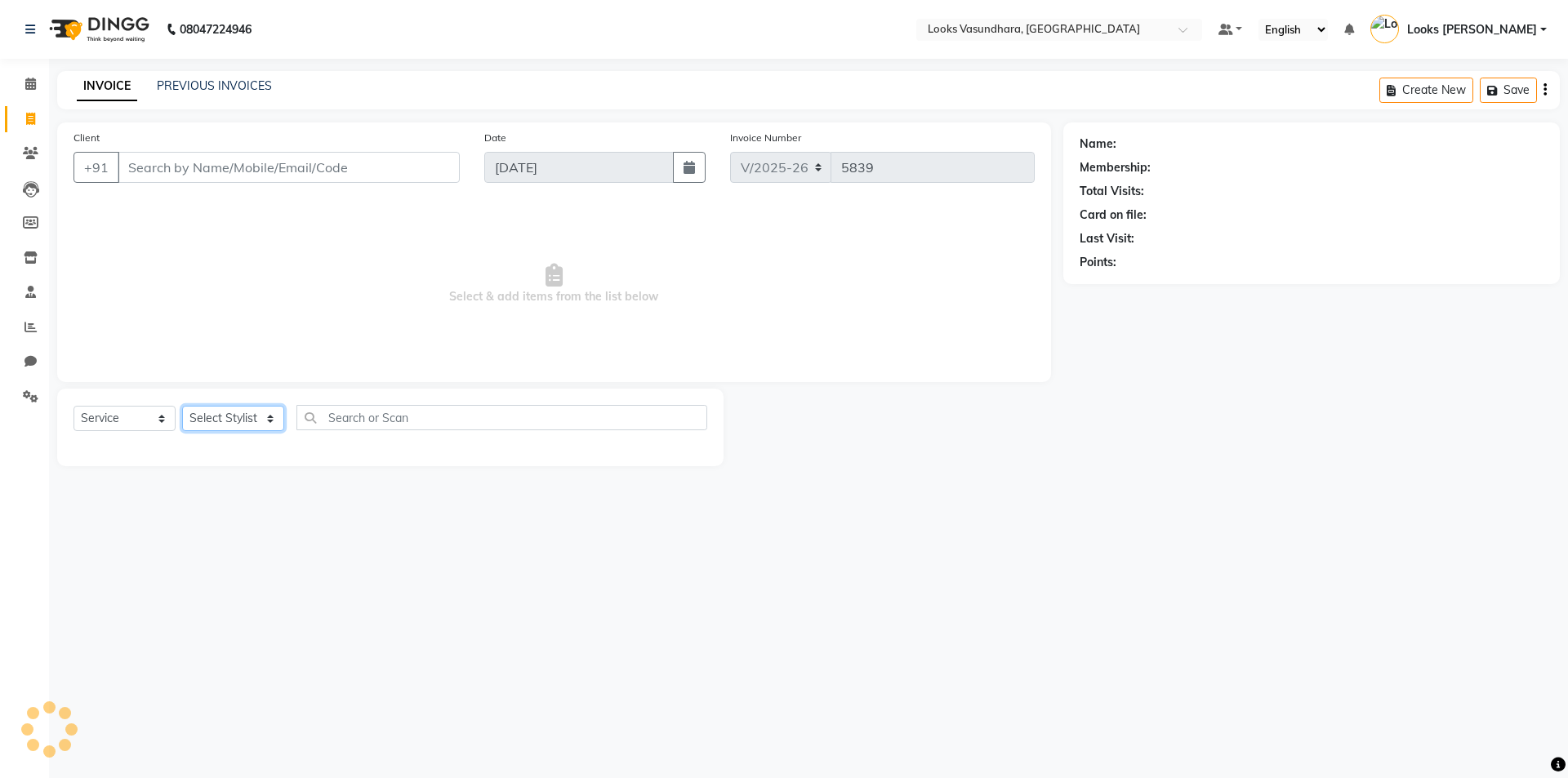
click at [222, 425] on select "Select Stylist" at bounding box center [233, 418] width 102 height 26
select select "31340"
click at [182, 405] on select "Select Stylist Aditya [PERSON_NAME] Anjali [PERSON_NAME] Kumar_MSTR Counter Sal…" at bounding box center [233, 418] width 102 height 26
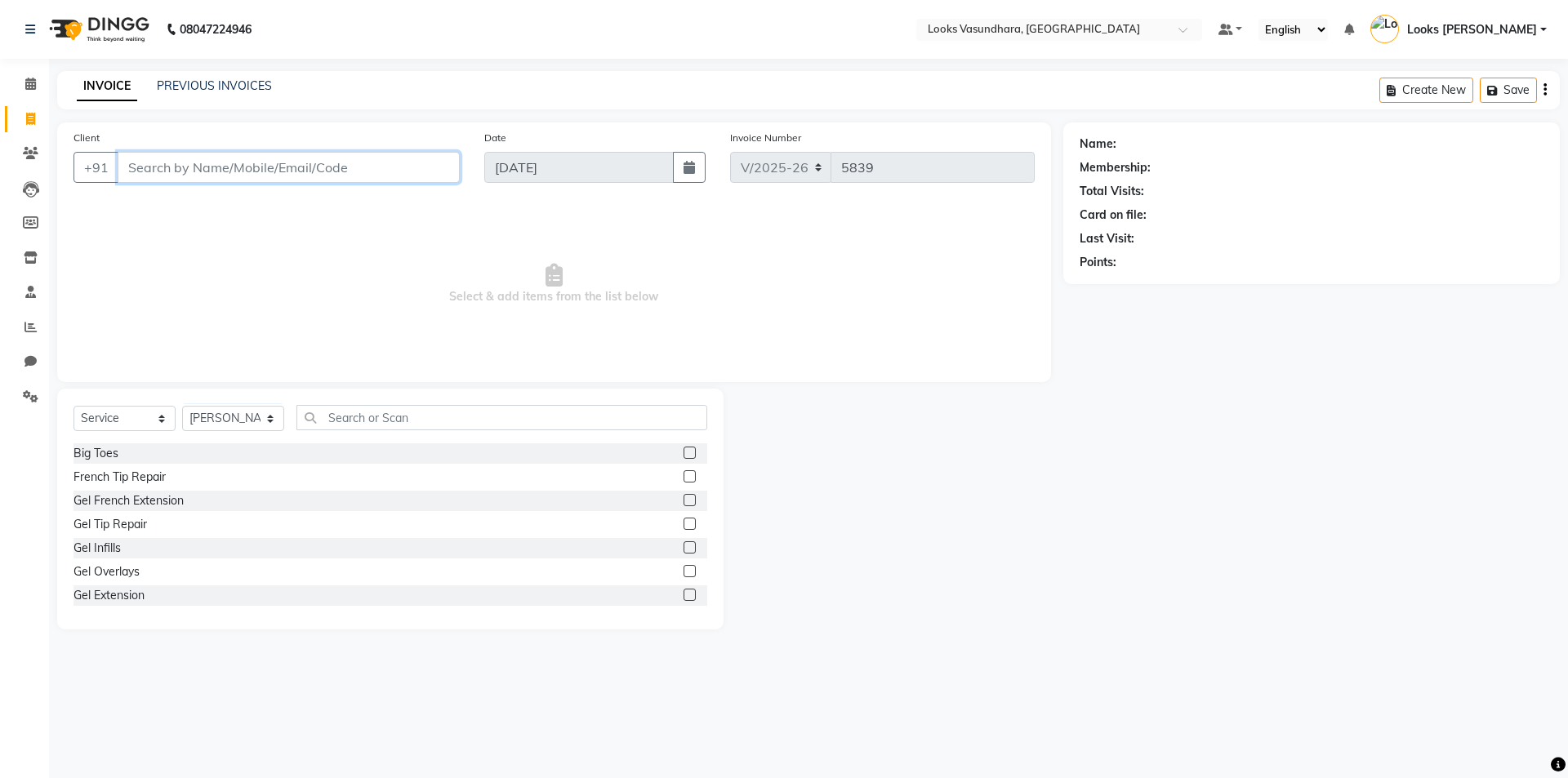
drag, startPoint x: 305, startPoint y: 173, endPoint x: 1102, endPoint y: 60, distance: 805.0
click at [305, 173] on input "Client" at bounding box center [289, 167] width 342 height 31
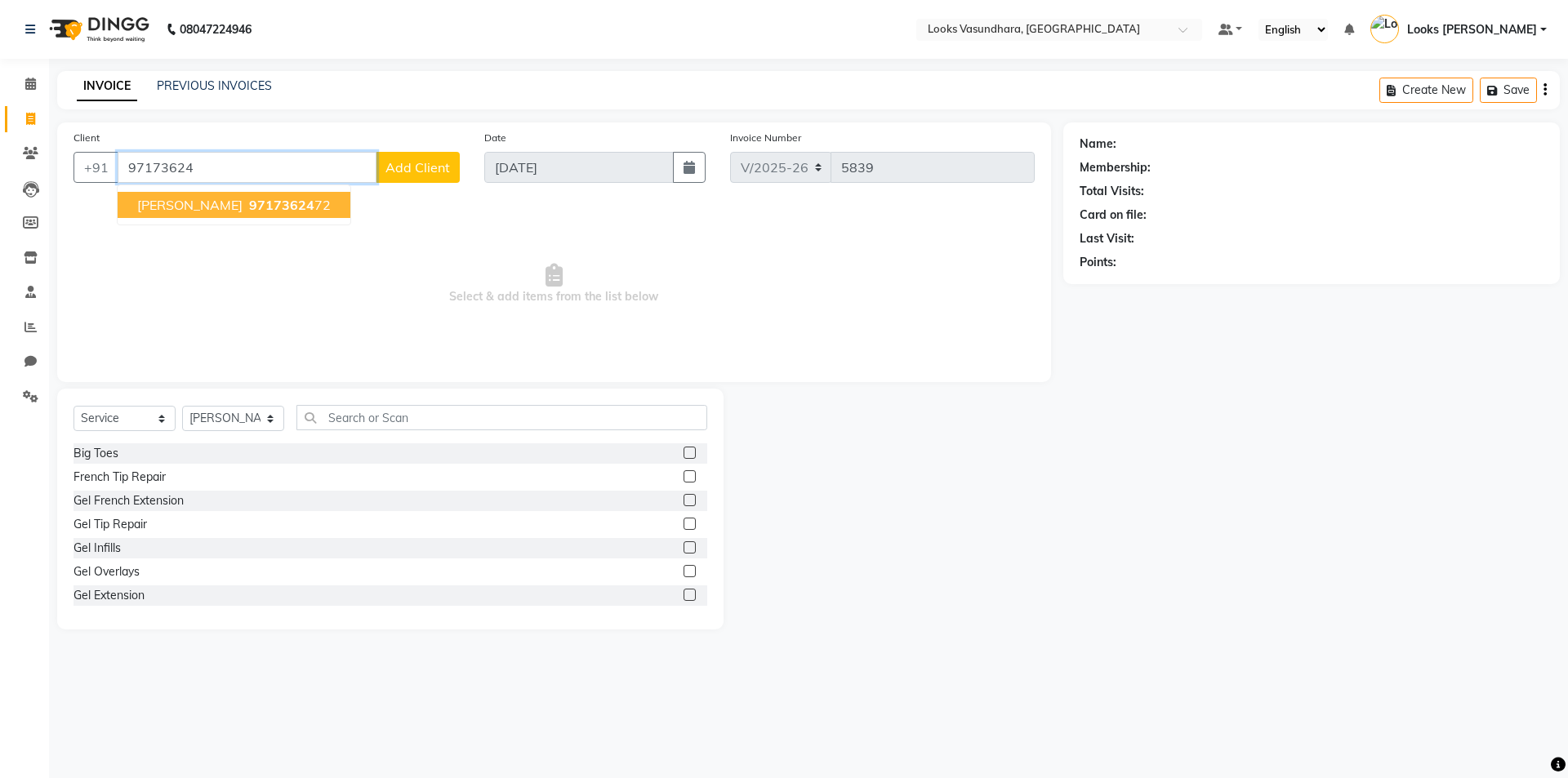
click at [210, 200] on span "[PERSON_NAME]" at bounding box center [189, 205] width 105 height 16
type input "9717362472"
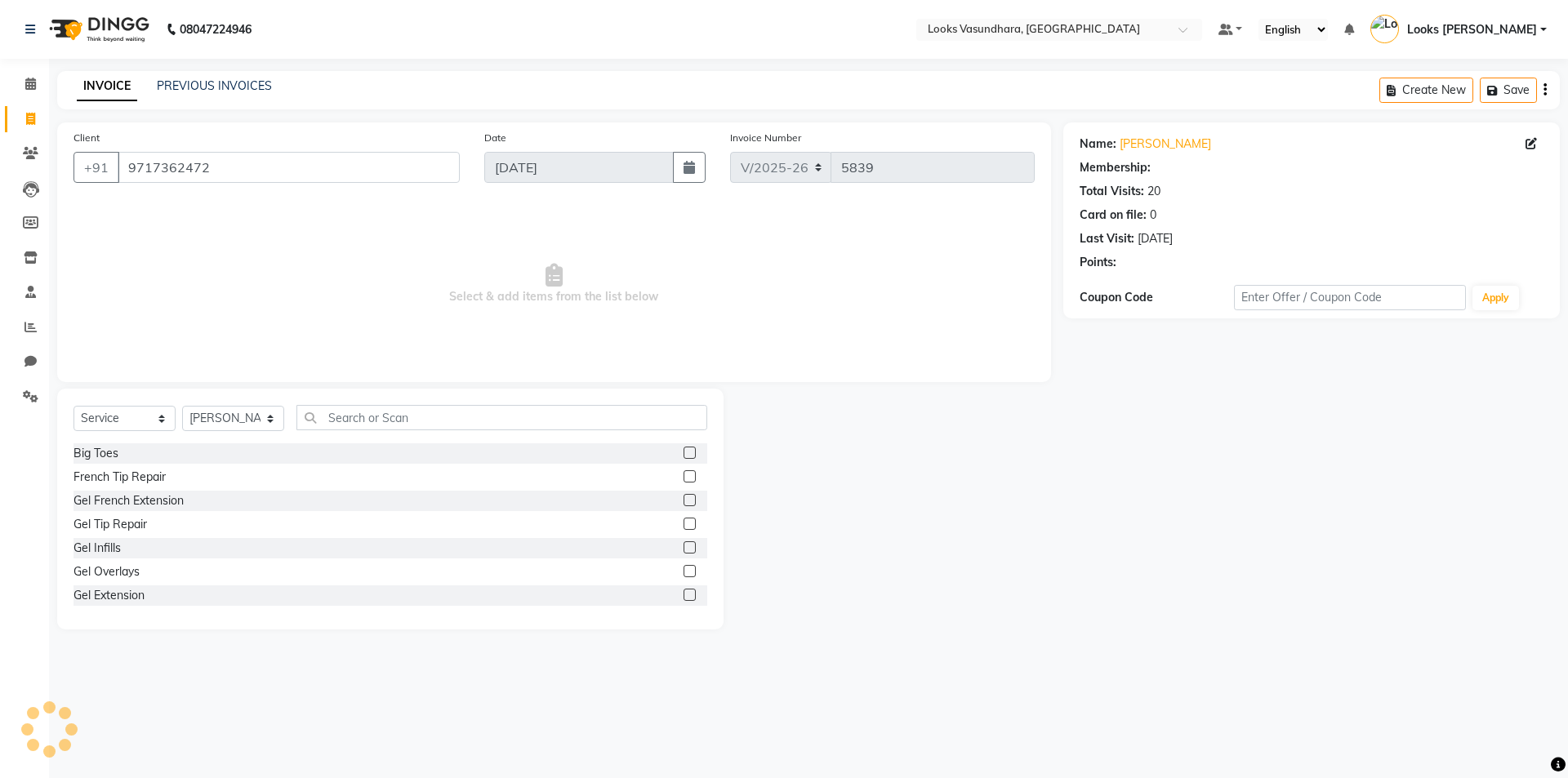
select select "1: Object"
click at [389, 420] on input "text" at bounding box center [502, 417] width 411 height 26
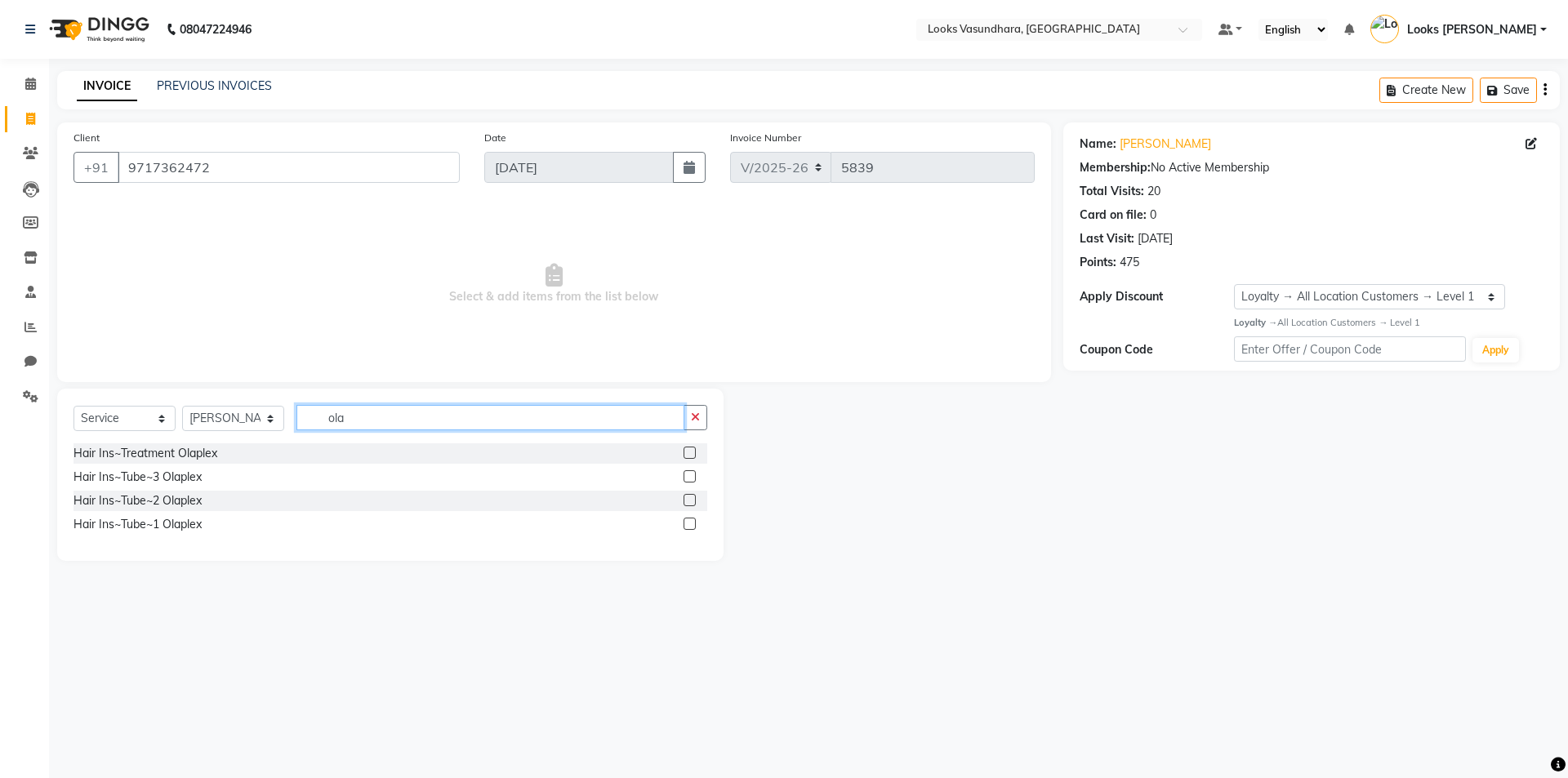
type input "ola"
click at [692, 477] on label at bounding box center [689, 476] width 12 height 12
click at [692, 477] on input "checkbox" at bounding box center [689, 478] width 11 height 11
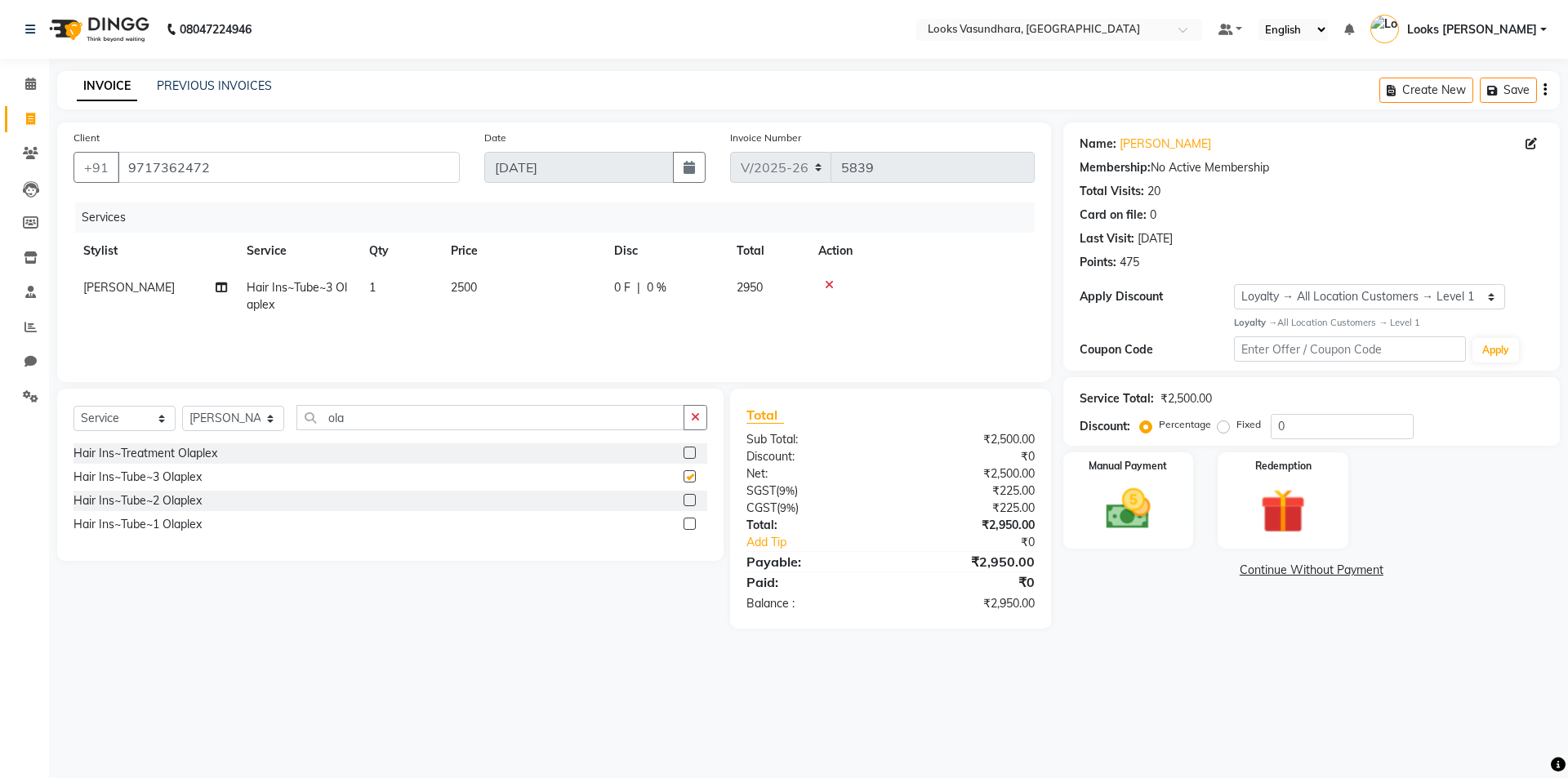
checkbox input "false"
click at [390, 415] on input "ola" at bounding box center [490, 417] width 388 height 26
type input "o"
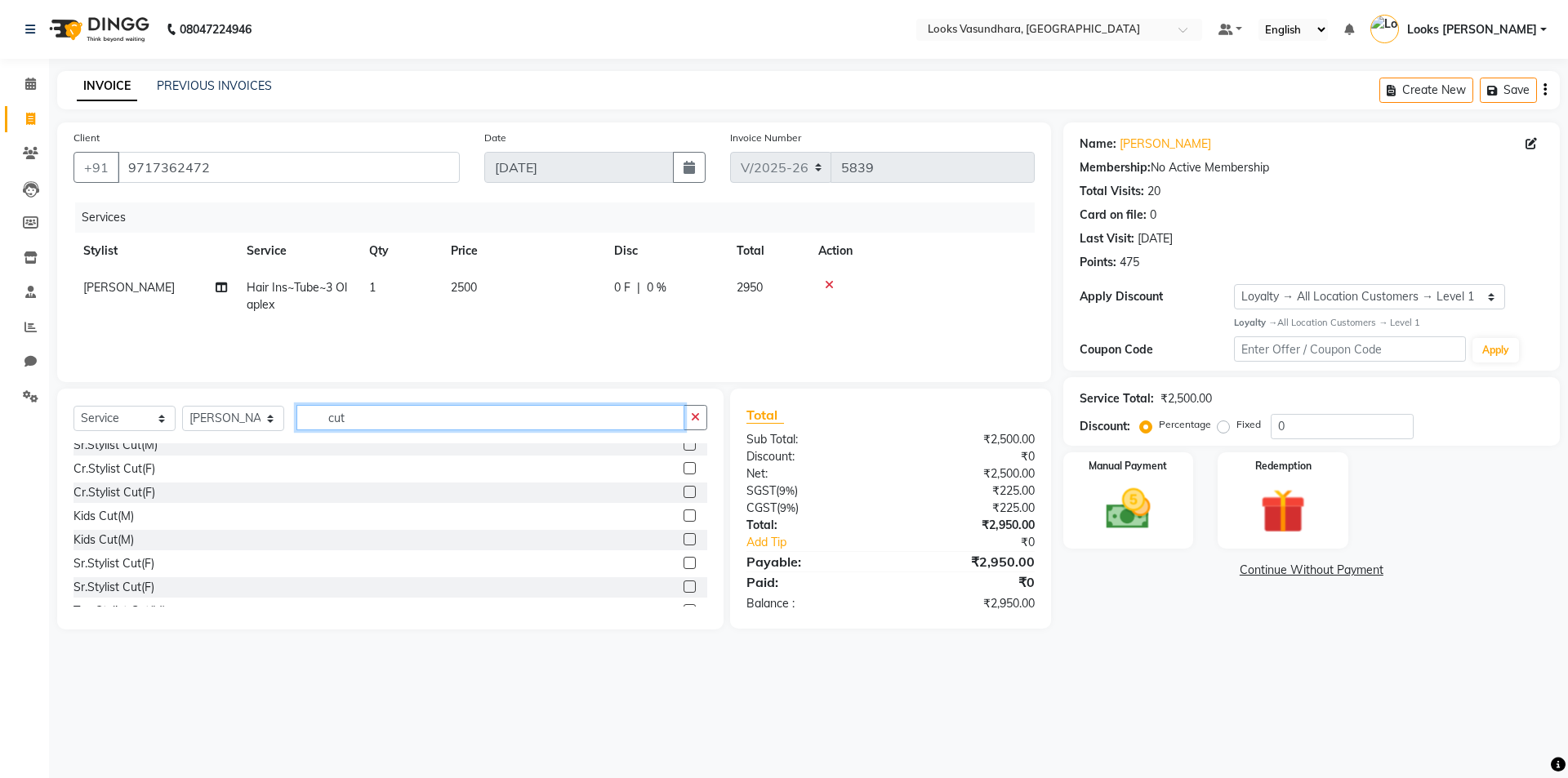
scroll to position [163, 0]
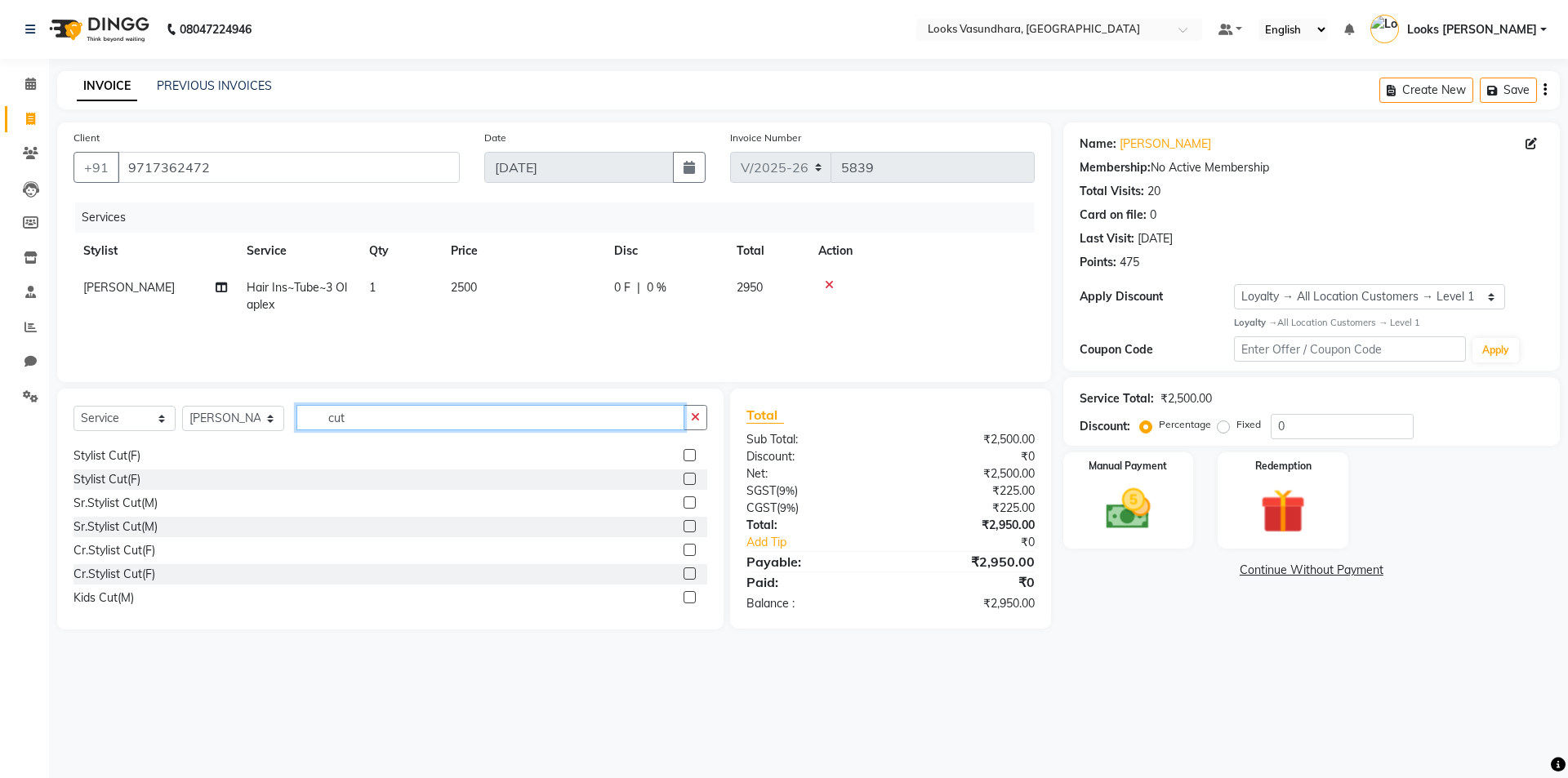
type input "cut"
click at [683, 482] on label at bounding box center [689, 478] width 12 height 12
click at [683, 482] on input "checkbox" at bounding box center [689, 479] width 11 height 11
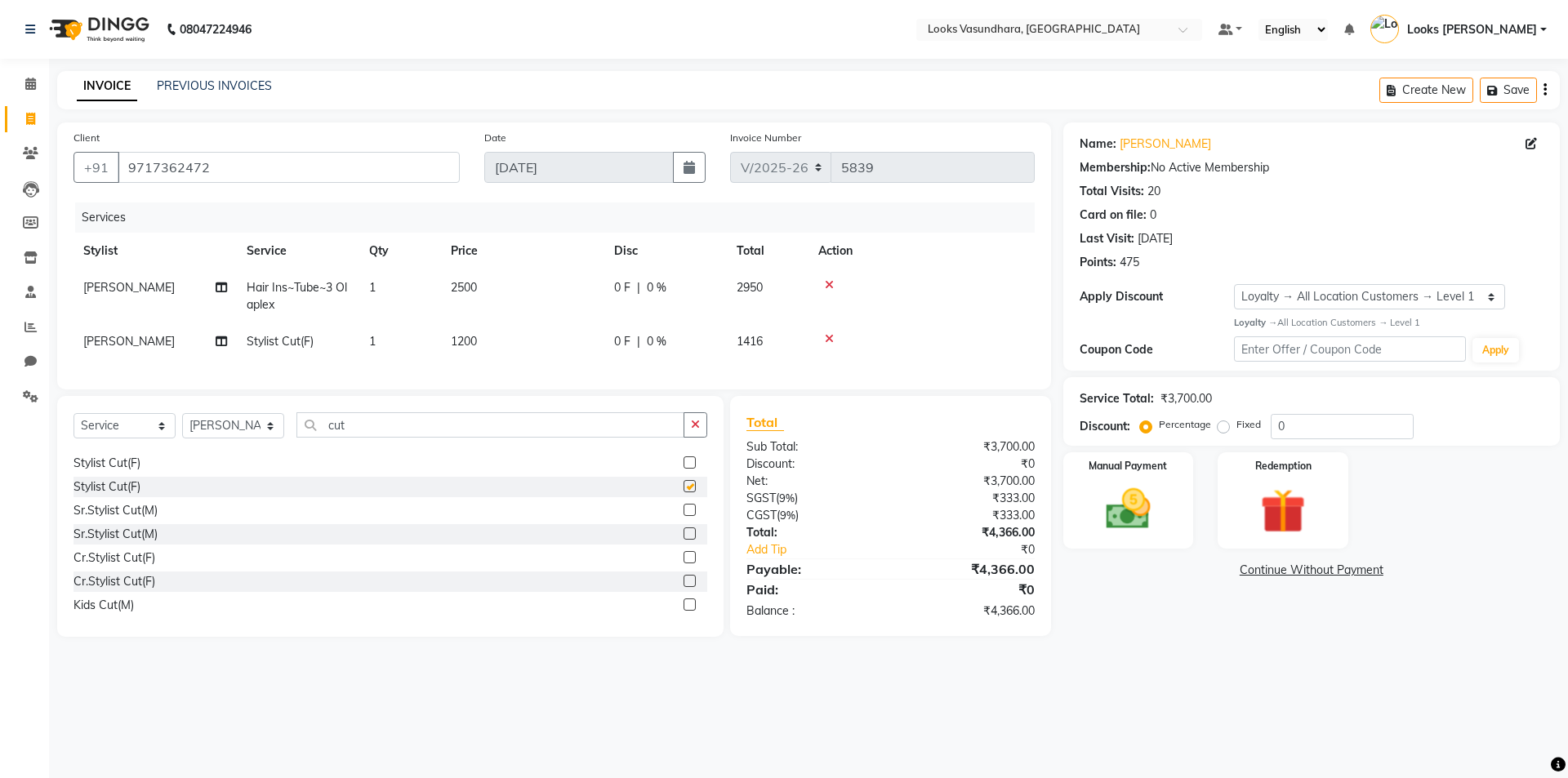
checkbox input "false"
click at [437, 436] on input "cut" at bounding box center [490, 426] width 388 height 26
type input "c"
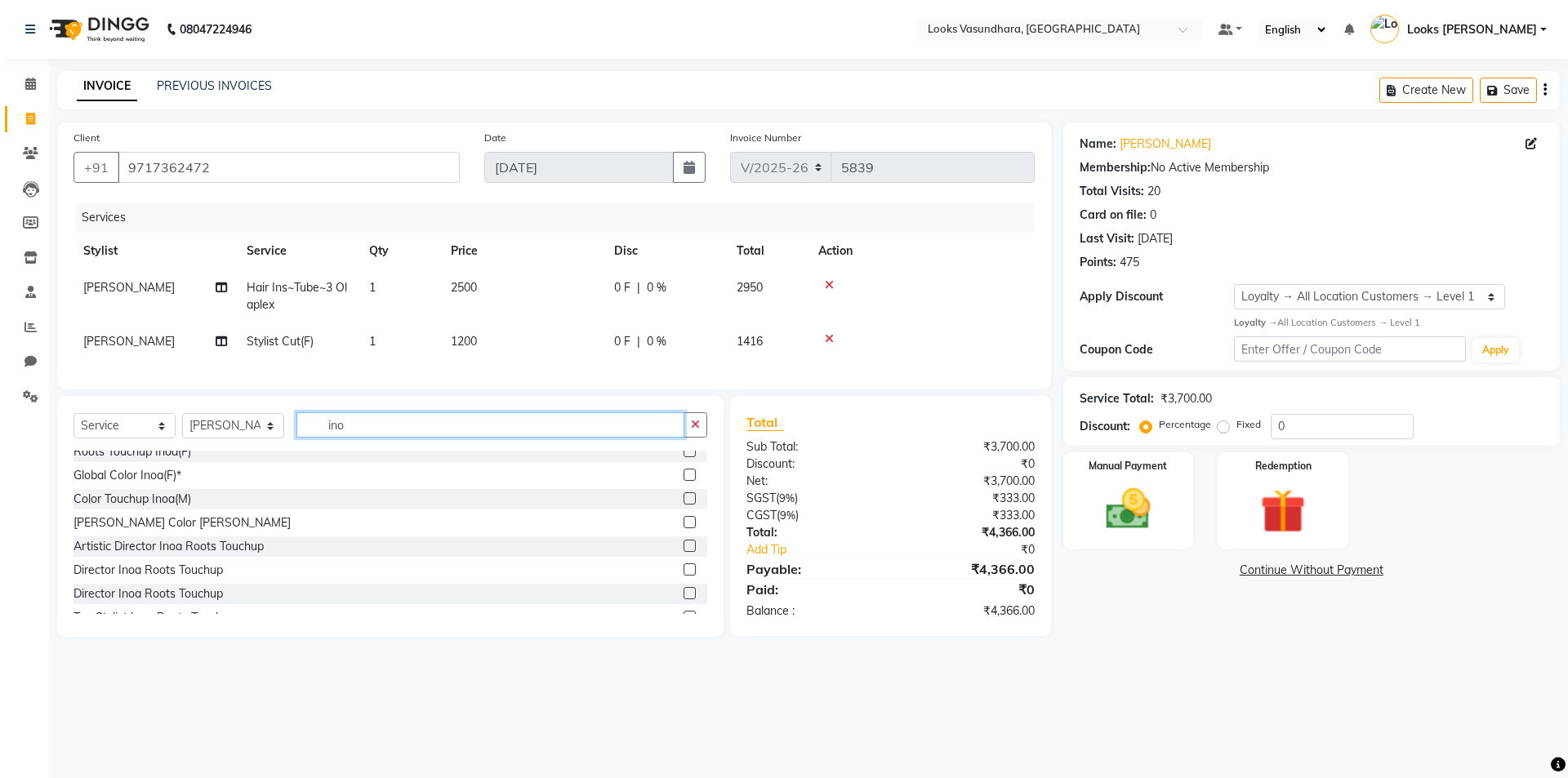
scroll to position [0, 0]
type input "ino"
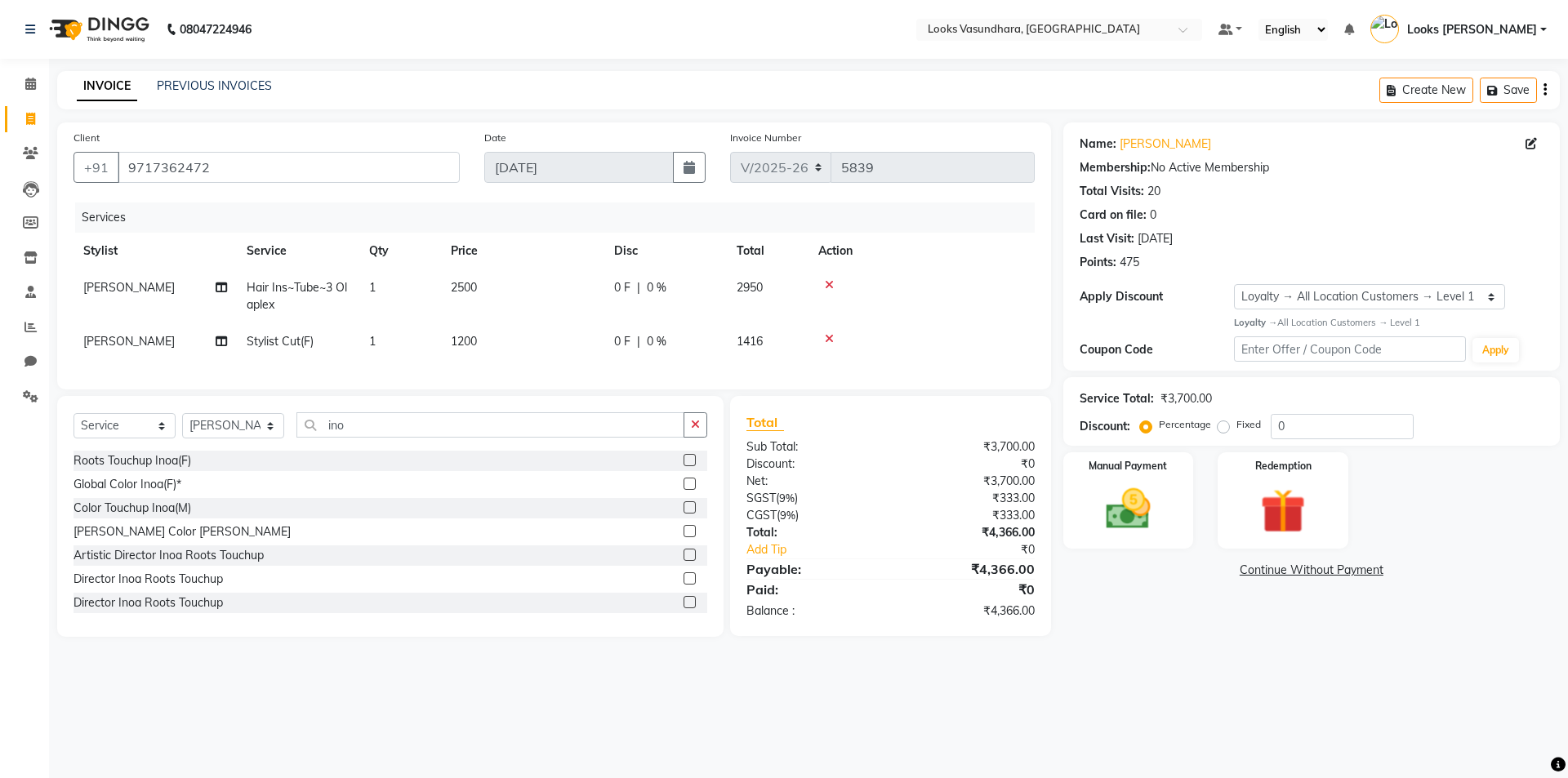
click at [683, 467] on label at bounding box center [689, 459] width 12 height 12
click at [683, 467] on input "checkbox" at bounding box center [689, 461] width 11 height 11
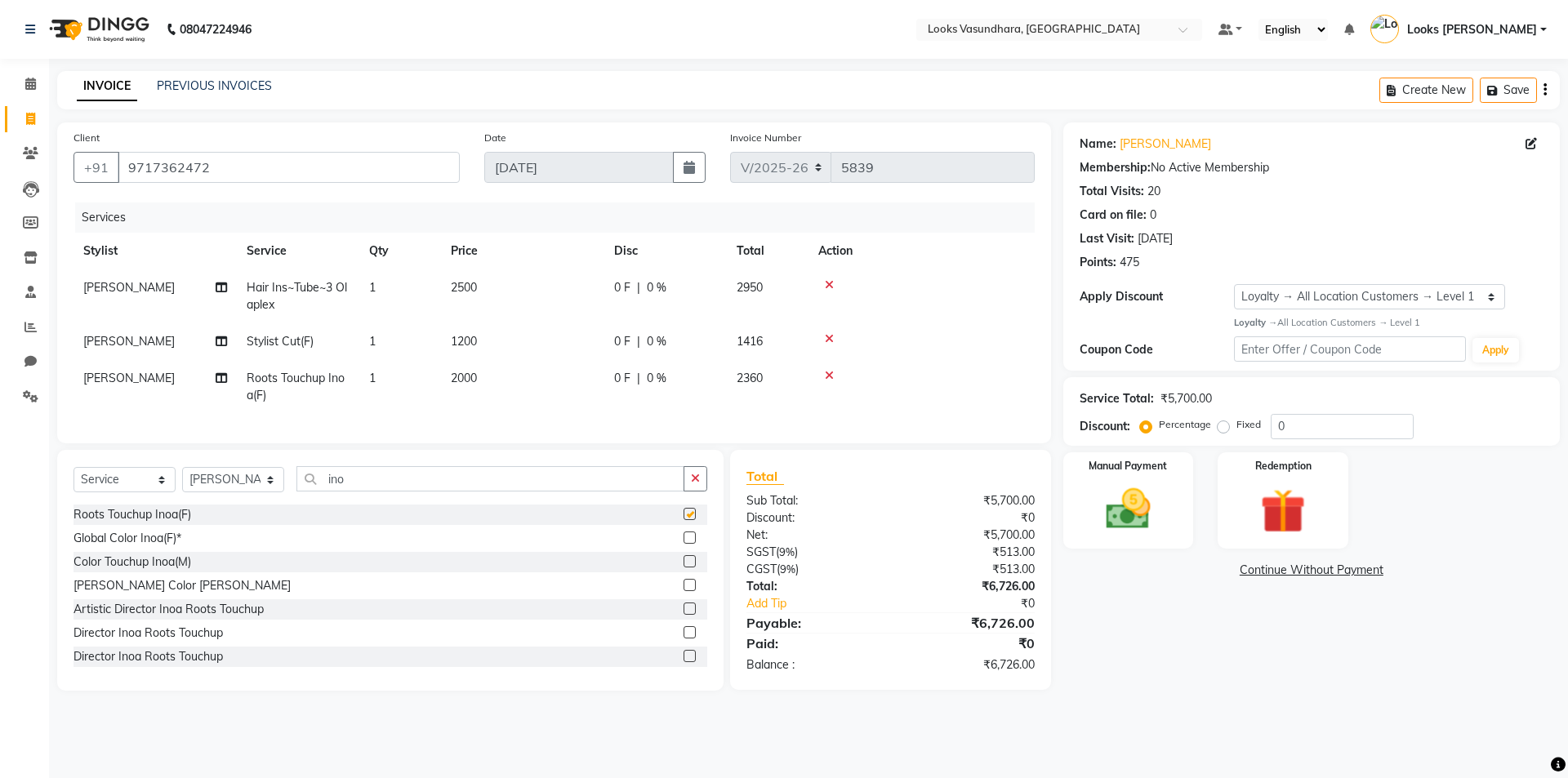
checkbox input "false"
click at [526, 291] on td "2500" at bounding box center [522, 296] width 163 height 54
select select "31340"
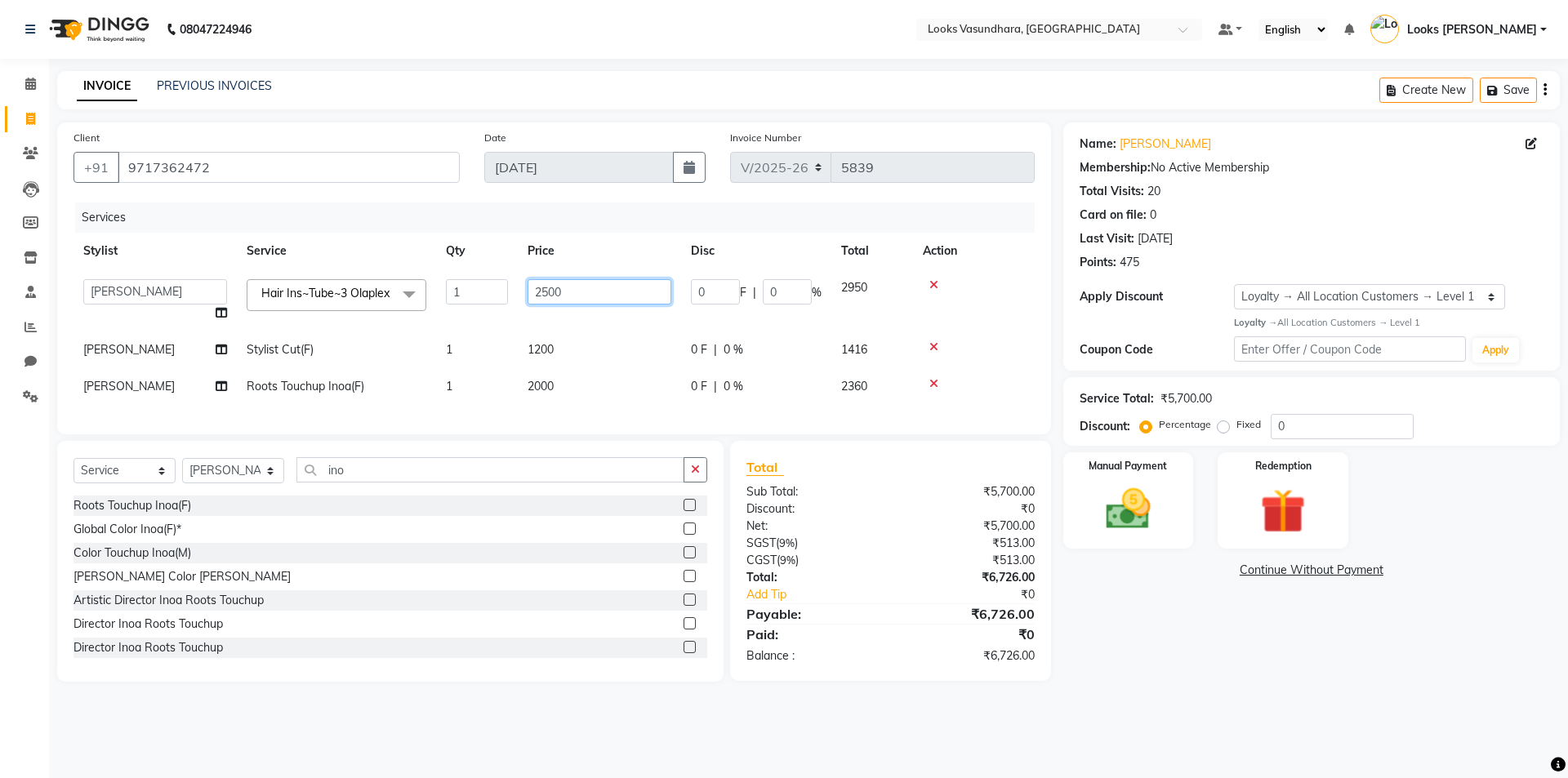
click at [647, 304] on input "2500" at bounding box center [599, 292] width 143 height 26
type input "2"
type input "3000"
click at [549, 366] on tbody "Aditya Anchal Anjali Arnav Kumar_MSTR Counter Sales Dharmendra_pdct Furkan KAIL…" at bounding box center [553, 337] width 961 height 135
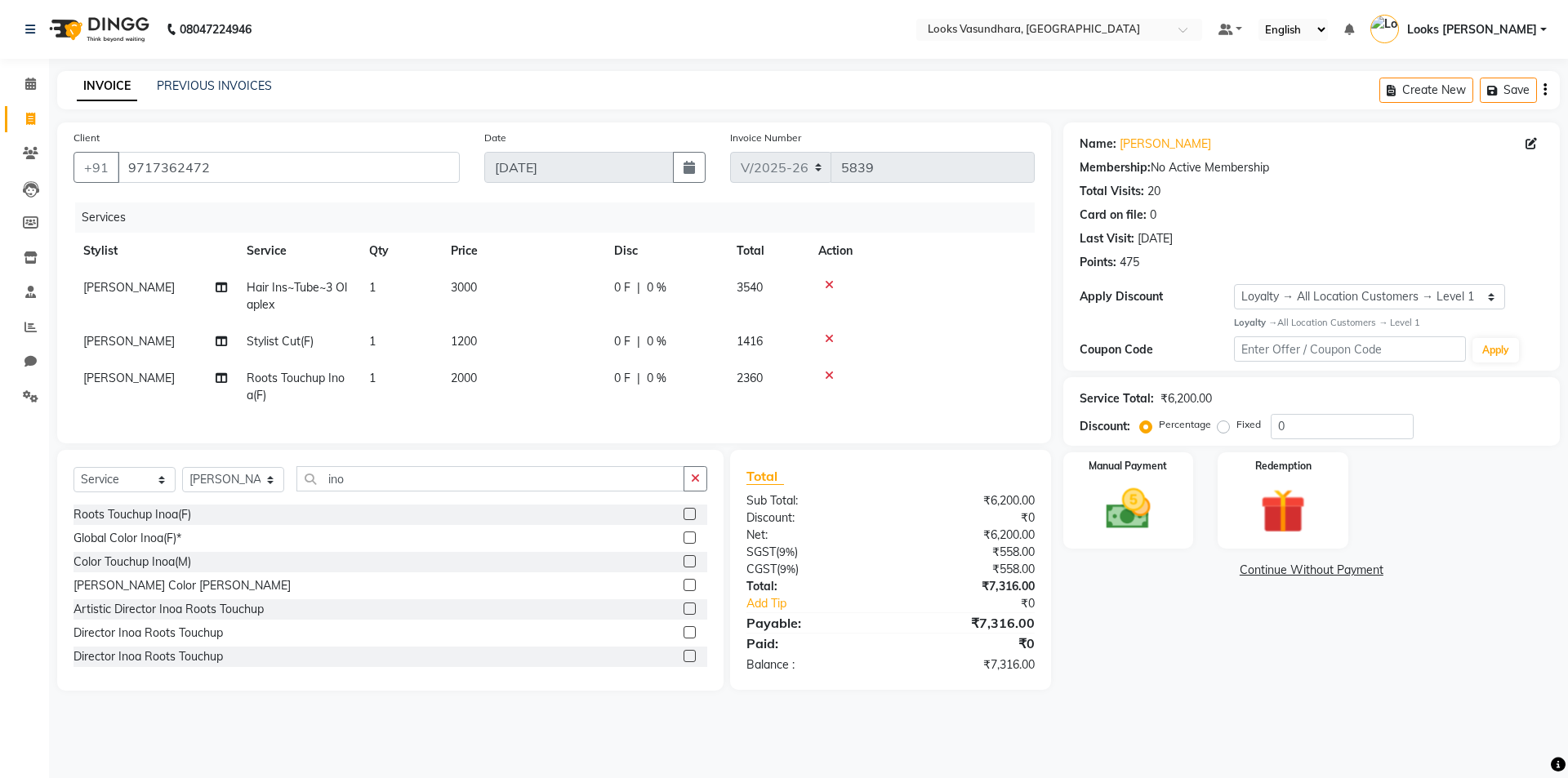
click at [563, 350] on td "1200" at bounding box center [522, 342] width 163 height 37
select select "31340"
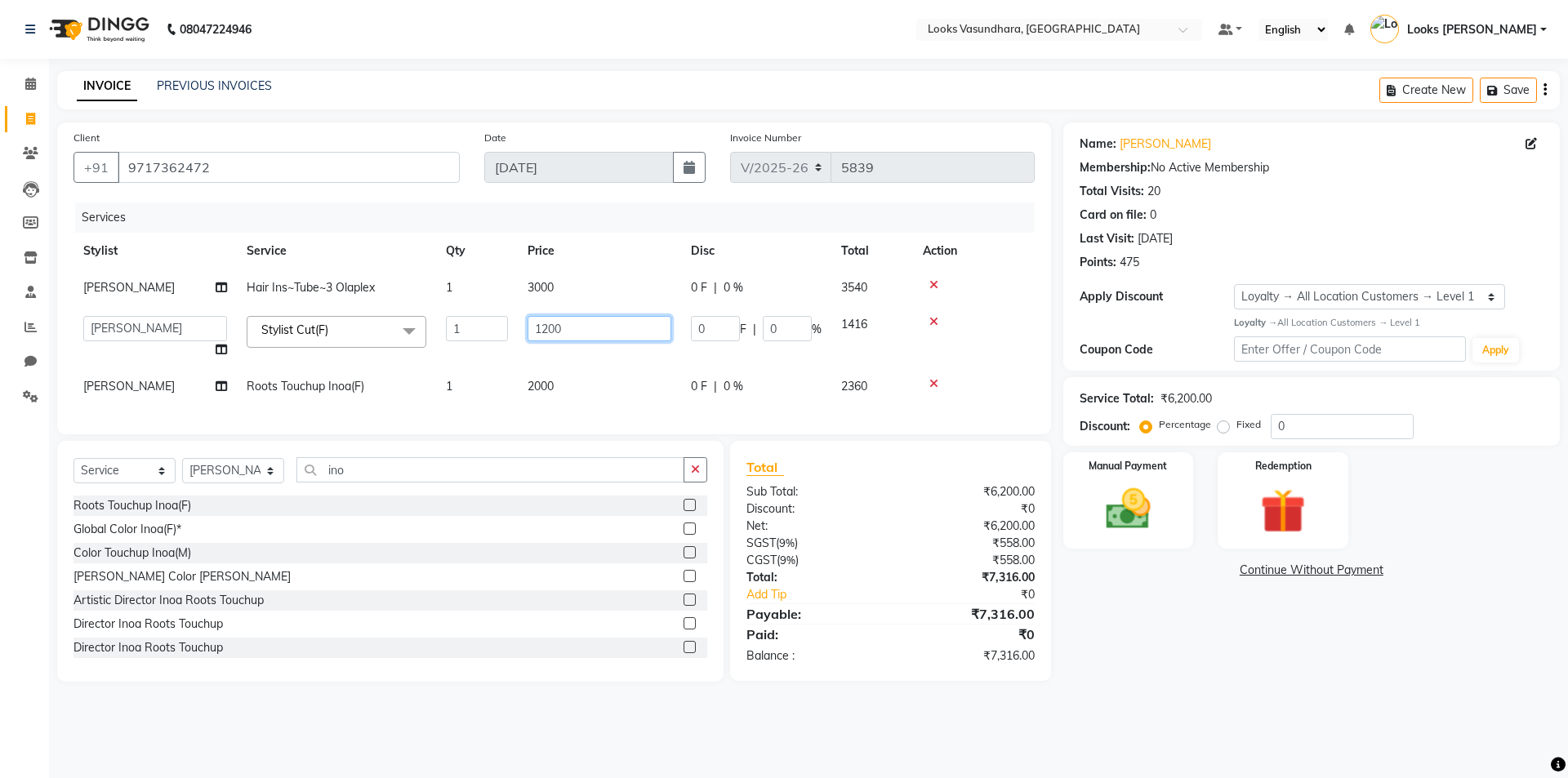
click at [596, 326] on input "1200" at bounding box center [599, 329] width 143 height 26
type input "1"
type input "600"
click at [581, 380] on td "2000" at bounding box center [599, 386] width 163 height 37
select select "31340"
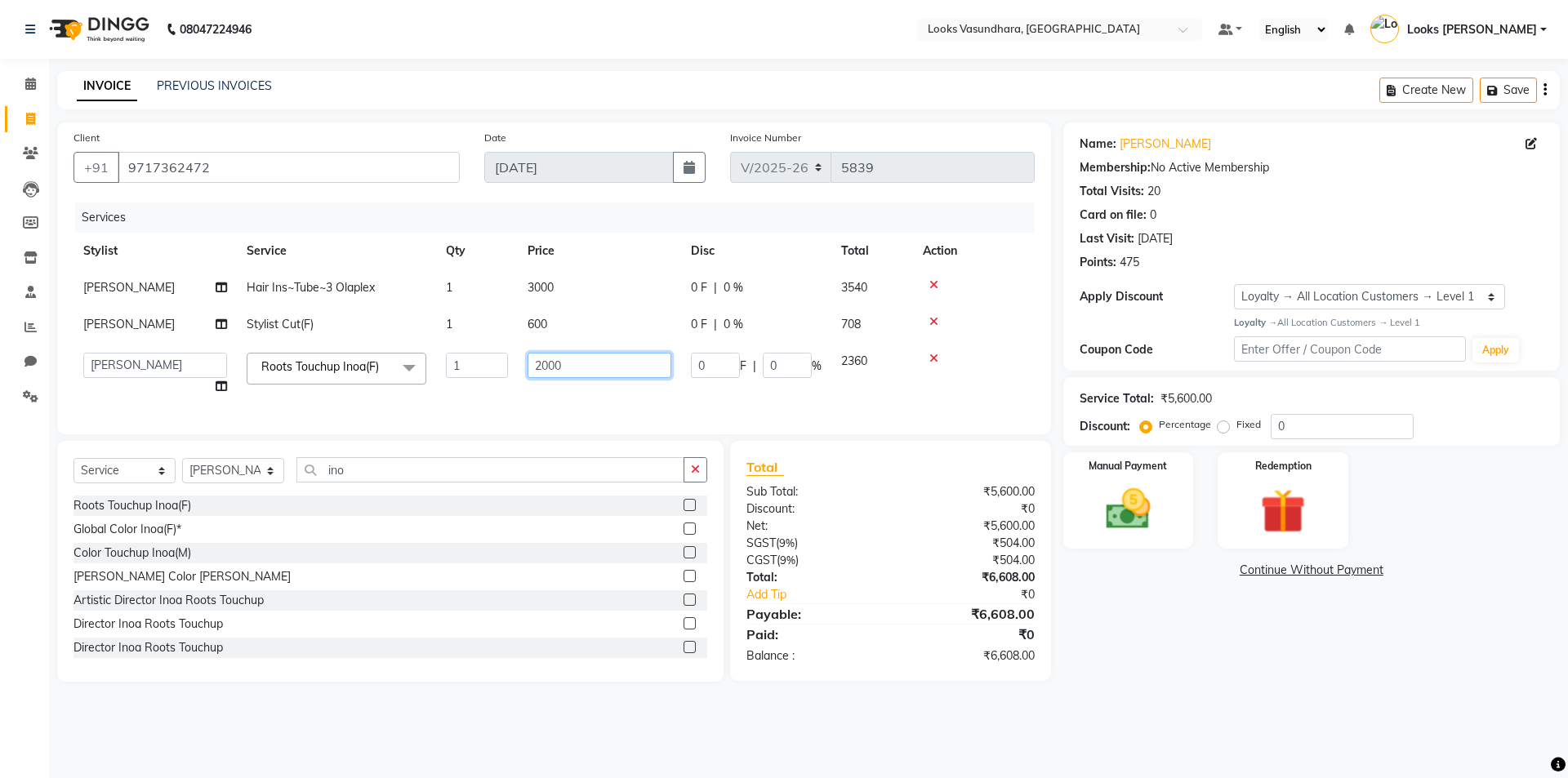
click at [584, 369] on input "2000" at bounding box center [599, 365] width 143 height 26
type input "2"
type input "1400"
click at [559, 394] on td "1400" at bounding box center [599, 374] width 163 height 62
select select "31340"
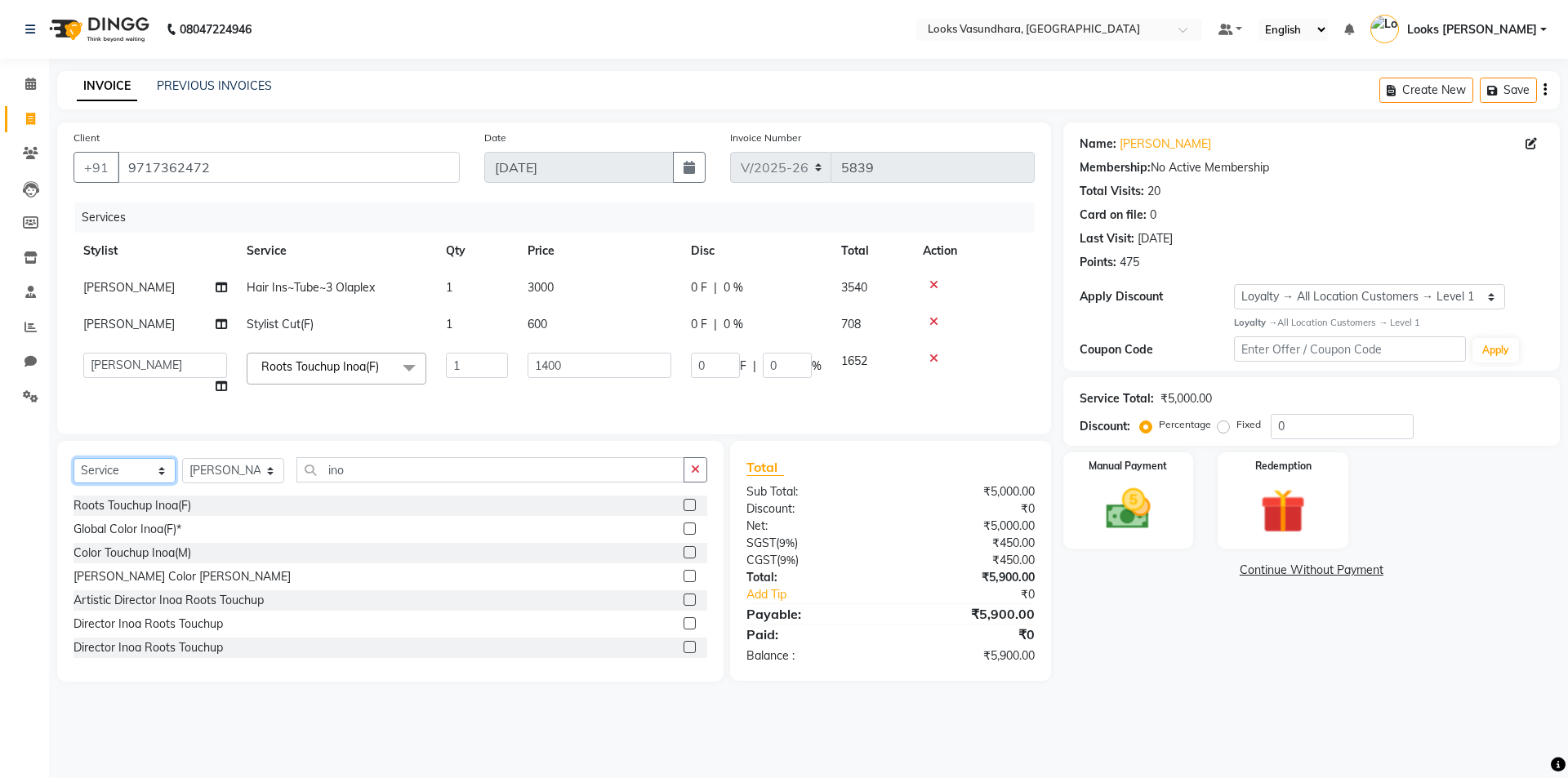
click at [117, 478] on select "Select Service Product Membership Package Voucher Prepaid Gift Card" at bounding box center [124, 471] width 102 height 26
select select "product"
click at [73, 470] on select "Select Service Product Membership Package Voucher Prepaid Gift Card" at bounding box center [124, 471] width 102 height 26
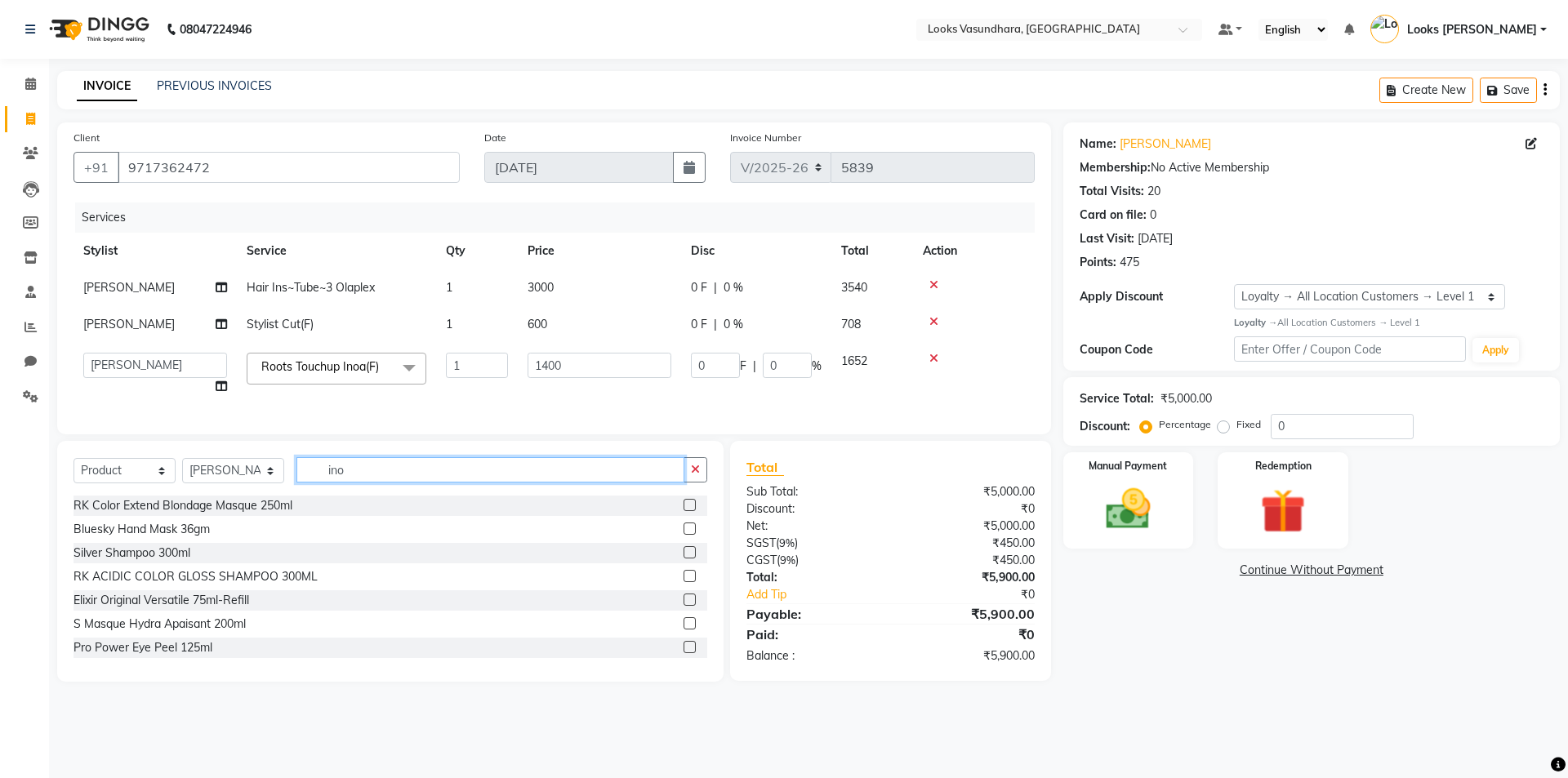
drag, startPoint x: 330, startPoint y: 482, endPoint x: 343, endPoint y: 482, distance: 13.0
click at [339, 482] on input "ino" at bounding box center [490, 470] width 388 height 26
click at [423, 482] on input "ino" at bounding box center [490, 470] width 388 height 26
type input "i"
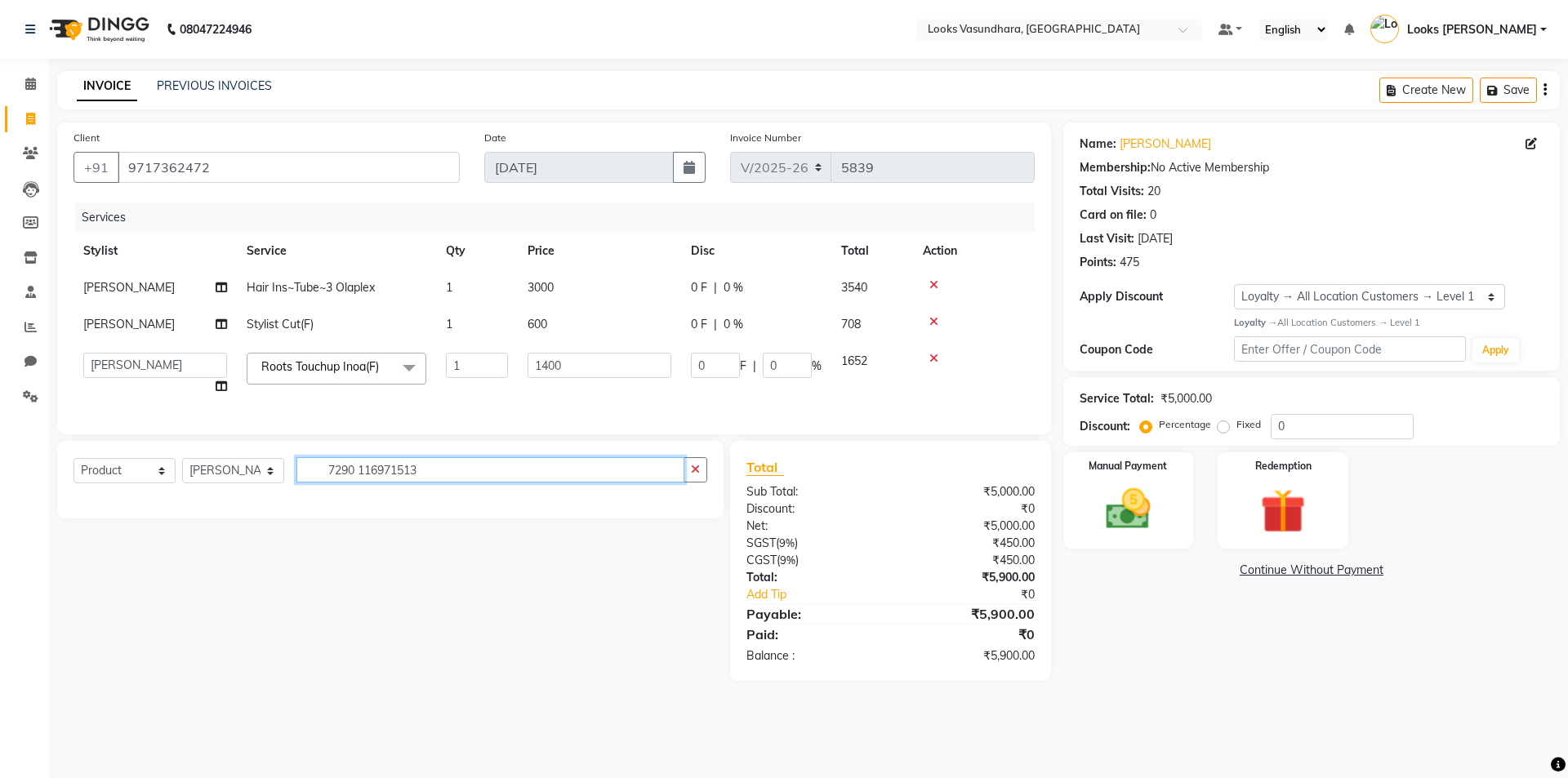
scroll to position [0, 35]
click at [584, 482] on input "7290 116971513" at bounding box center [490, 470] width 388 height 26
type input "7"
type input "m"
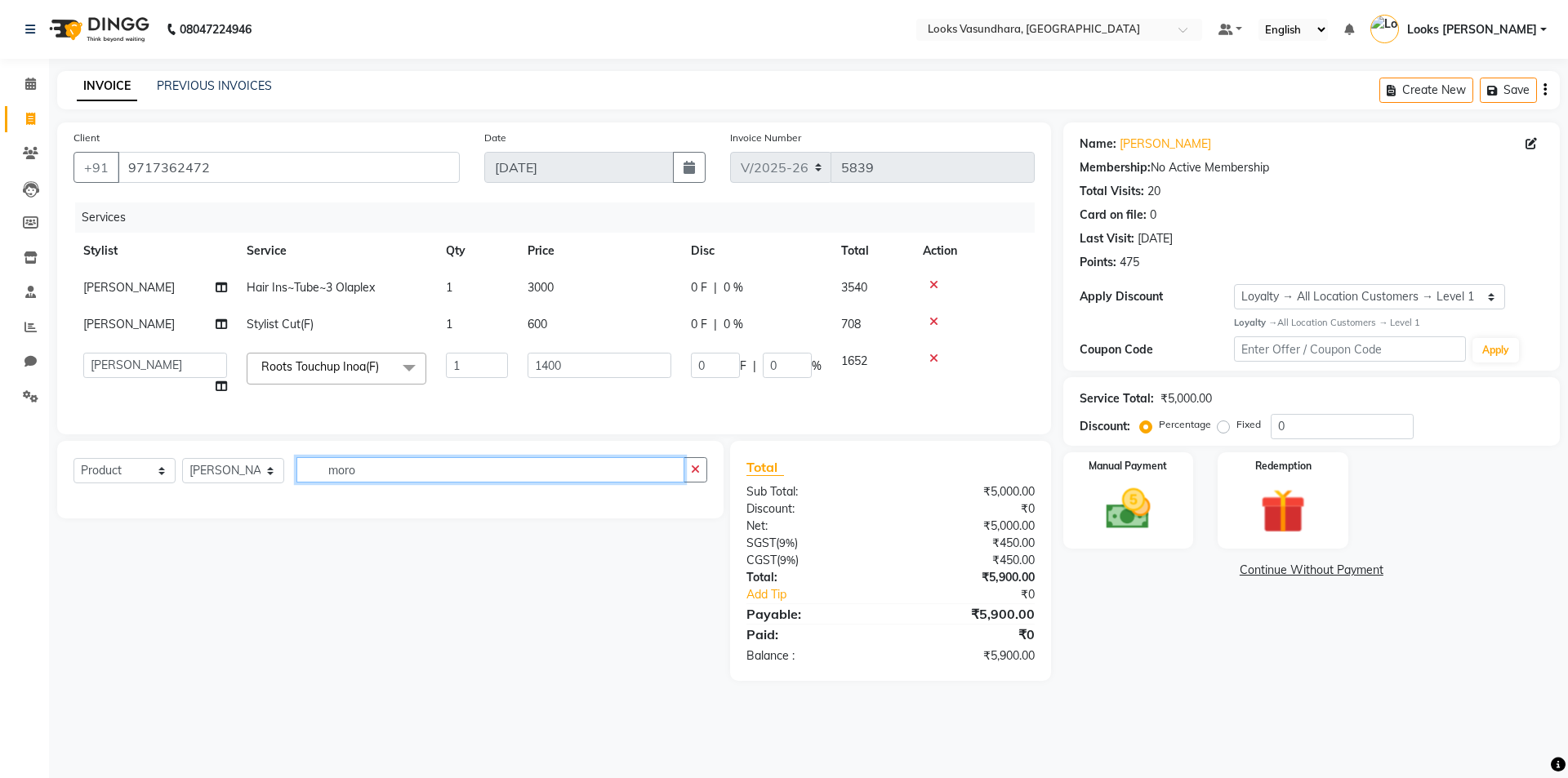
click at [506, 482] on input "moro" at bounding box center [490, 470] width 388 height 26
type input "m"
type input "7"
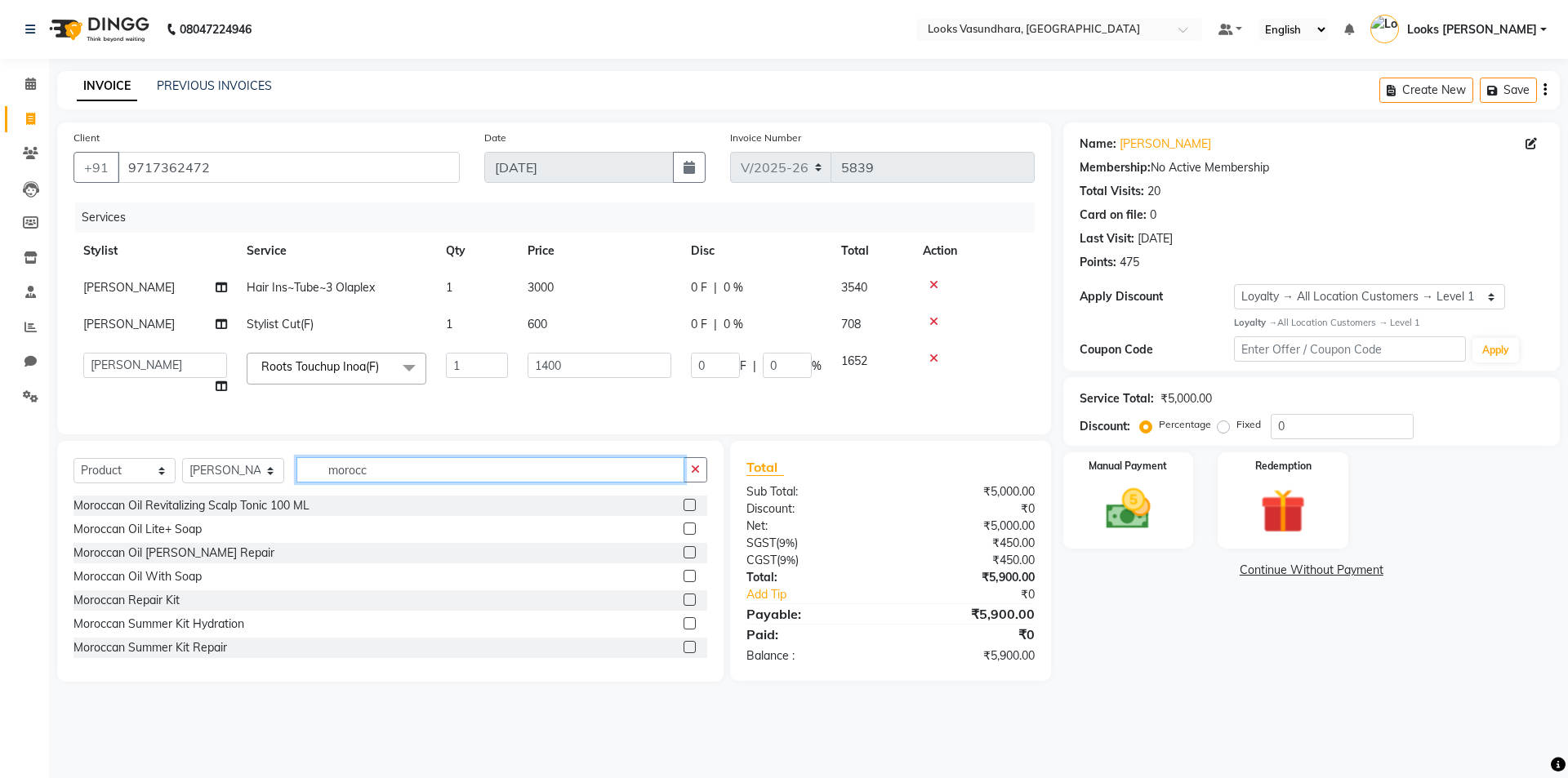
type input "morocc"
click at [683, 629] on label at bounding box center [689, 623] width 12 height 12
click at [683, 629] on input "checkbox" at bounding box center [689, 625] width 11 height 11
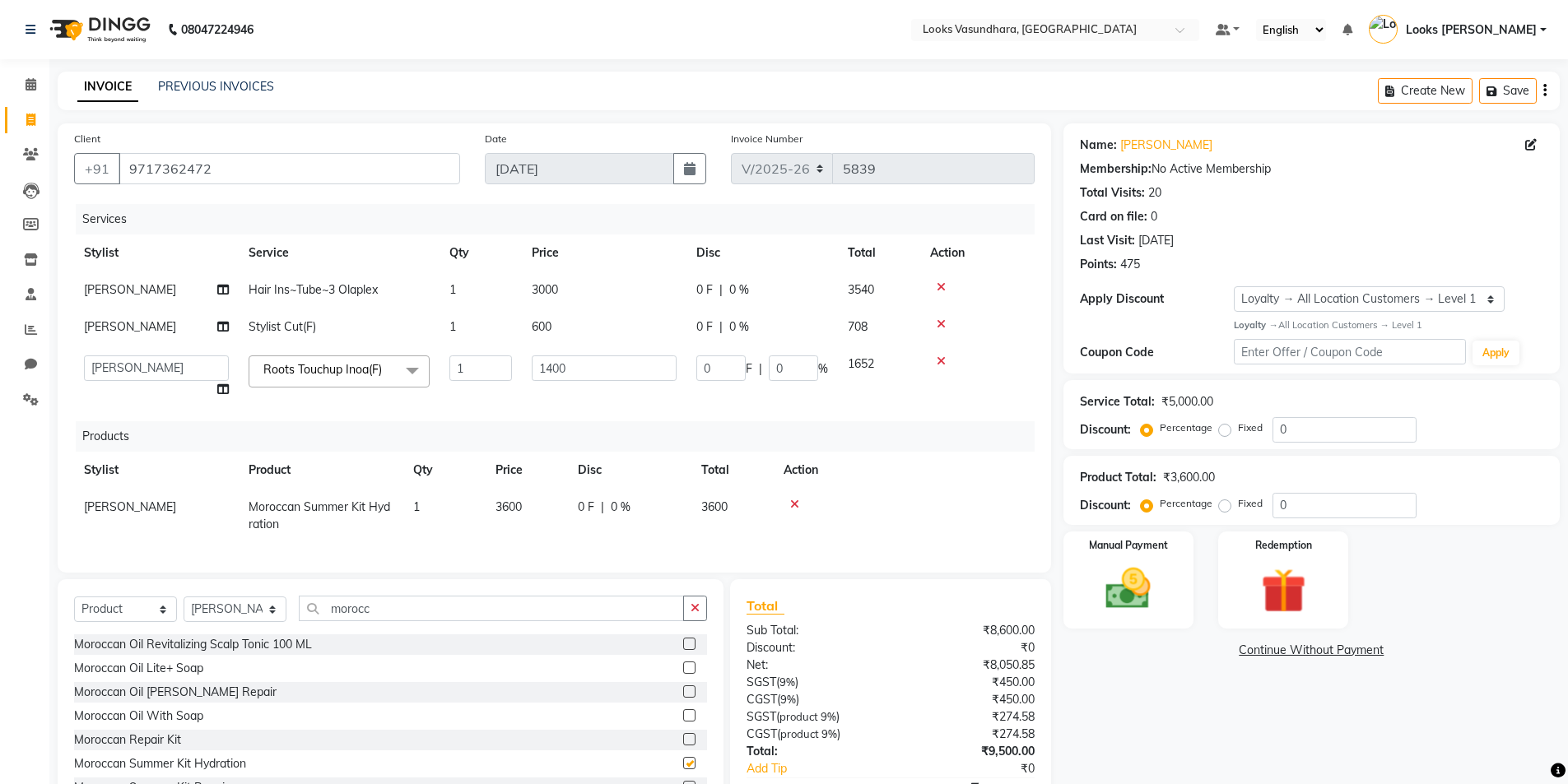
checkbox input "false"
click at [536, 509] on td "3600" at bounding box center [527, 515] width 82 height 54
select select "31340"
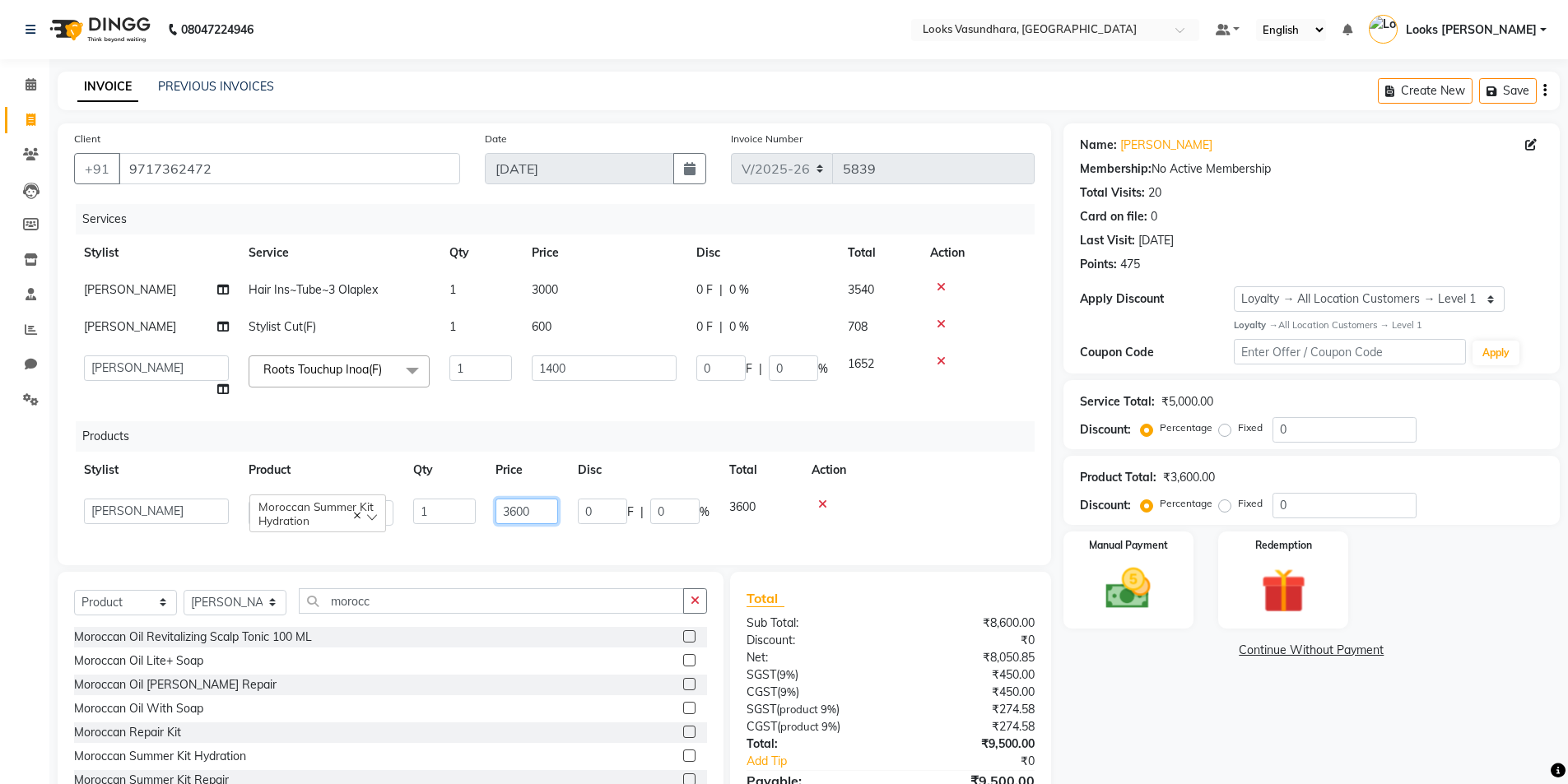
click at [557, 507] on input "3600" at bounding box center [527, 512] width 63 height 26
type input "3"
type input "4860"
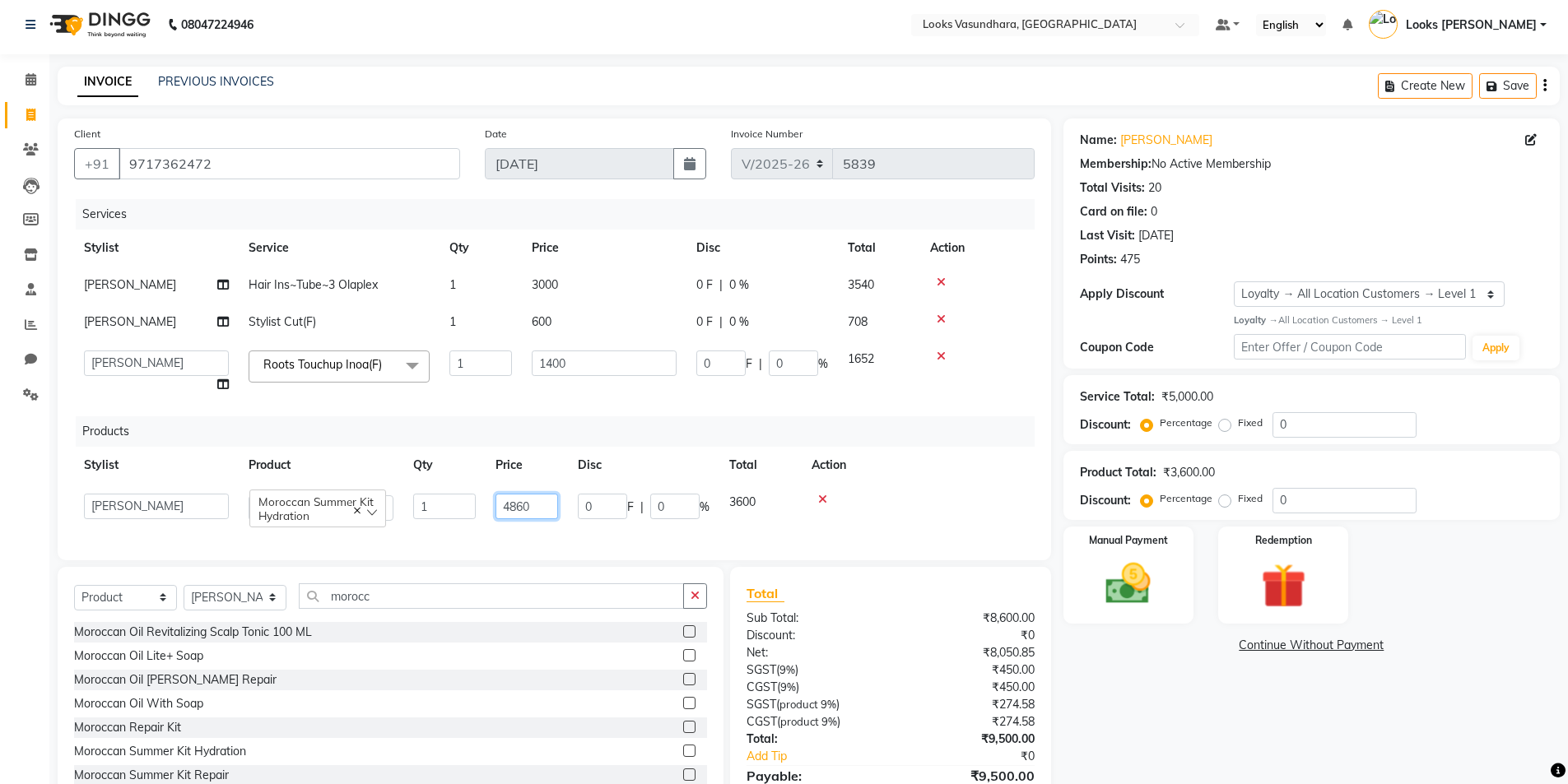
scroll to position [101, 0]
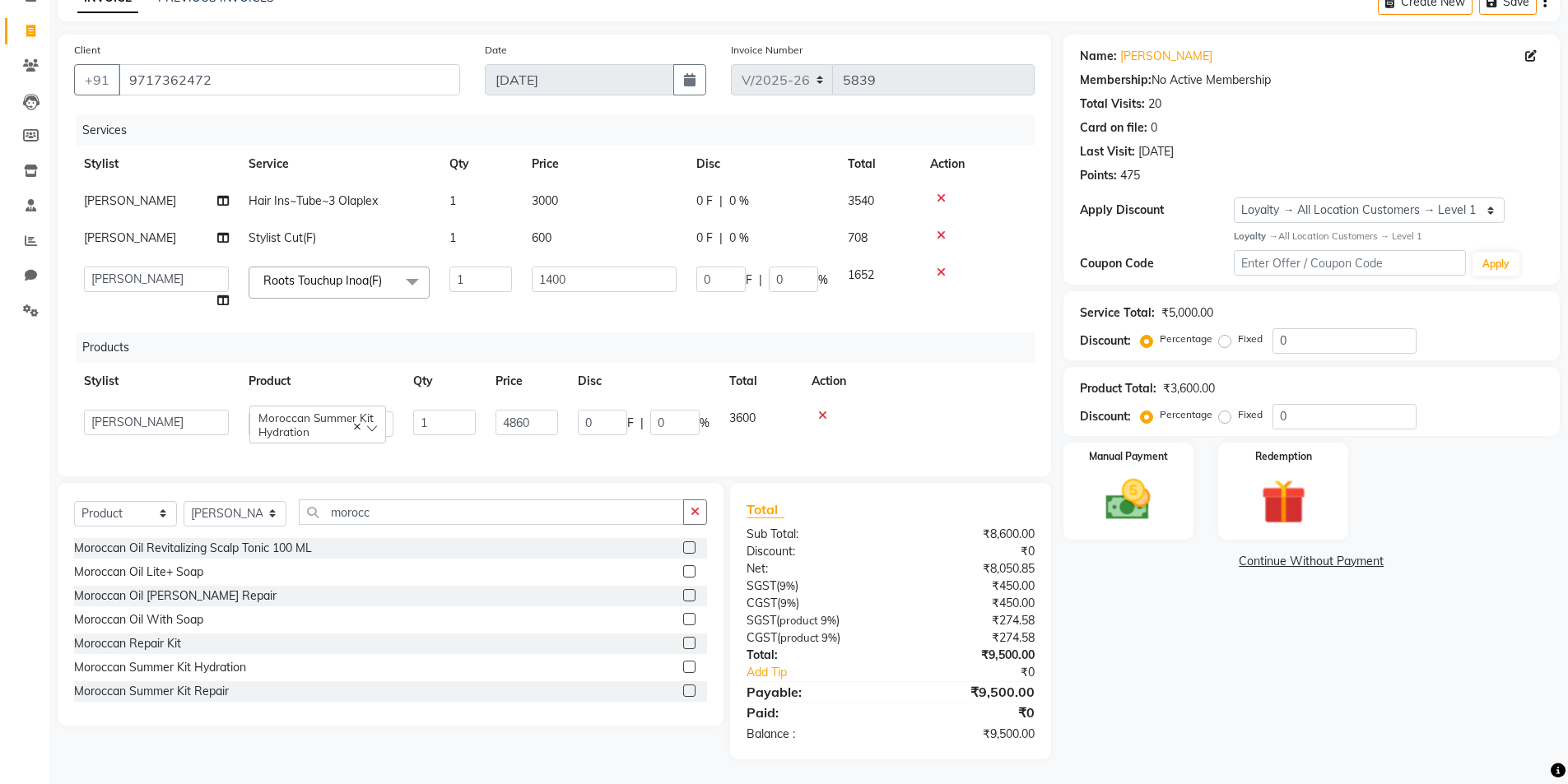
click at [1330, 313] on div "Service Total: ₹5,000.00 Discount: Percentage Fixed 0" at bounding box center [1311, 326] width 463 height 56
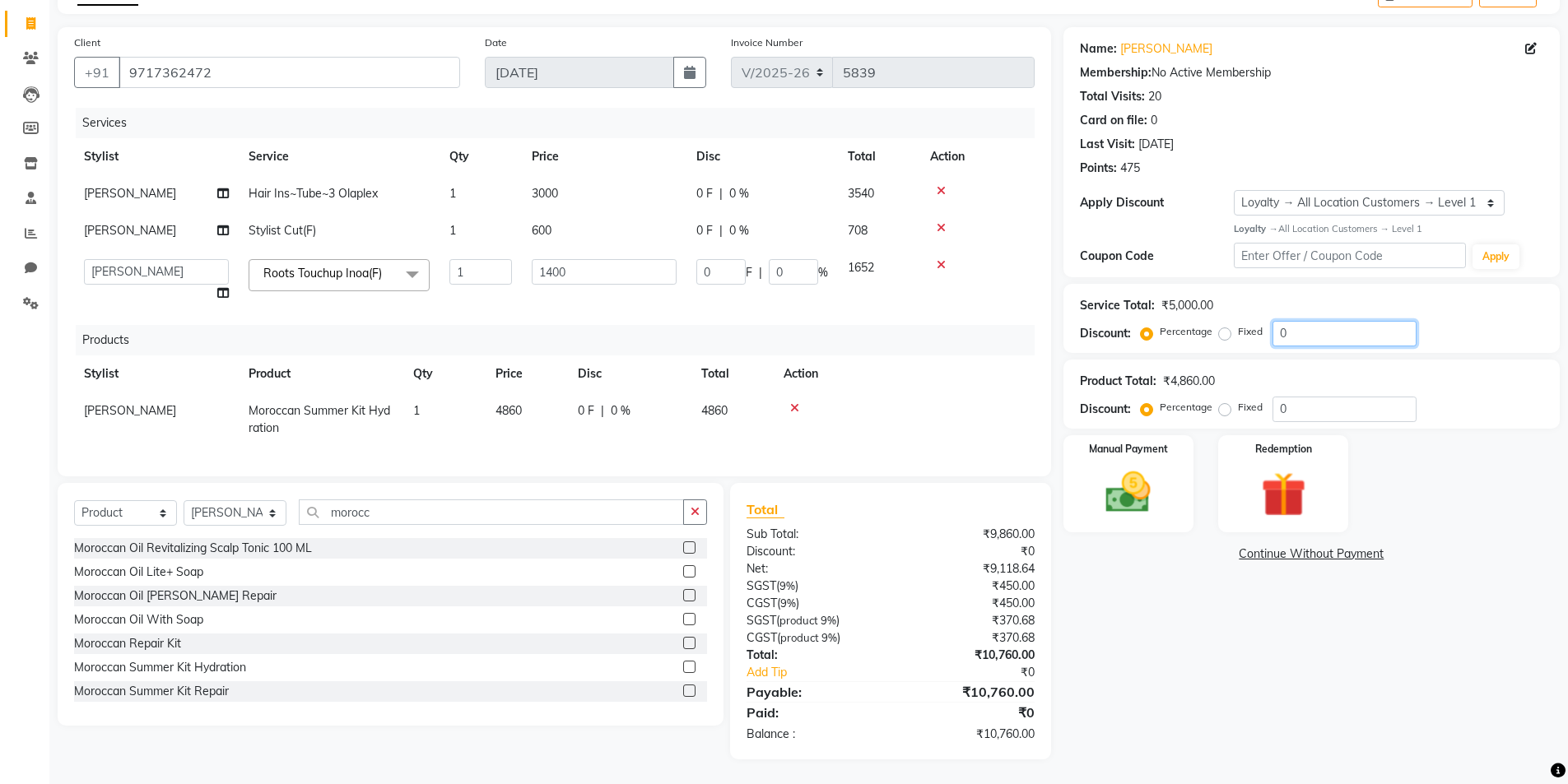
click at [1339, 336] on input "0" at bounding box center [1344, 334] width 144 height 26
type input "2"
type input "28"
type input "2"
type input "25"
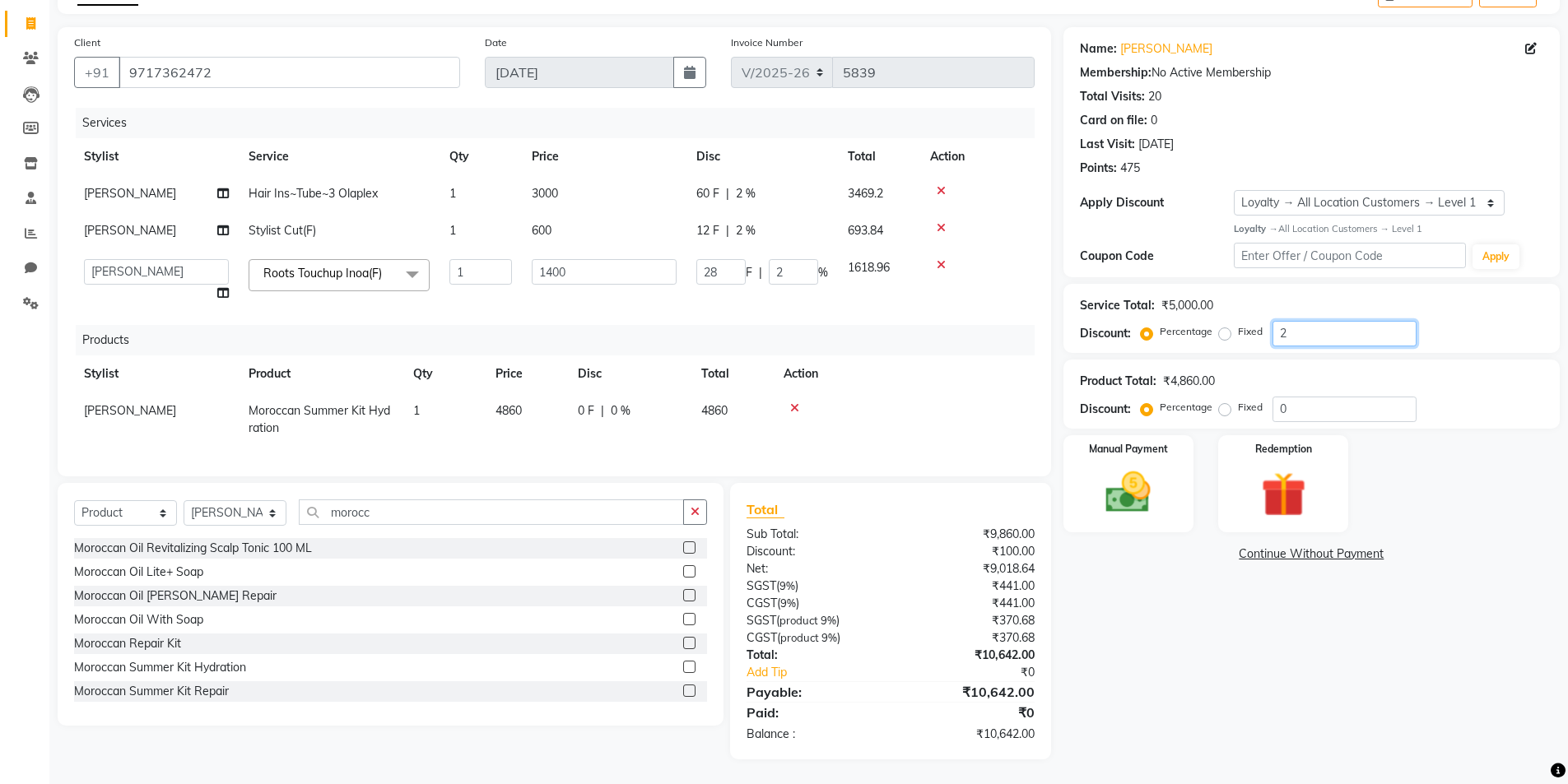
type input "350"
type input "25"
click at [939, 288] on td at bounding box center [978, 281] width 114 height 63
click at [984, 296] on td at bounding box center [978, 281] width 114 height 63
click at [797, 404] on icon at bounding box center [795, 408] width 9 height 12
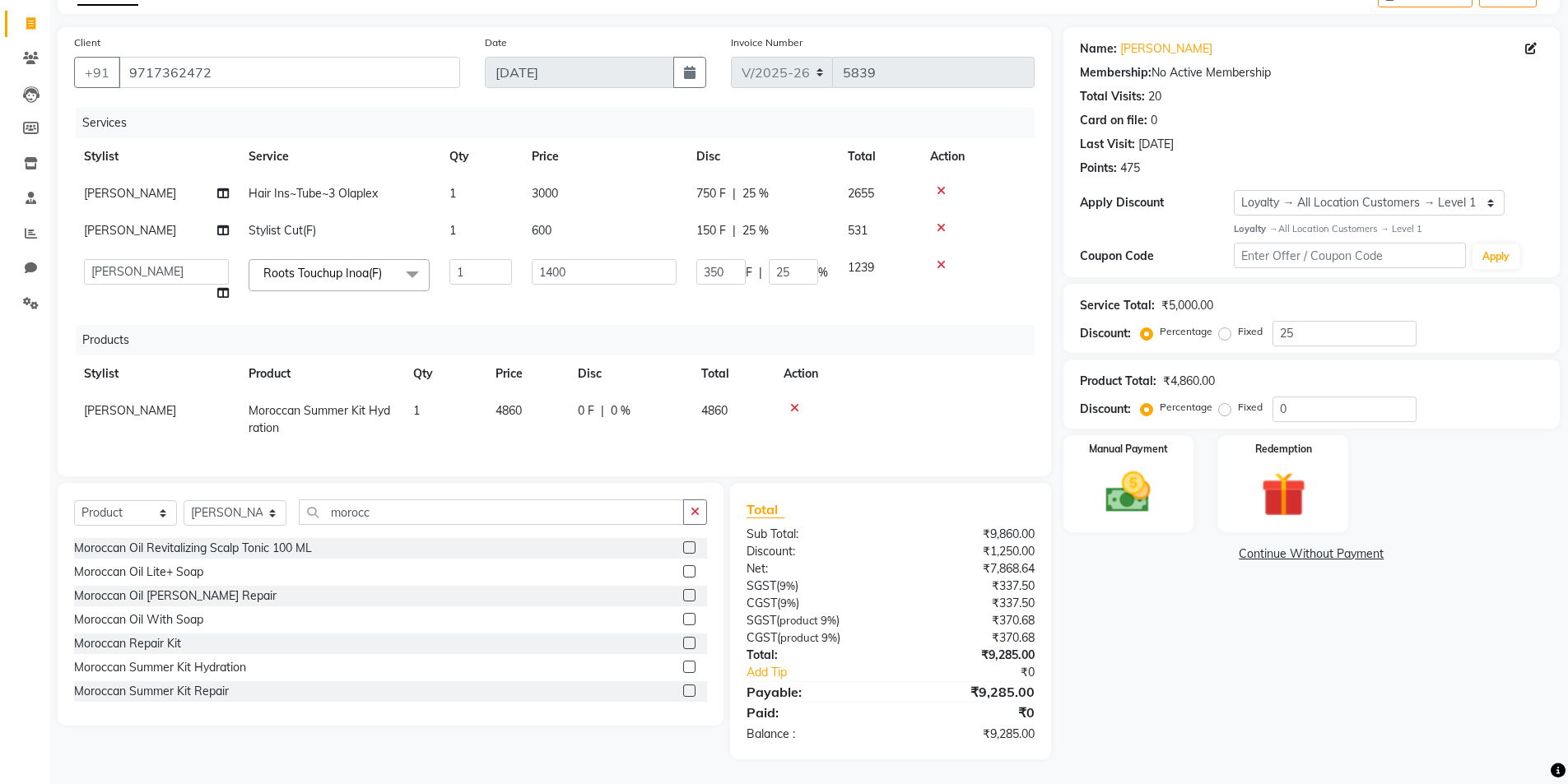
scroll to position [0, 0]
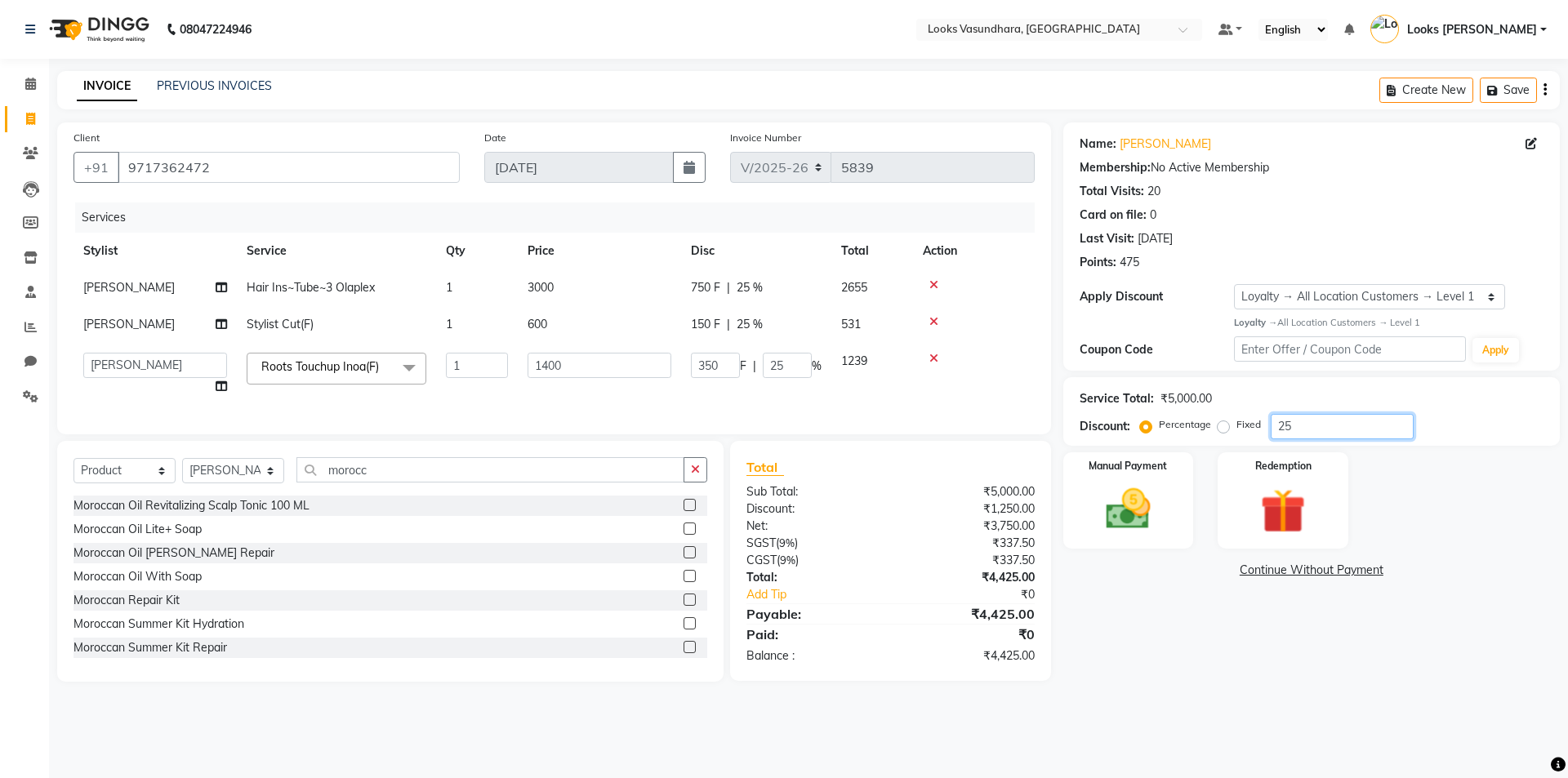
click at [1333, 428] on input "25" at bounding box center [1342, 426] width 142 height 26
type input "2"
type input "28"
type input "2"
type input "0"
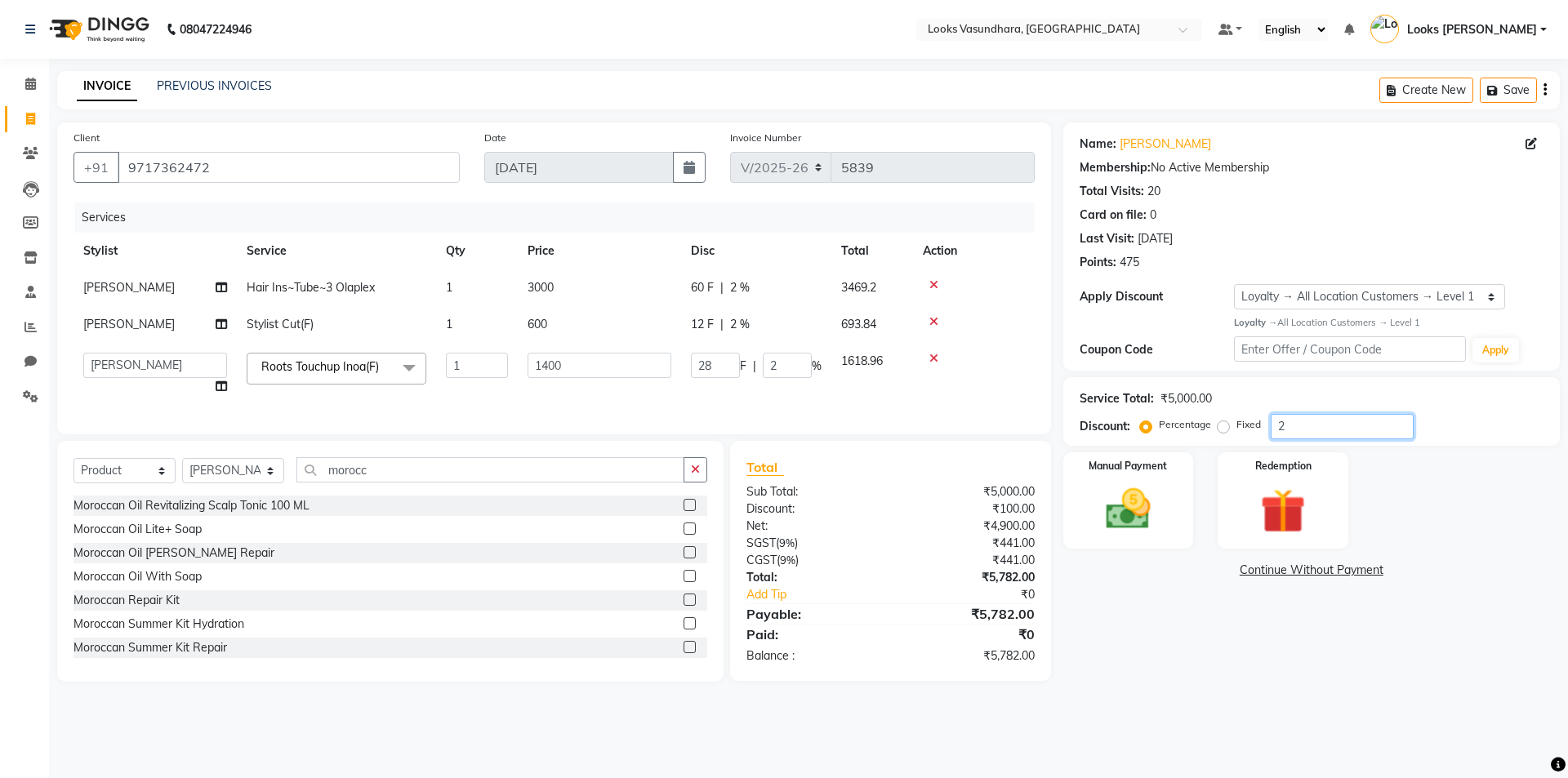
type input "0"
type input "2"
type input "28"
type input "2"
type input "25"
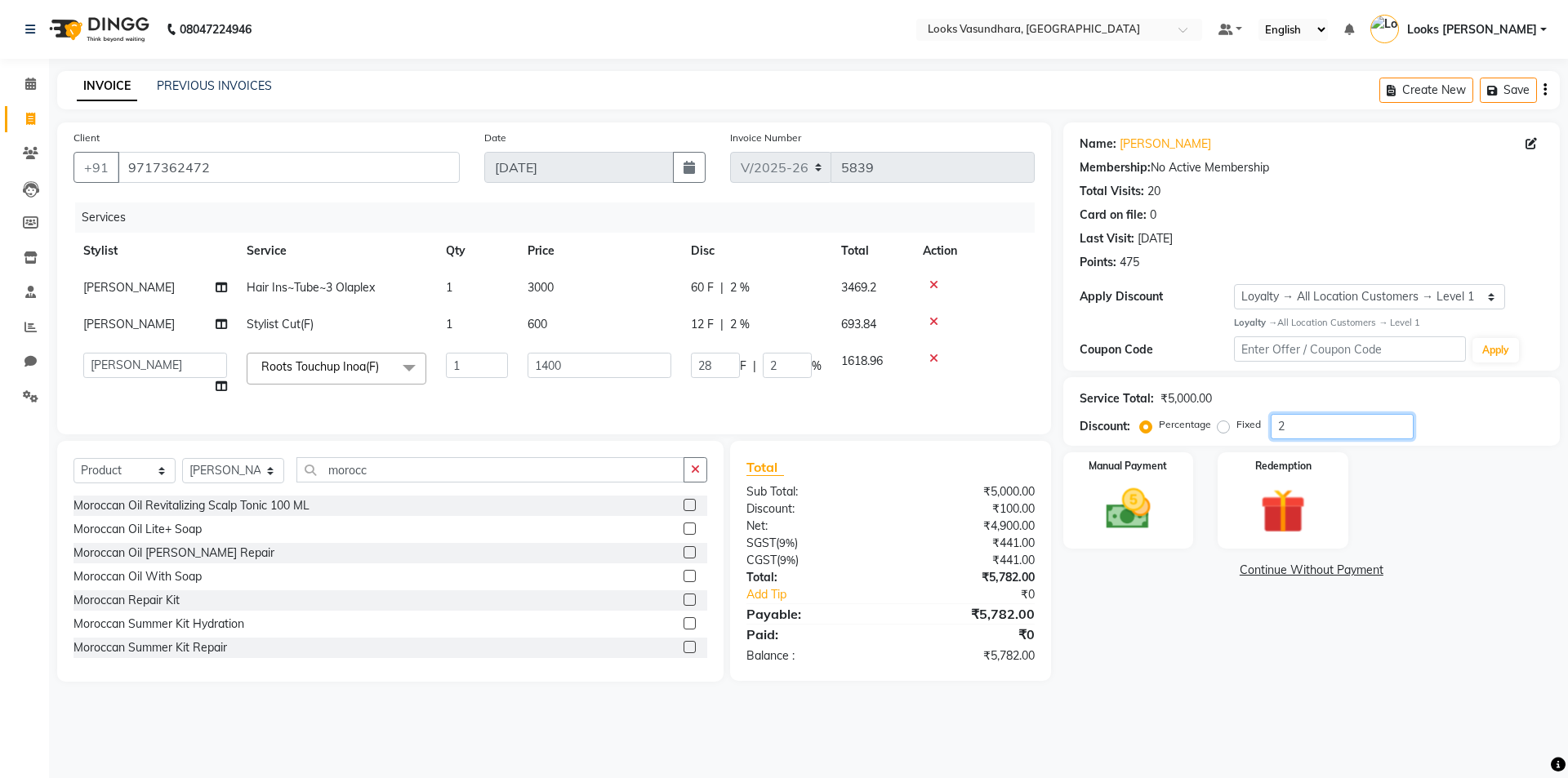
type input "350"
type input "25"
click at [683, 629] on label at bounding box center [689, 623] width 12 height 12
click at [683, 629] on input "checkbox" at bounding box center [689, 625] width 11 height 11
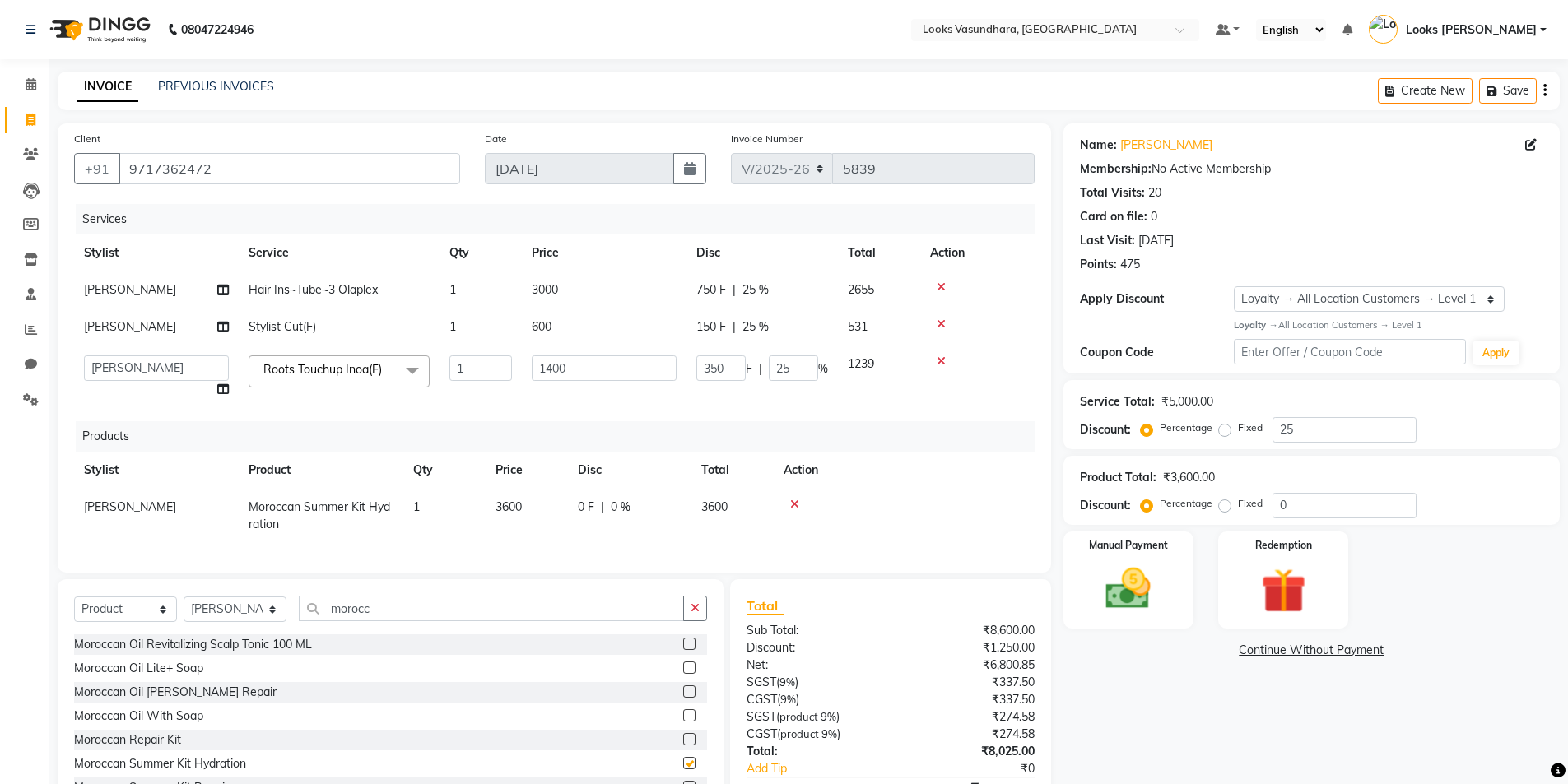
checkbox input "false"
click at [544, 502] on td "3600" at bounding box center [527, 515] width 82 height 54
select select "31340"
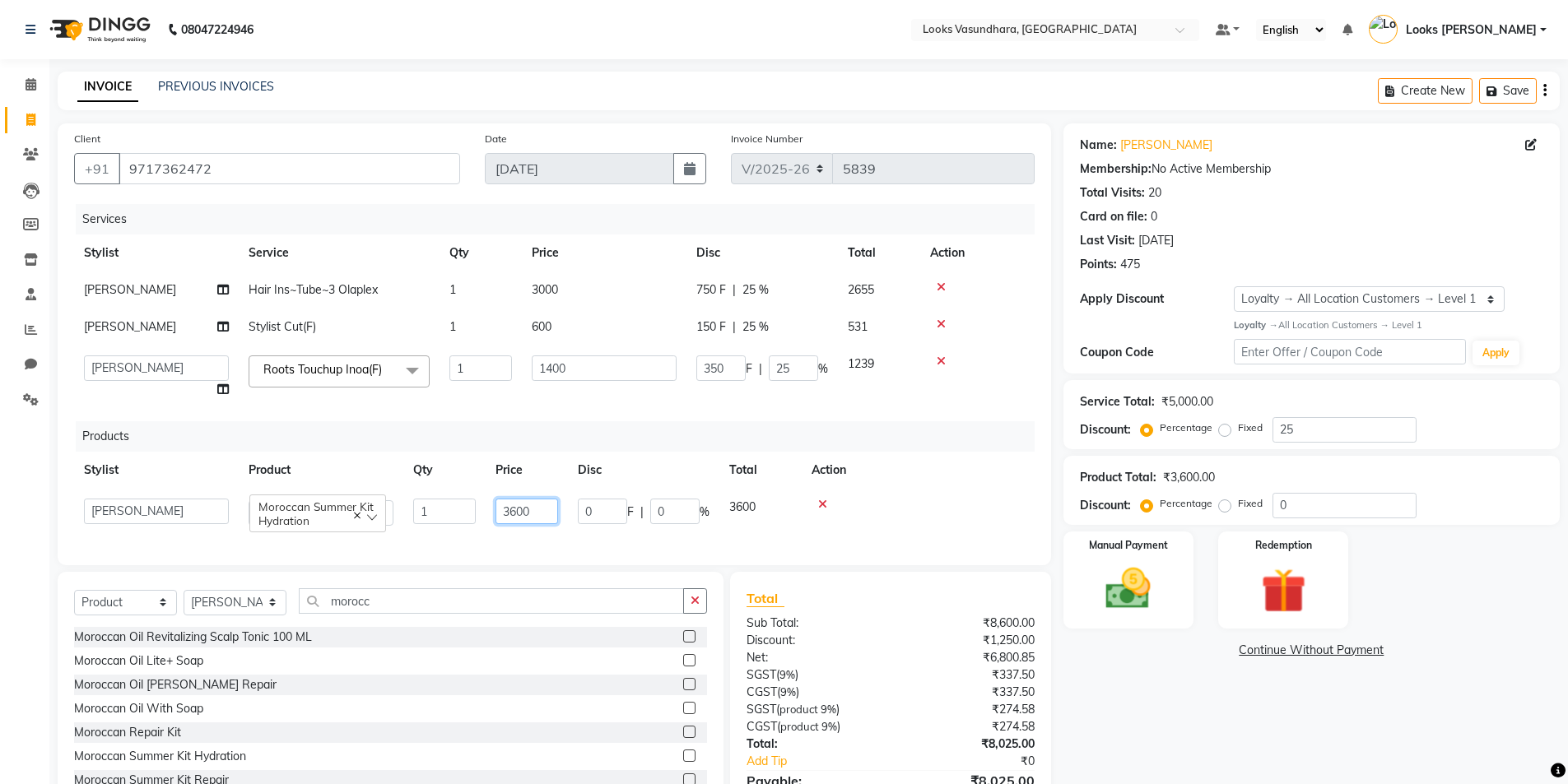
click at [553, 502] on input "3600" at bounding box center [527, 512] width 63 height 26
type input "3"
type input "4860"
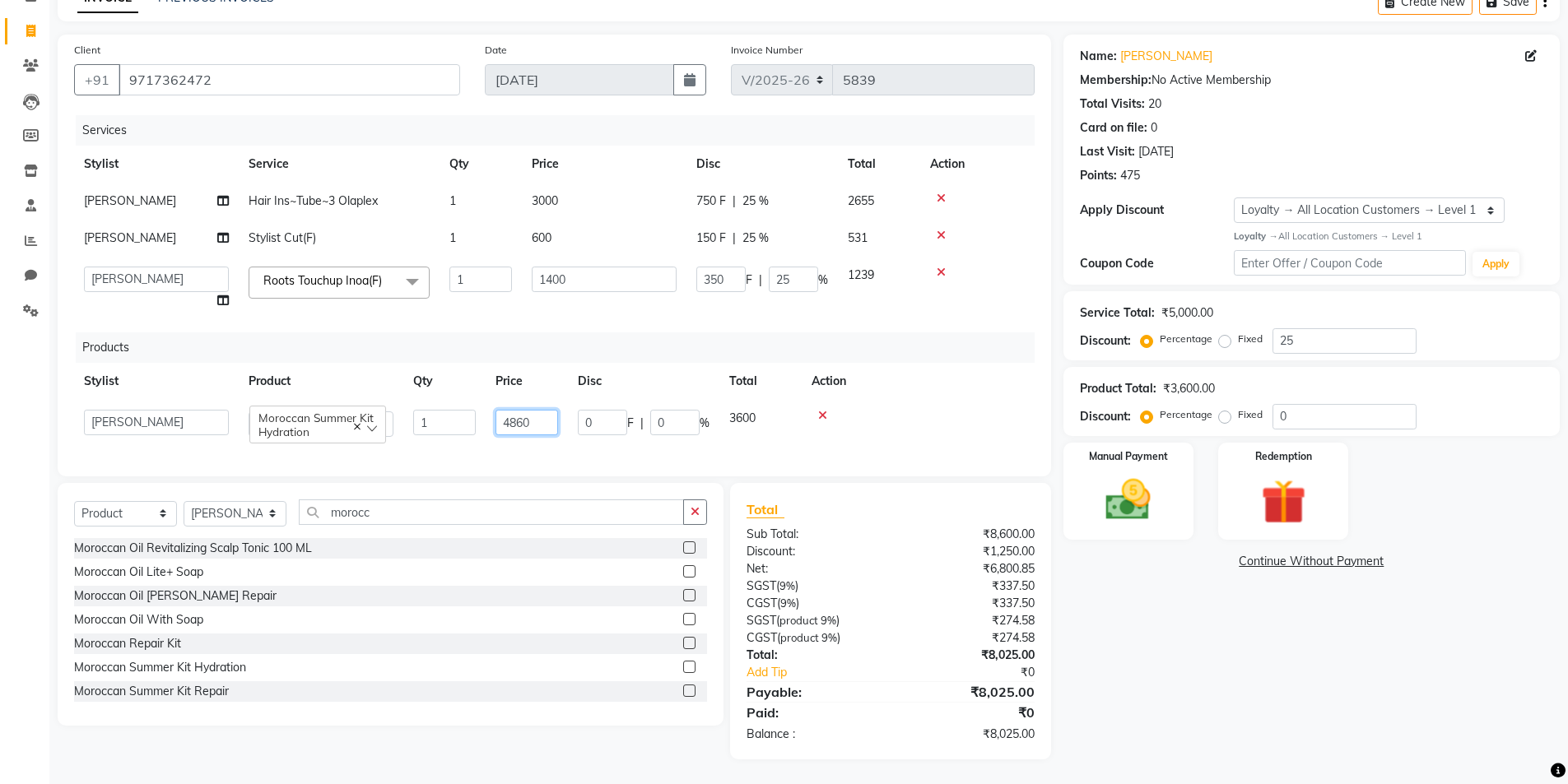
scroll to position [101, 0]
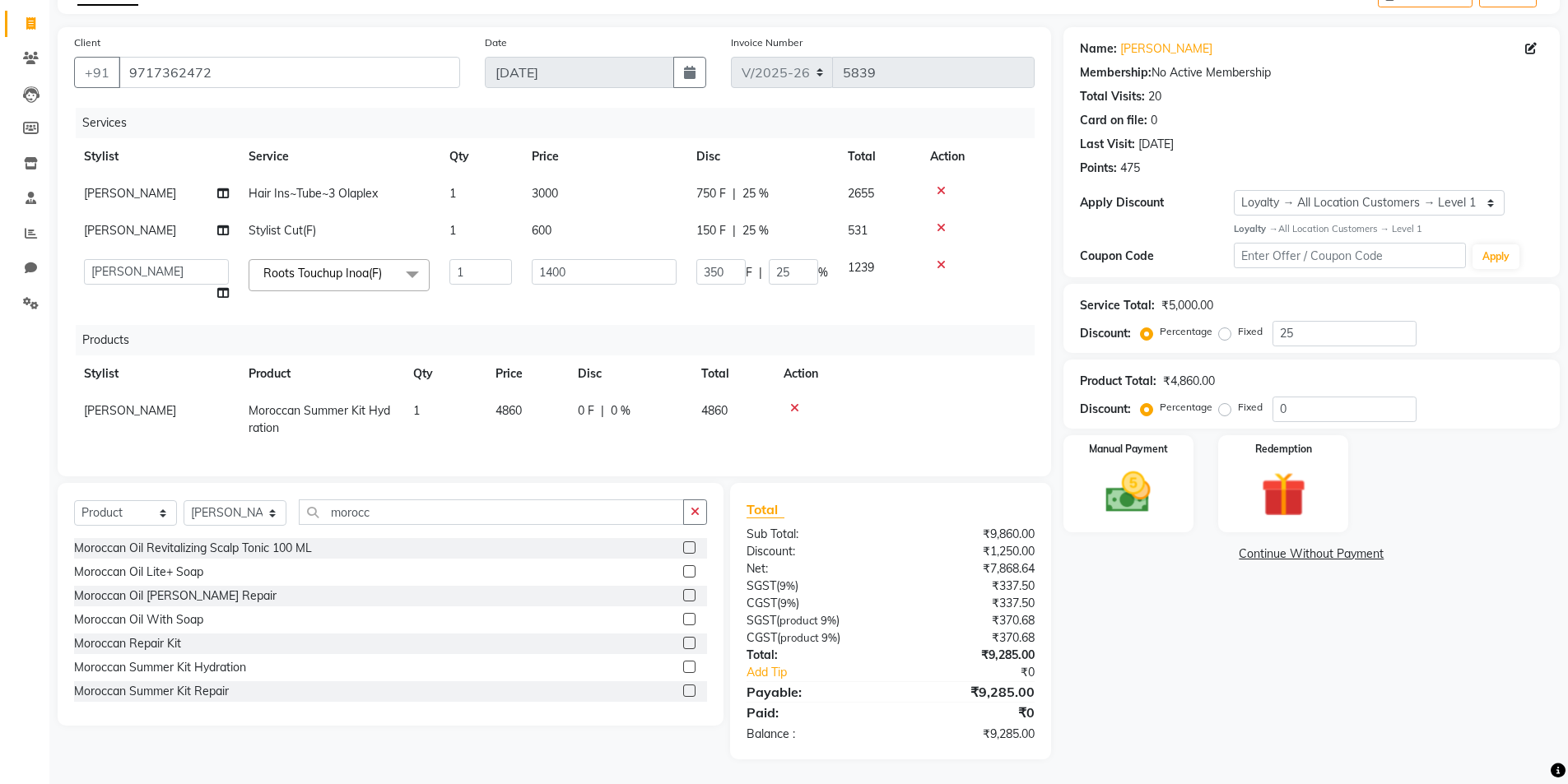
click at [943, 185] on icon at bounding box center [942, 190] width 9 height 12
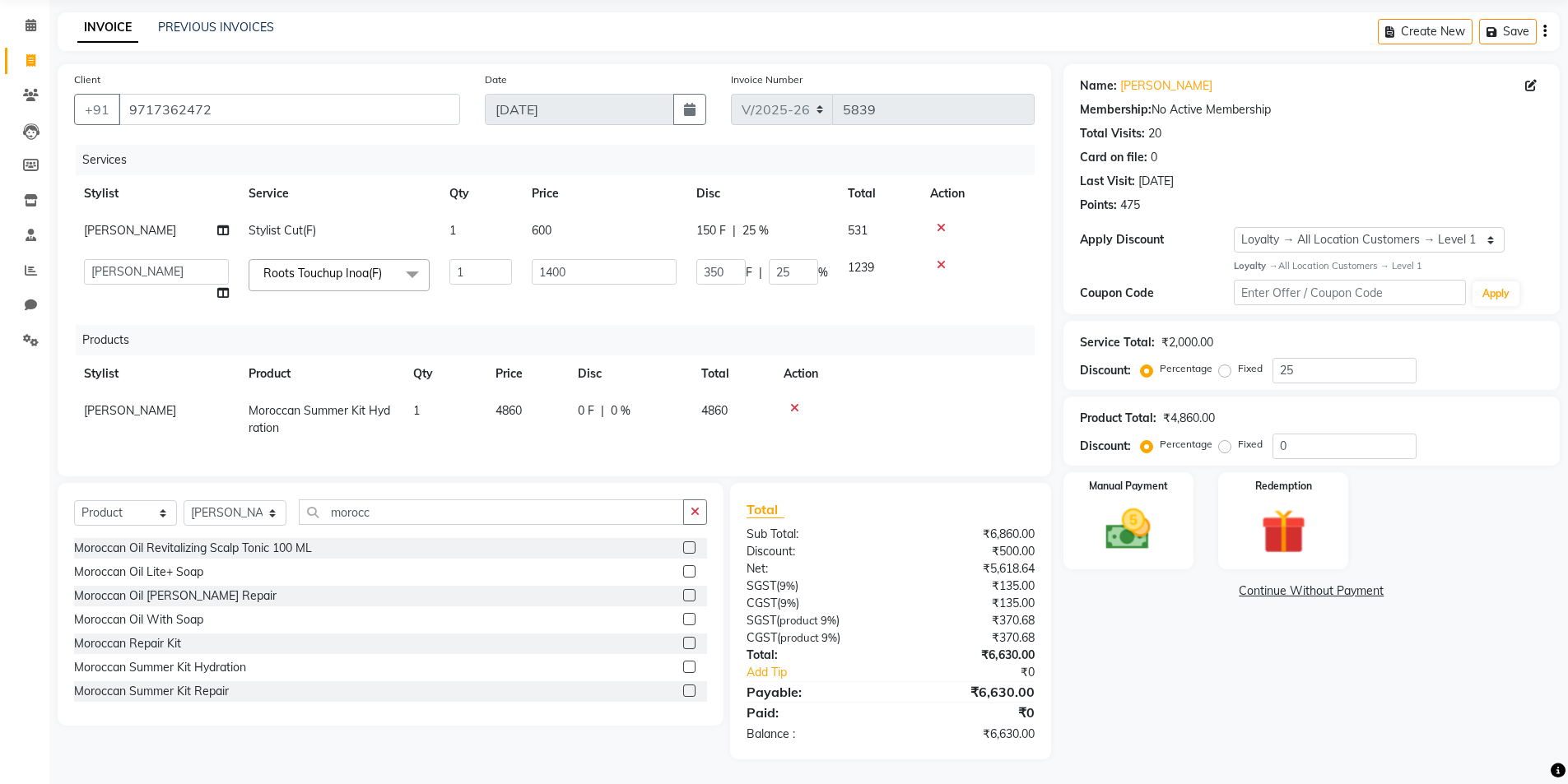
scroll to position [72, 0]
drag, startPoint x: 126, startPoint y: 96, endPoint x: 591, endPoint y: 116, distance: 465.4
click at [591, 116] on div "Client +91 9717362472 Date 04-09-2025 Invoice Number V/2025 V/2025-26 5839" at bounding box center [554, 104] width 985 height 67
click at [938, 222] on icon at bounding box center [942, 227] width 9 height 12
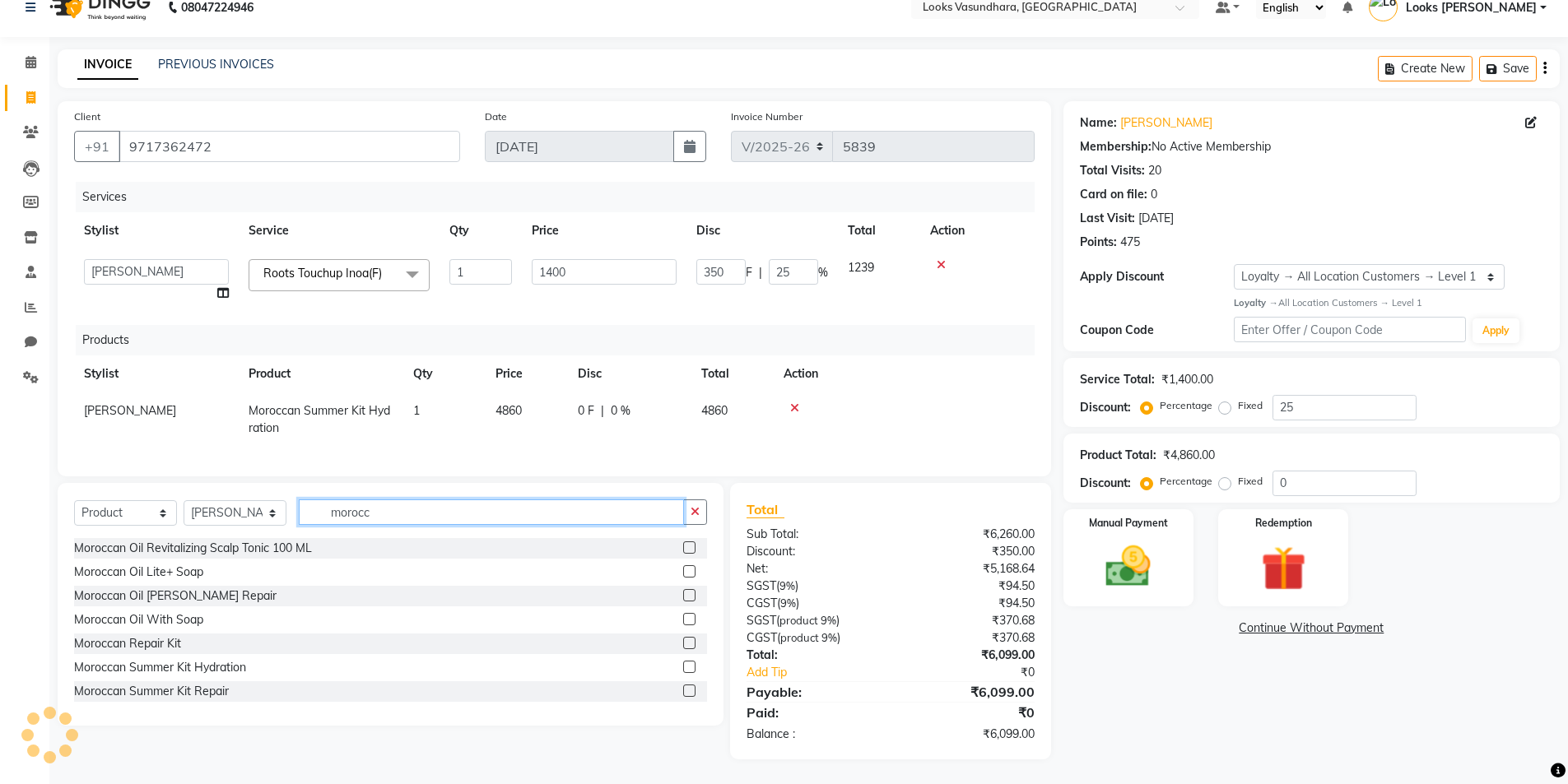
click at [424, 502] on input "morocc" at bounding box center [492, 513] width 385 height 26
type input "m"
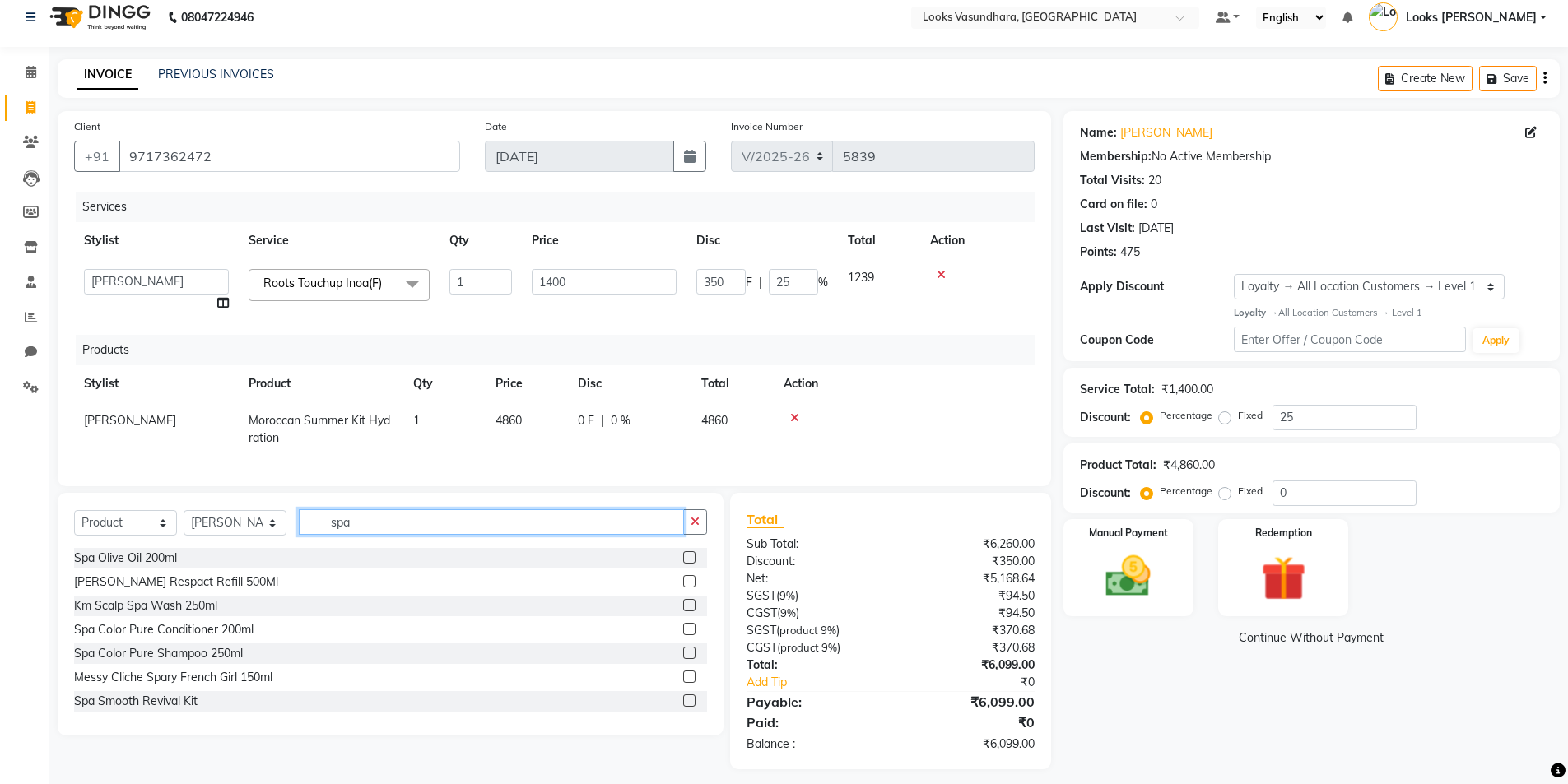
scroll to position [0, 0]
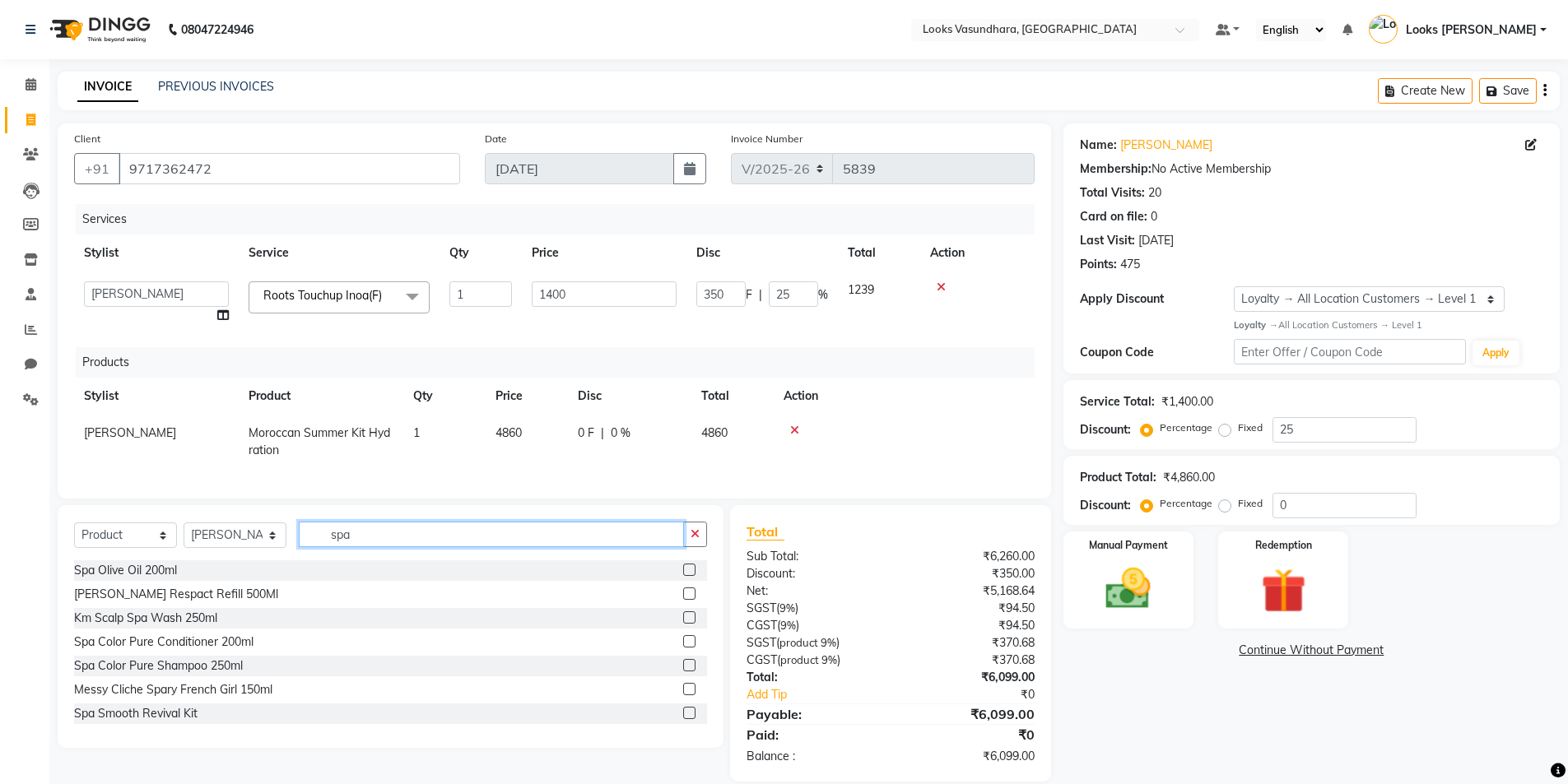
type input "spa"
click at [105, 540] on select "Select Service Product Membership Package Voucher Prepaid Gift Card" at bounding box center [125, 536] width 103 height 26
select select "service"
click at [74, 535] on select "Select Service Product Membership Package Voucher Prepaid Gift Card" at bounding box center [125, 536] width 103 height 26
click at [408, 548] on input "spa" at bounding box center [492, 535] width 385 height 26
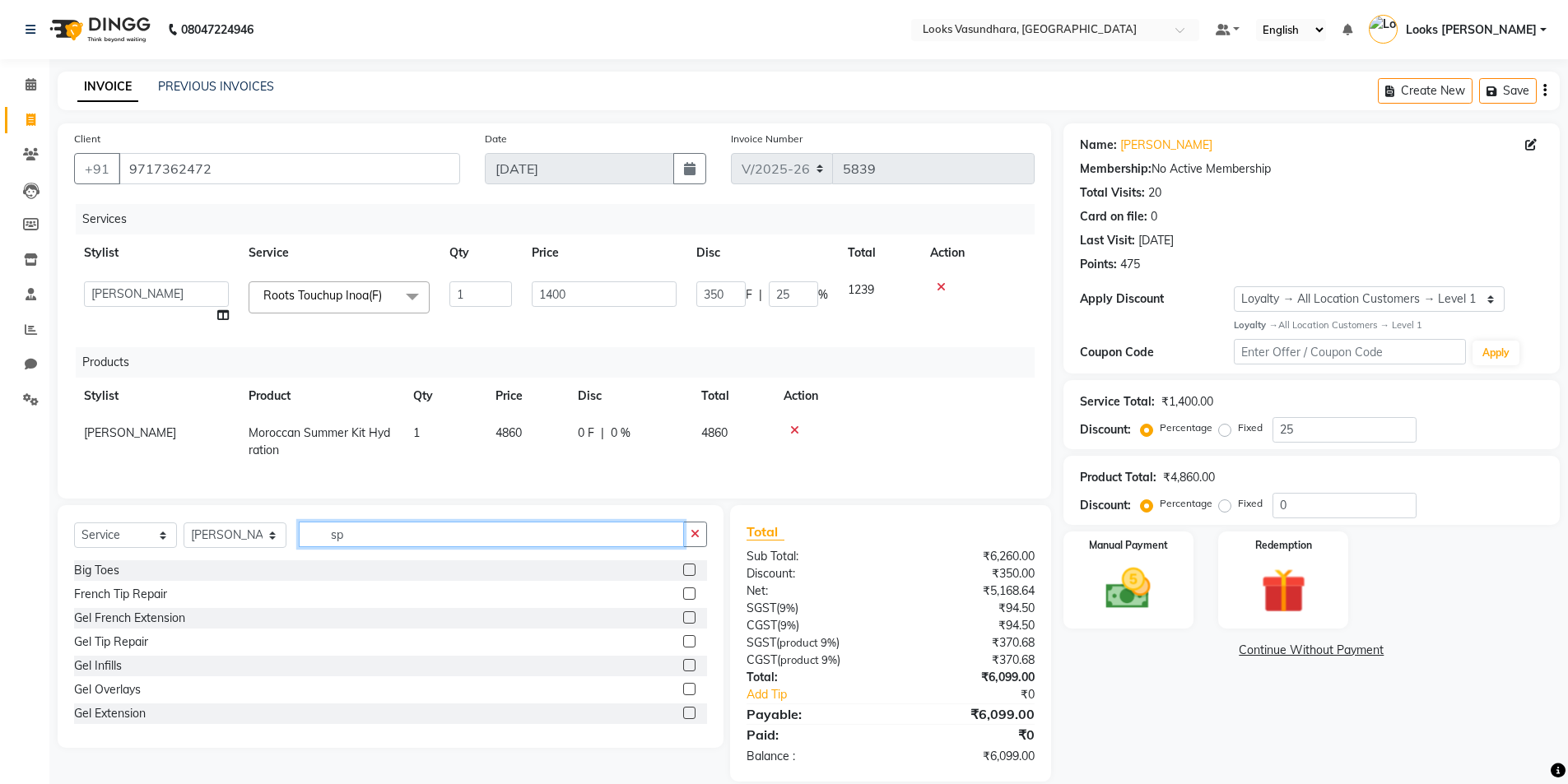
type input "s"
type input "spa"
click at [683, 672] on label at bounding box center [689, 664] width 12 height 12
click at [683, 672] on input "checkbox" at bounding box center [689, 666] width 11 height 11
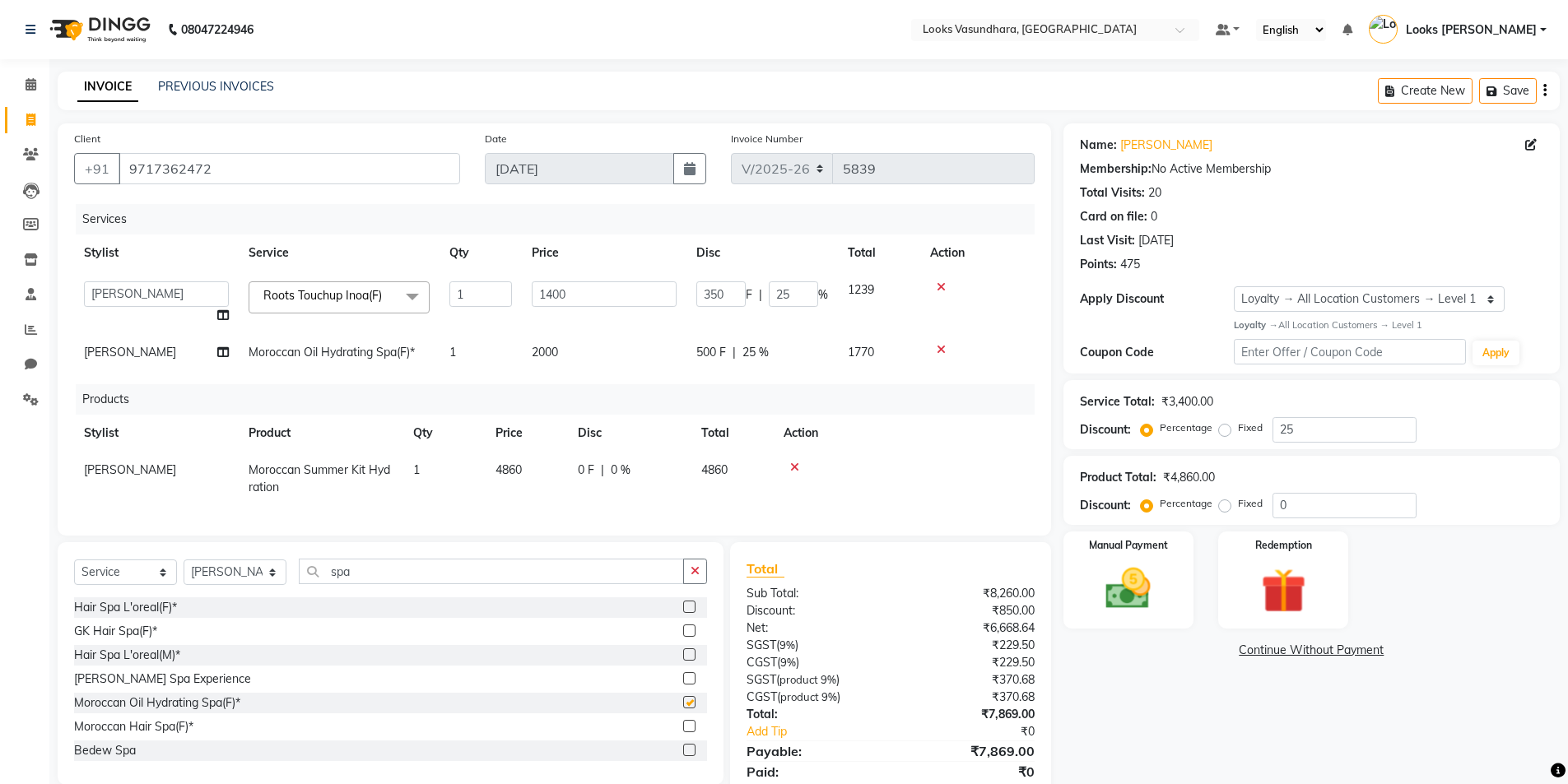
checkbox input "false"
click at [587, 349] on td "2000" at bounding box center [604, 352] width 165 height 37
select select "31340"
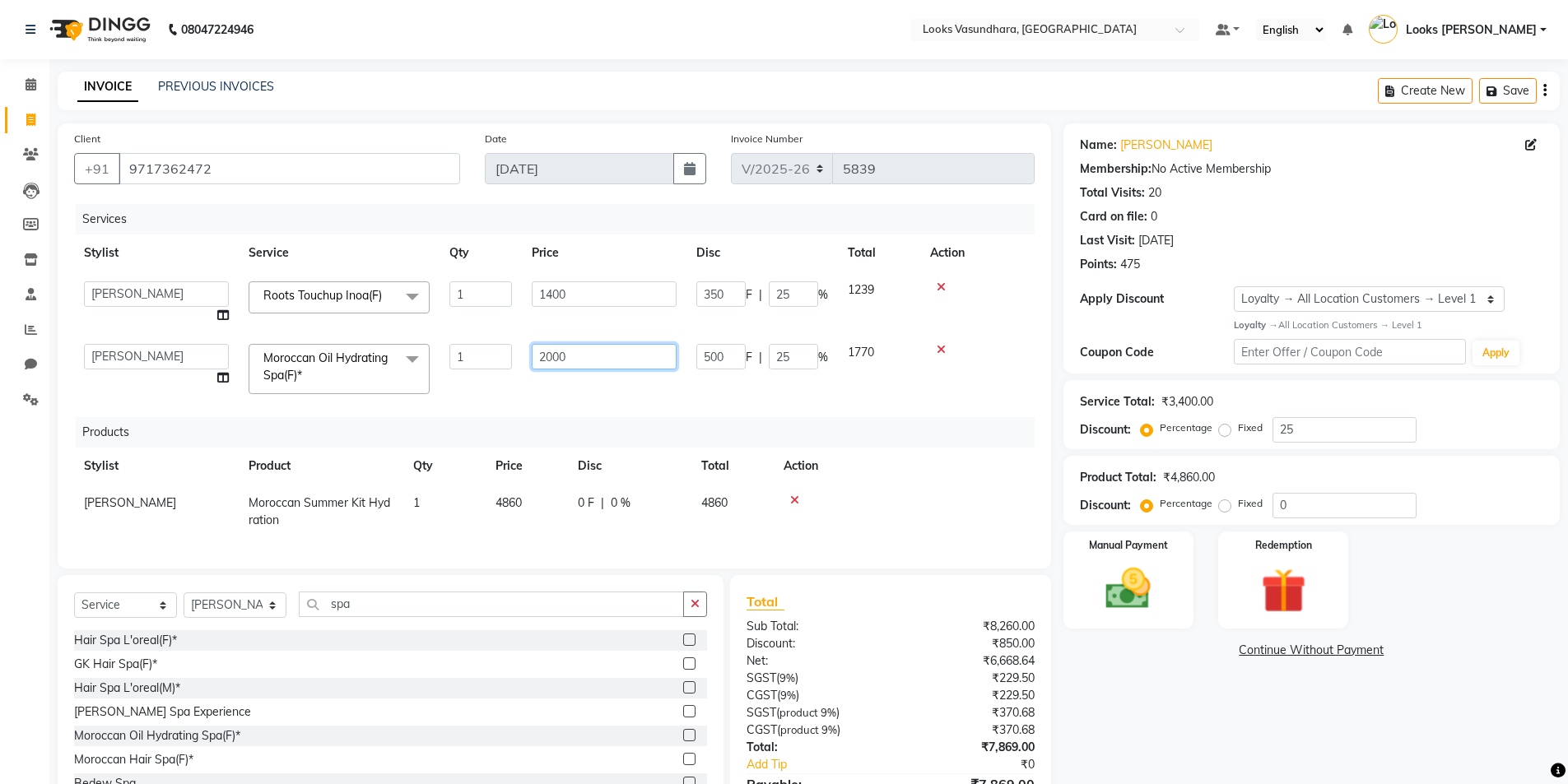
click at [598, 360] on input "2000" at bounding box center [604, 357] width 145 height 26
drag, startPoint x: 549, startPoint y: 364, endPoint x: 562, endPoint y: 363, distance: 13.0
click at [549, 363] on input "2000" at bounding box center [604, 357] width 145 height 26
type input "3000"
click at [726, 398] on div "Services Stylist Service Qty Price Disc Total Action Aditya Anchal Anjali Arnav…" at bounding box center [553, 378] width 960 height 348
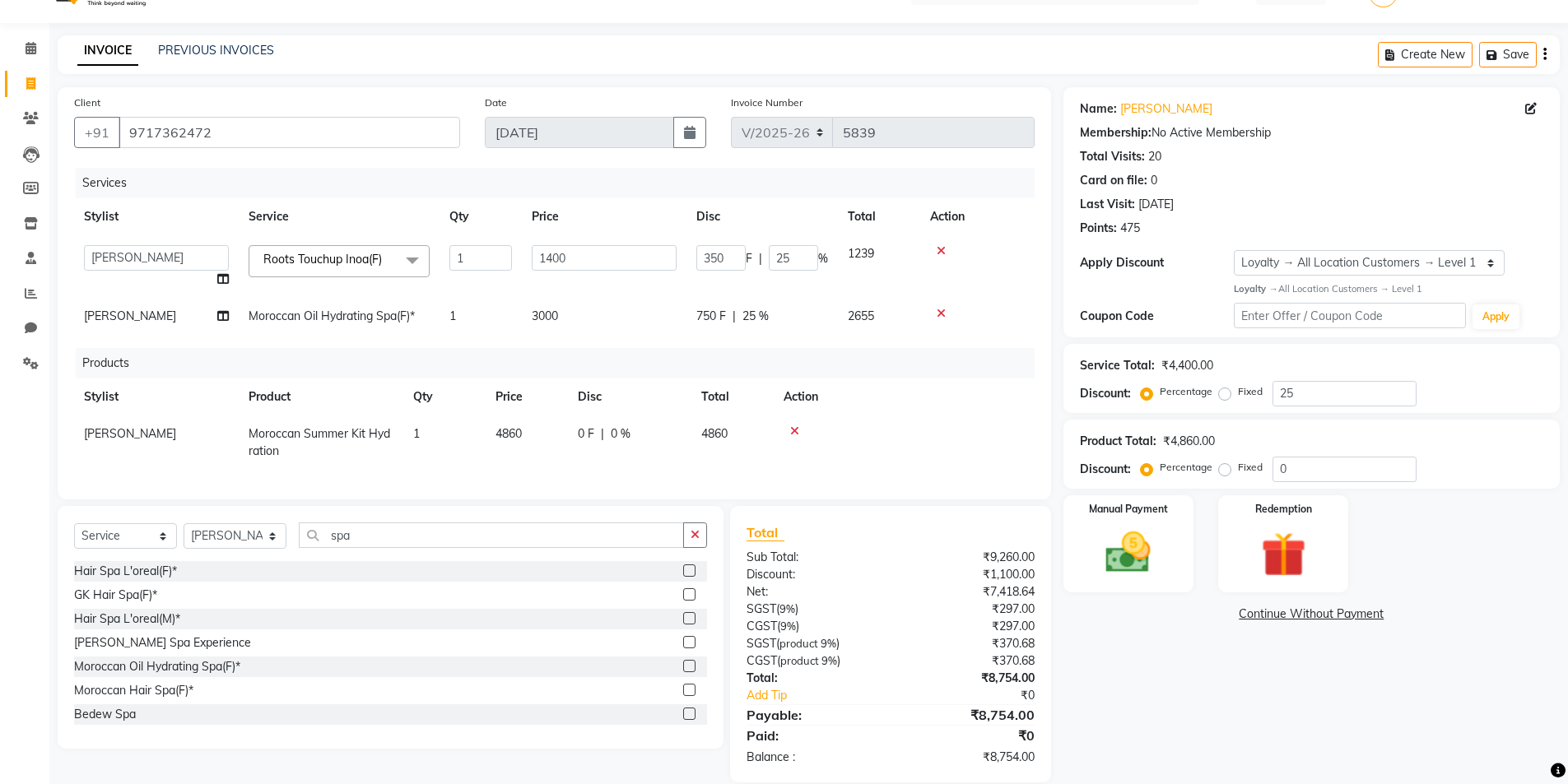
scroll to position [72, 0]
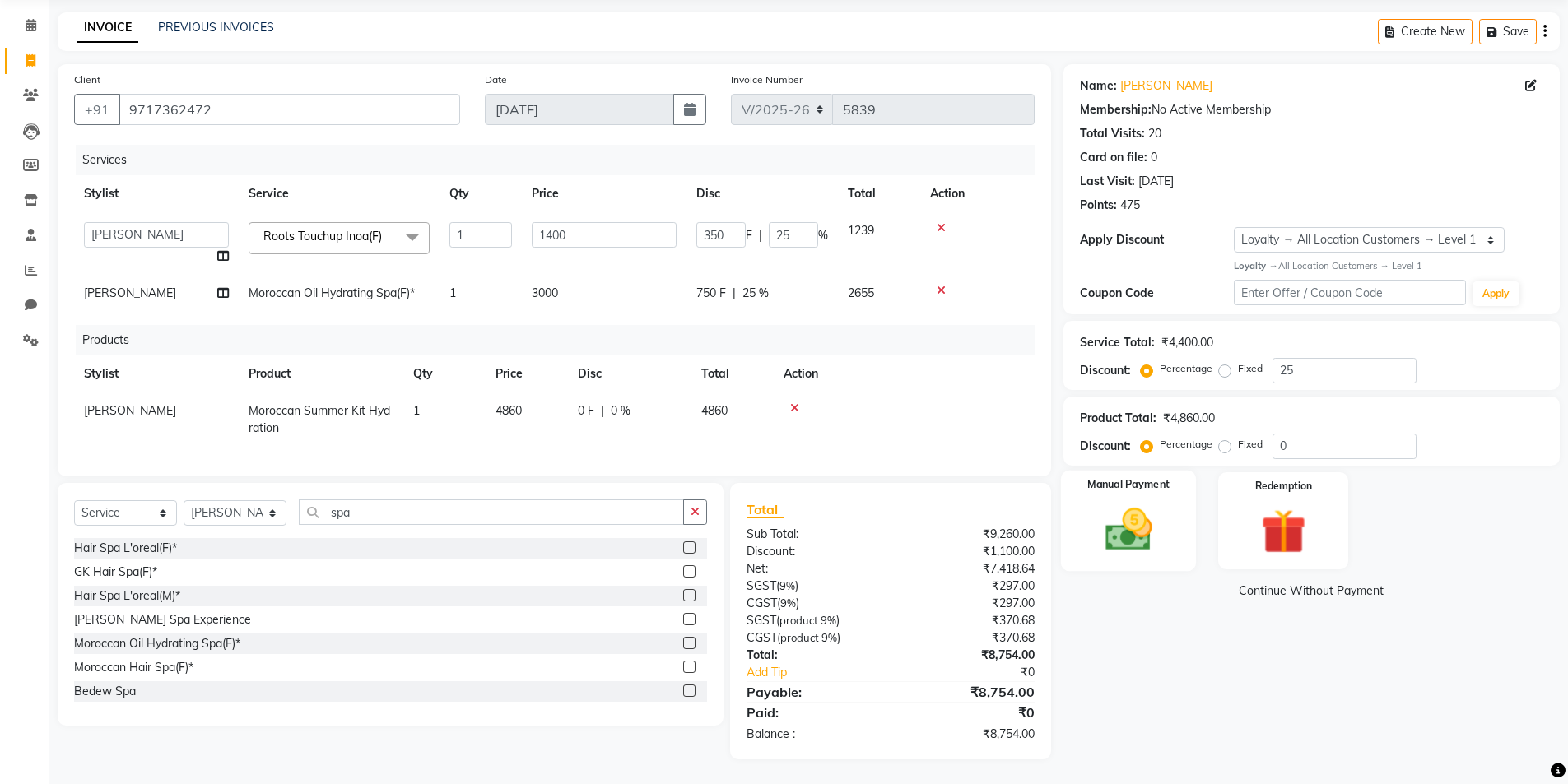
click at [1159, 517] on img at bounding box center [1129, 529] width 75 height 53
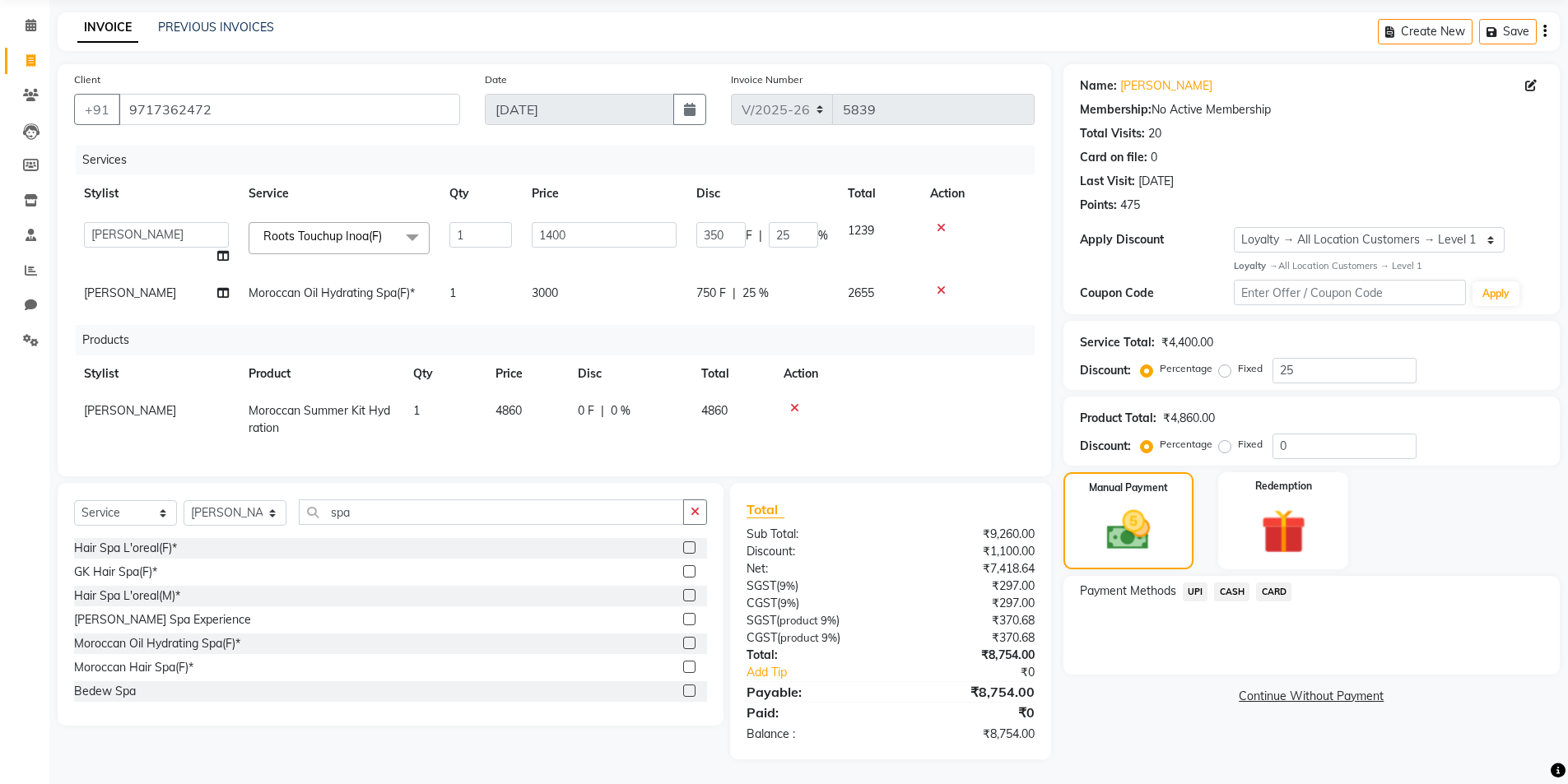
click at [1225, 582] on span "CASH" at bounding box center [1232, 592] width 35 height 19
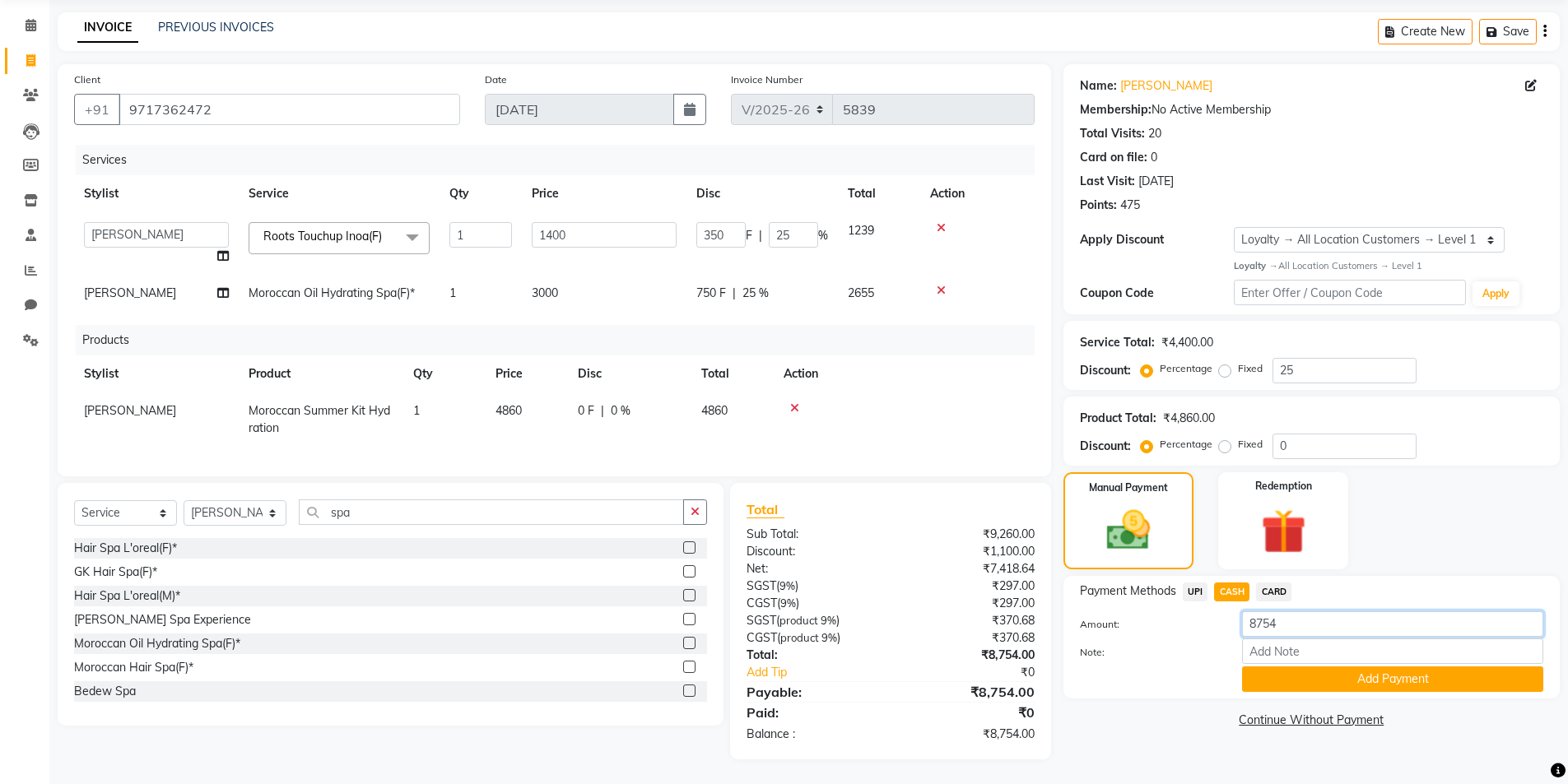
click at [1310, 611] on input "8754" at bounding box center [1392, 624] width 301 height 26
type input "8"
type input "3000"
click at [1265, 676] on button "Add Payment" at bounding box center [1392, 679] width 301 height 26
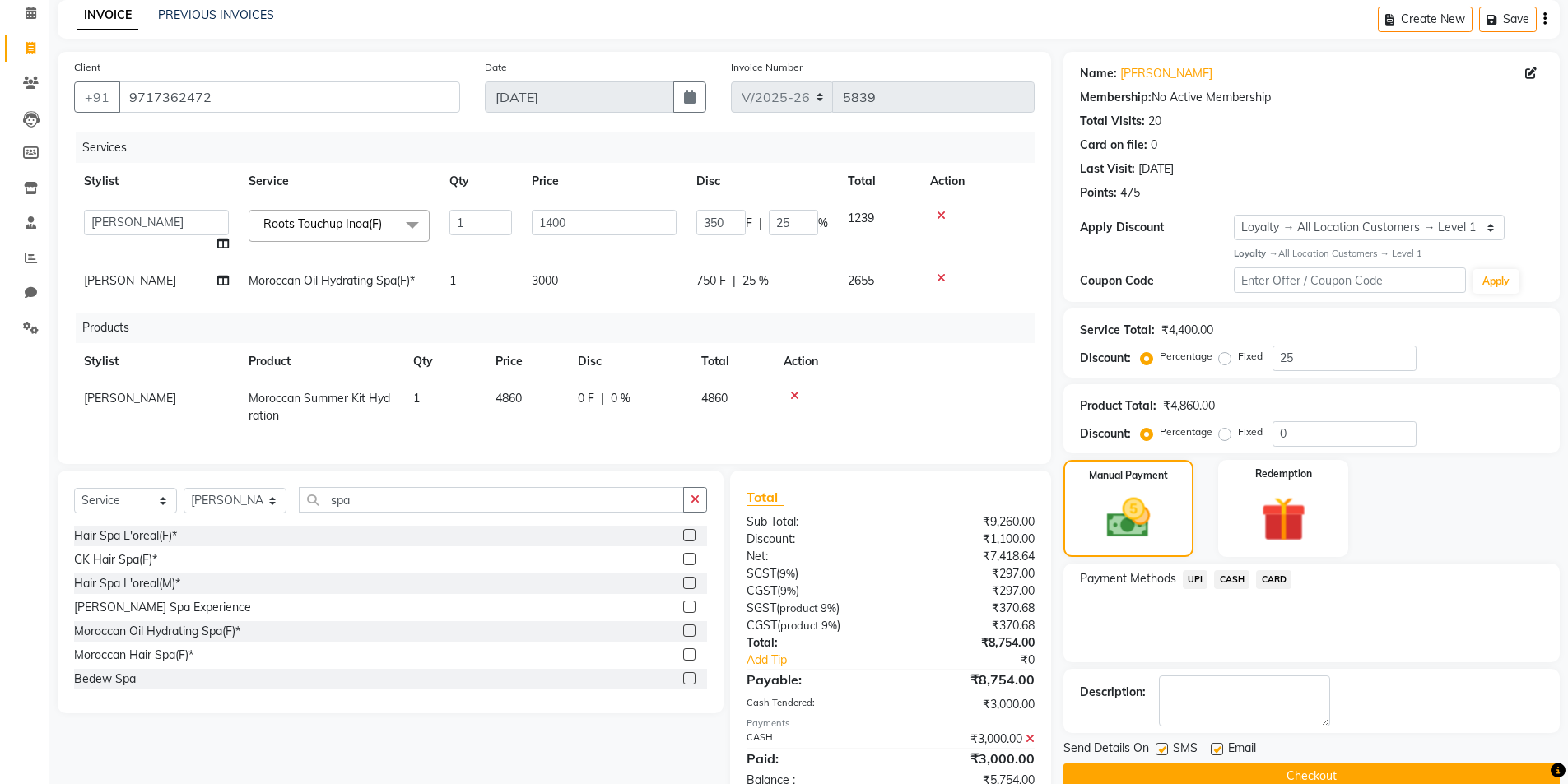
click at [1193, 578] on span "UPI" at bounding box center [1196, 580] width 26 height 19
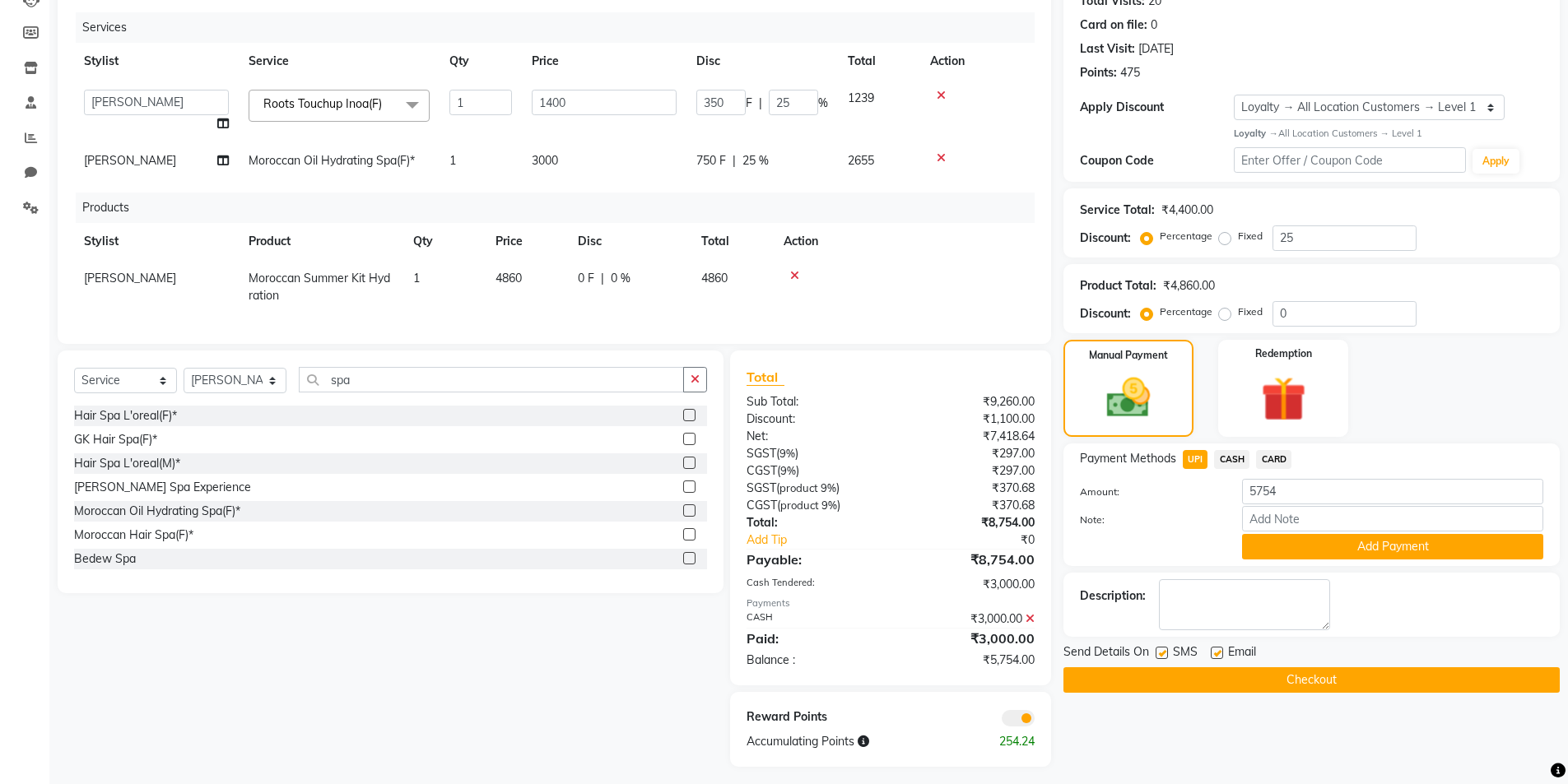
scroll to position [212, 0]
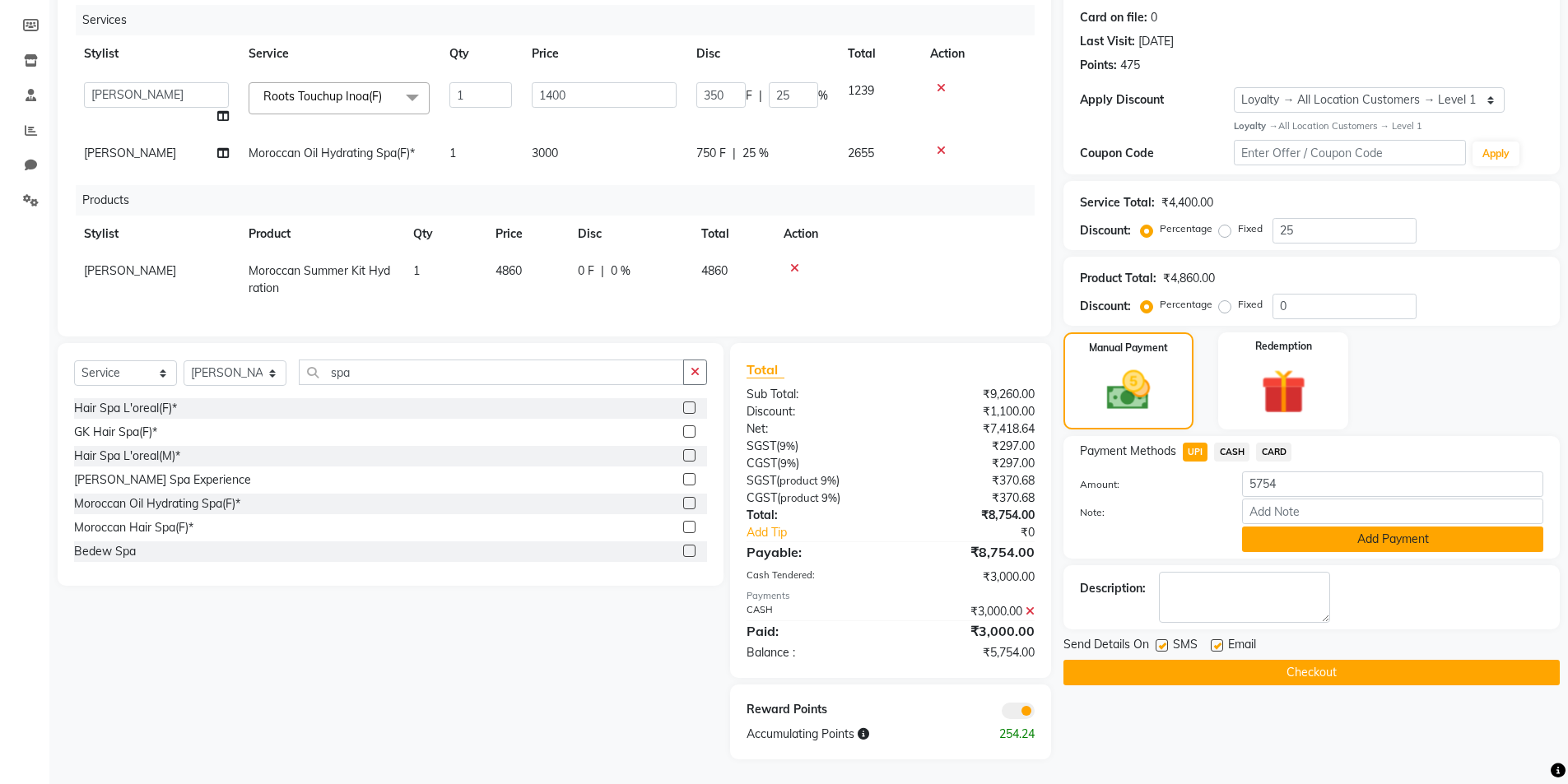
click at [1395, 526] on button "Add Payment" at bounding box center [1392, 539] width 301 height 26
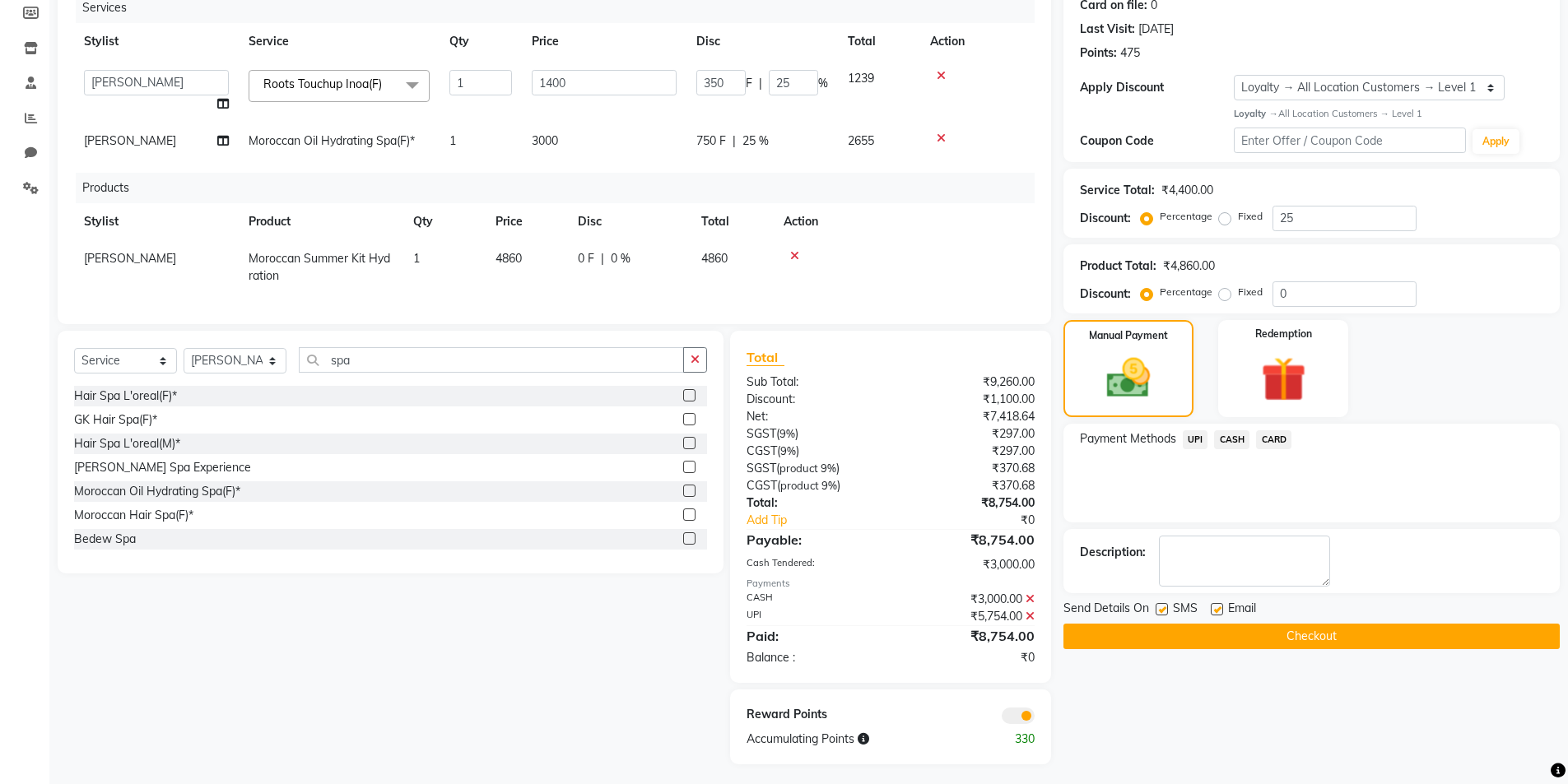
click at [1241, 627] on button "Checkout" at bounding box center [1311, 637] width 496 height 26
